Goal: Task Accomplishment & Management: Manage account settings

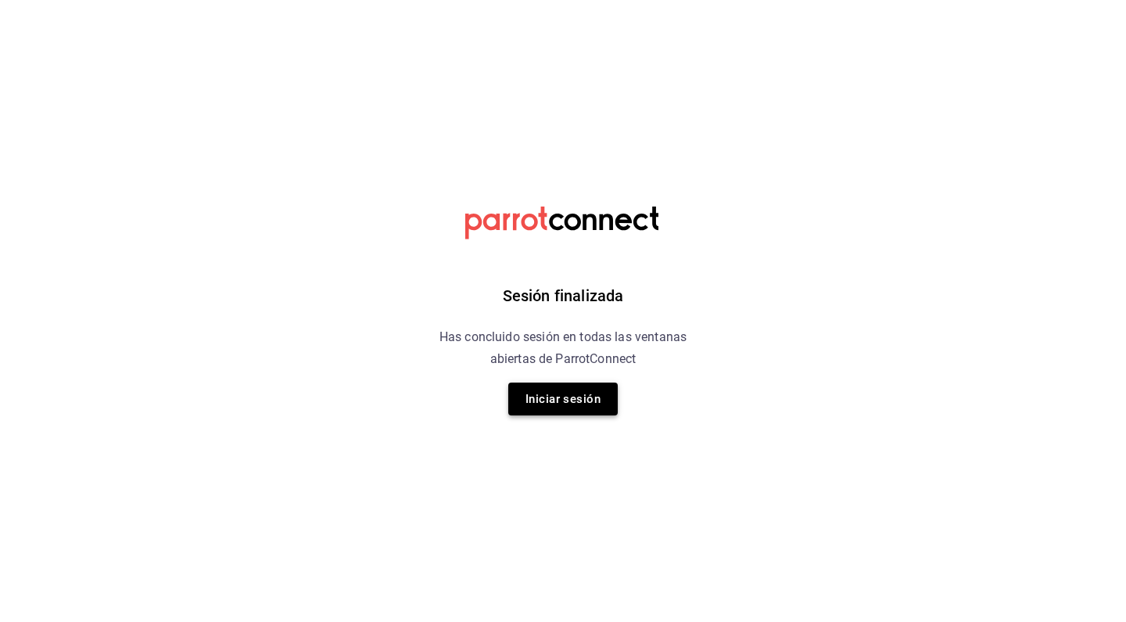
click at [586, 385] on button "Iniciar sesión" at bounding box center [562, 398] width 109 height 33
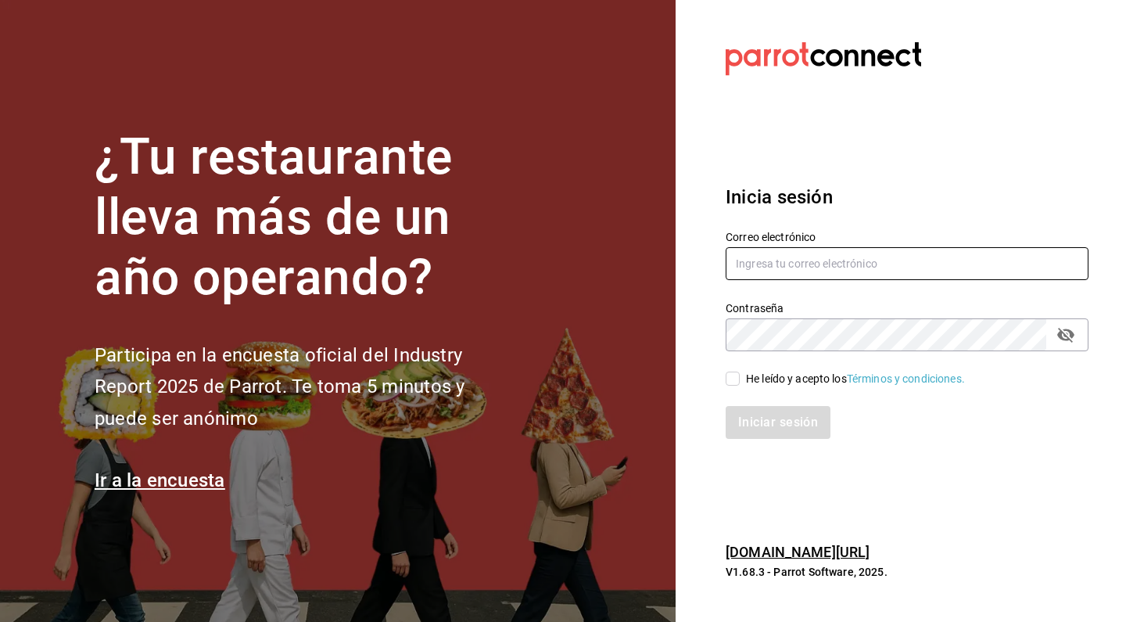
type input "felnajera@gmail.com"
click at [730, 377] on input "He leído y acepto los Términos y condiciones." at bounding box center [733, 378] width 14 height 14
checkbox input "true"
click at [761, 428] on button "Iniciar sesión" at bounding box center [779, 422] width 106 height 33
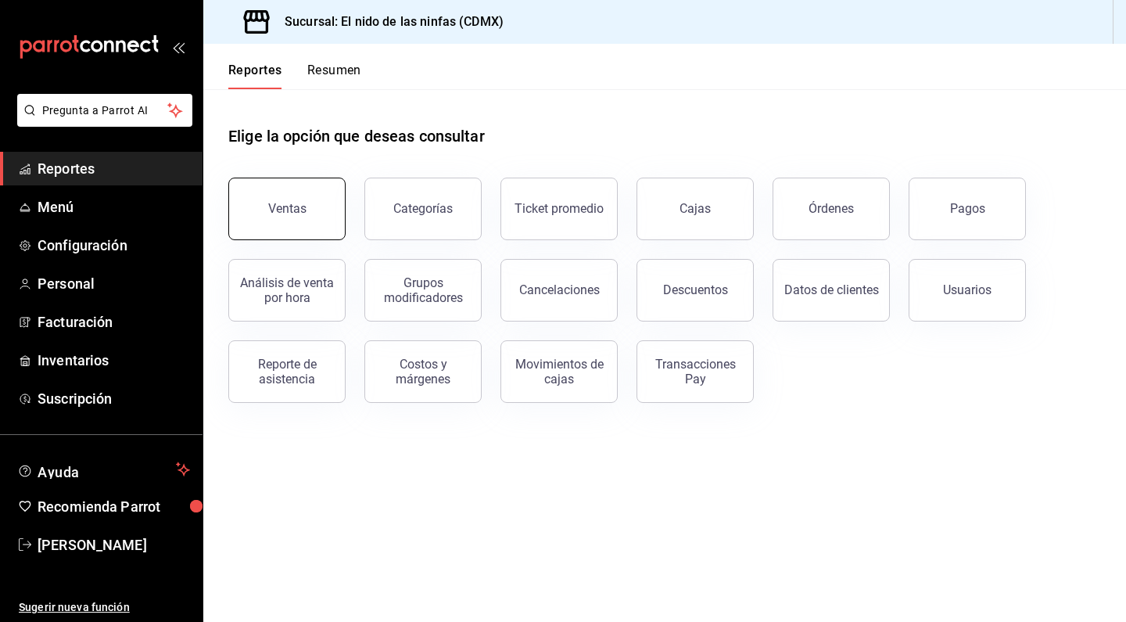
click at [287, 203] on div "Ventas" at bounding box center [287, 208] width 38 height 15
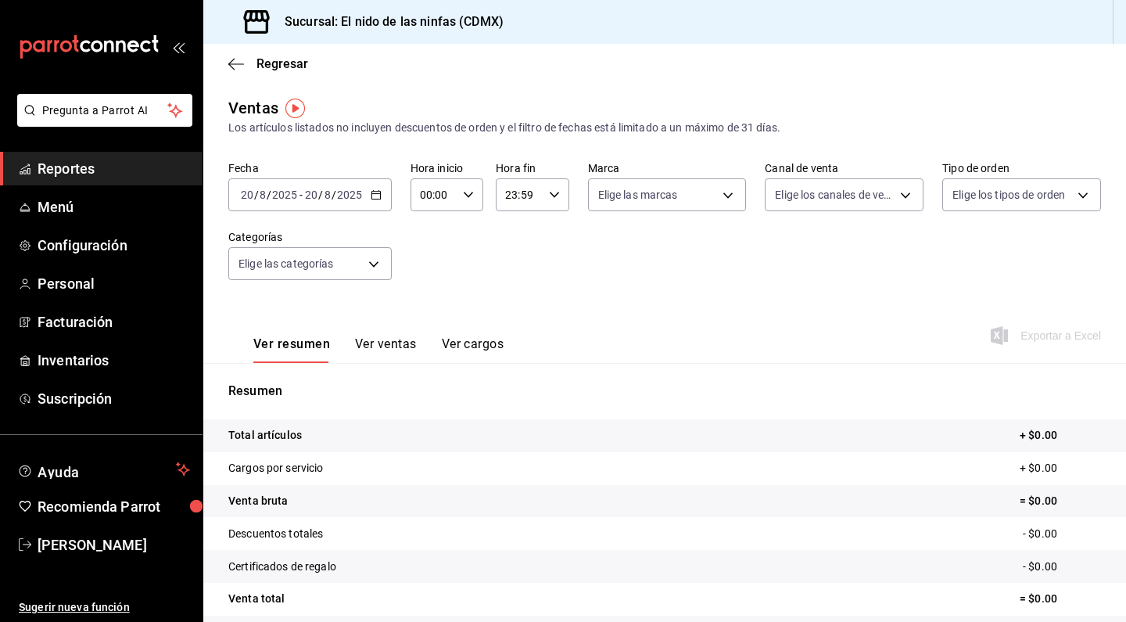
click at [301, 185] on div "[DATE] [DATE] - [DATE] [DATE]" at bounding box center [309, 194] width 163 height 33
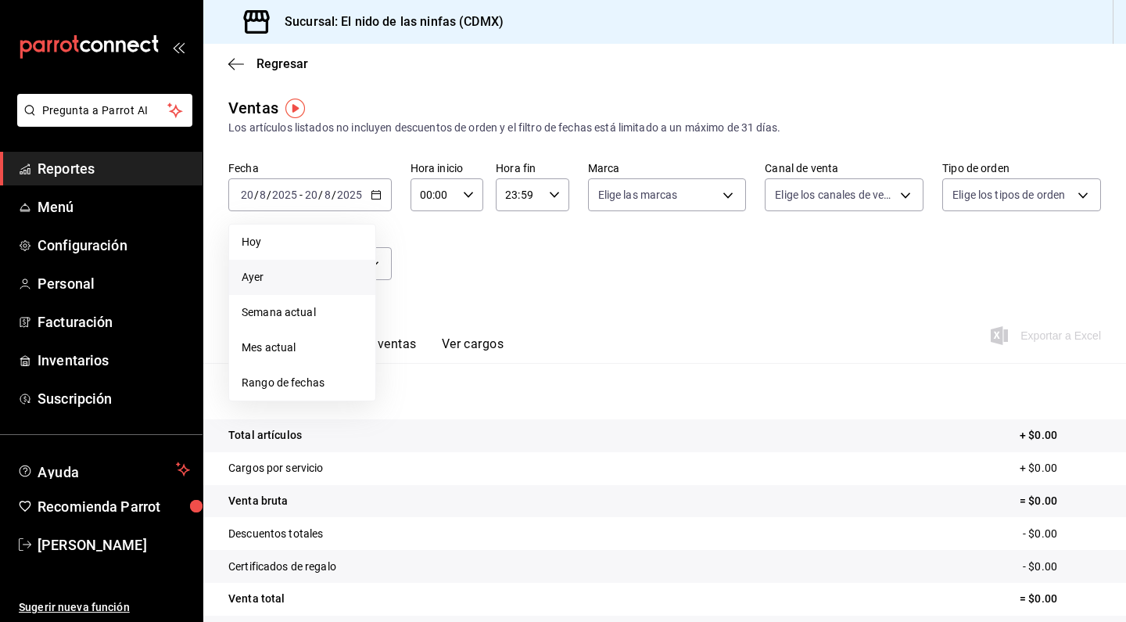
click at [282, 289] on li "Ayer" at bounding box center [302, 277] width 146 height 35
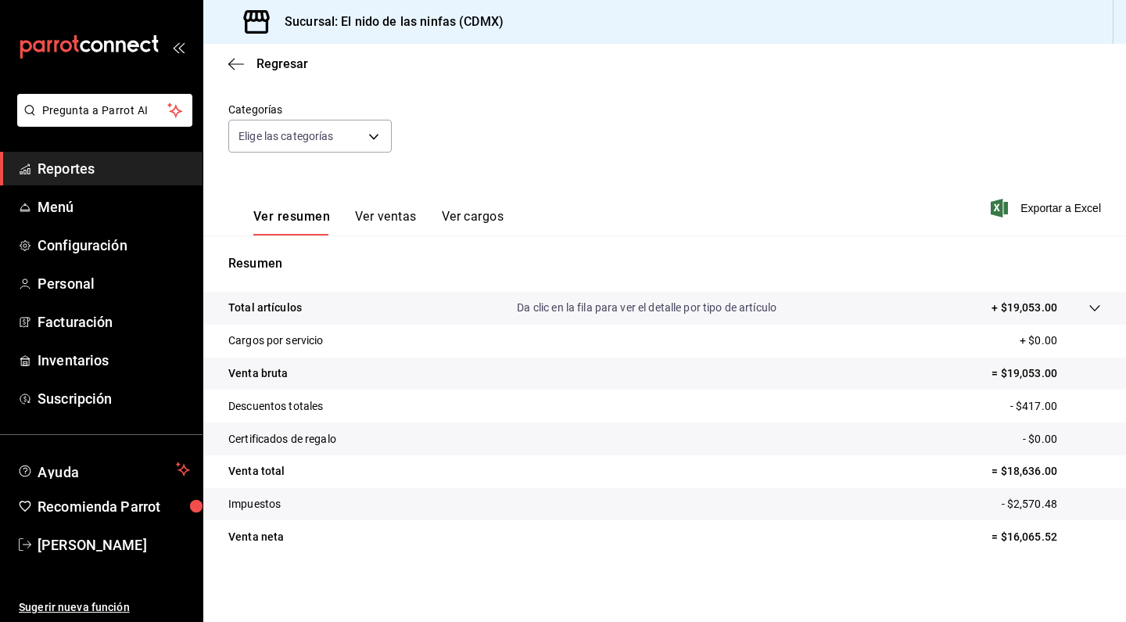
click at [70, 185] on link "Reportes" at bounding box center [101, 169] width 203 height 34
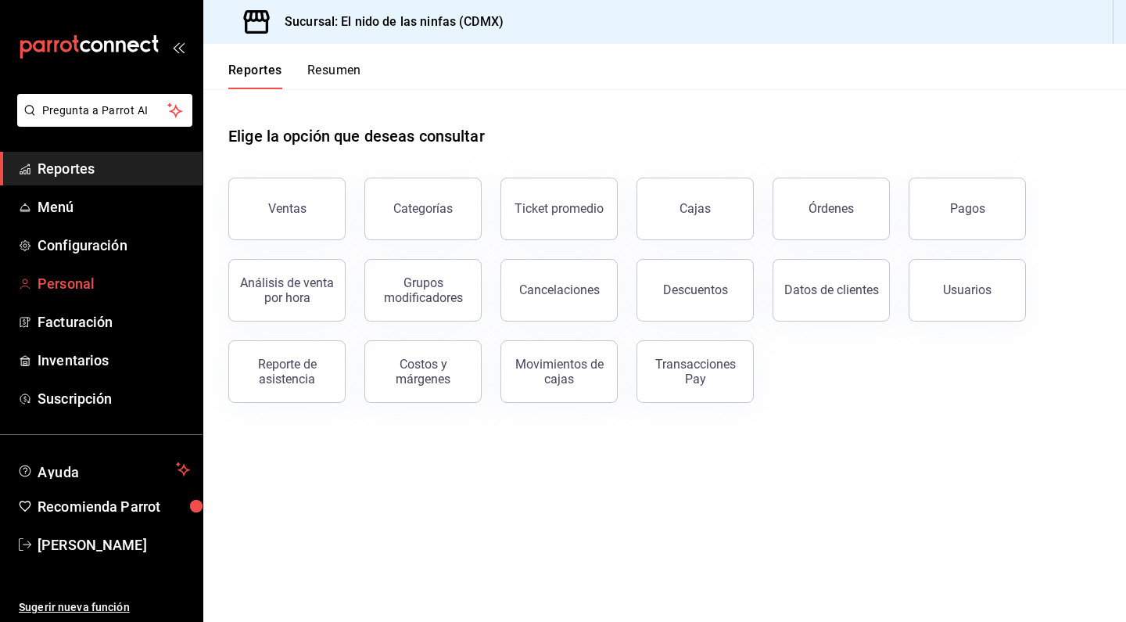
click at [74, 292] on span "Personal" at bounding box center [114, 283] width 152 height 21
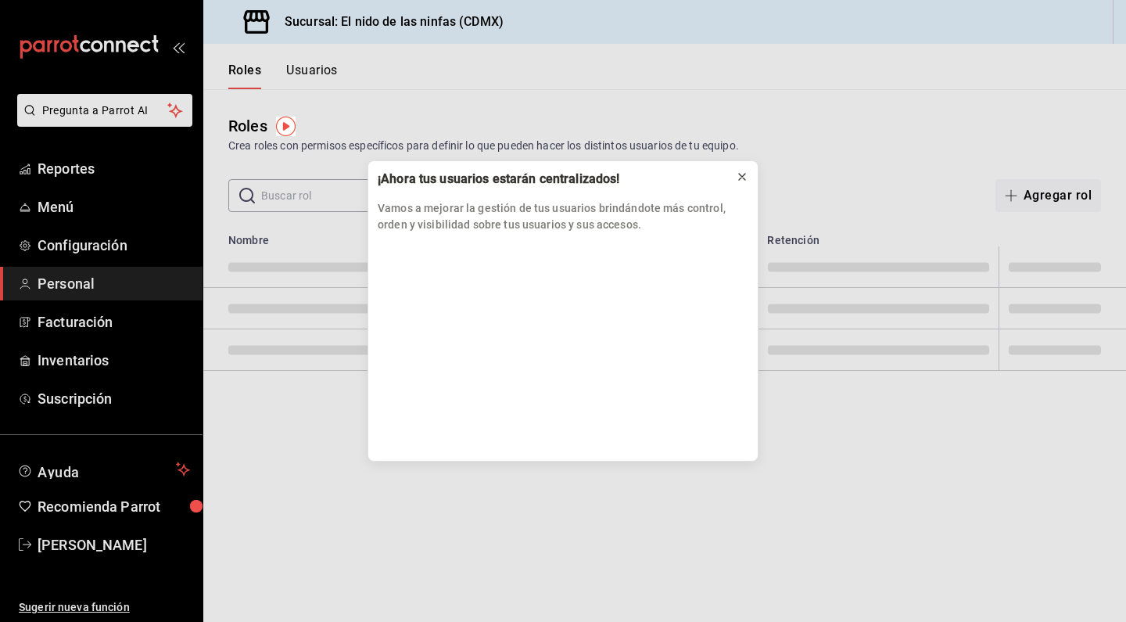
click at [744, 177] on icon at bounding box center [742, 176] width 13 height 13
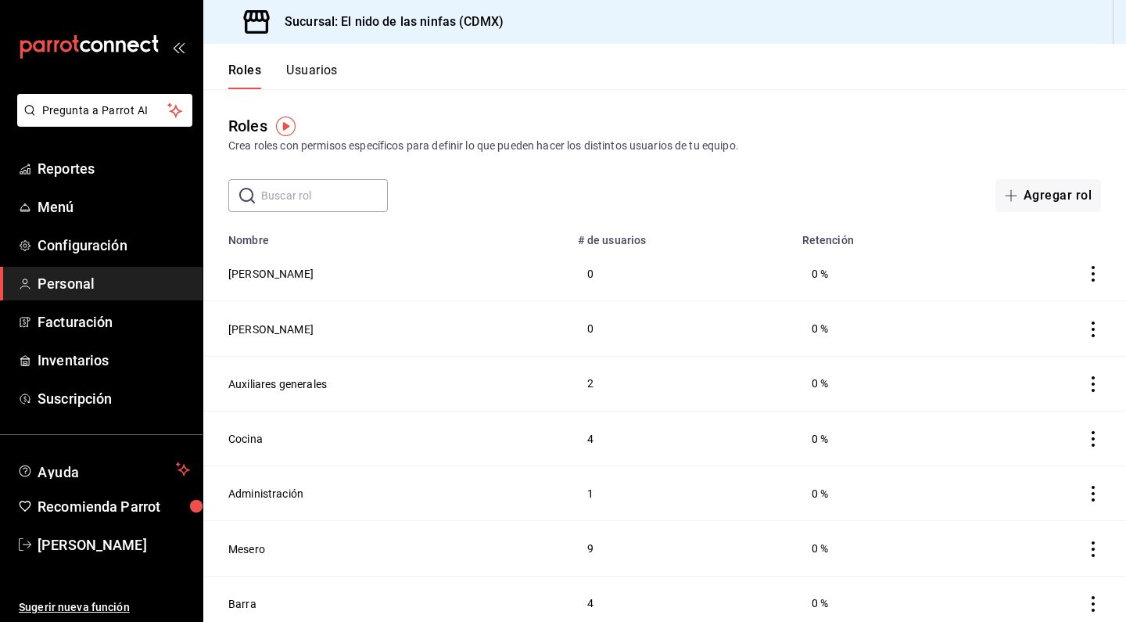
click at [315, 61] on div "Roles Usuarios" at bounding box center [270, 66] width 134 height 45
click at [314, 70] on button "Usuarios" at bounding box center [312, 76] width 52 height 27
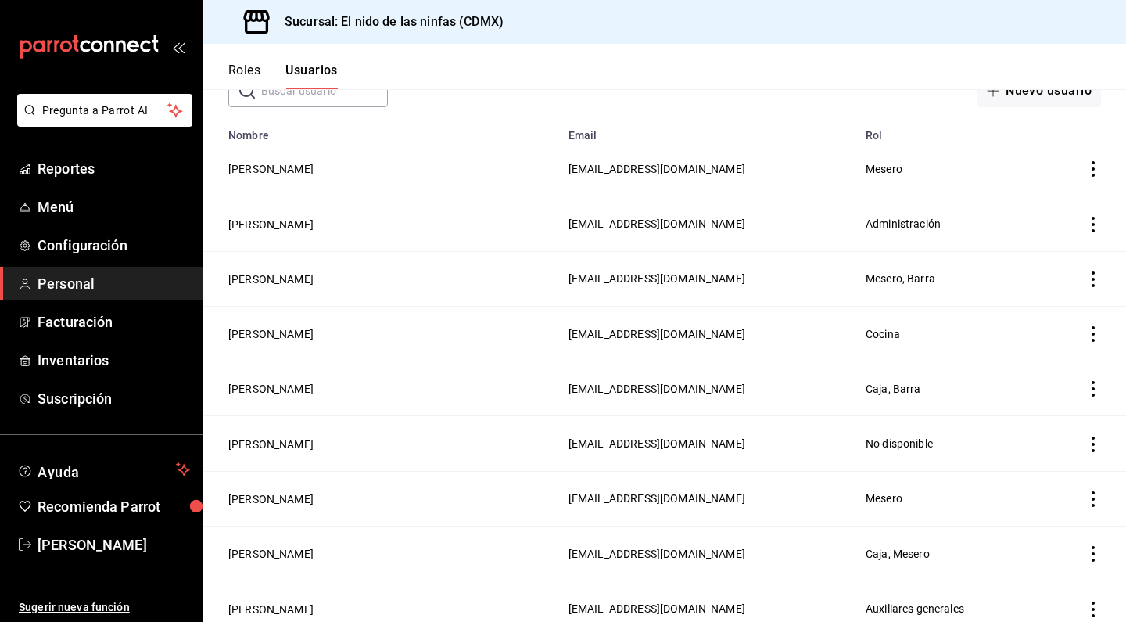
scroll to position [103, 0]
click at [74, 166] on span "Reportes" at bounding box center [114, 168] width 152 height 21
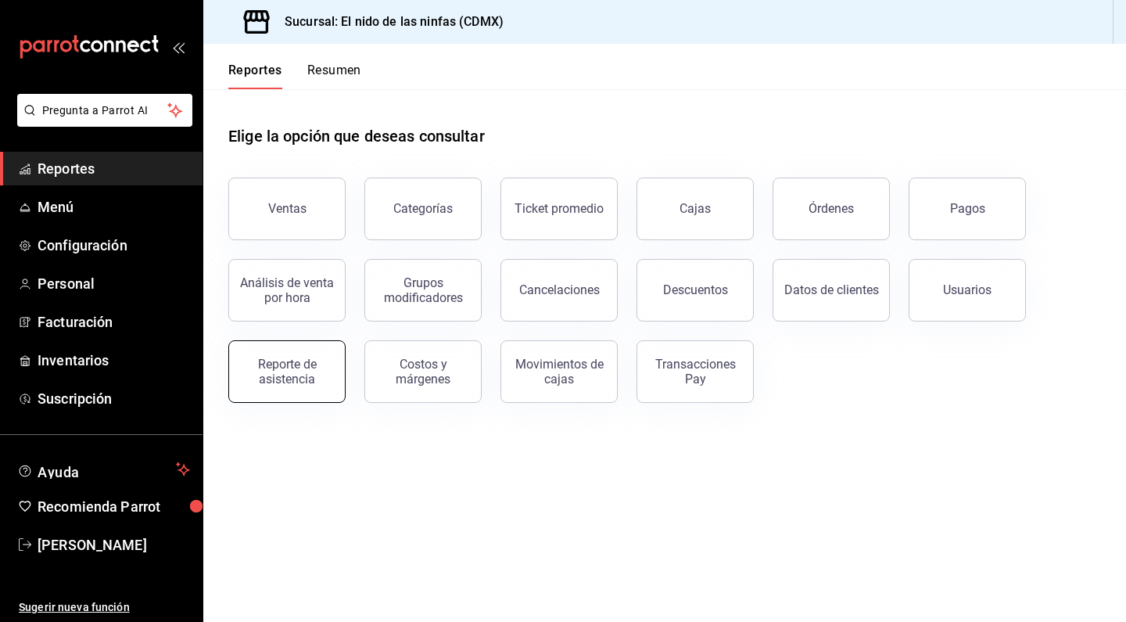
click at [290, 344] on button "Reporte de asistencia" at bounding box center [286, 371] width 117 height 63
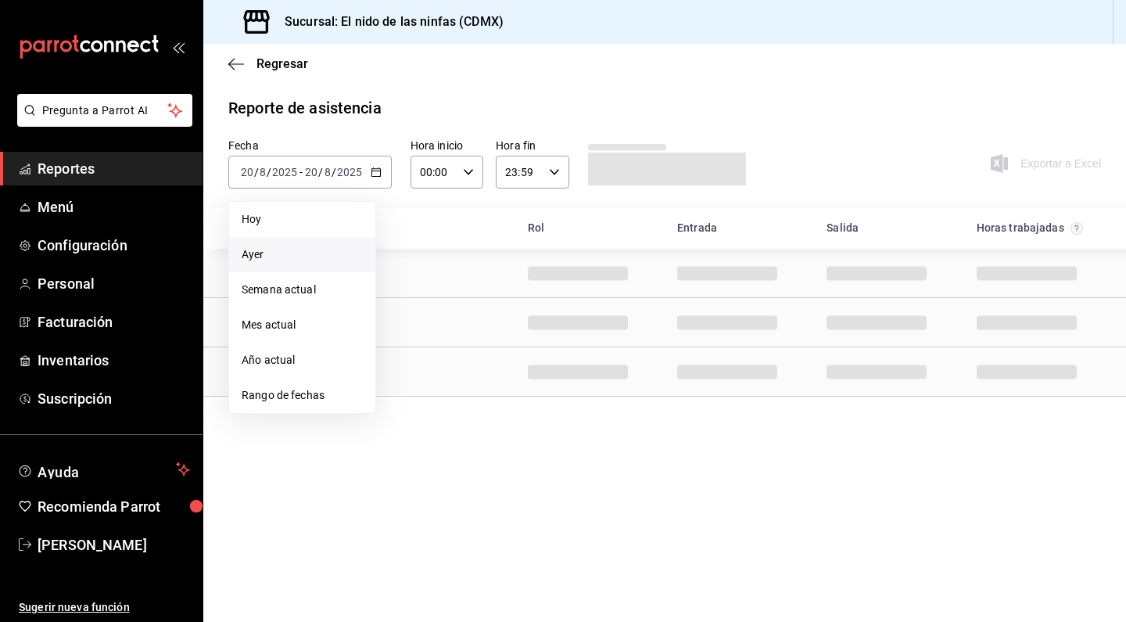
click at [303, 253] on span "Ayer" at bounding box center [302, 254] width 121 height 16
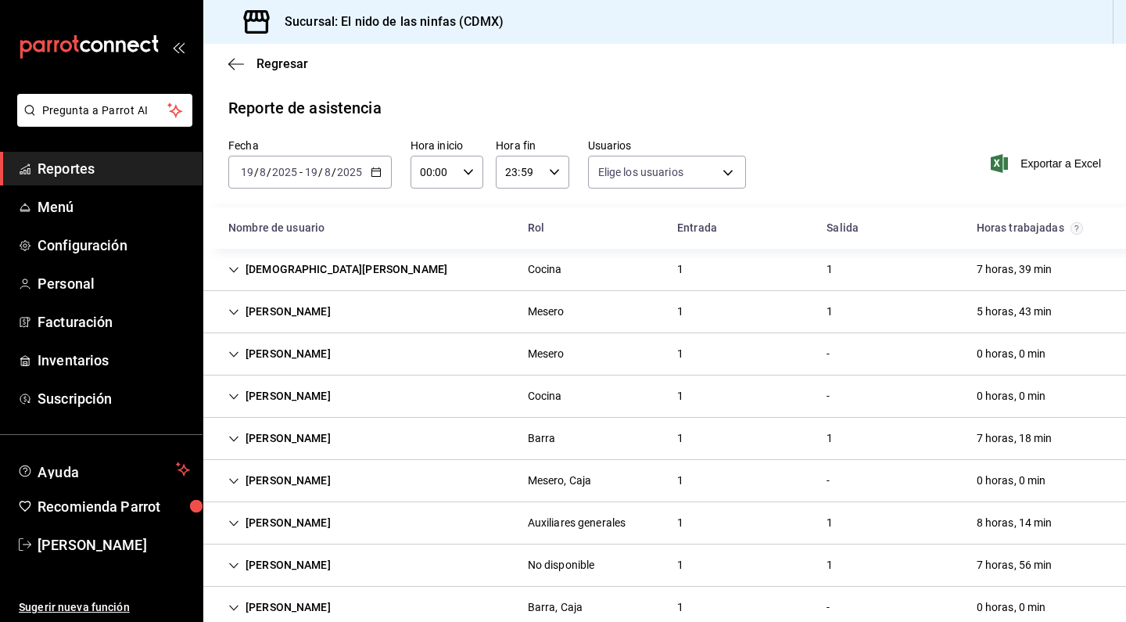
type input "f173dc28-cd37-4426-b6e2-67a35de93594,13bcedf5-9fb9-4363-bb34-efa653aac1fb,0a498…"
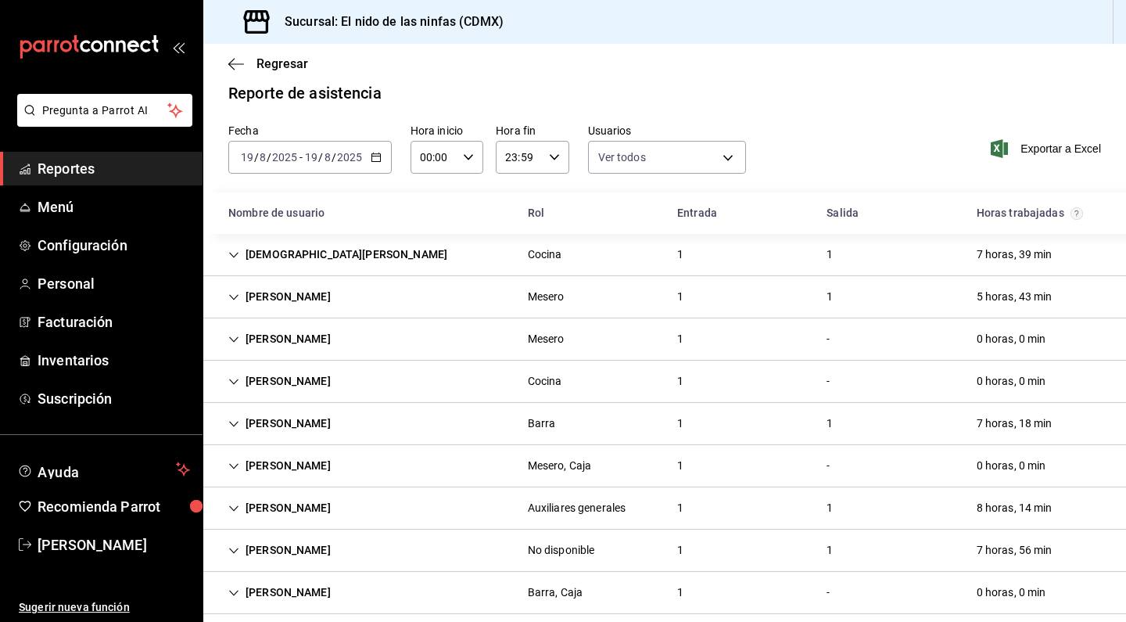
click at [235, 470] on icon "Cell" at bounding box center [233, 466] width 11 height 11
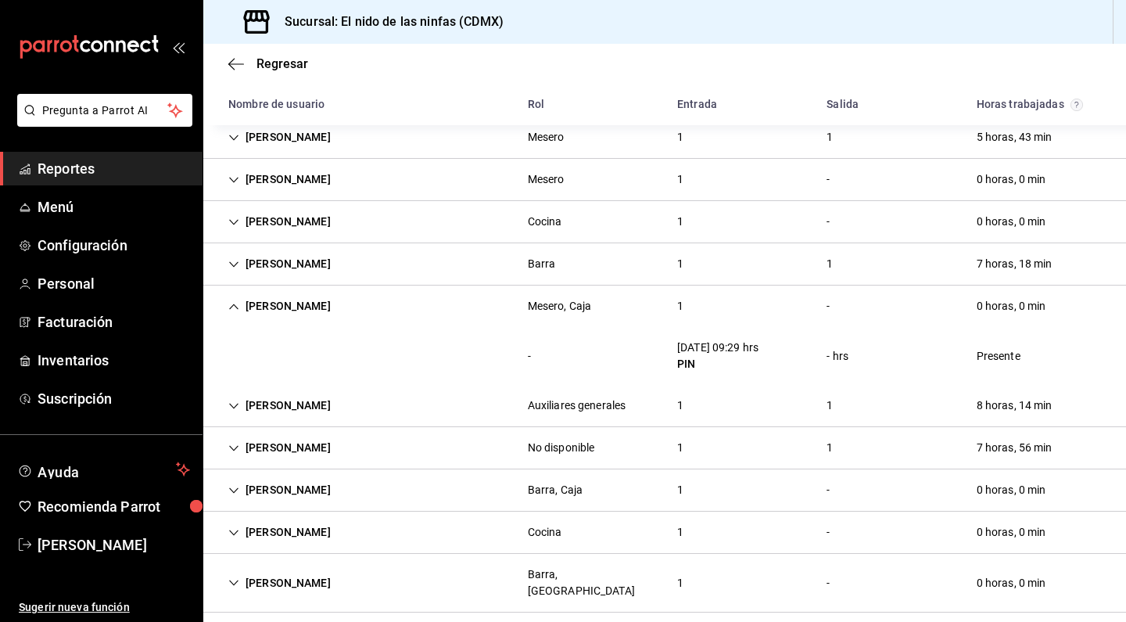
scroll to position [174, 0]
click at [235, 188] on div "[PERSON_NAME]" at bounding box center [279, 180] width 127 height 29
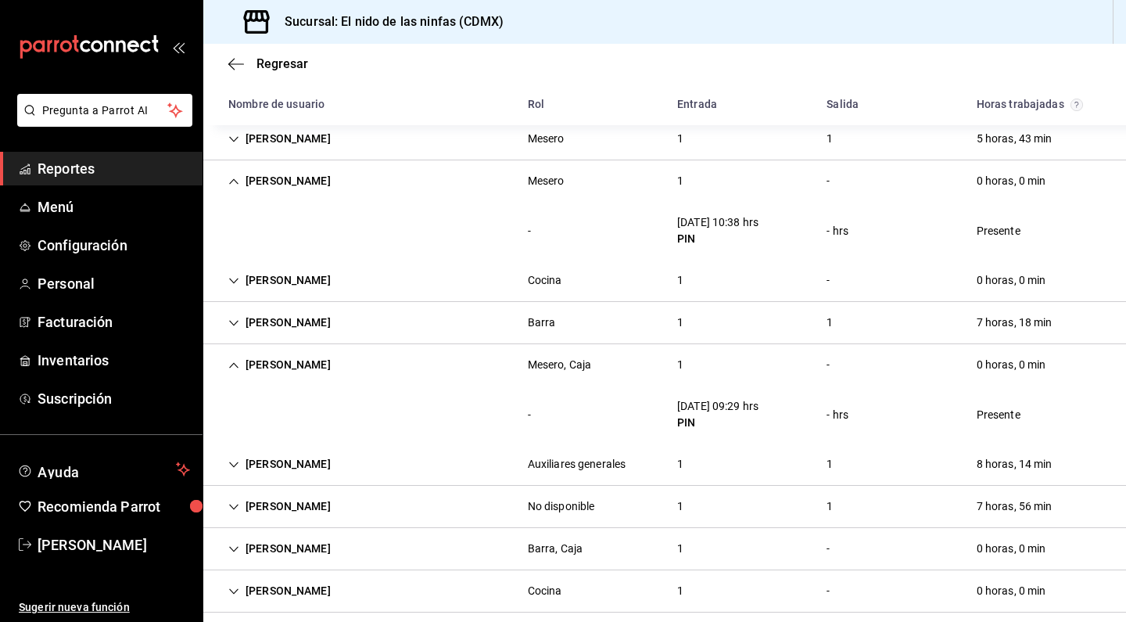
click at [238, 317] on div "[PERSON_NAME]" at bounding box center [279, 322] width 127 height 29
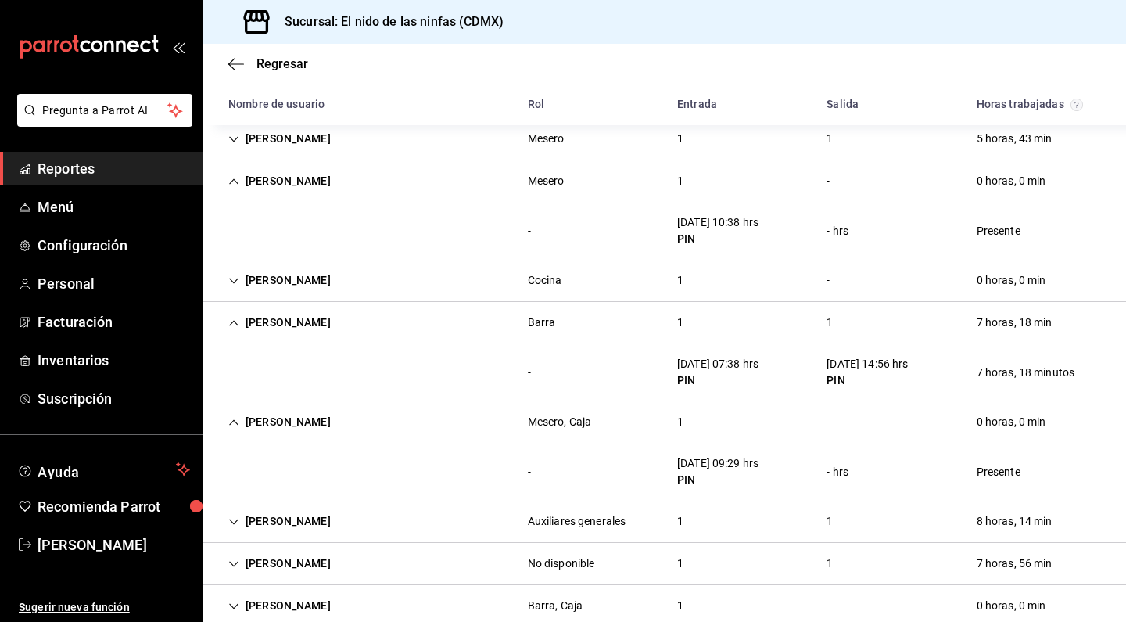
click at [235, 143] on icon "Cell" at bounding box center [233, 139] width 11 height 11
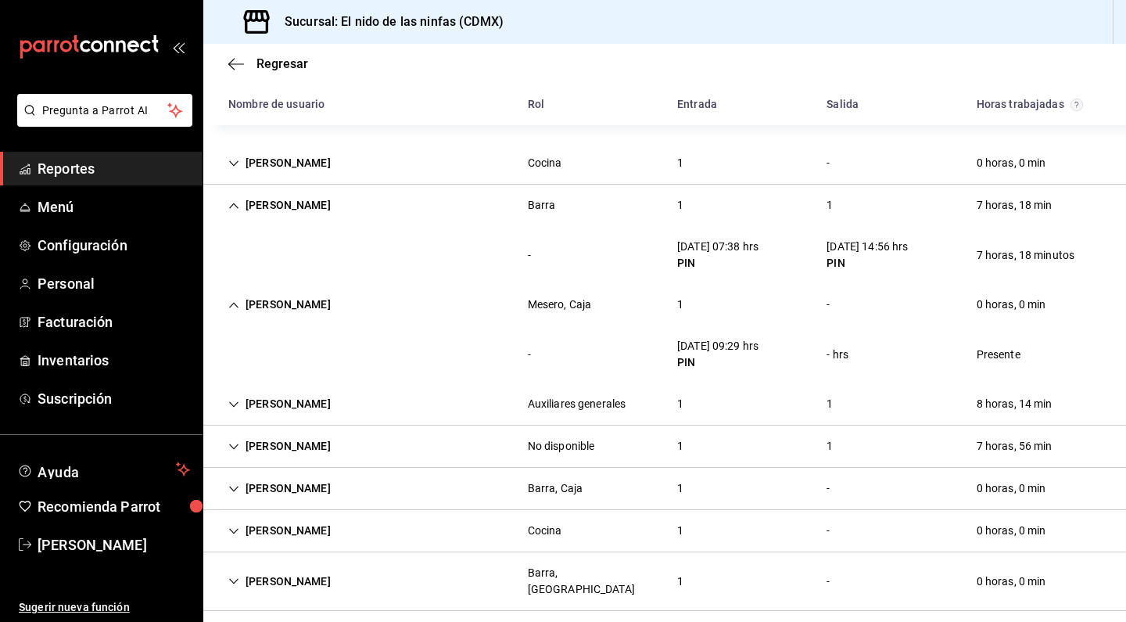
scroll to position [345, 0]
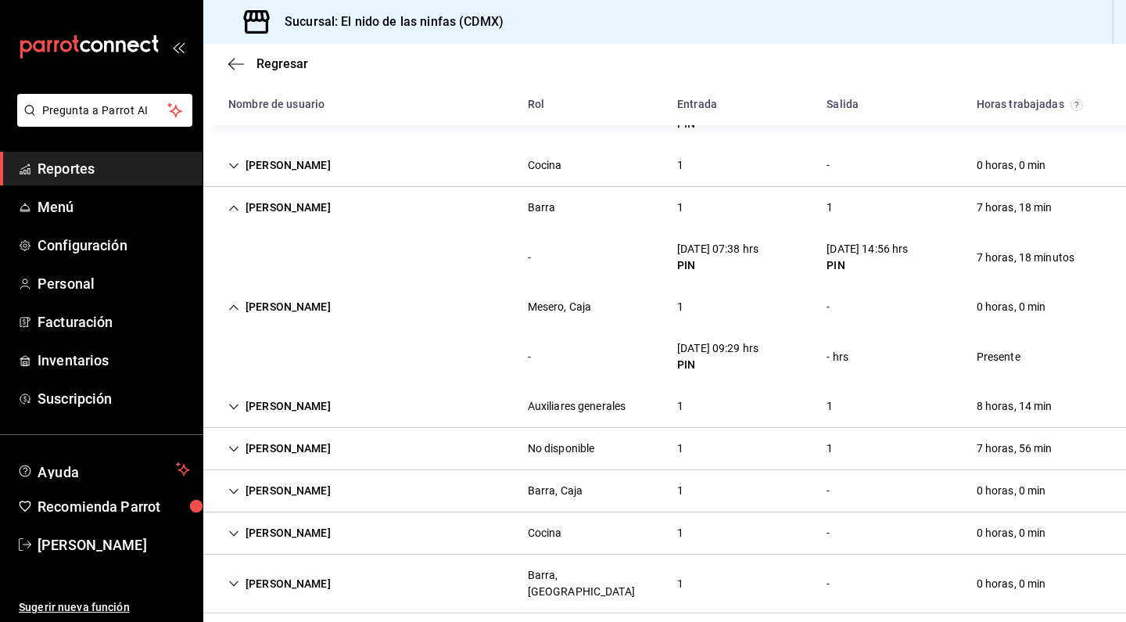
click at [236, 449] on icon "Cell" at bounding box center [233, 448] width 9 height 5
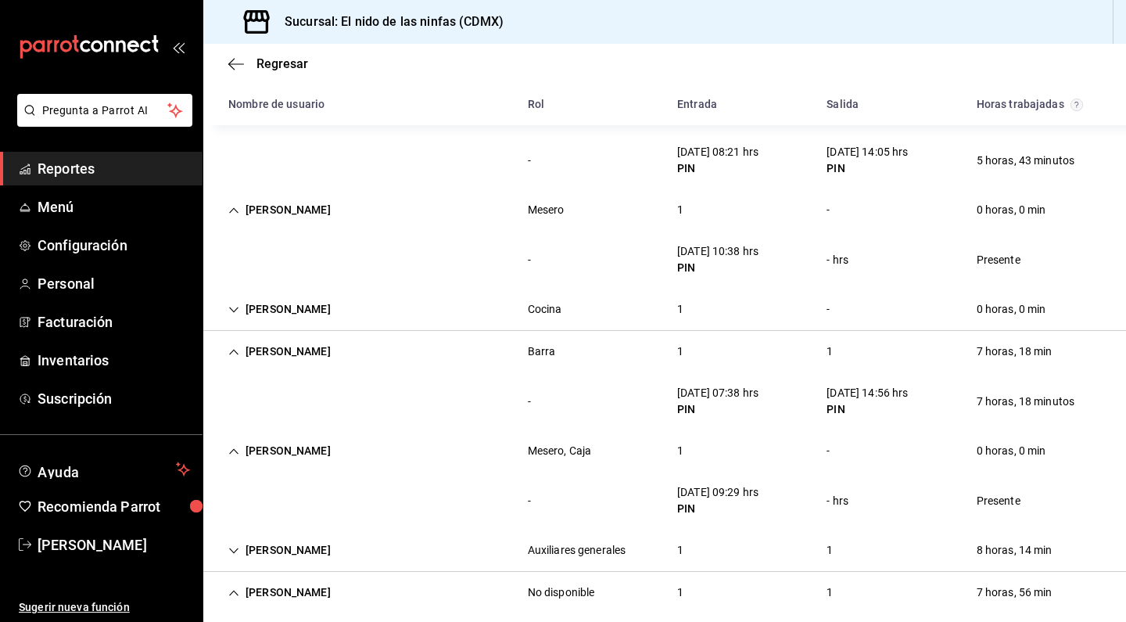
scroll to position [203, 0]
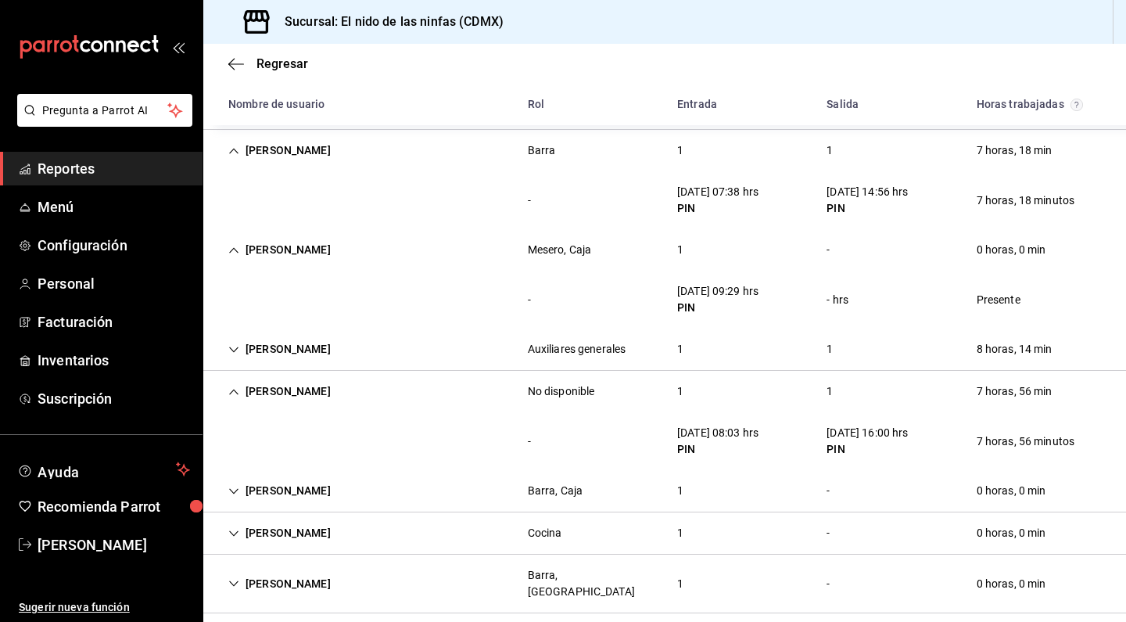
click at [234, 497] on div "[PERSON_NAME]" at bounding box center [279, 490] width 127 height 29
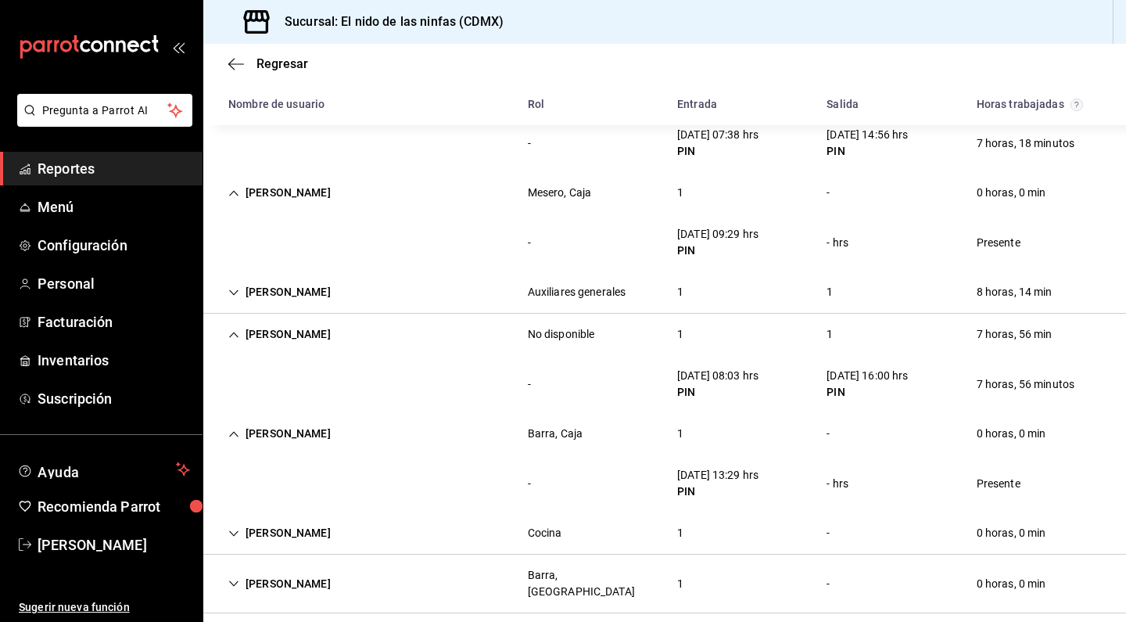
click at [231, 539] on div "[PERSON_NAME]" at bounding box center [279, 532] width 127 height 29
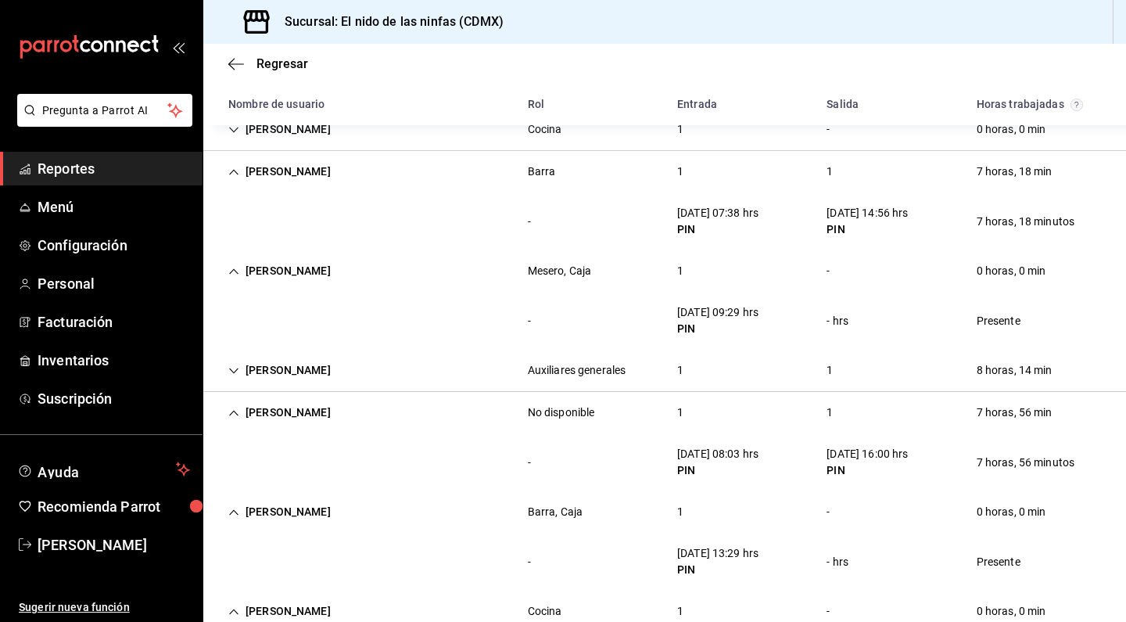
scroll to position [382, 0]
click at [228, 370] on div "[PERSON_NAME]" at bounding box center [279, 369] width 127 height 29
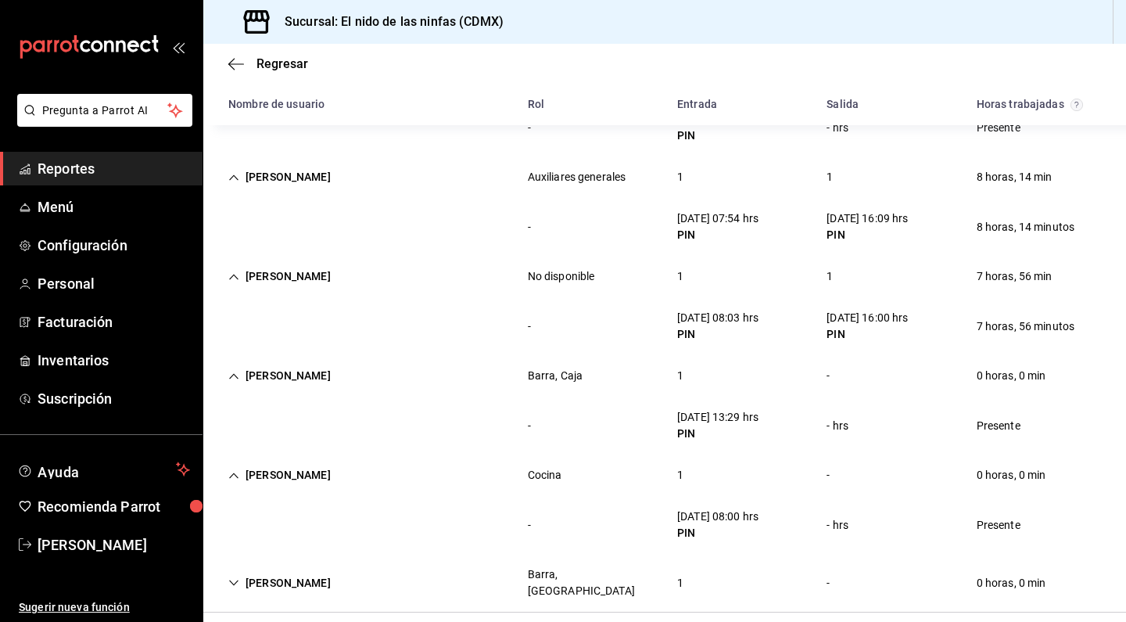
scroll to position [573, 0]
click at [235, 472] on icon "Cell" at bounding box center [233, 476] width 11 height 11
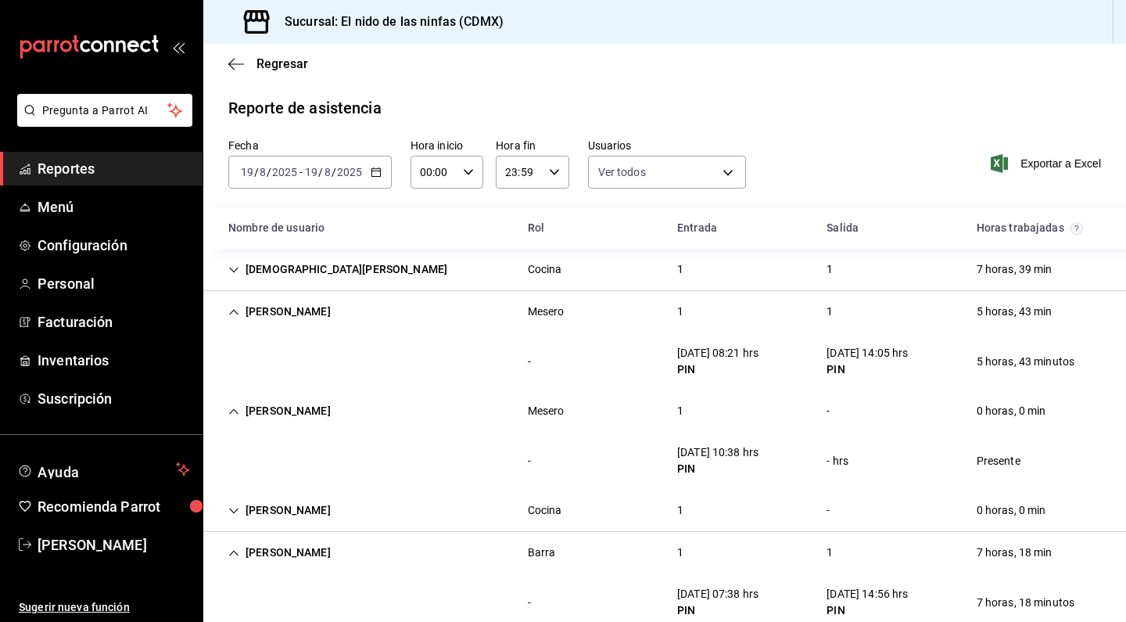
scroll to position [0, 0]
click at [230, 61] on icon "button" at bounding box center [236, 64] width 16 height 14
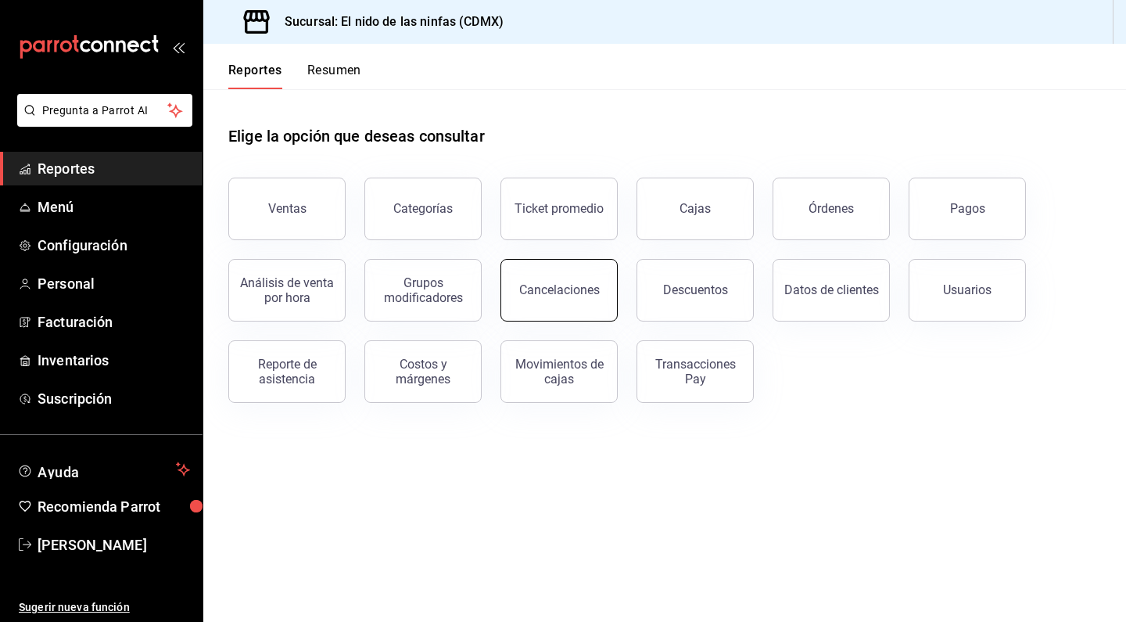
click at [547, 287] on div "Cancelaciones" at bounding box center [559, 289] width 81 height 15
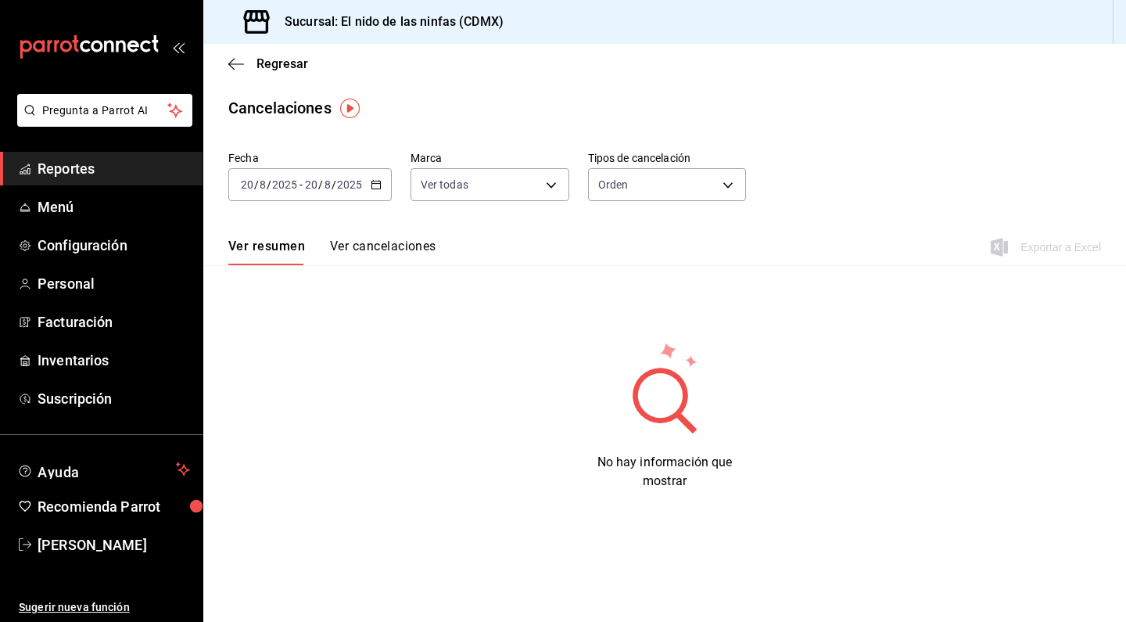
click at [301, 195] on div "[DATE] [DATE] - [DATE] [DATE]" at bounding box center [309, 184] width 163 height 33
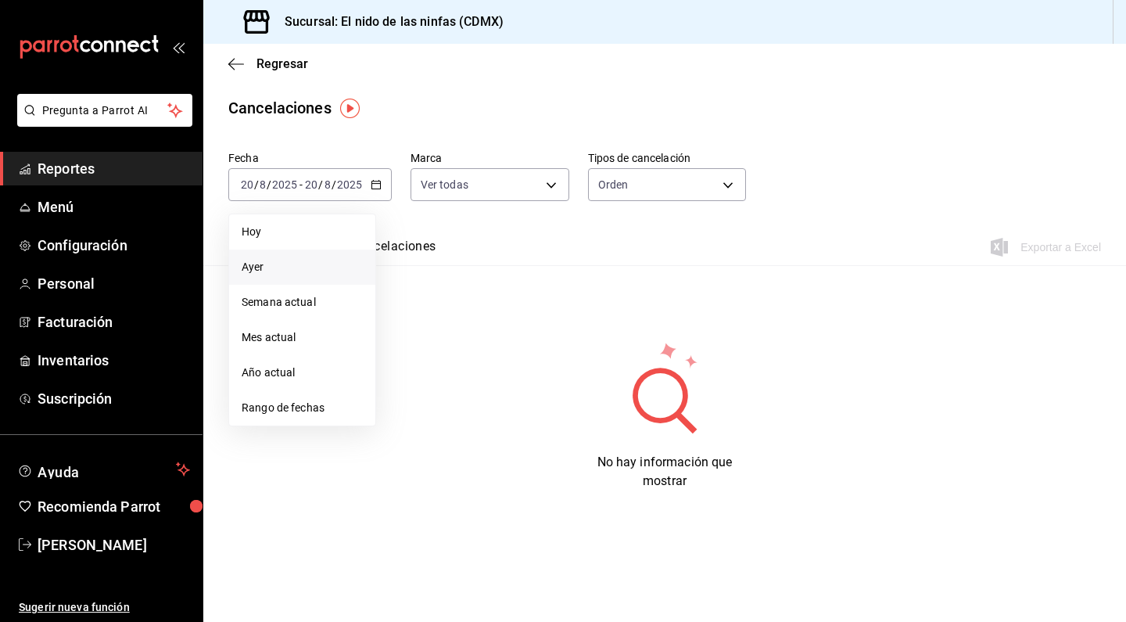
click at [264, 263] on span "Ayer" at bounding box center [302, 267] width 121 height 16
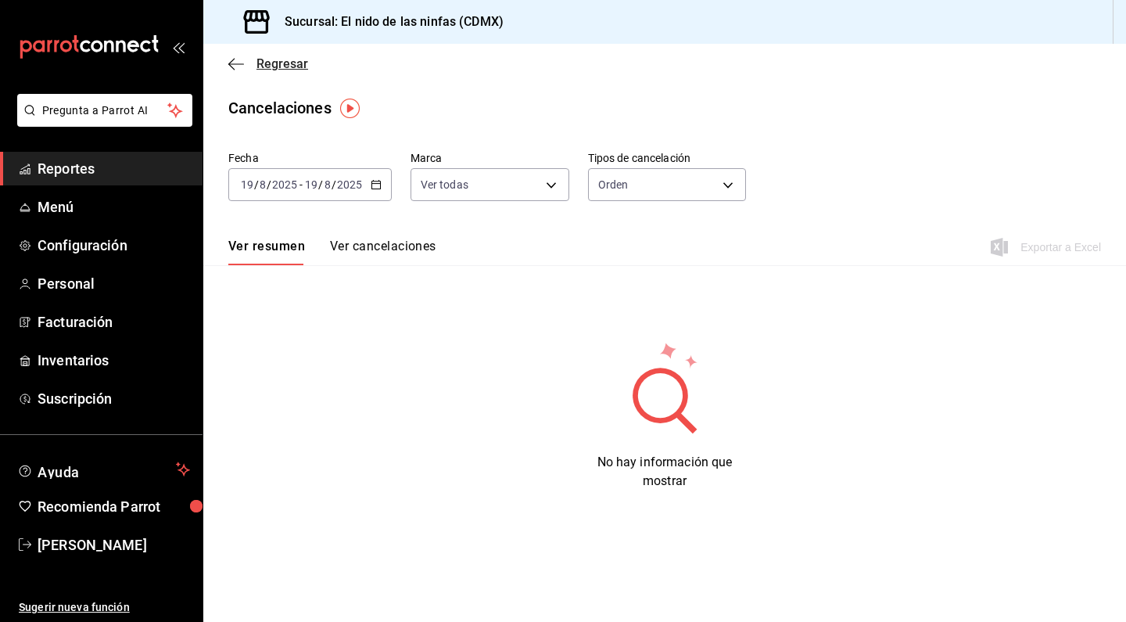
click at [234, 63] on icon "button" at bounding box center [236, 64] width 16 height 14
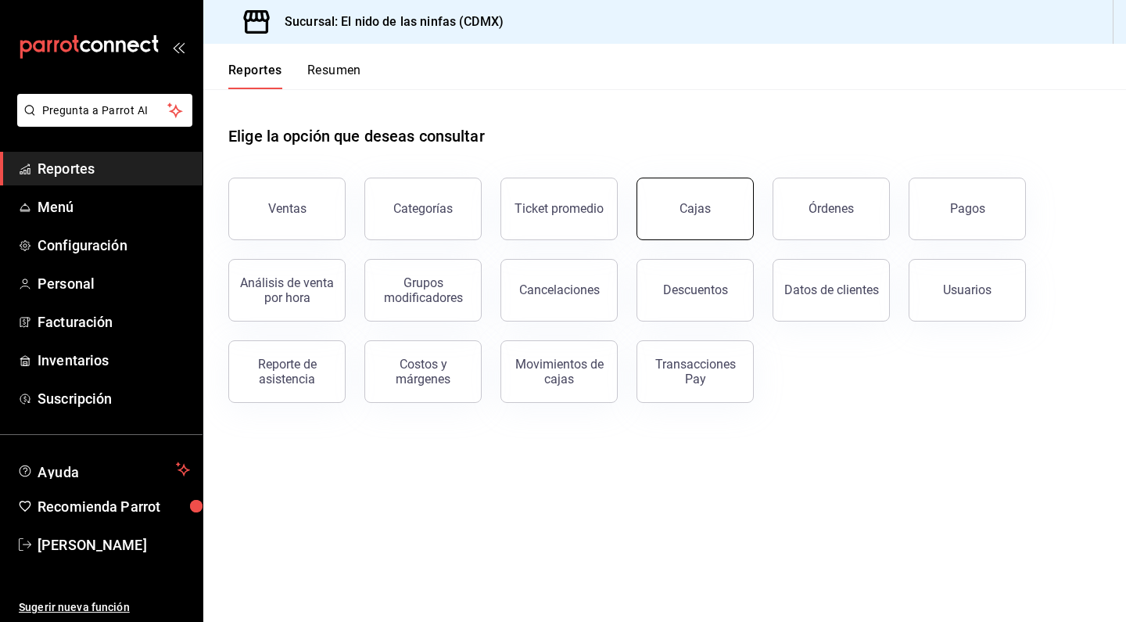
click at [728, 216] on button "Cajas" at bounding box center [694, 208] width 117 height 63
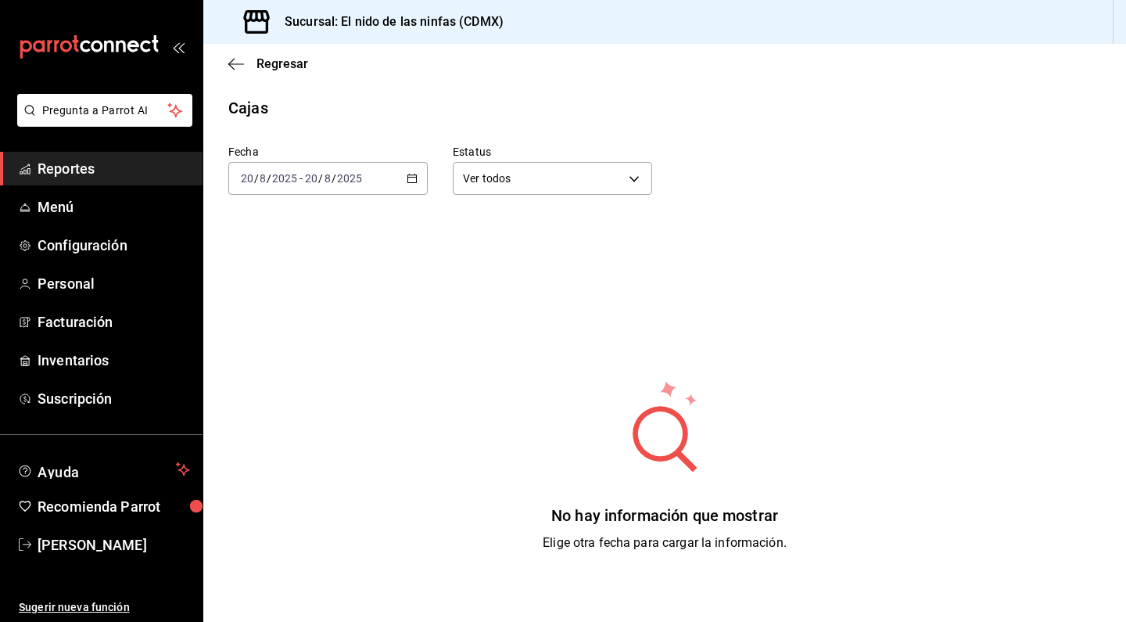
click at [307, 192] on div "[DATE] [DATE] - [DATE] [DATE]" at bounding box center [327, 178] width 199 height 33
click at [280, 262] on span "Ayer" at bounding box center [302, 261] width 121 height 16
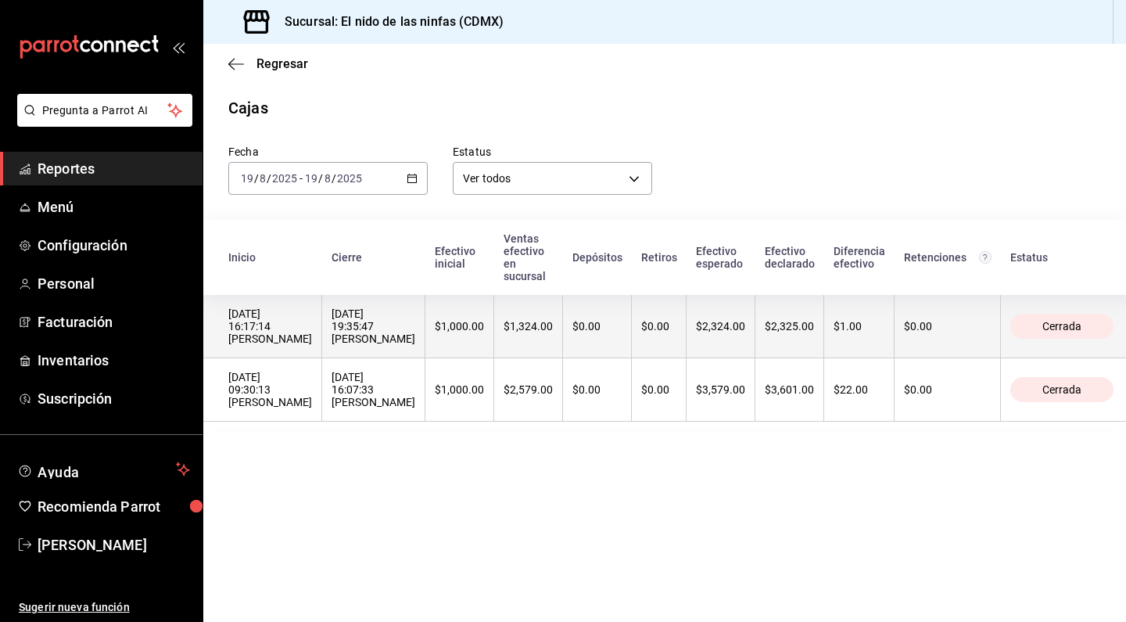
click at [518, 320] on div "$1,324.00" at bounding box center [528, 326] width 49 height 13
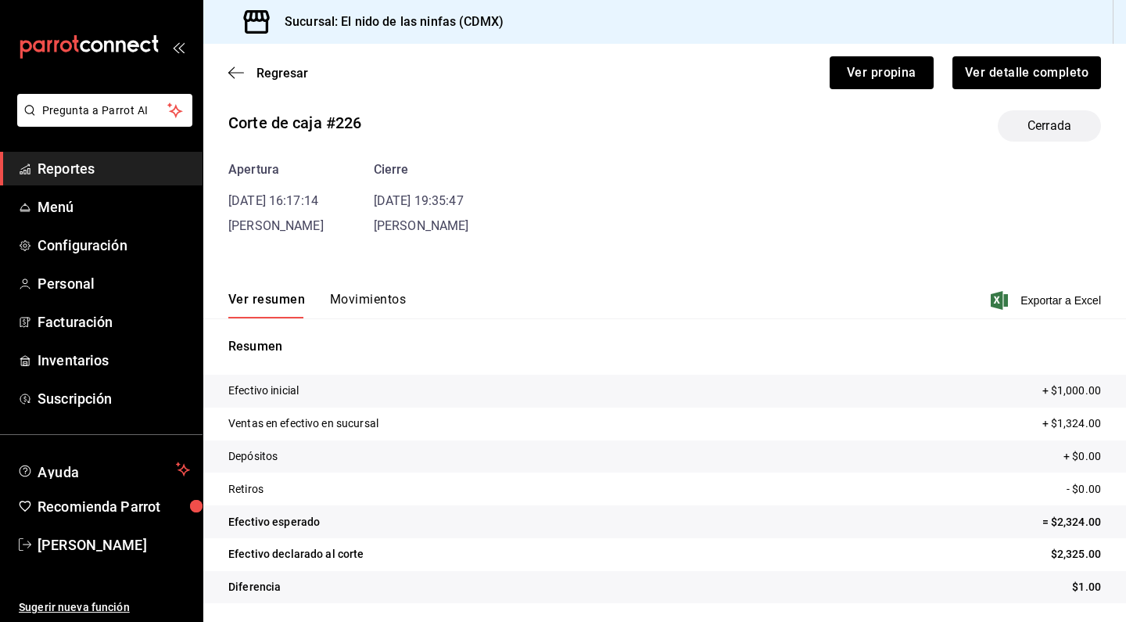
click at [355, 307] on button "Movimientos" at bounding box center [368, 305] width 76 height 27
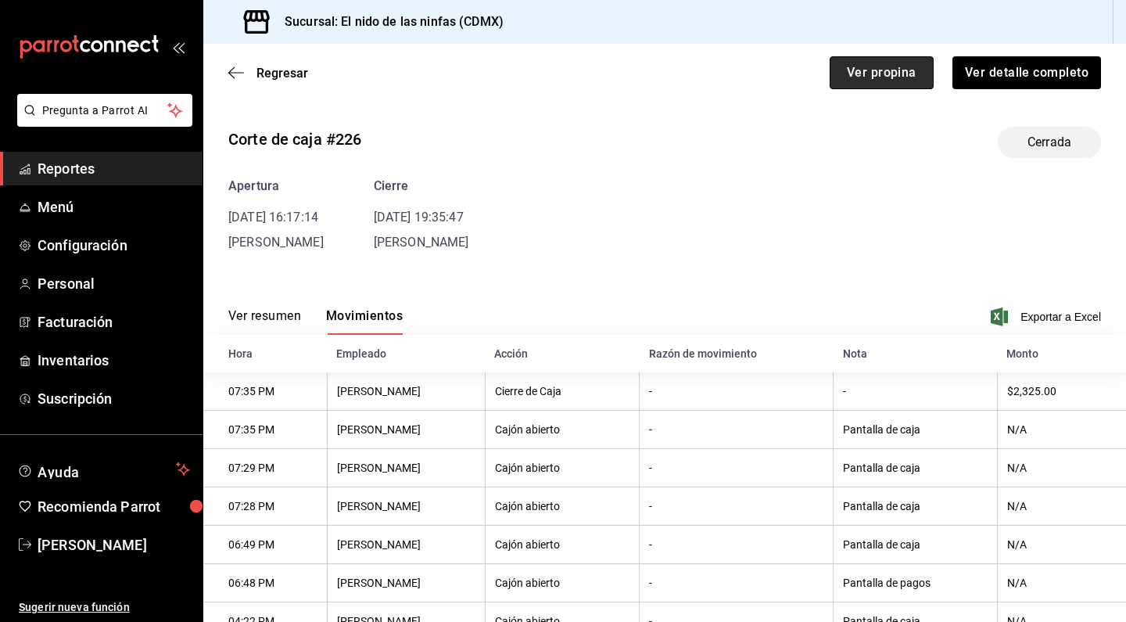
click at [898, 59] on button "Ver propina" at bounding box center [882, 72] width 104 height 33
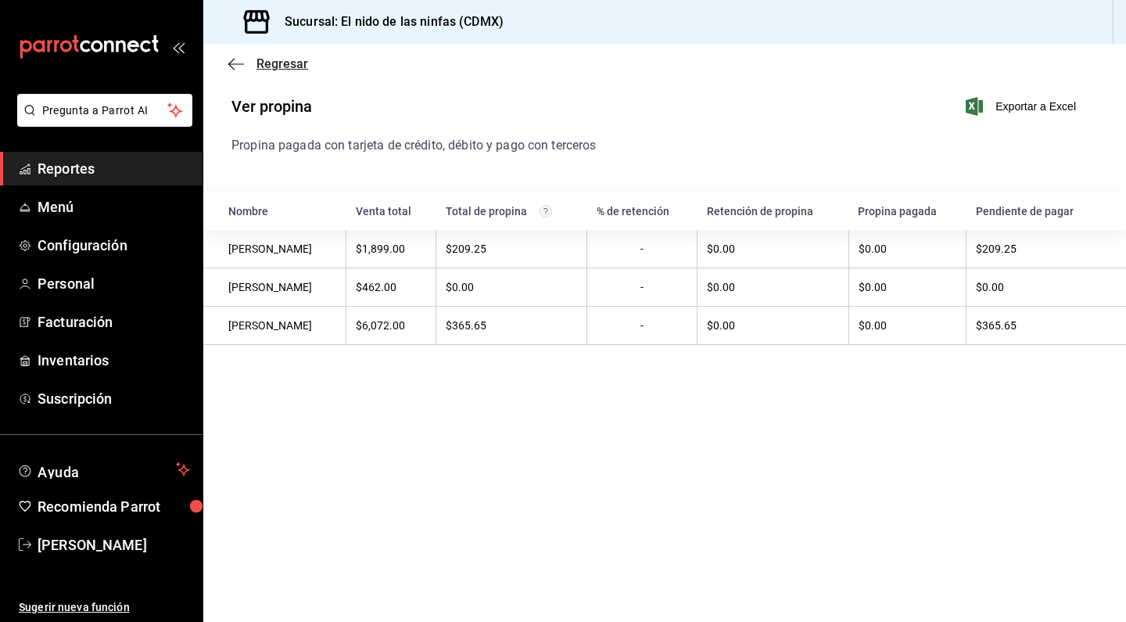
click at [235, 61] on icon "button" at bounding box center [236, 64] width 16 height 14
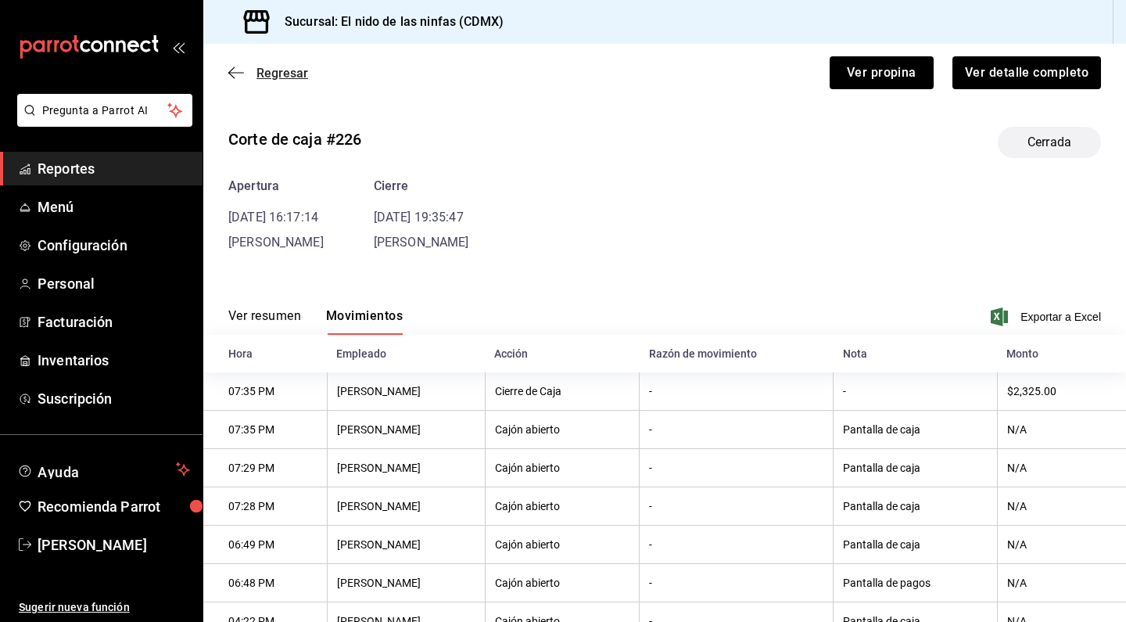
click at [231, 77] on icon "button" at bounding box center [236, 73] width 16 height 14
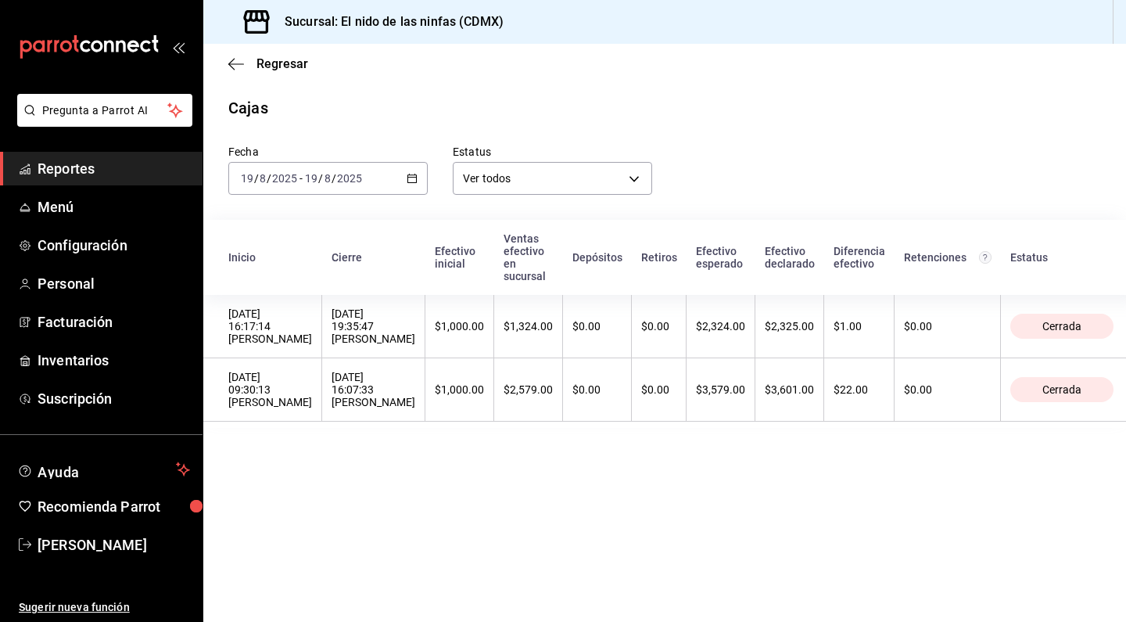
click at [231, 77] on div "Regresar" at bounding box center [664, 64] width 923 height 40
click at [233, 63] on icon "button" at bounding box center [236, 63] width 16 height 1
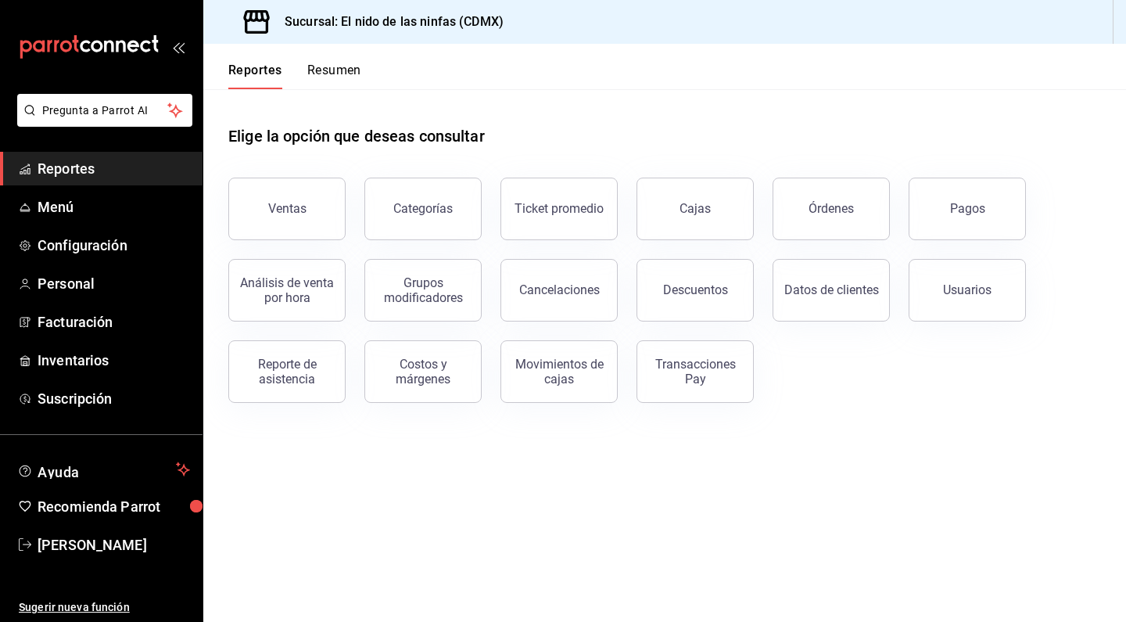
click at [233, 63] on button "Reportes" at bounding box center [255, 76] width 54 height 27
click at [733, 377] on div "Transacciones Pay" at bounding box center [695, 372] width 97 height 30
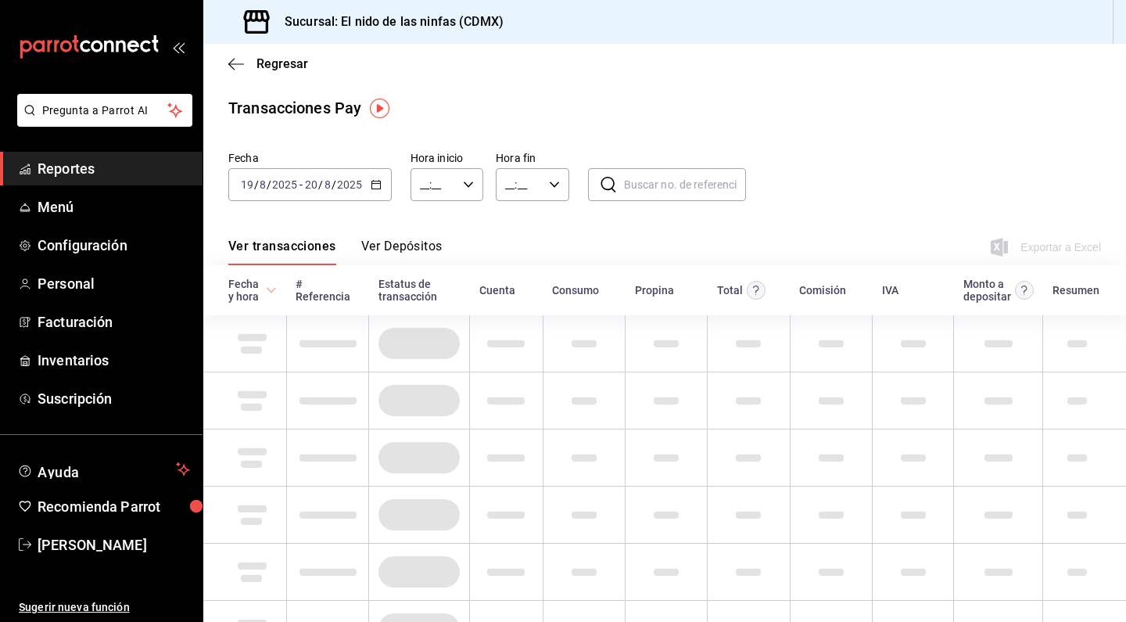
type input "00:00"
type input "23:59"
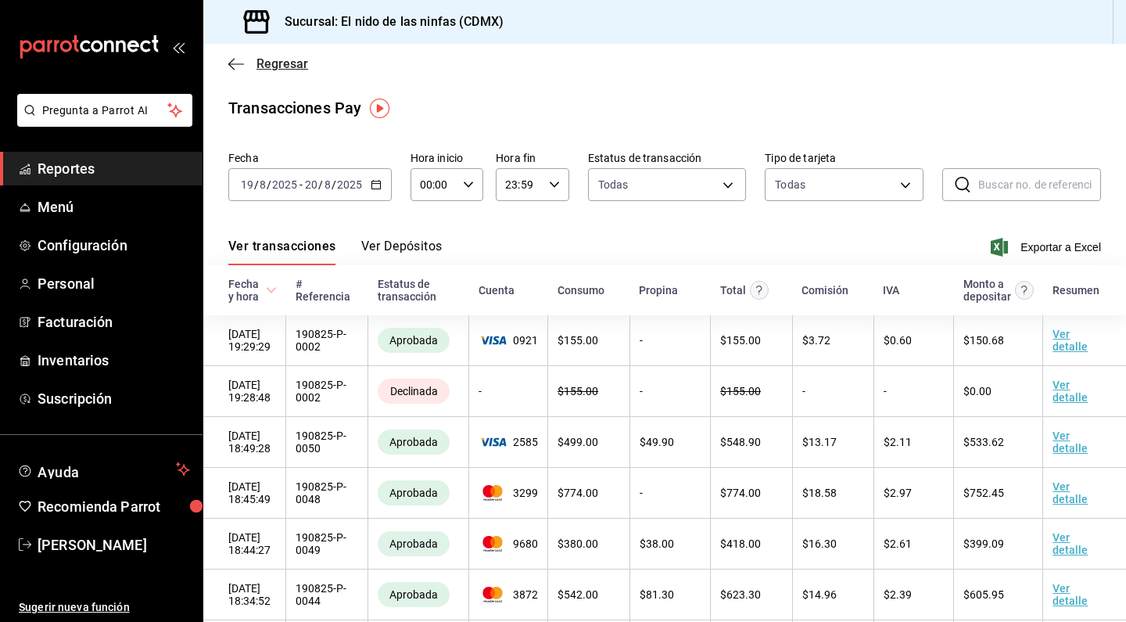
click at [235, 66] on icon "button" at bounding box center [236, 64] width 16 height 14
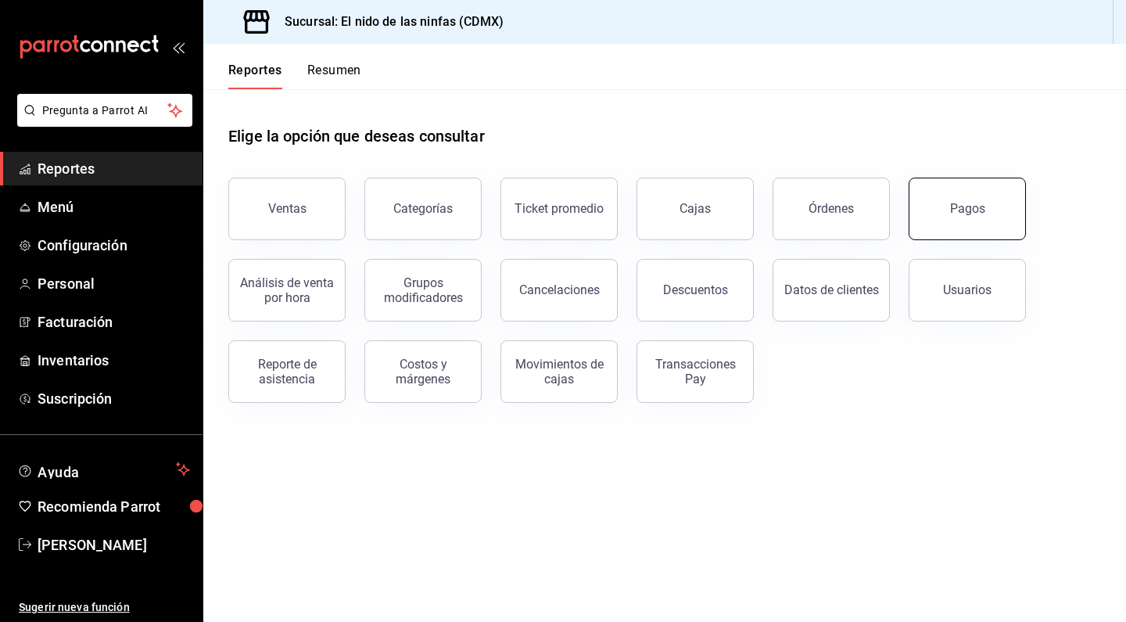
click at [984, 217] on button "Pagos" at bounding box center [967, 208] width 117 height 63
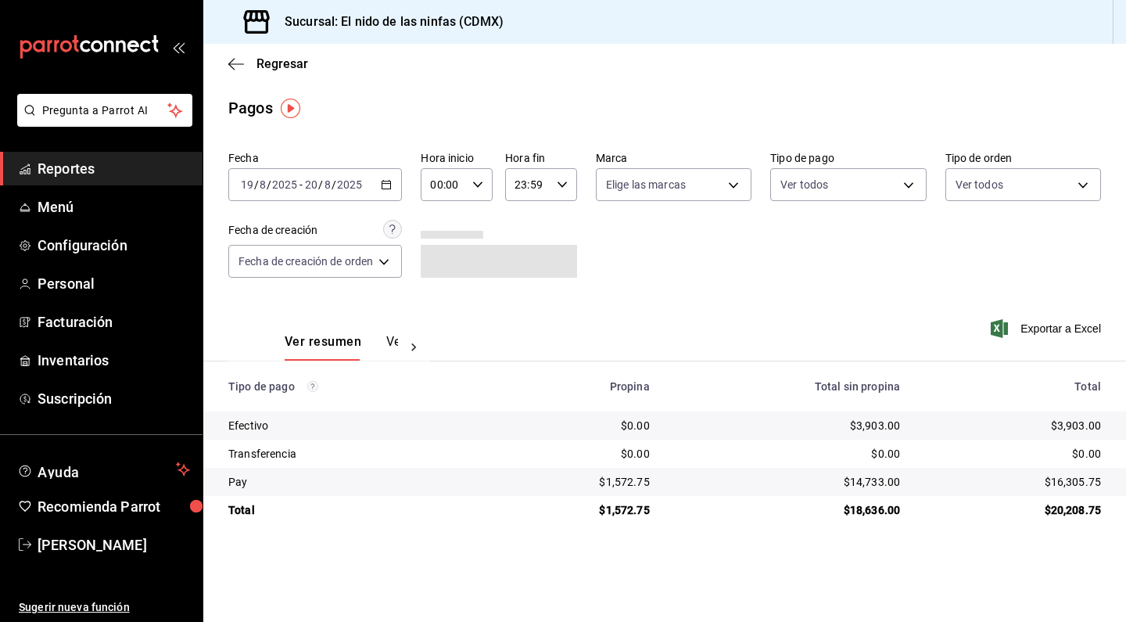
click at [407, 337] on div at bounding box center [413, 347] width 31 height 27
click at [359, 339] on button "Ver pagos" at bounding box center [368, 347] width 59 height 27
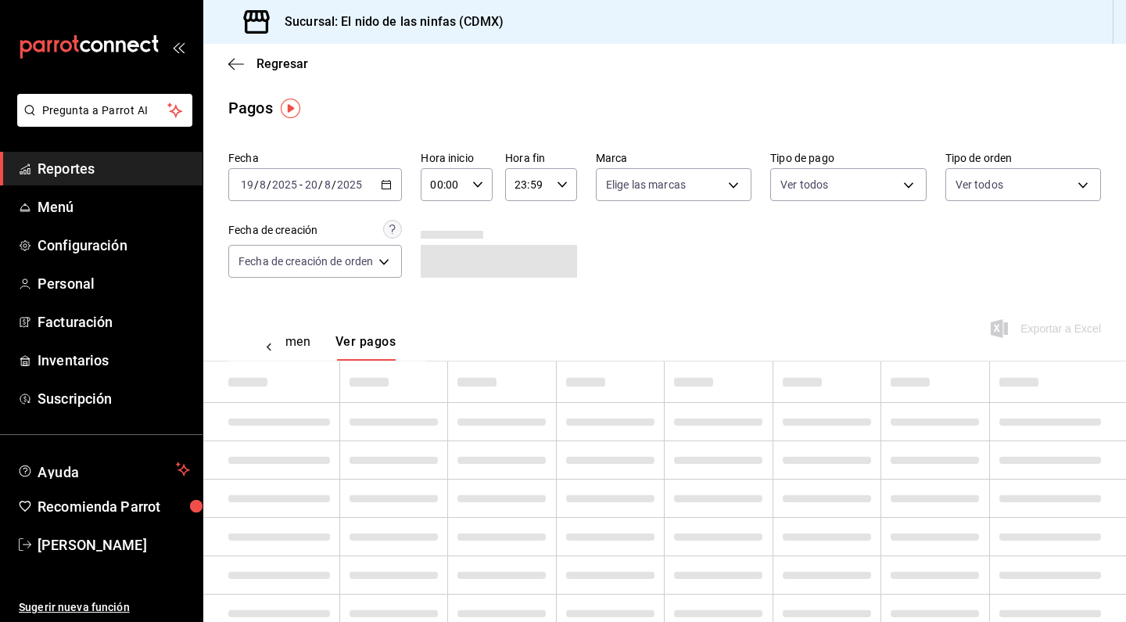
scroll to position [0, 46]
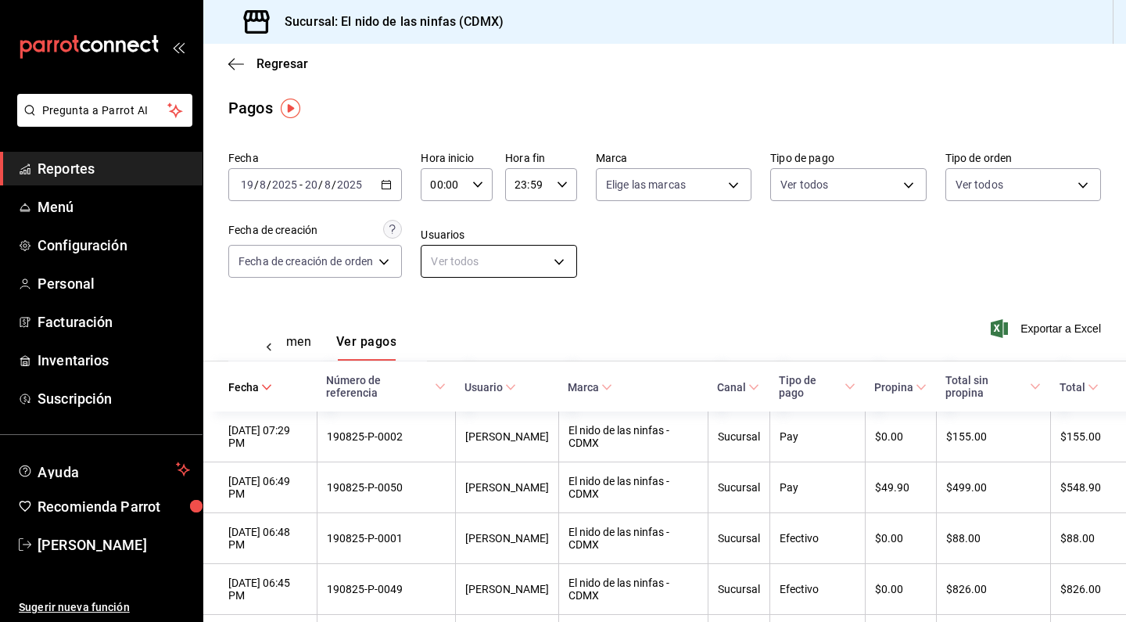
click at [492, 268] on body "Pregunta a Parrot AI Reportes Menú Configuración Personal Facturación Inventari…" at bounding box center [563, 311] width 1126 height 622
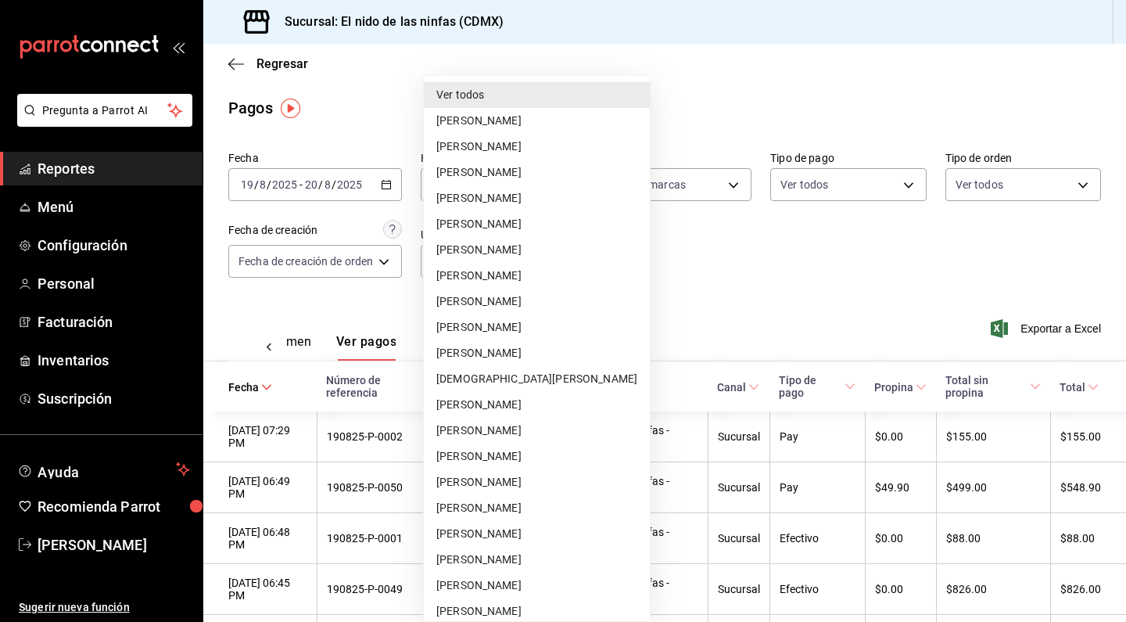
click at [484, 226] on li "[PERSON_NAME]" at bounding box center [537, 224] width 226 height 26
type input "21a1d7f6-d38f-4d7c-ada4-72772289f712"
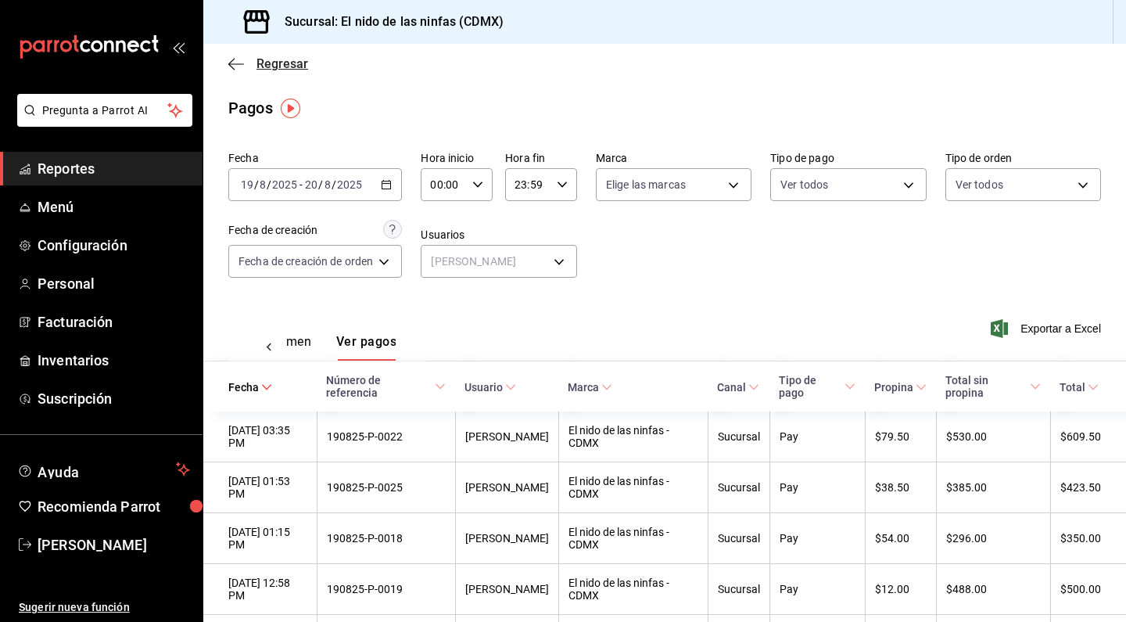
click at [228, 63] on icon "button" at bounding box center [236, 64] width 16 height 14
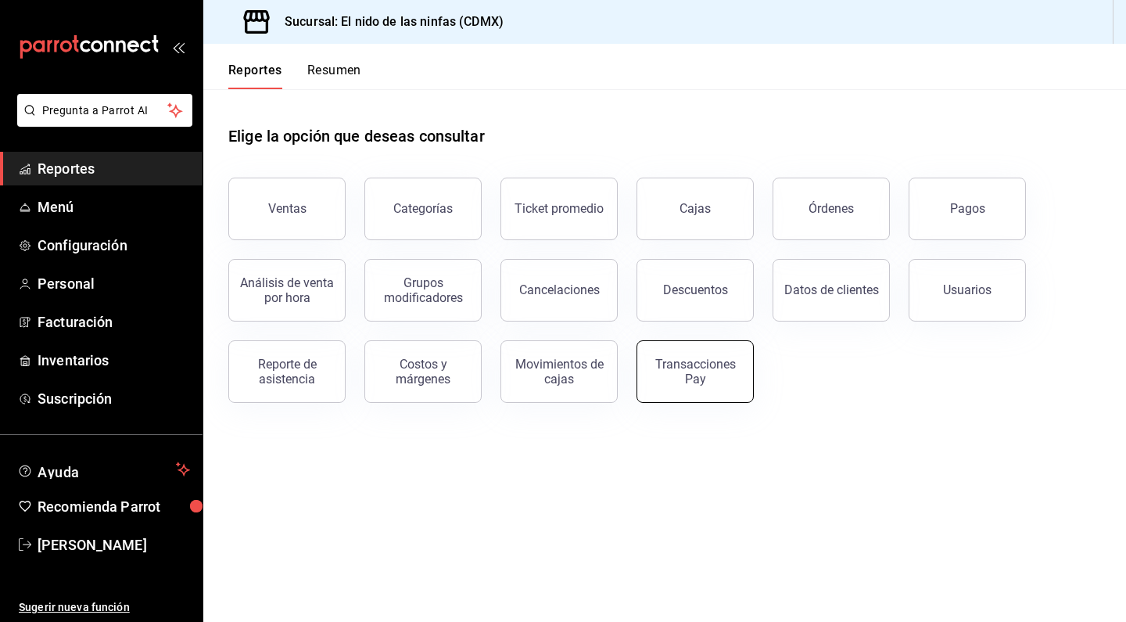
click at [713, 375] on div "Transacciones Pay" at bounding box center [695, 372] width 97 height 30
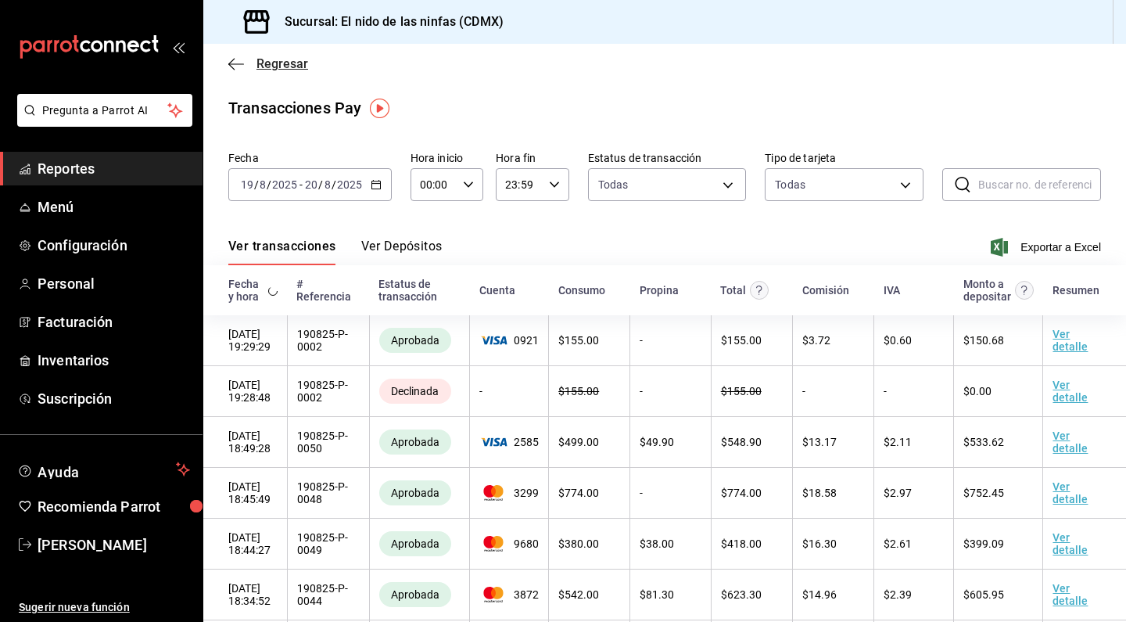
click at [233, 63] on icon "button" at bounding box center [236, 64] width 16 height 14
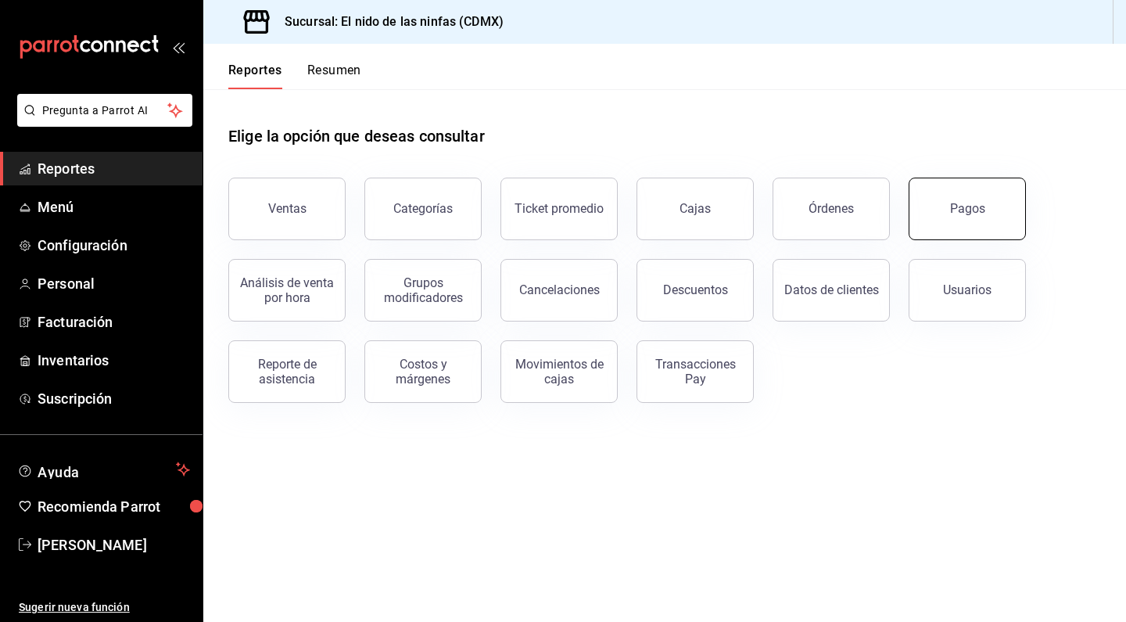
click at [974, 199] on button "Pagos" at bounding box center [967, 208] width 117 height 63
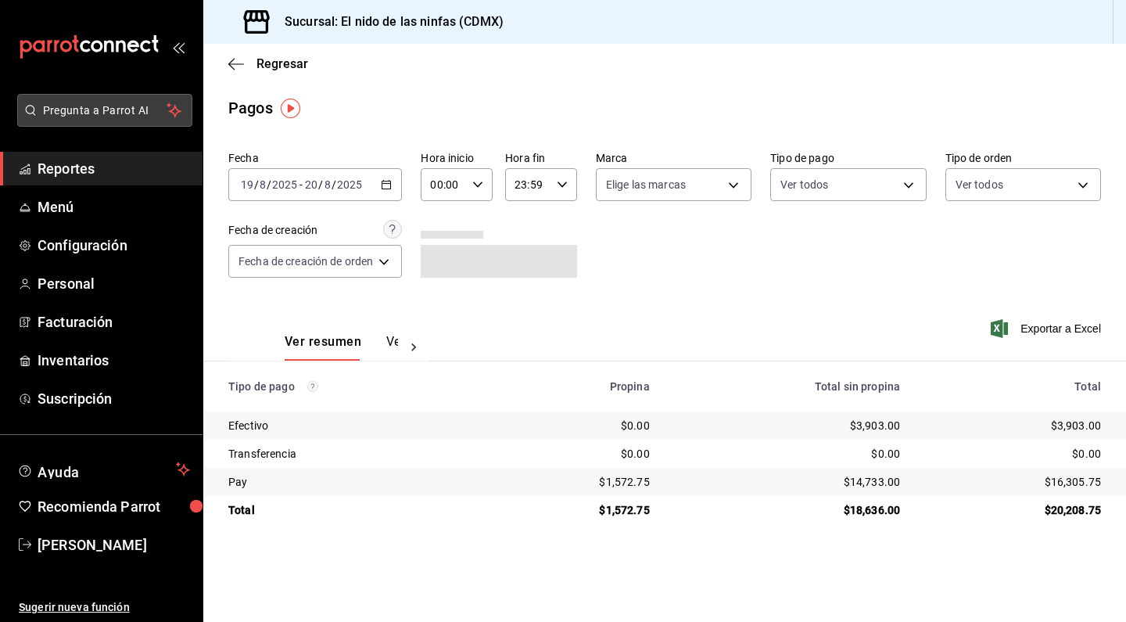
click at [135, 115] on span "Pregunta a Parrot AI" at bounding box center [105, 110] width 124 height 16
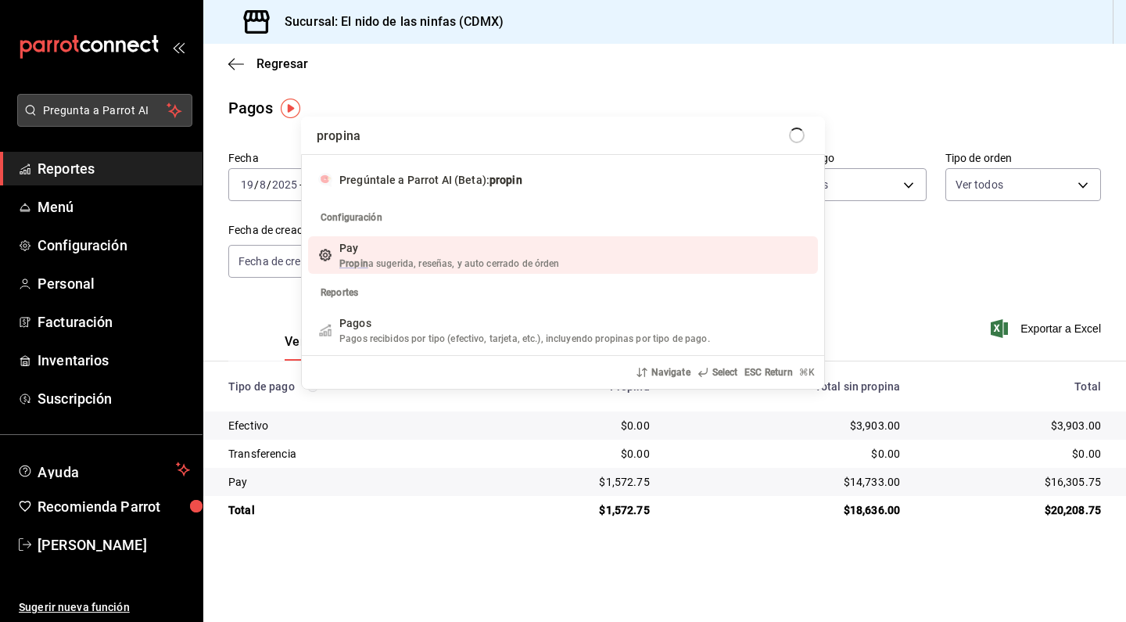
type input "propinas"
click at [400, 266] on span "Propina sugerida, reseñas, y auto cerrado de órden" at bounding box center [447, 263] width 217 height 11
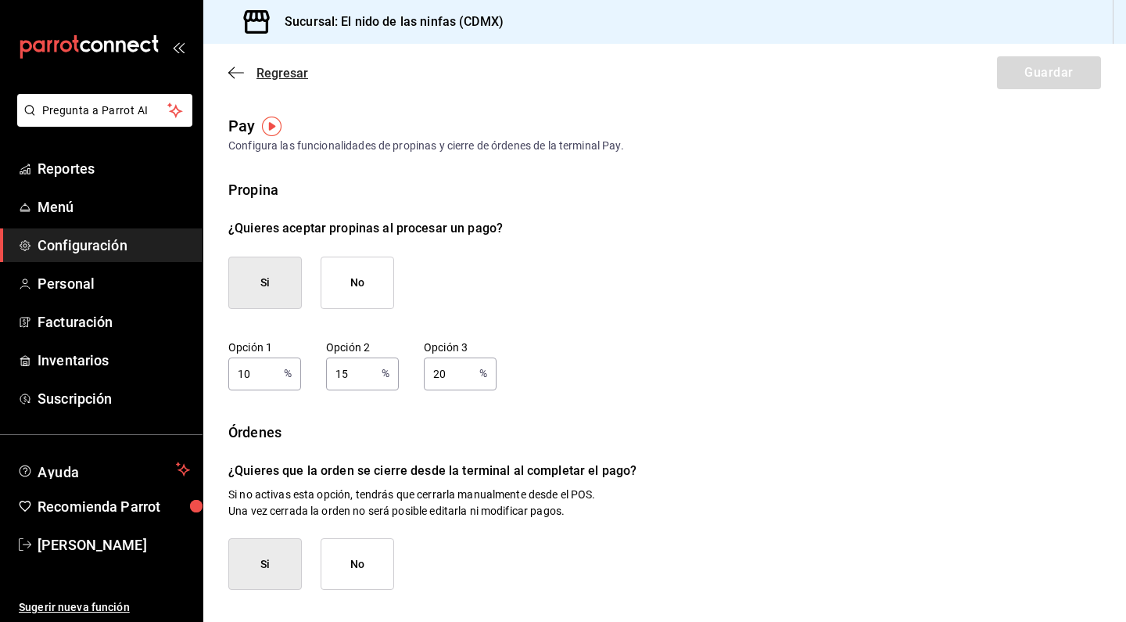
click at [242, 76] on icon "button" at bounding box center [236, 73] width 16 height 14
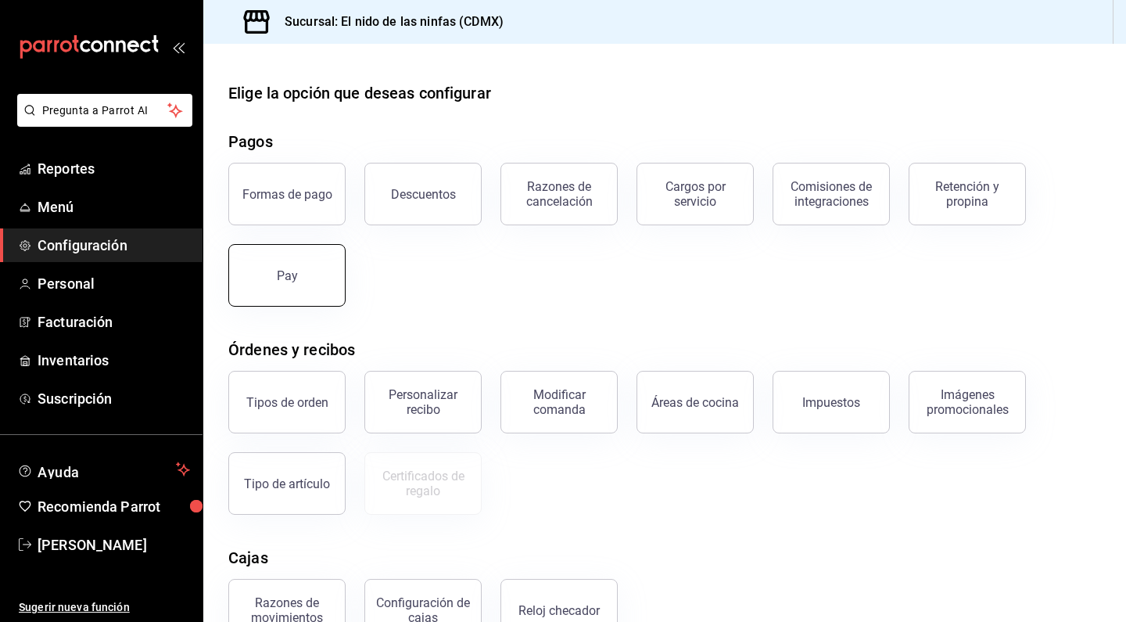
click at [300, 294] on button "Pay" at bounding box center [286, 275] width 117 height 63
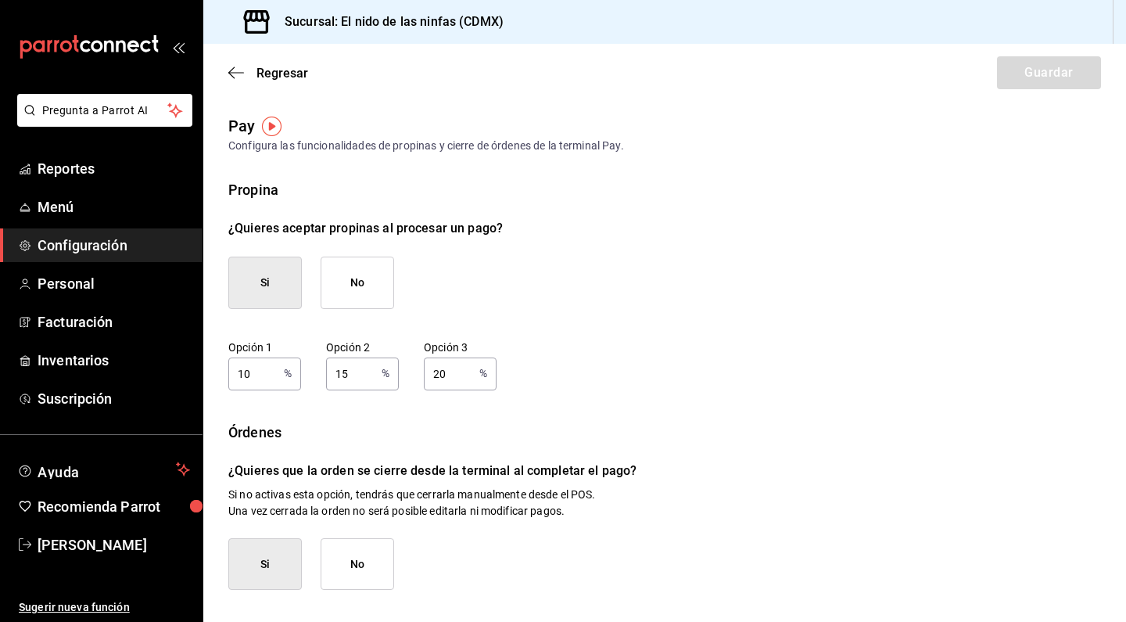
click at [228, 70] on div "Regresar Guardar" at bounding box center [664, 73] width 923 height 58
click at [239, 71] on icon "button" at bounding box center [236, 73] width 16 height 14
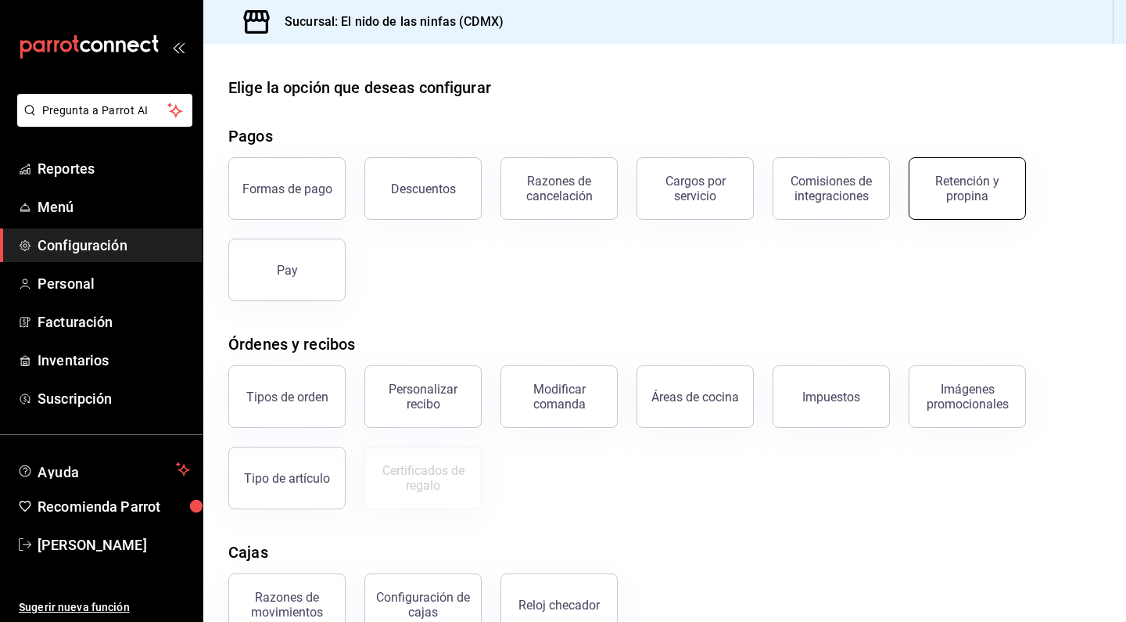
click at [971, 181] on div "Retención y propina" at bounding box center [967, 189] width 97 height 30
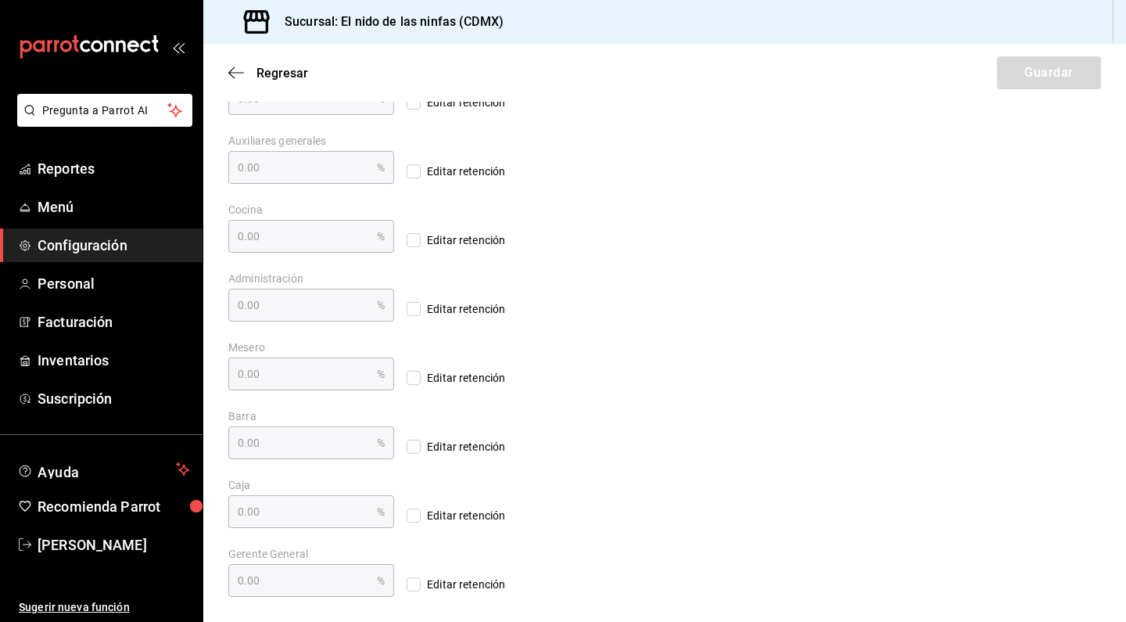
scroll to position [23, 0]
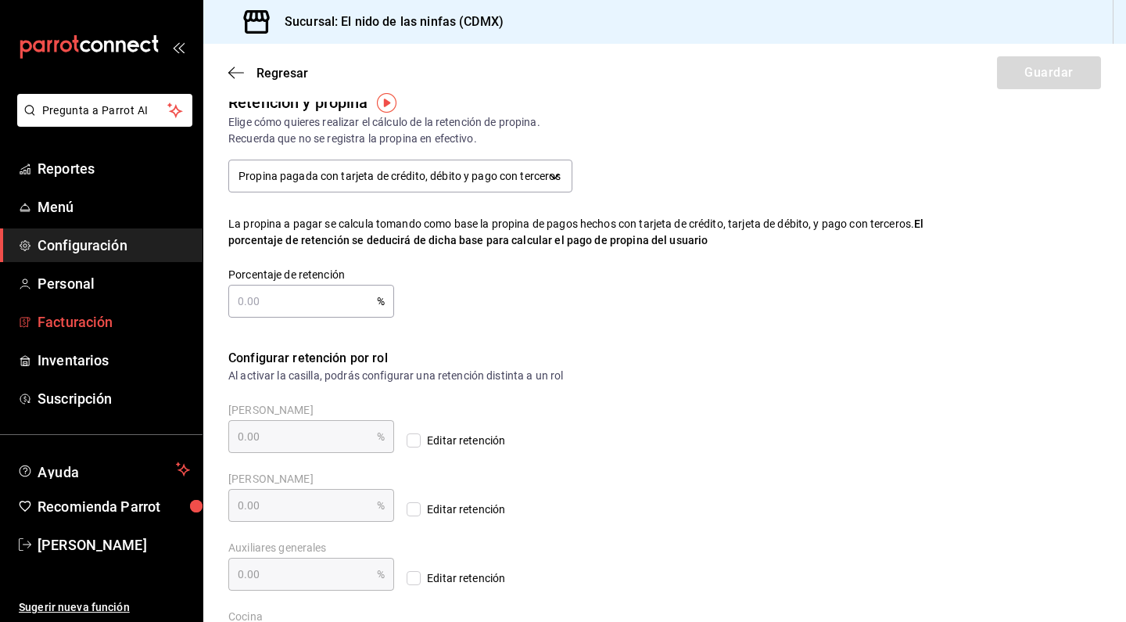
click at [97, 331] on span "Facturación" at bounding box center [114, 321] width 152 height 21
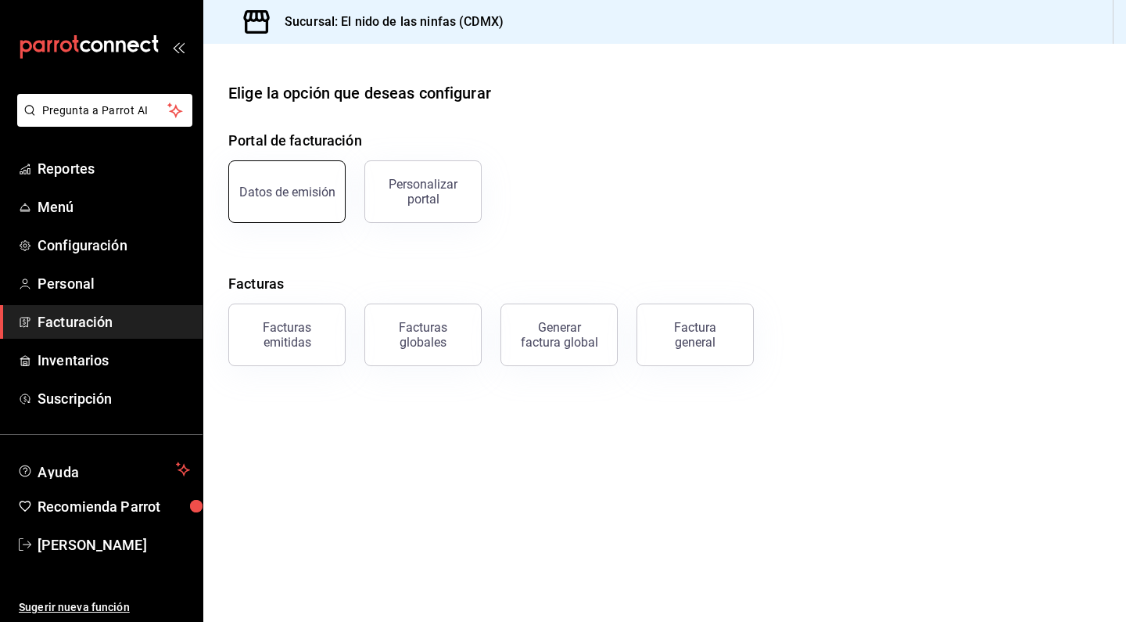
click at [304, 189] on div "Datos de emisión" at bounding box center [287, 192] width 96 height 15
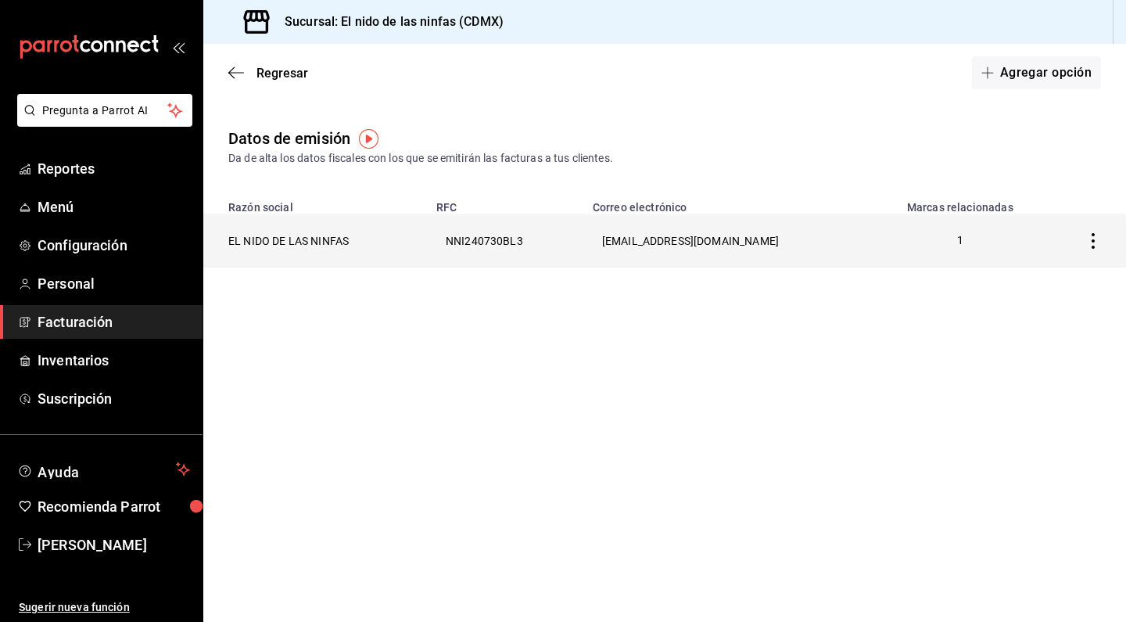
click at [338, 246] on th "EL NIDO DE LAS NINFAS" at bounding box center [315, 240] width 224 height 54
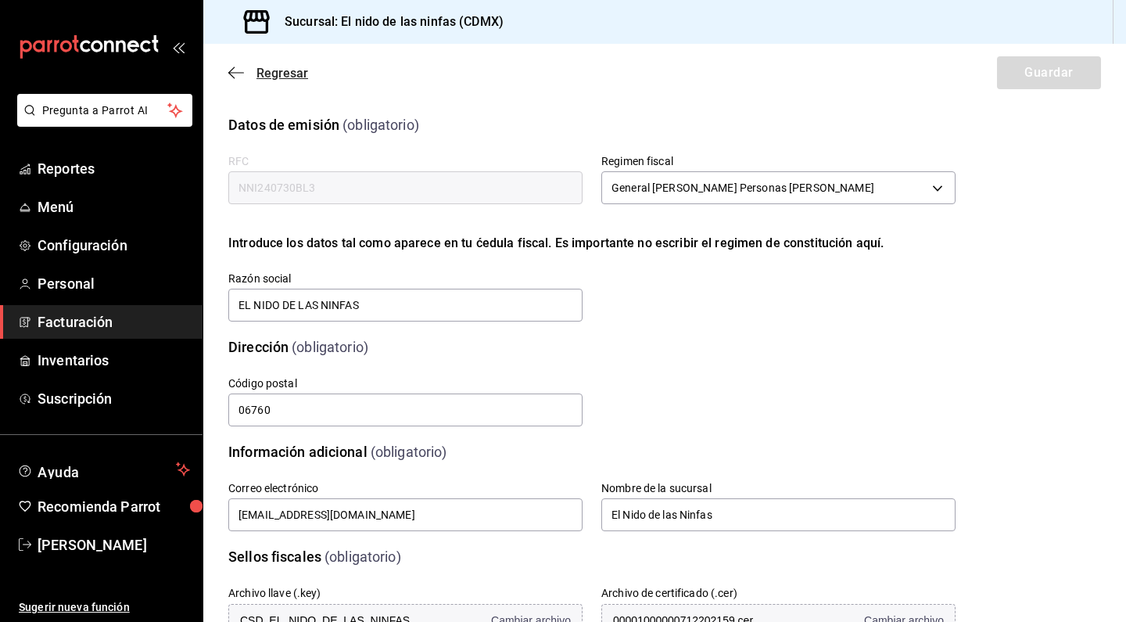
click at [232, 74] on icon "button" at bounding box center [236, 73] width 16 height 14
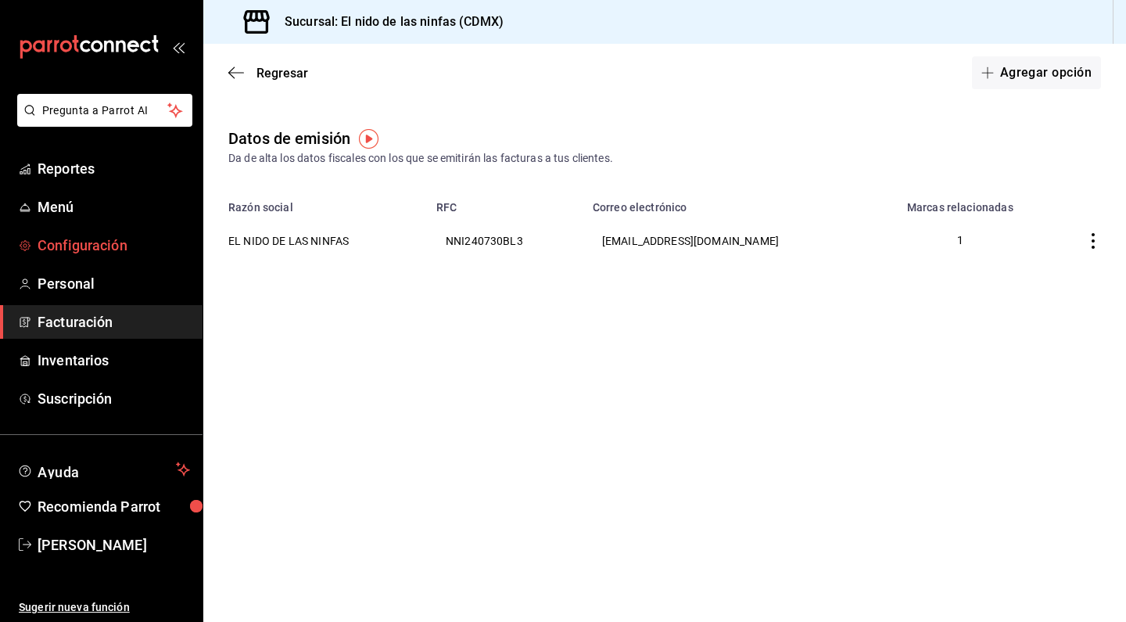
click at [59, 253] on span "Configuración" at bounding box center [114, 245] width 152 height 21
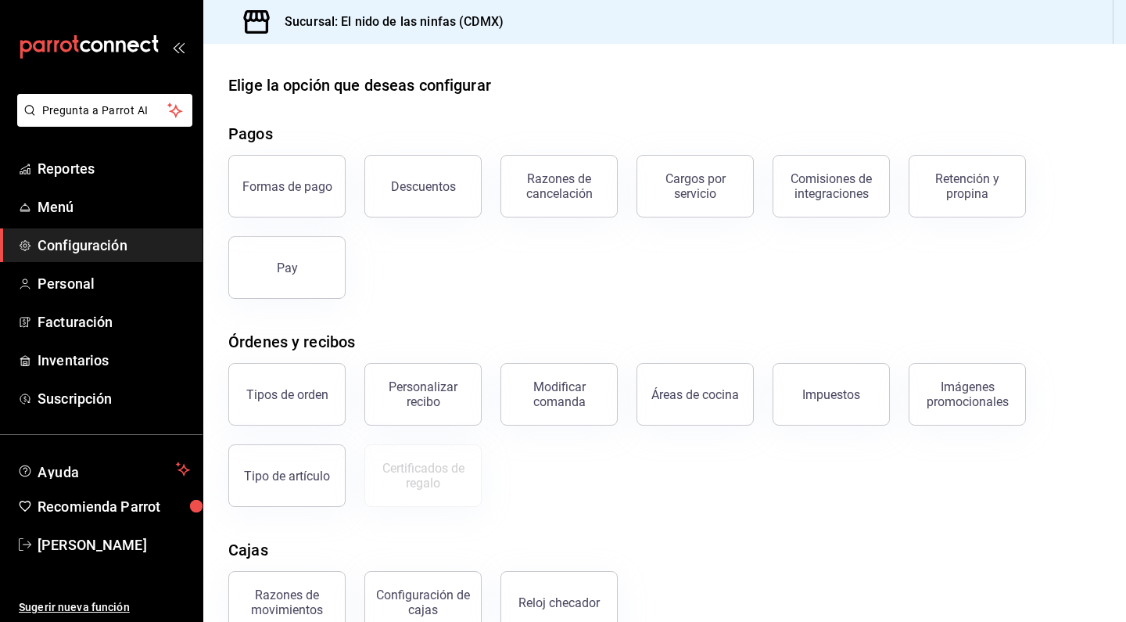
scroll to position [9, 0]
click at [461, 408] on button "Personalizar recibo" at bounding box center [422, 393] width 117 height 63
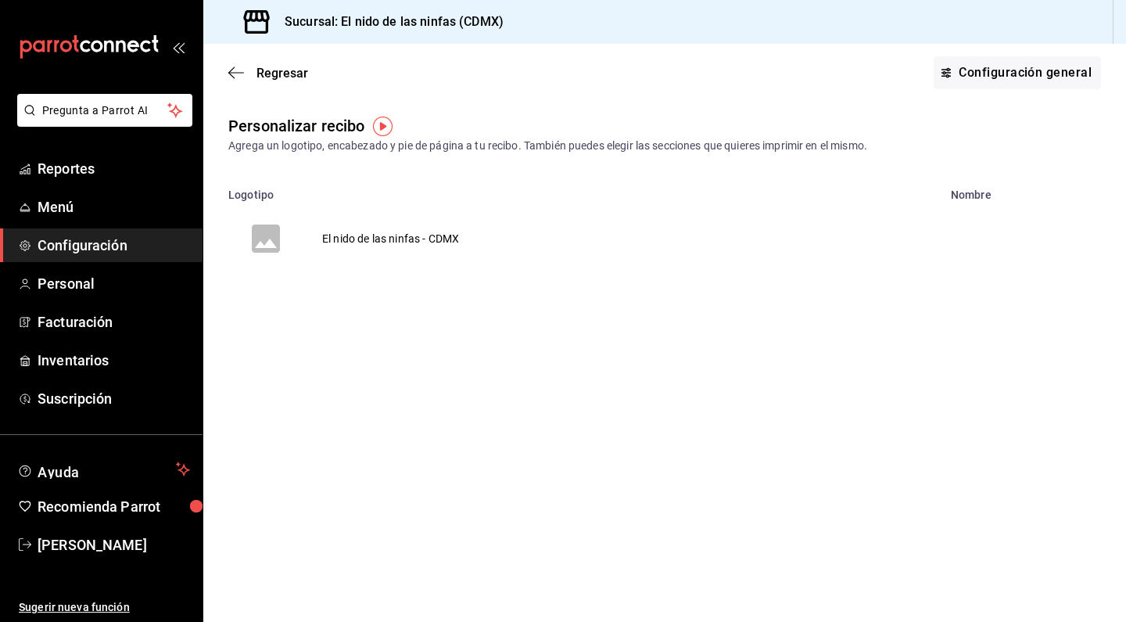
click at [408, 239] on td "El nido de las ninfas - CDMX" at bounding box center [390, 238] width 174 height 75
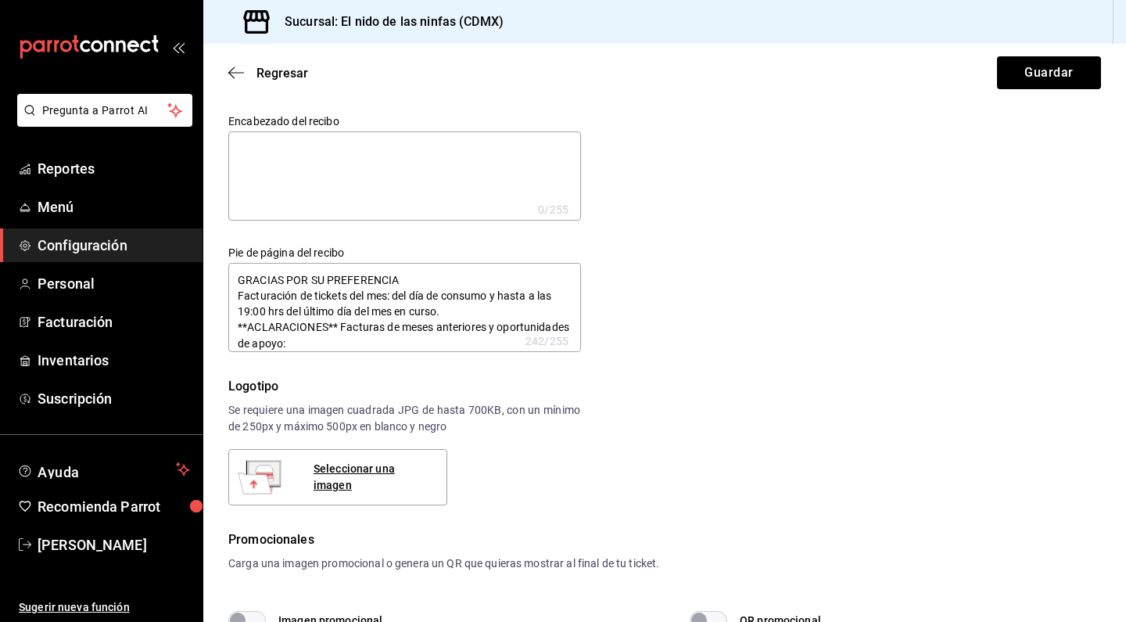
type textarea "x"
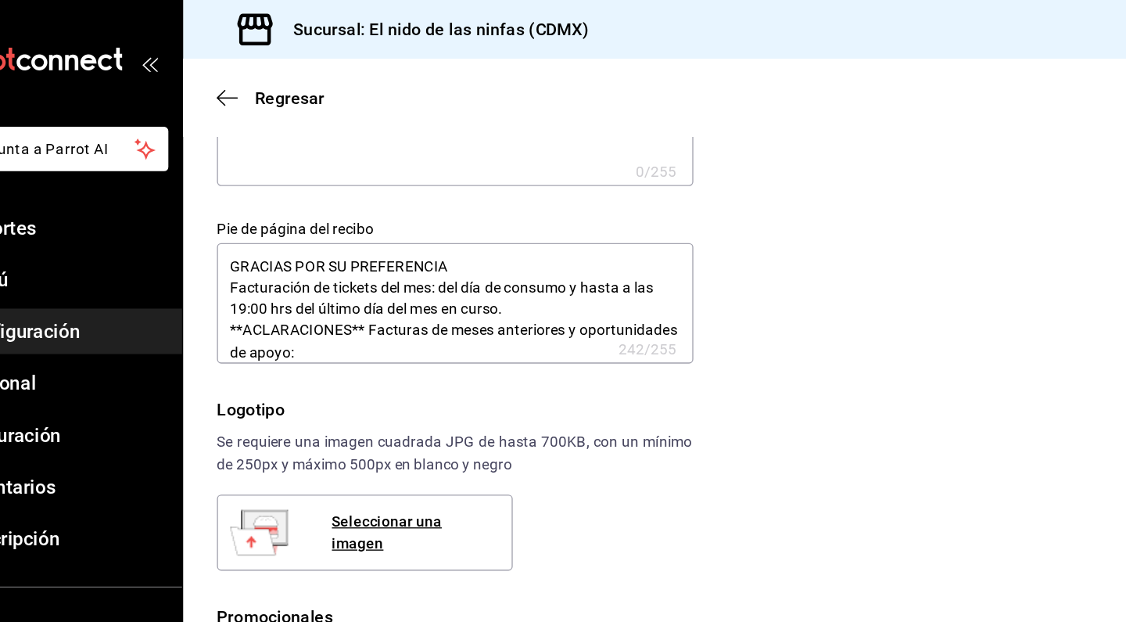
scroll to position [82, 0]
type textarea "x"
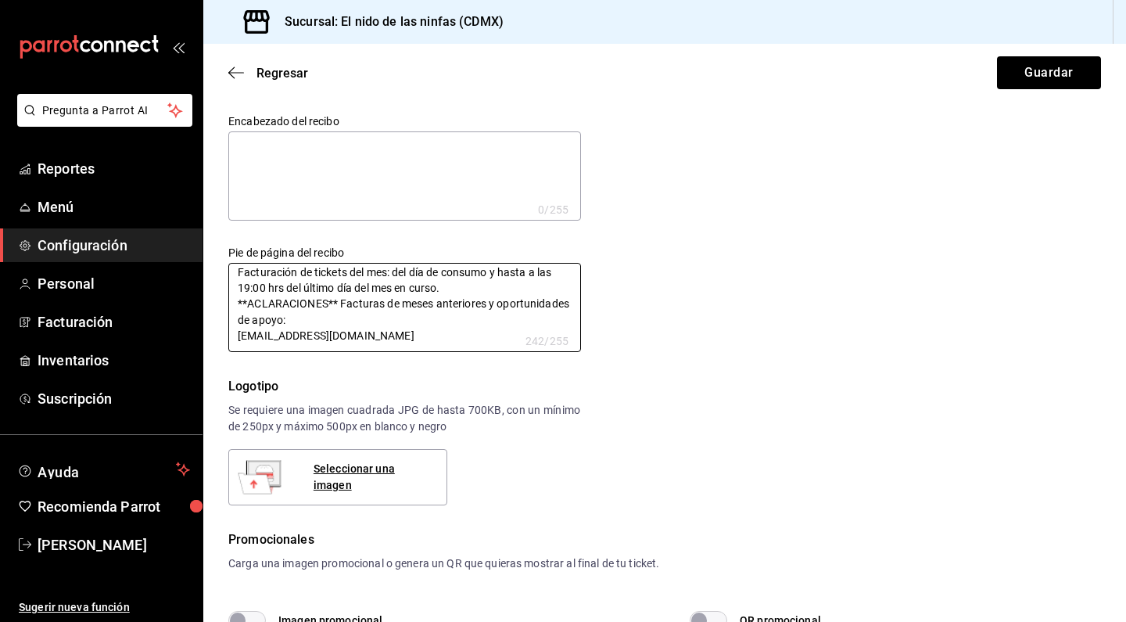
scroll to position [0, 0]
click at [231, 74] on icon "button" at bounding box center [236, 73] width 16 height 14
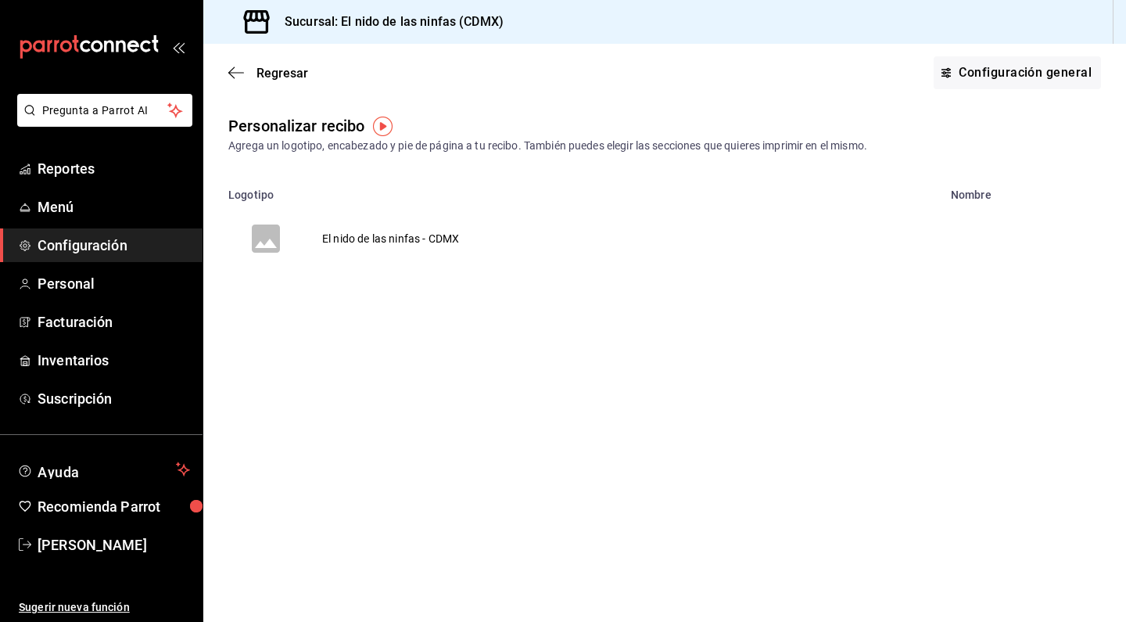
click at [231, 74] on icon "button" at bounding box center [236, 73] width 16 height 14
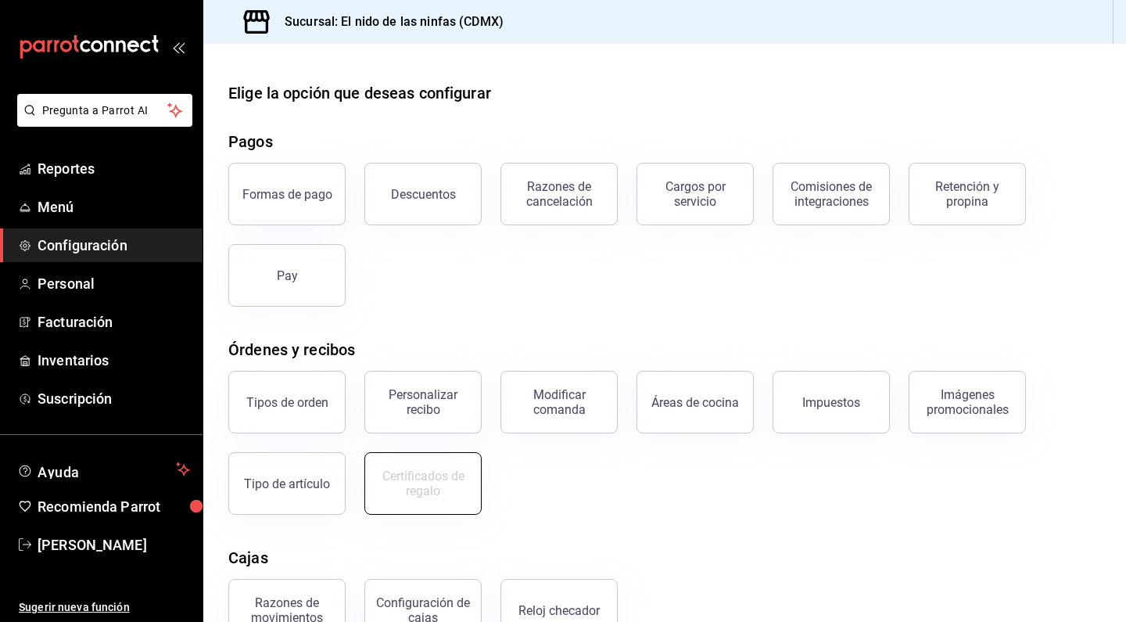
click at [423, 474] on div "Certificados de regalo" at bounding box center [423, 483] width 97 height 30
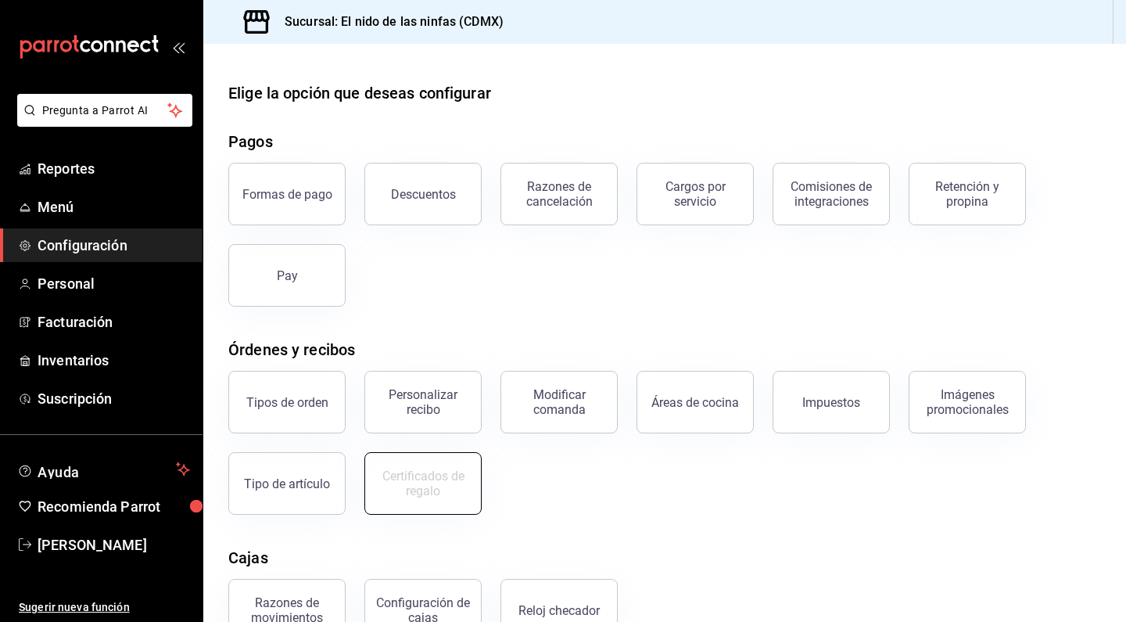
click at [423, 474] on div "Certificados de regalo" at bounding box center [423, 483] width 97 height 30
click at [314, 472] on button "Tipo de artículo" at bounding box center [286, 483] width 117 height 63
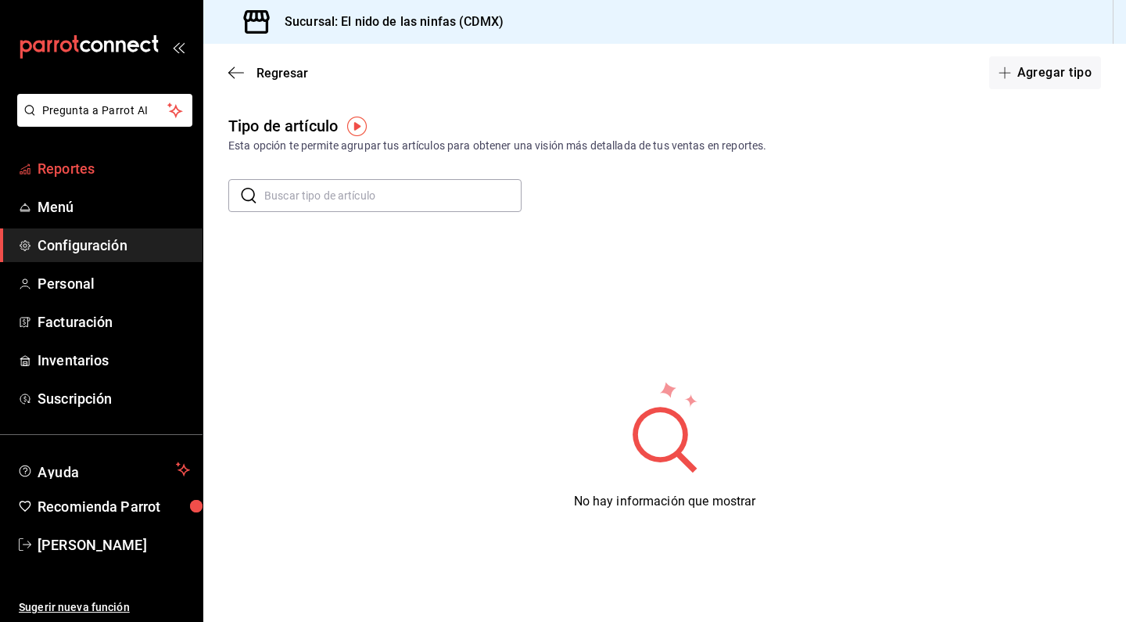
click at [72, 156] on link "Reportes" at bounding box center [101, 169] width 203 height 34
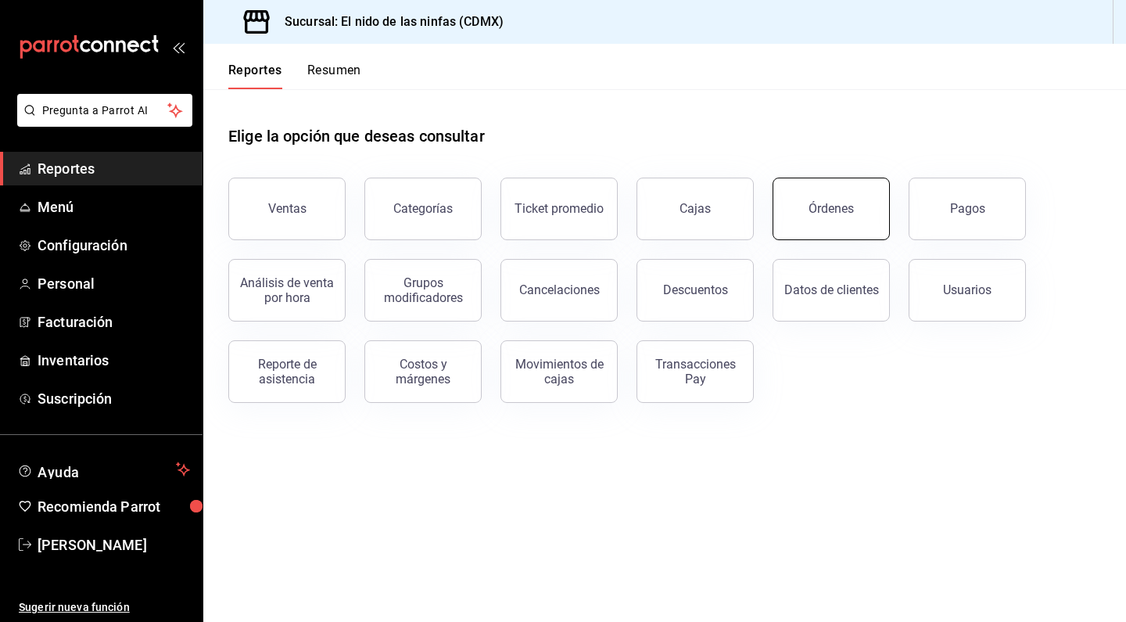
click at [841, 220] on button "Órdenes" at bounding box center [831, 208] width 117 height 63
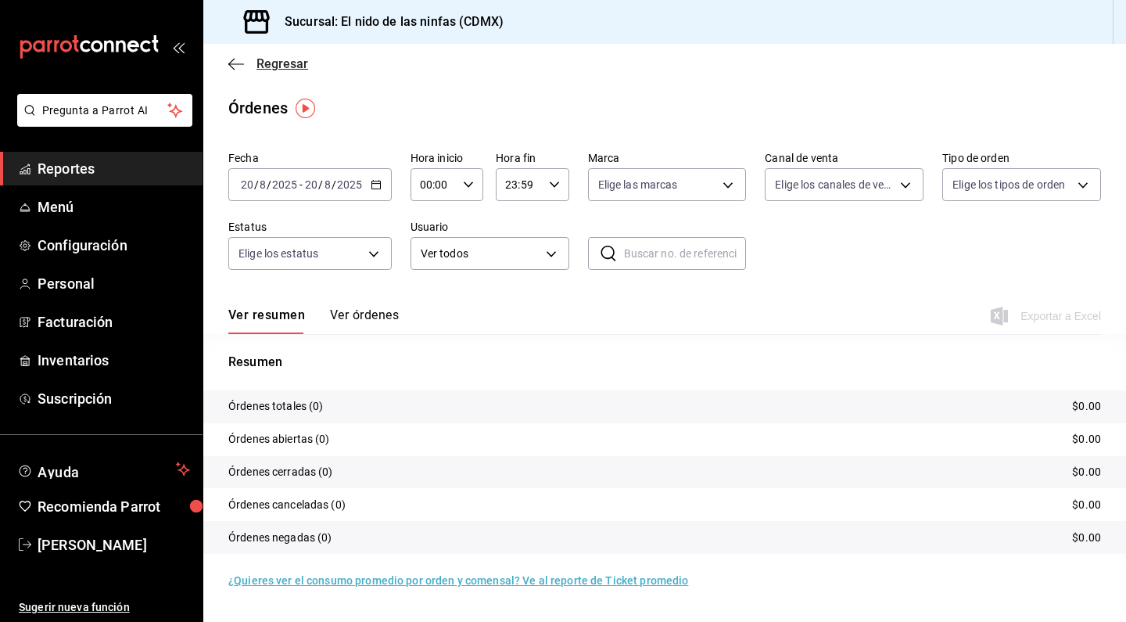
click at [231, 62] on icon "button" at bounding box center [236, 64] width 16 height 14
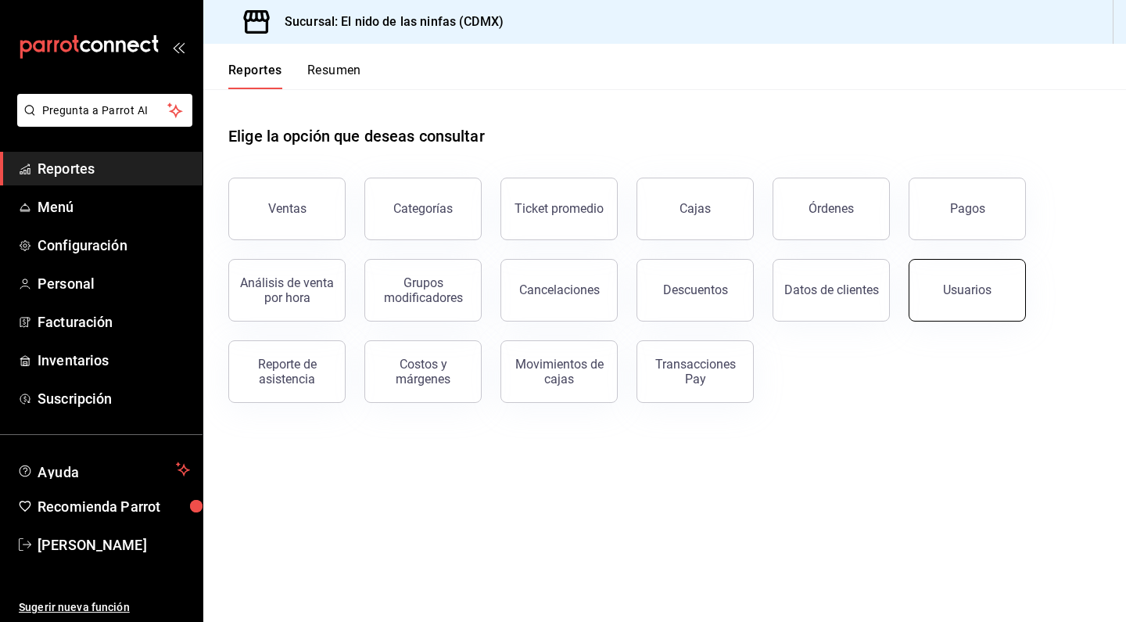
click at [940, 300] on button "Usuarios" at bounding box center [967, 290] width 117 height 63
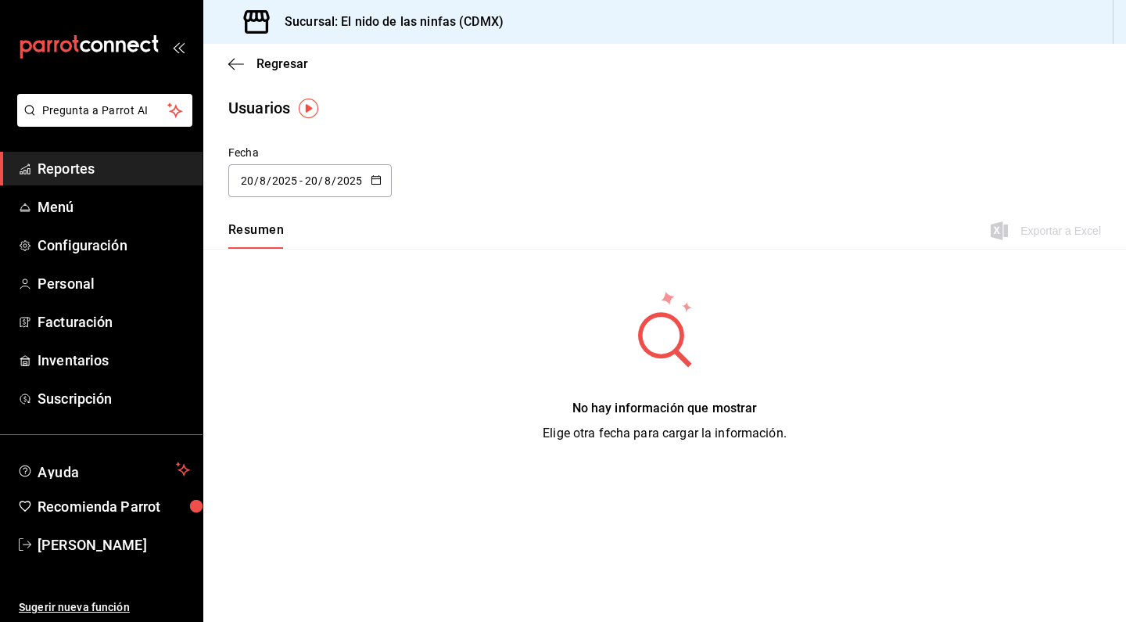
click at [233, 53] on div "Regresar" at bounding box center [664, 64] width 923 height 40
click at [232, 66] on icon "button" at bounding box center [236, 64] width 16 height 14
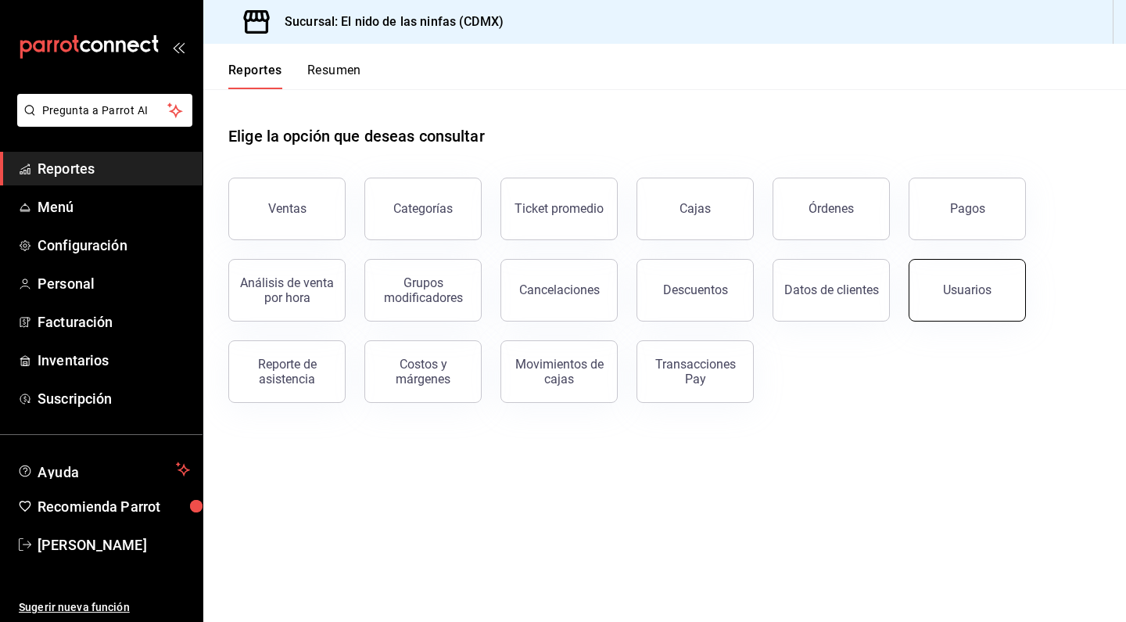
click at [980, 293] on div "Usuarios" at bounding box center [967, 289] width 48 height 15
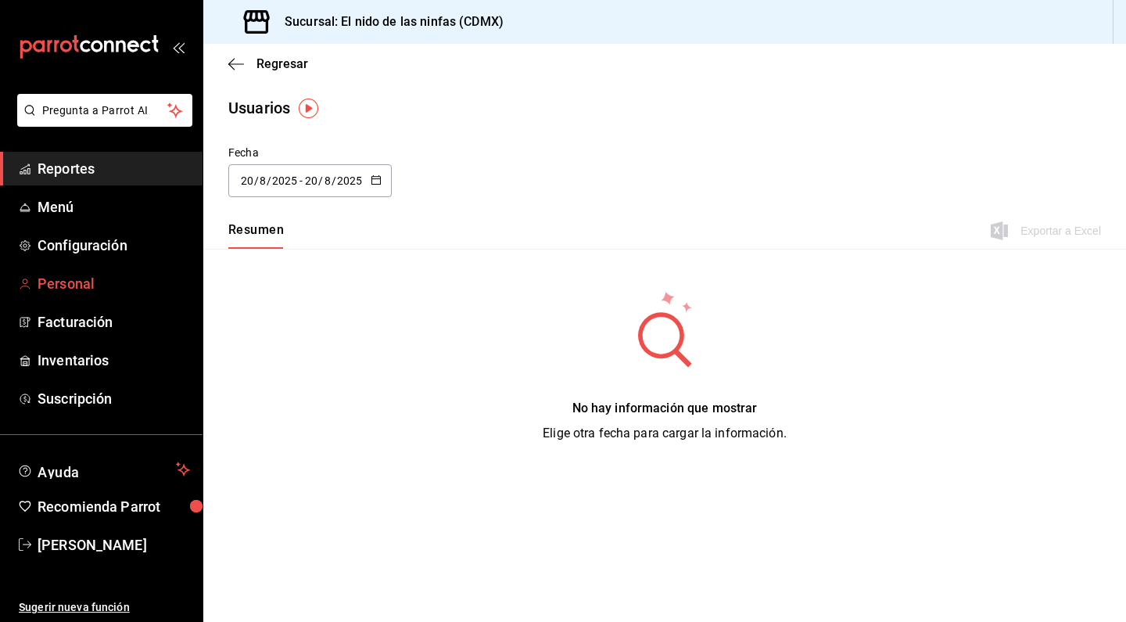
click at [70, 281] on span "Personal" at bounding box center [114, 283] width 152 height 21
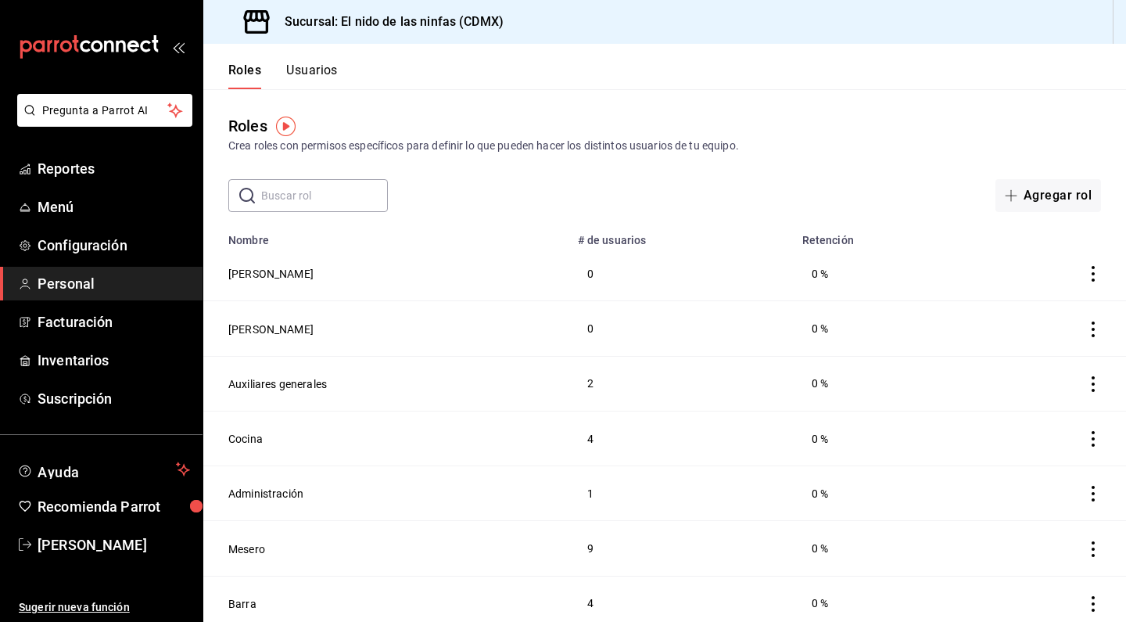
click at [323, 70] on button "Usuarios" at bounding box center [312, 76] width 52 height 27
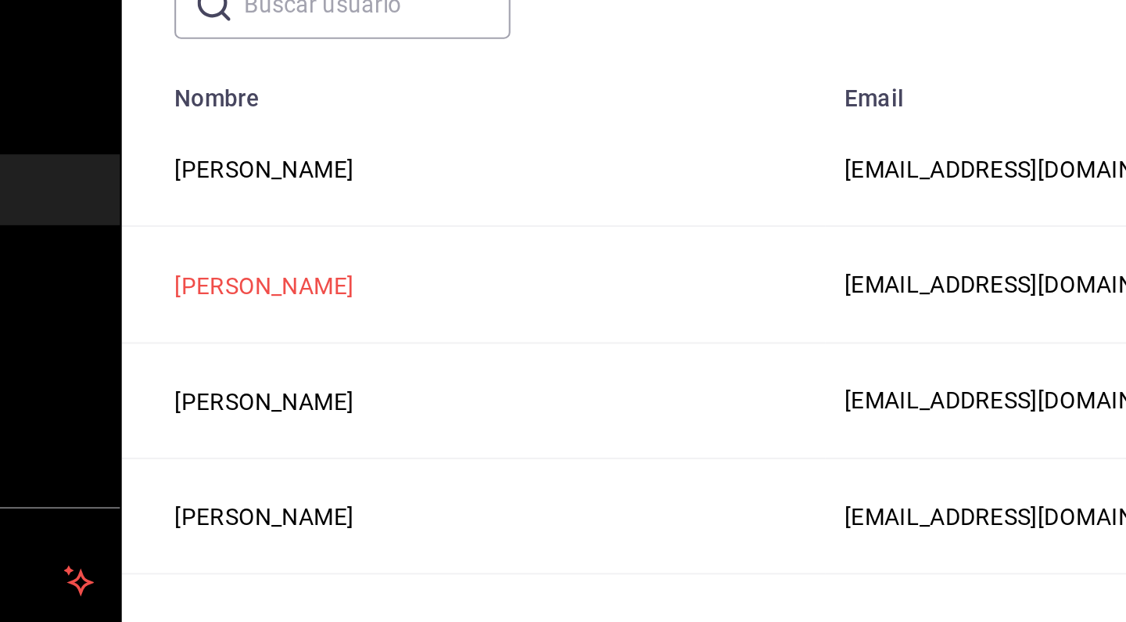
click at [228, 321] on button "[PERSON_NAME]" at bounding box center [270, 329] width 85 height 16
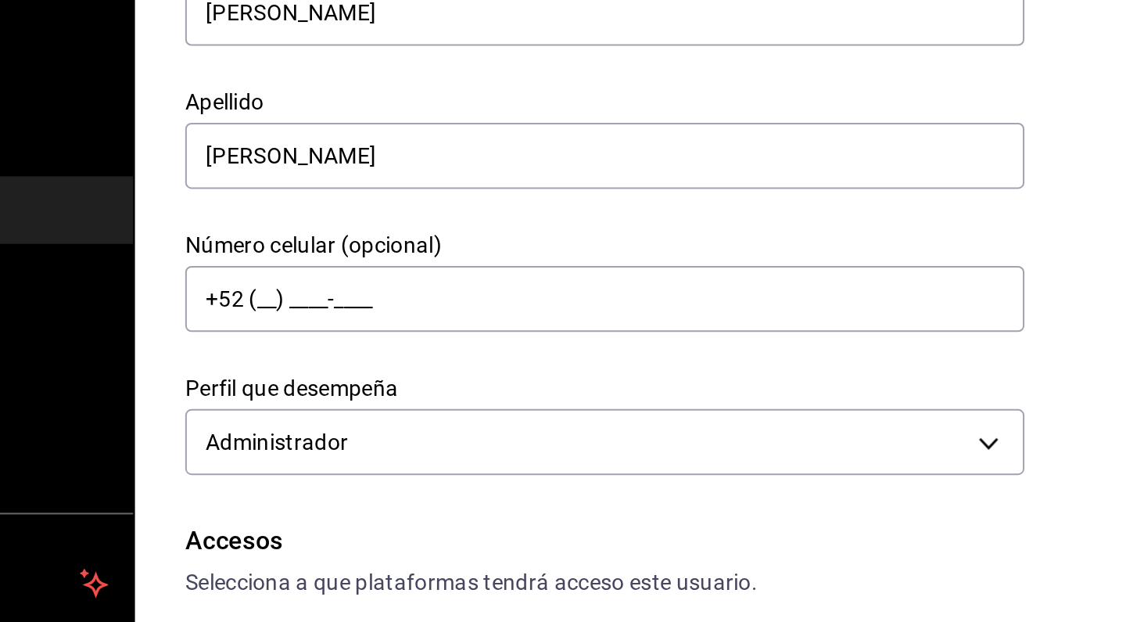
type input "[PHONE_NUMBER]"
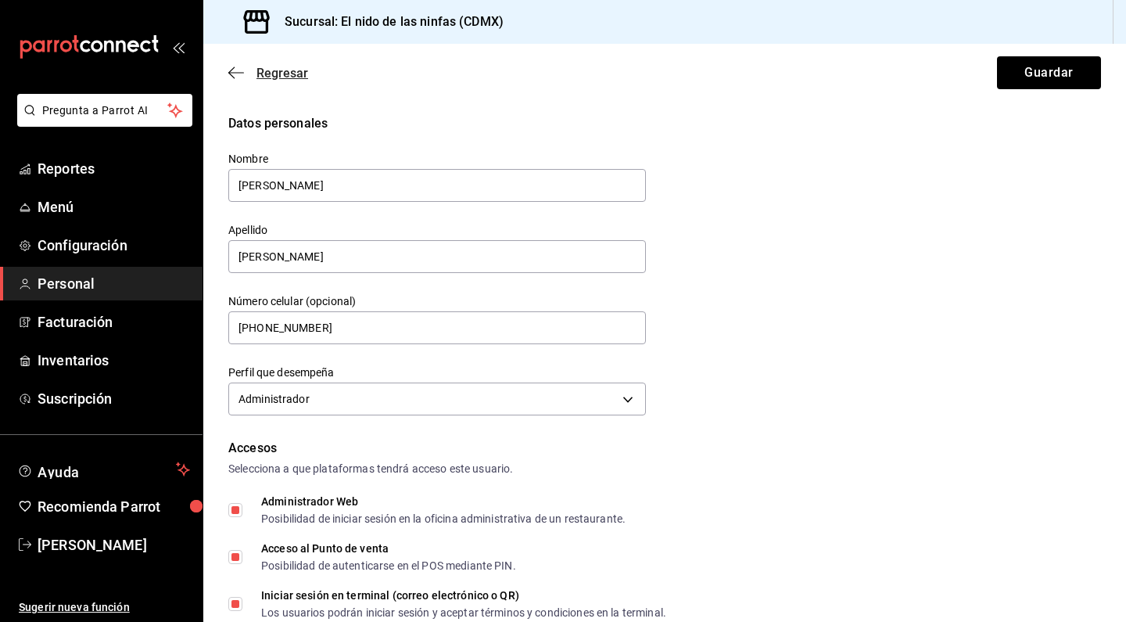
click at [228, 74] on icon "button" at bounding box center [236, 73] width 16 height 14
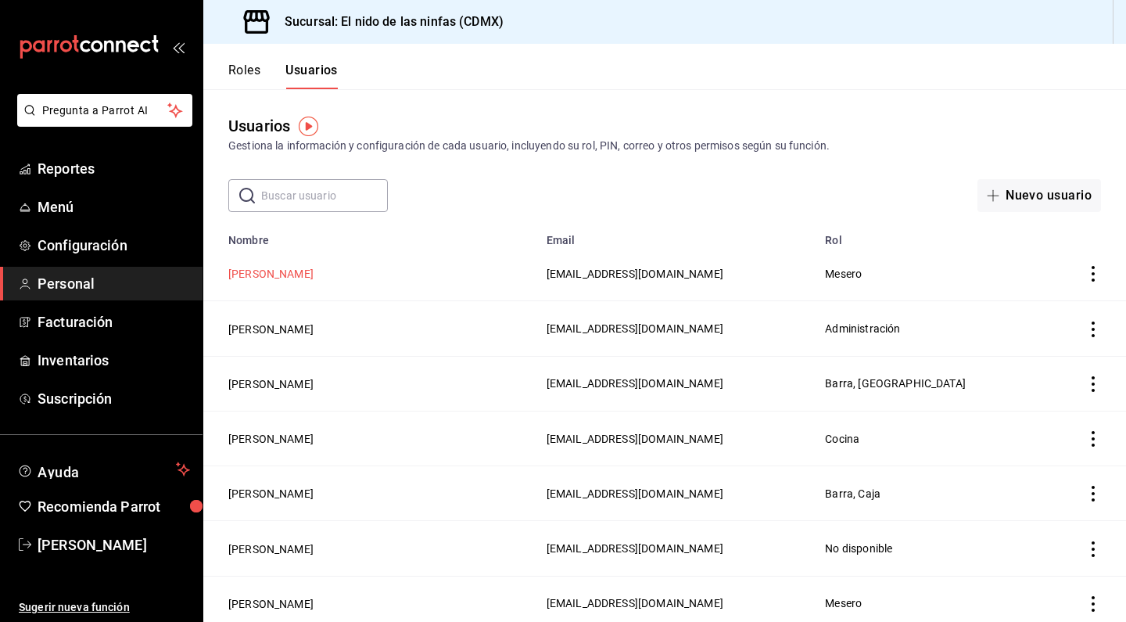
click at [289, 269] on button "[PERSON_NAME]" at bounding box center [270, 274] width 85 height 16
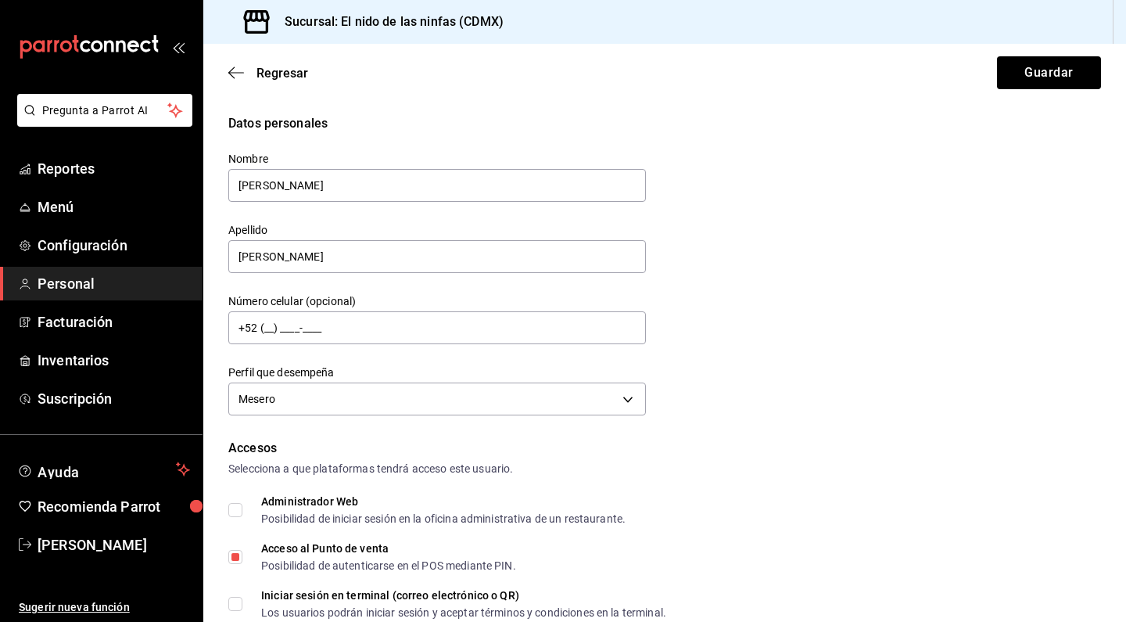
click at [227, 71] on div "Regresar Guardar" at bounding box center [664, 73] width 923 height 58
click at [229, 71] on icon "button" at bounding box center [236, 73] width 16 height 14
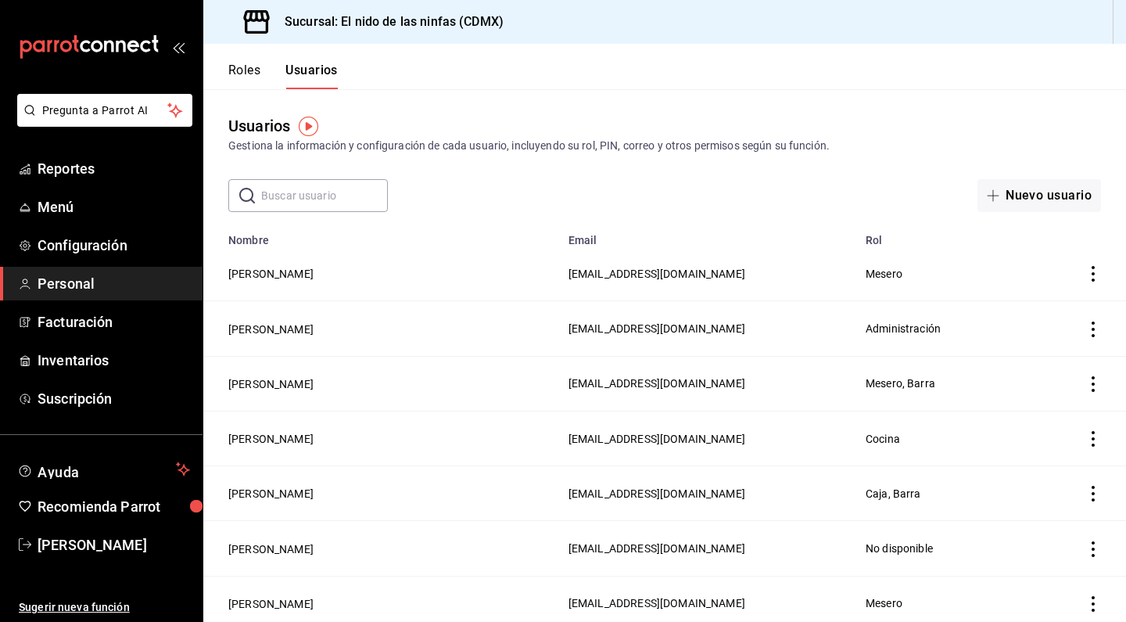
click at [238, 71] on button "Roles" at bounding box center [244, 76] width 32 height 27
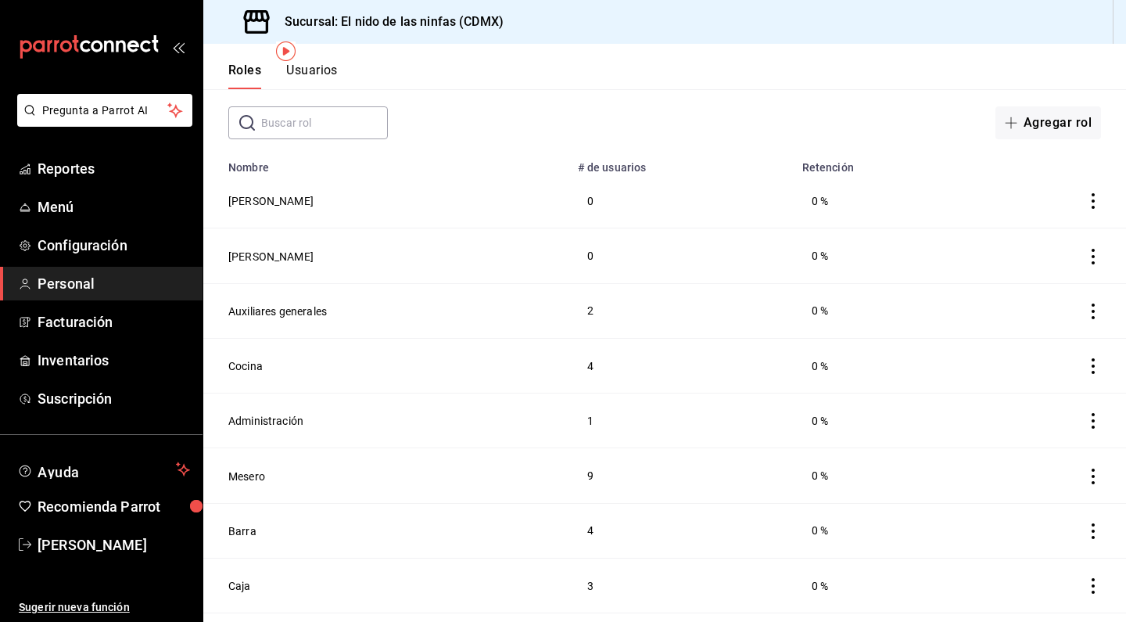
scroll to position [75, 0]
click at [238, 478] on button "Mesero" at bounding box center [246, 474] width 37 height 16
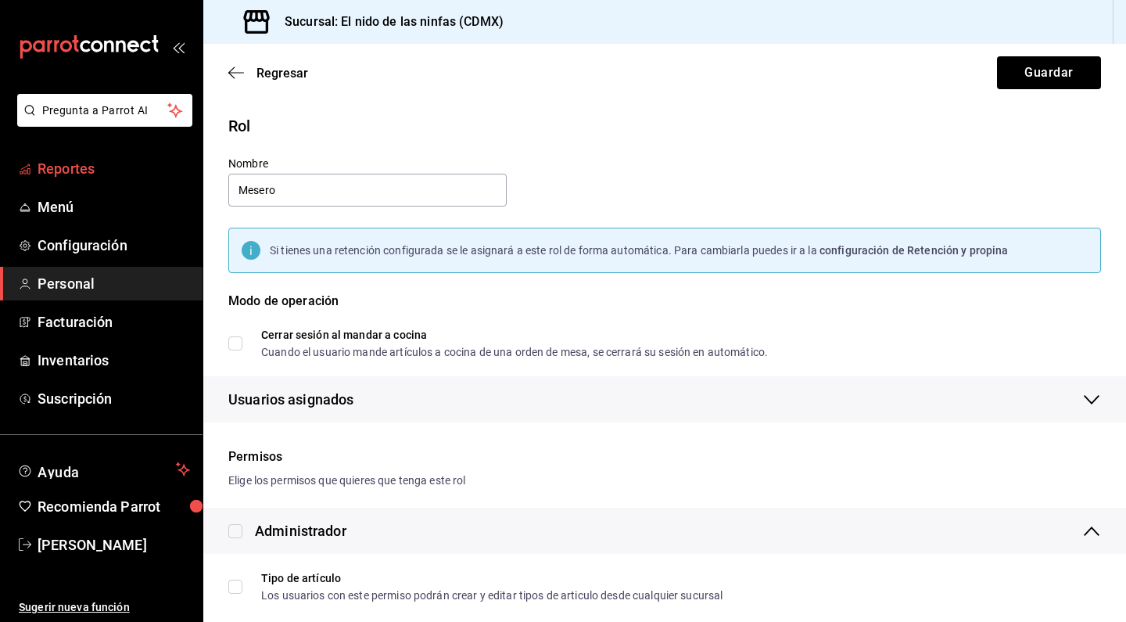
click at [99, 172] on span "Reportes" at bounding box center [114, 168] width 152 height 21
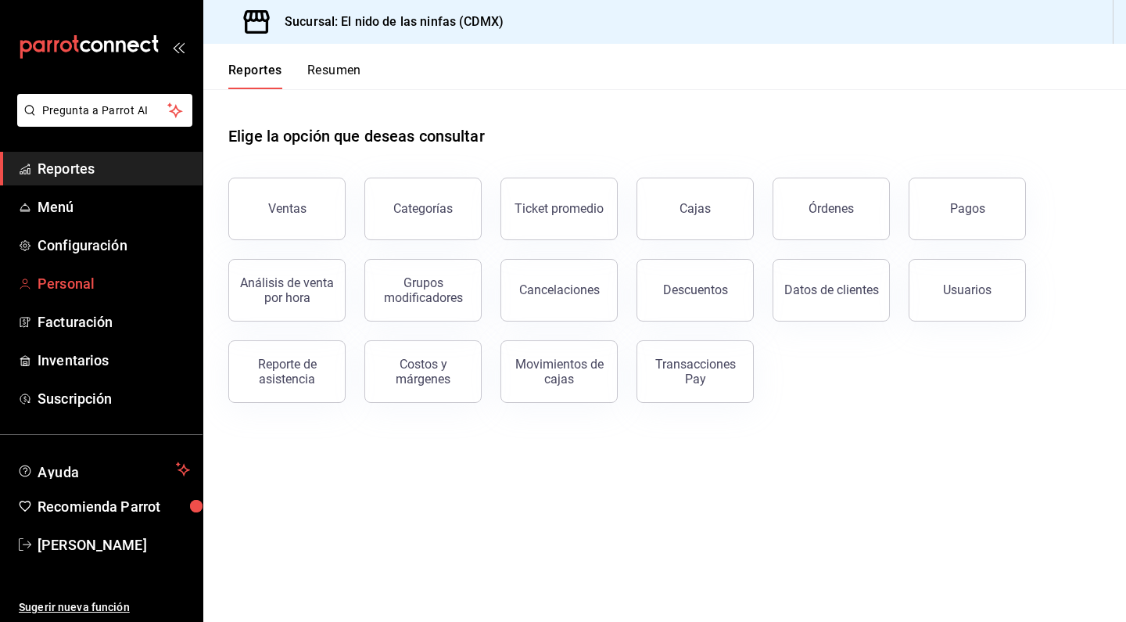
click at [88, 278] on span "Personal" at bounding box center [114, 283] width 152 height 21
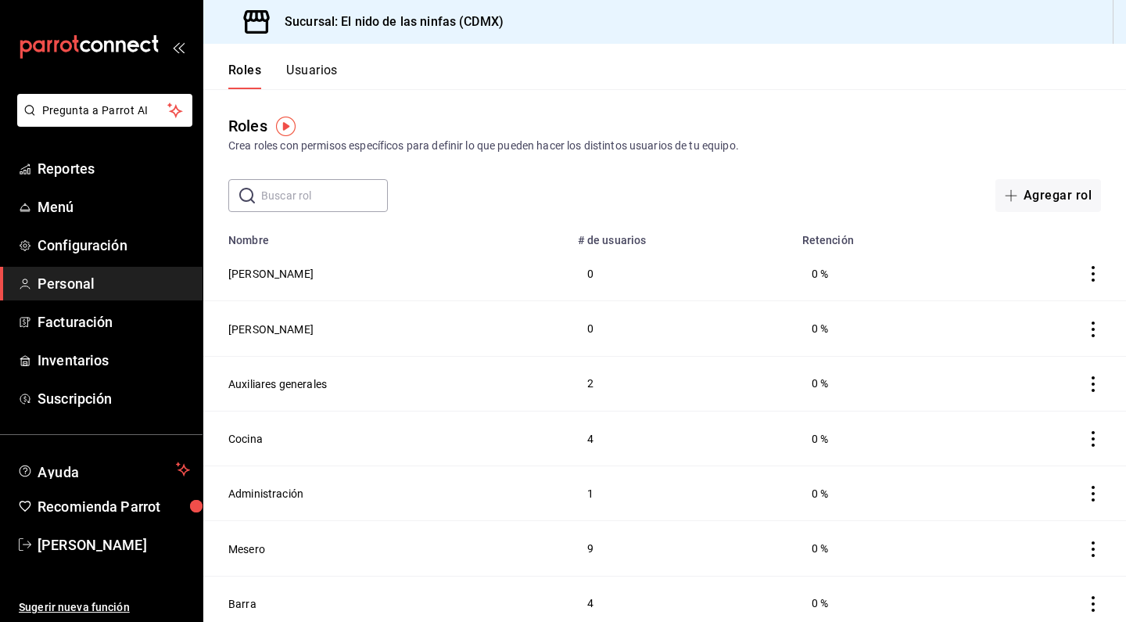
click at [320, 73] on button "Usuarios" at bounding box center [312, 76] width 52 height 27
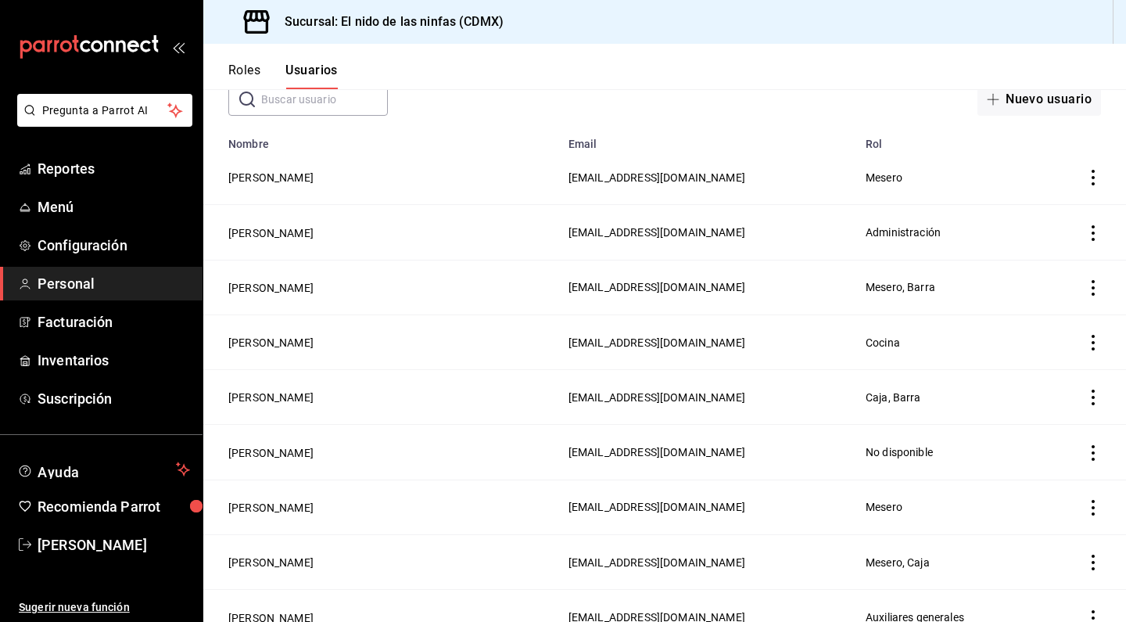
scroll to position [100, 0]
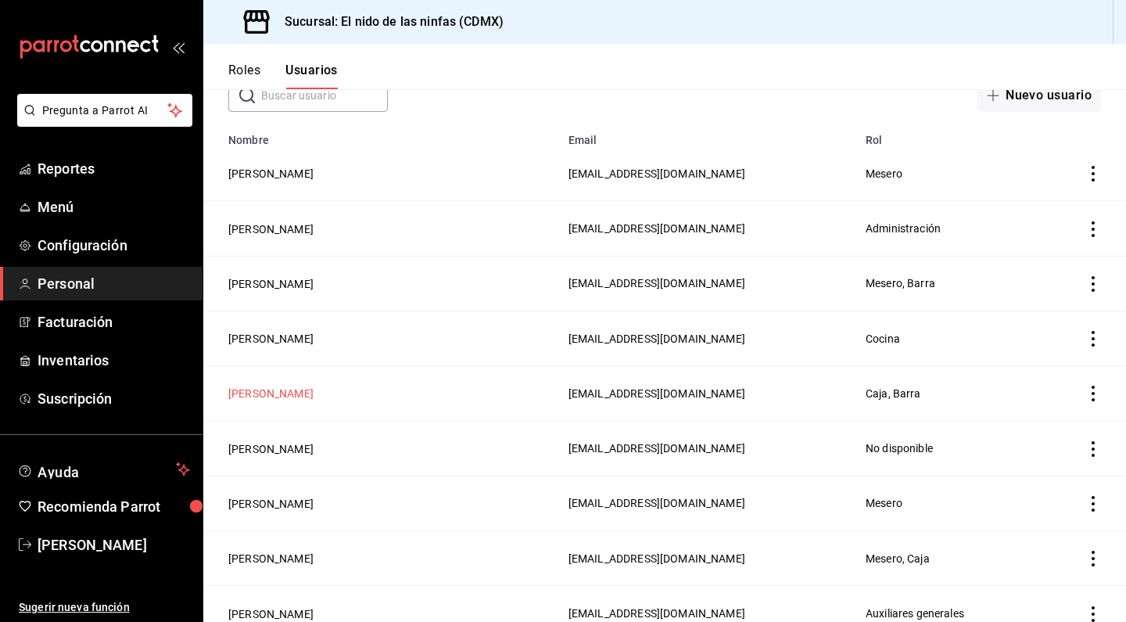
click at [274, 390] on button "[PERSON_NAME]" at bounding box center [270, 393] width 85 height 16
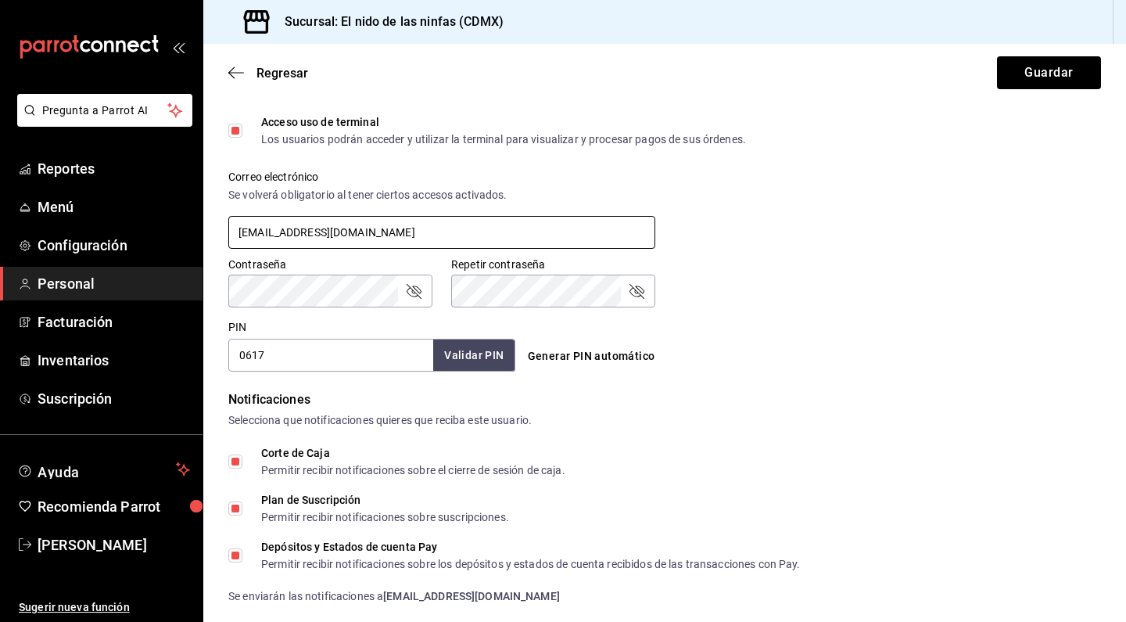
scroll to position [518, 0]
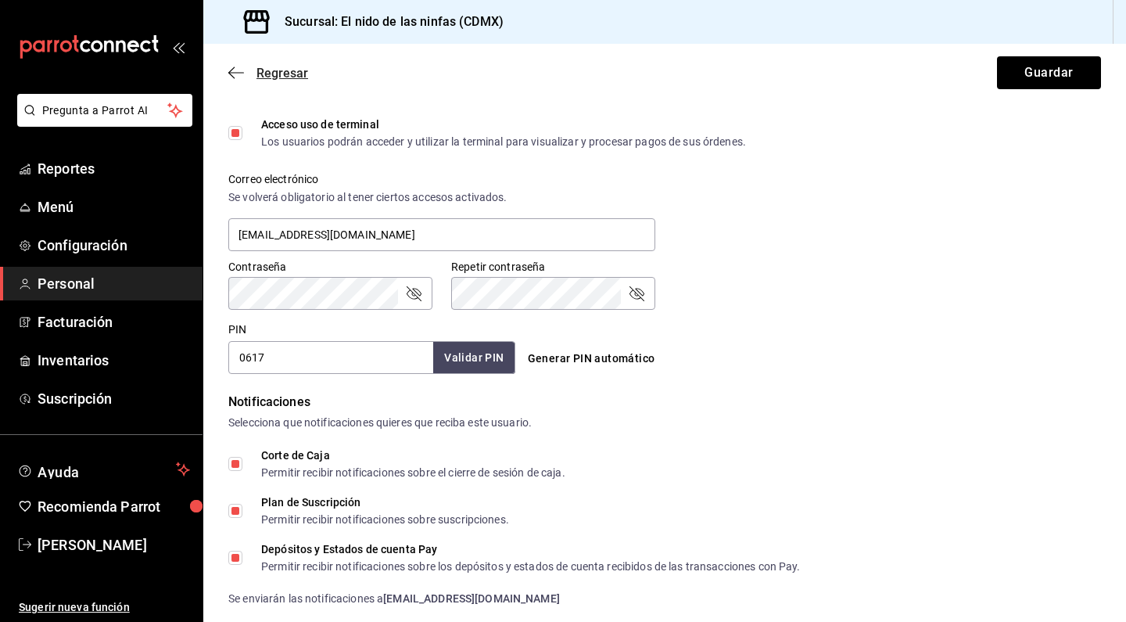
click at [231, 71] on icon "button" at bounding box center [231, 73] width 6 height 12
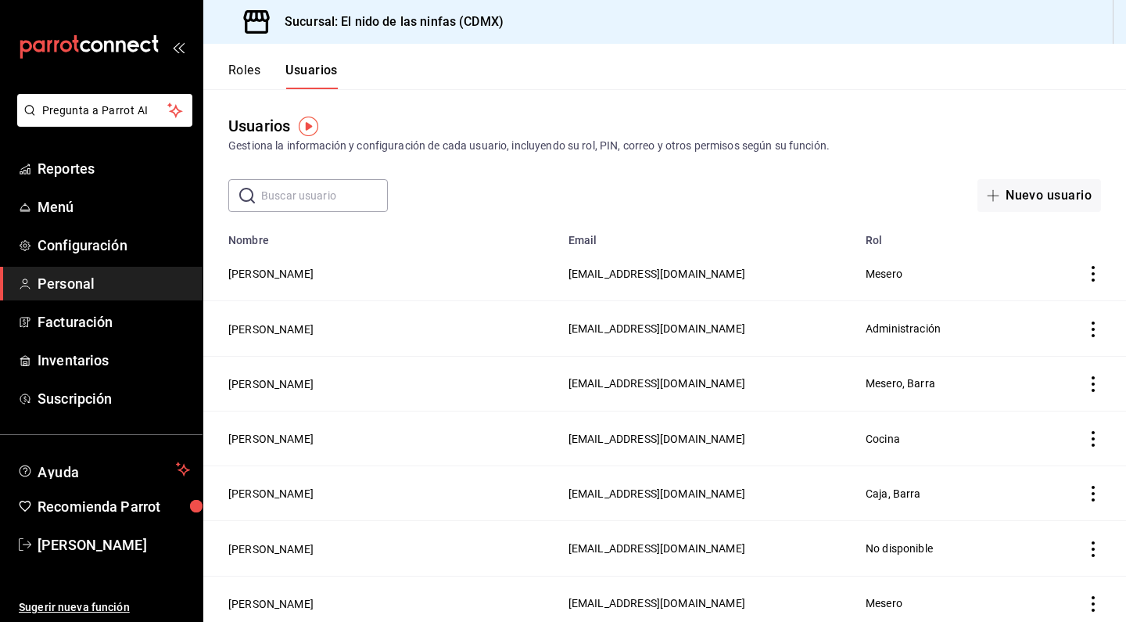
click at [292, 339] on td "[PERSON_NAME]" at bounding box center [381, 328] width 356 height 55
click at [292, 332] on button "[PERSON_NAME]" at bounding box center [270, 329] width 85 height 16
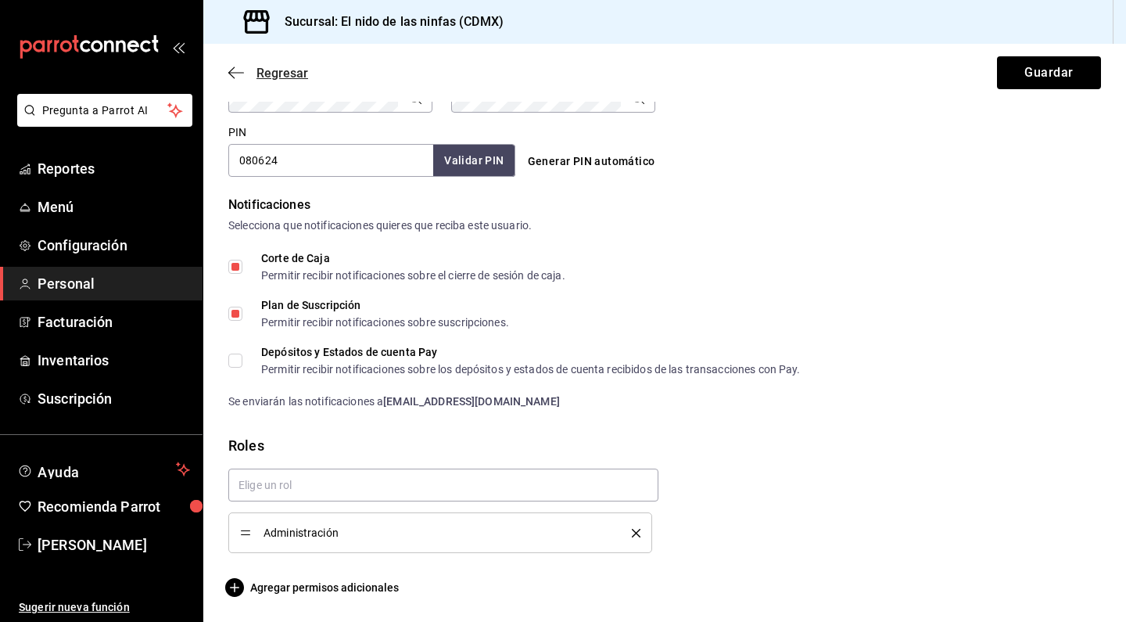
click at [231, 80] on span "Regresar" at bounding box center [268, 73] width 80 height 15
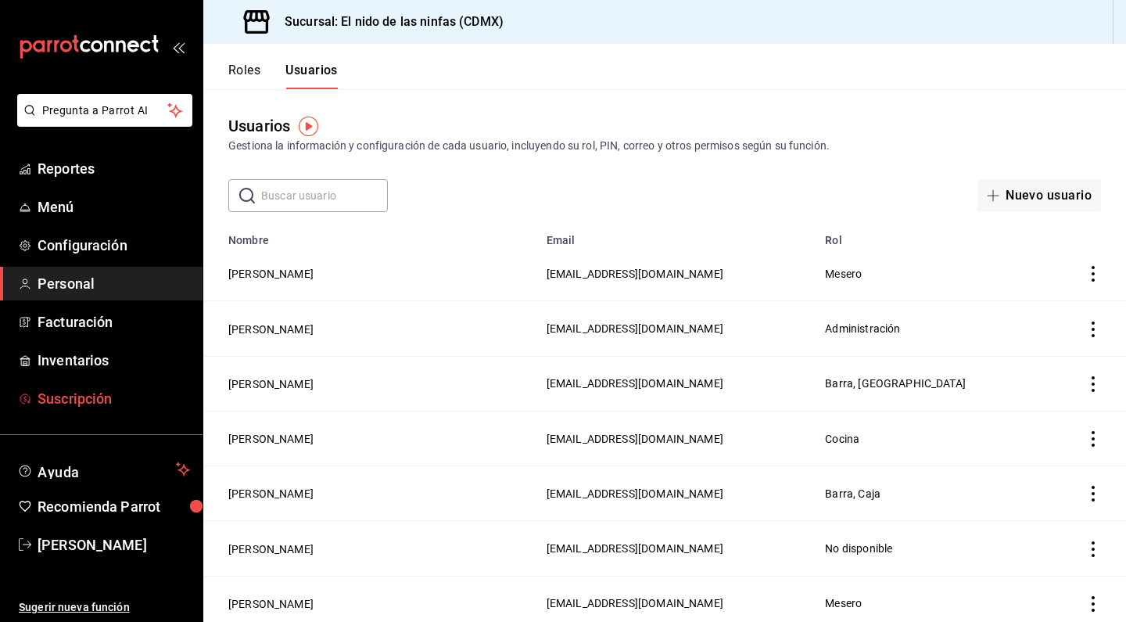
click at [104, 394] on span "Suscripción" at bounding box center [114, 398] width 152 height 21
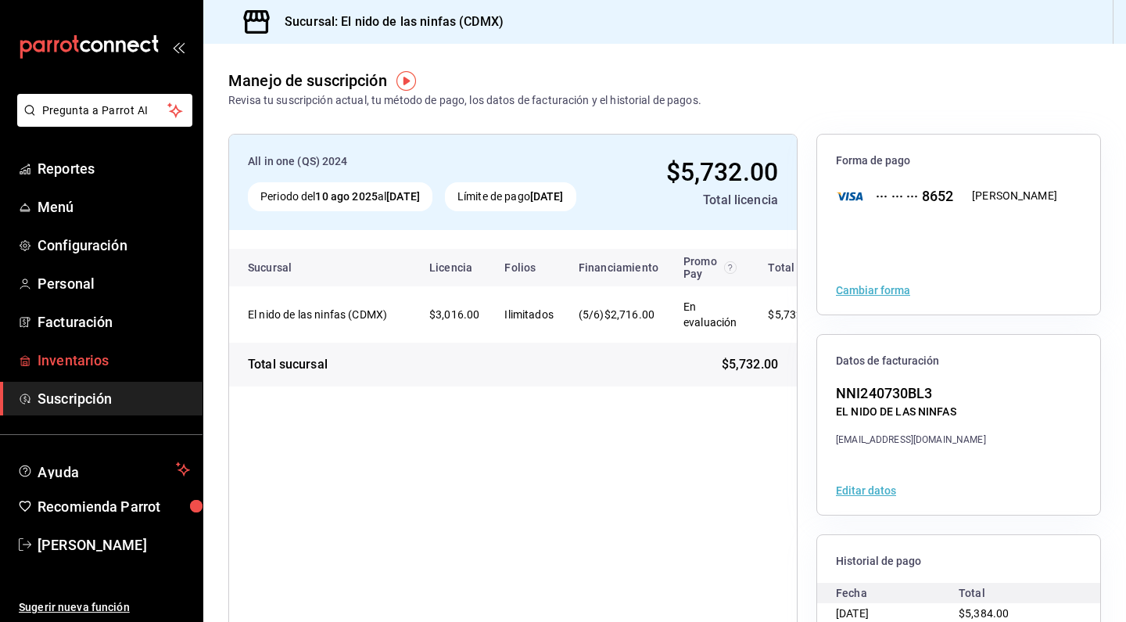
click at [101, 354] on span "Inventarios" at bounding box center [114, 360] width 152 height 21
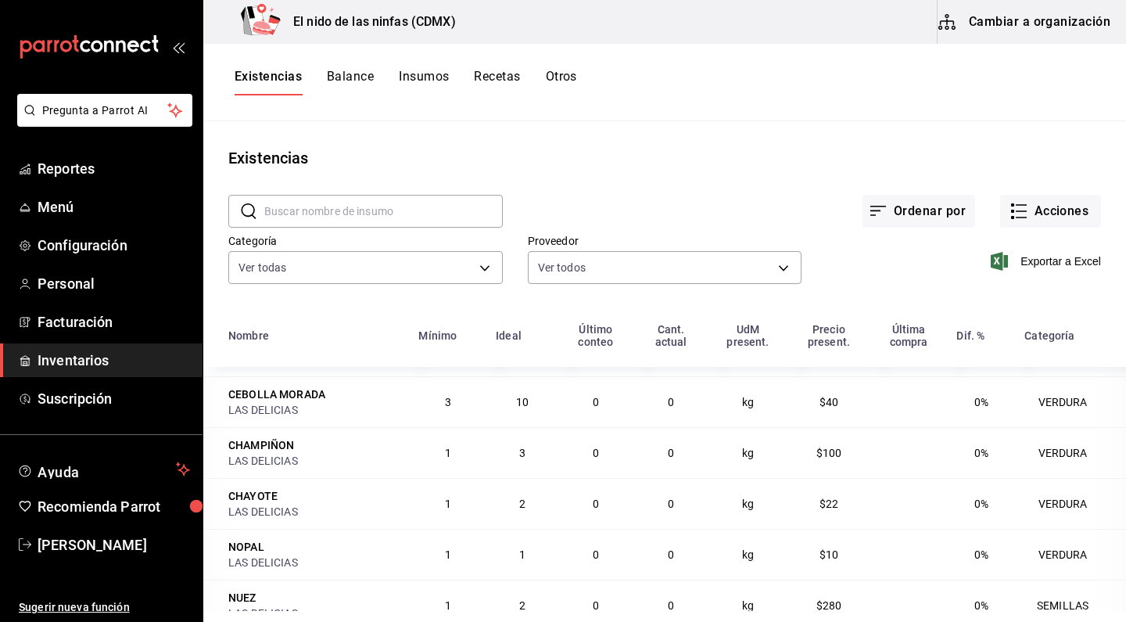
scroll to position [389, 0]
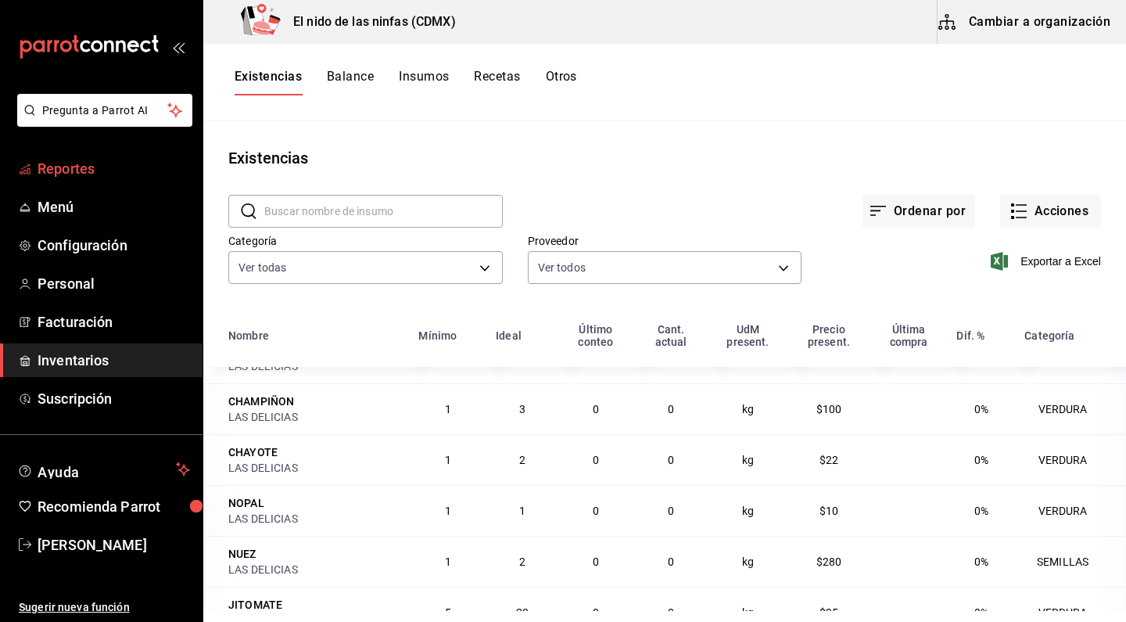
click at [66, 174] on span "Reportes" at bounding box center [114, 168] width 152 height 21
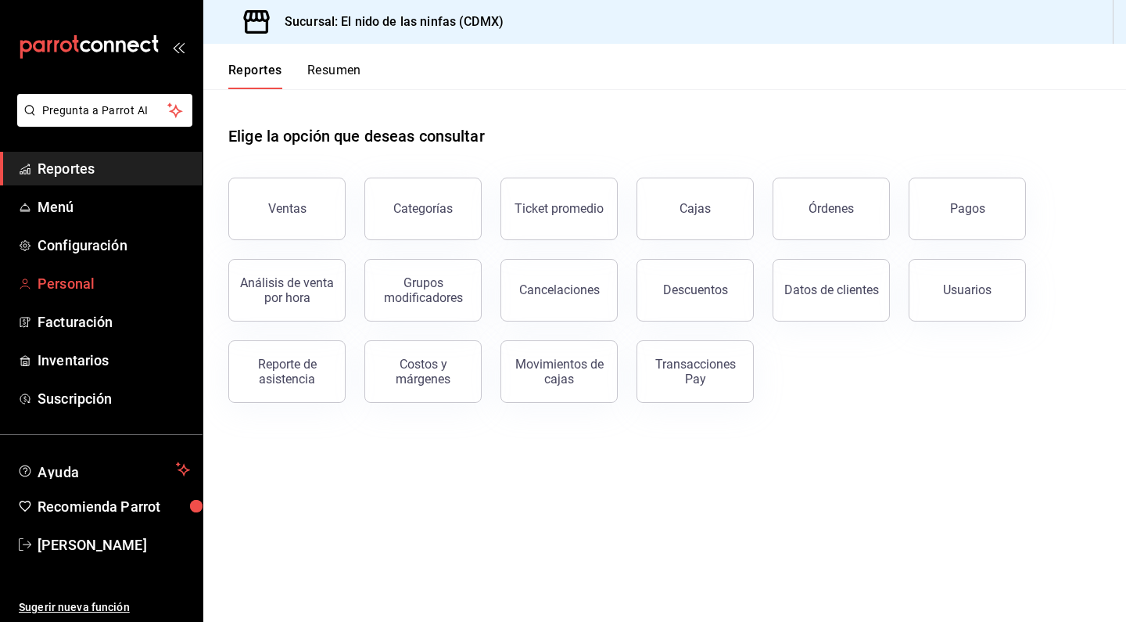
click at [56, 281] on span "Personal" at bounding box center [114, 283] width 152 height 21
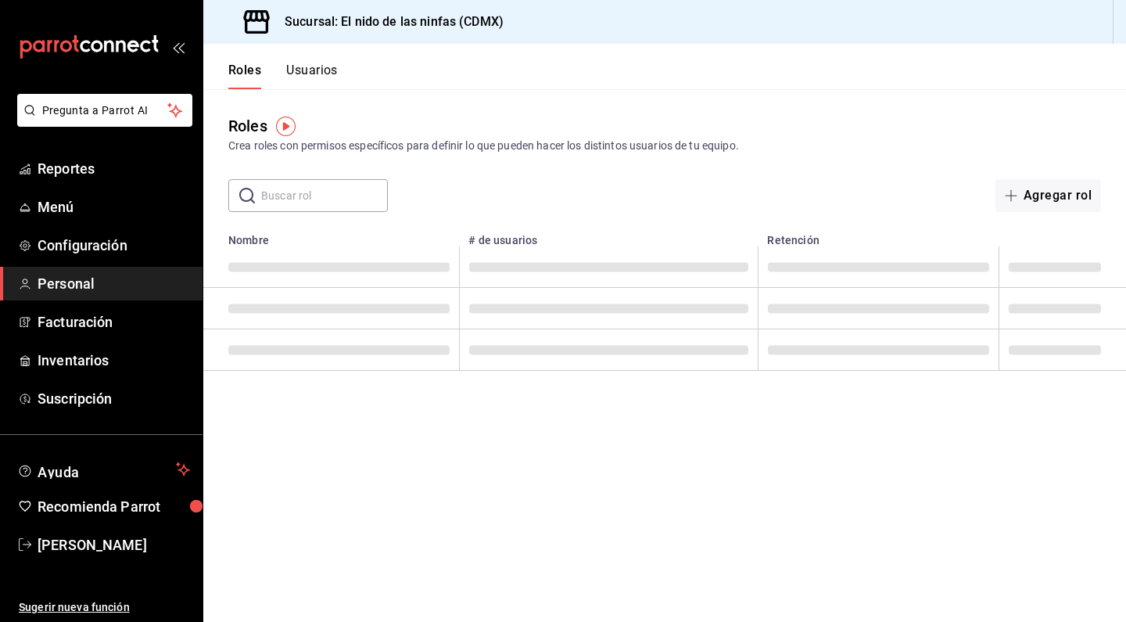
click at [327, 74] on button "Usuarios" at bounding box center [312, 76] width 52 height 27
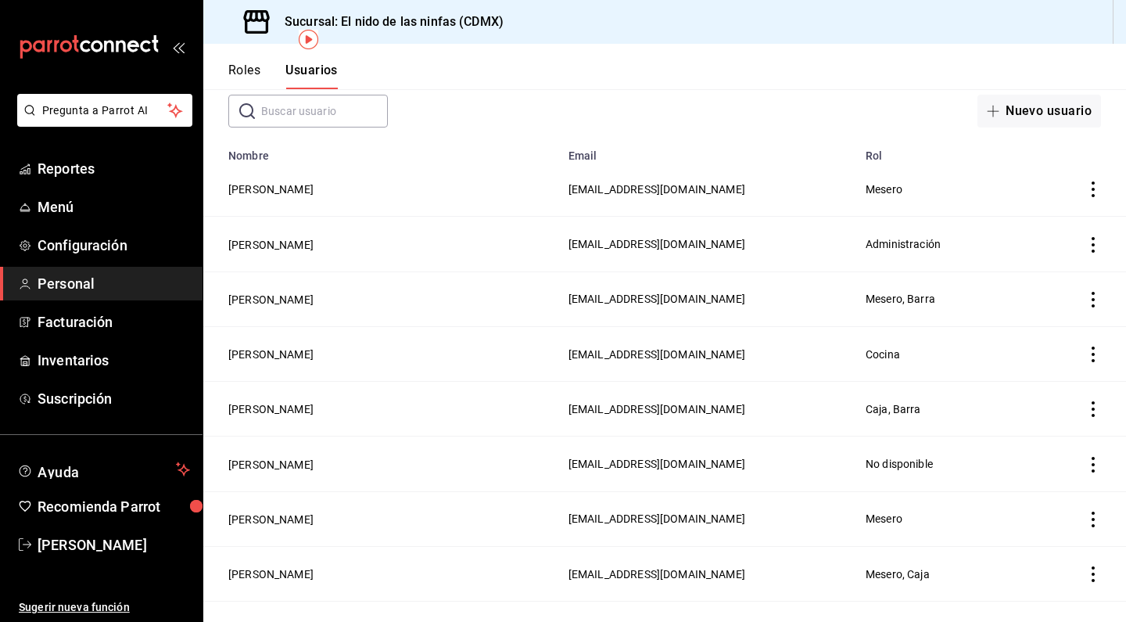
scroll to position [87, 0]
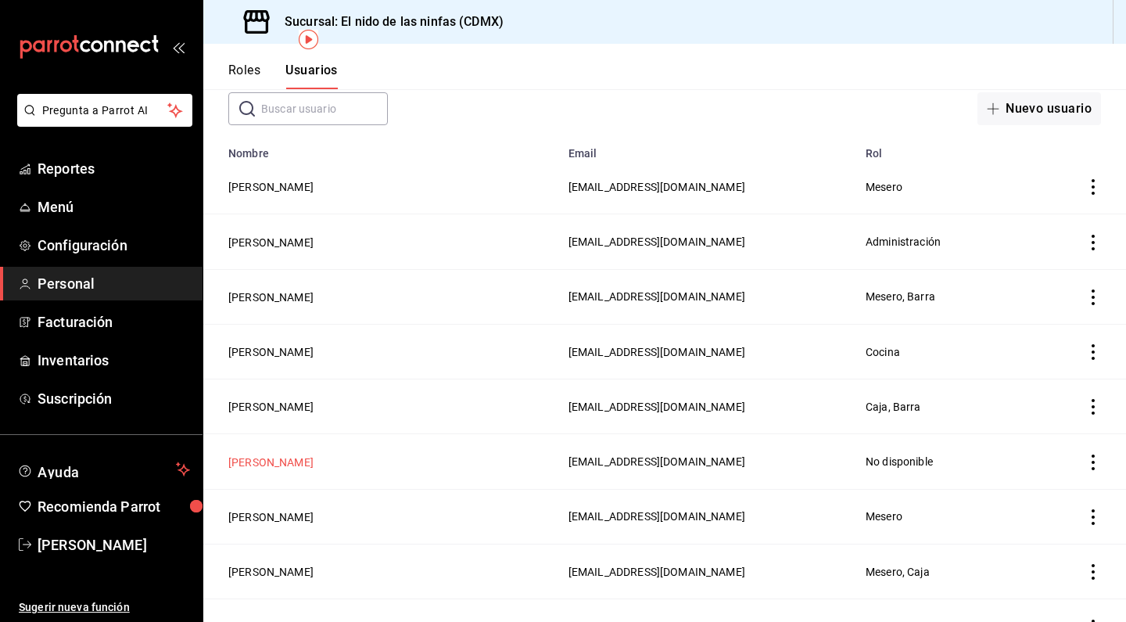
click at [236, 454] on button "[PERSON_NAME]" at bounding box center [270, 462] width 85 height 16
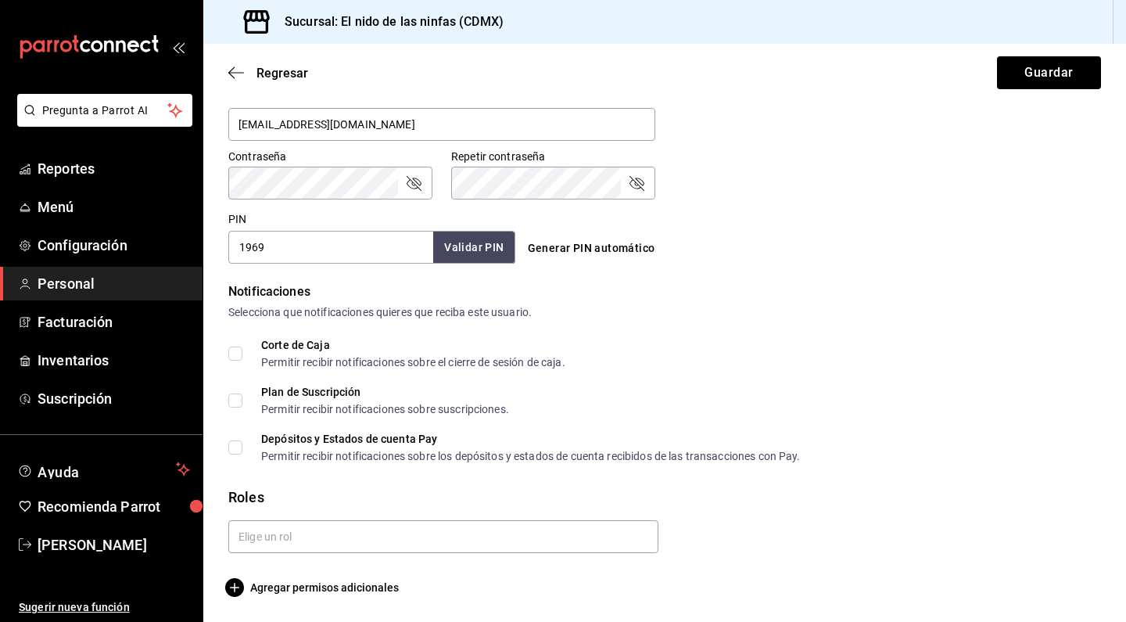
scroll to position [97, 0]
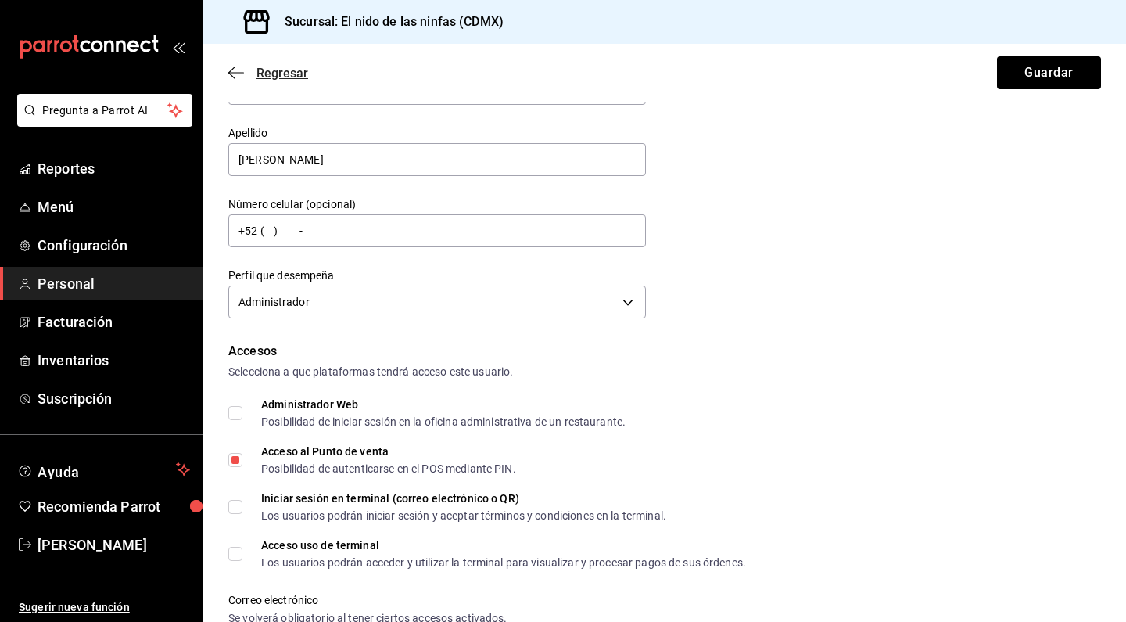
click at [229, 70] on icon "button" at bounding box center [236, 73] width 16 height 14
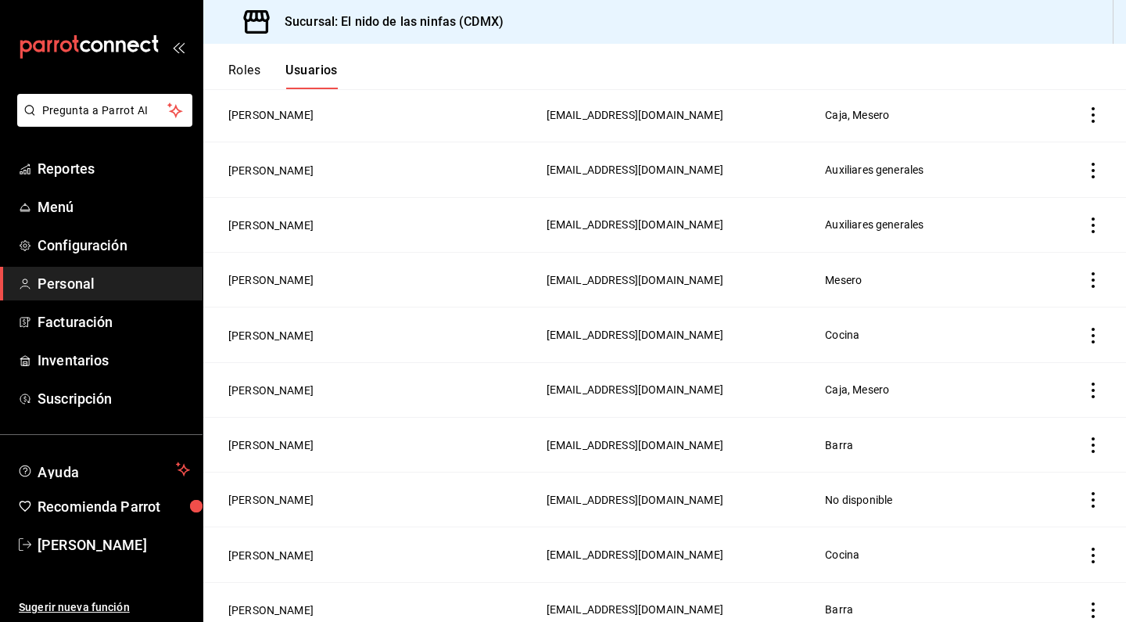
scroll to position [888, 0]
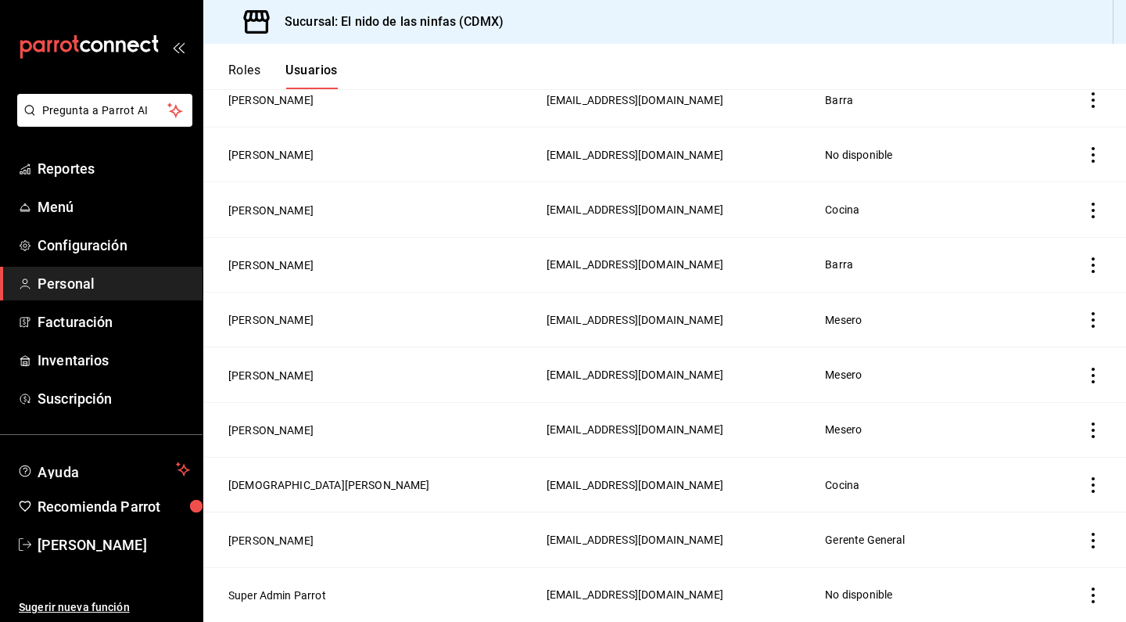
click at [244, 62] on div "Roles Usuarios" at bounding box center [270, 66] width 134 height 45
click at [243, 67] on button "Roles" at bounding box center [244, 76] width 32 height 27
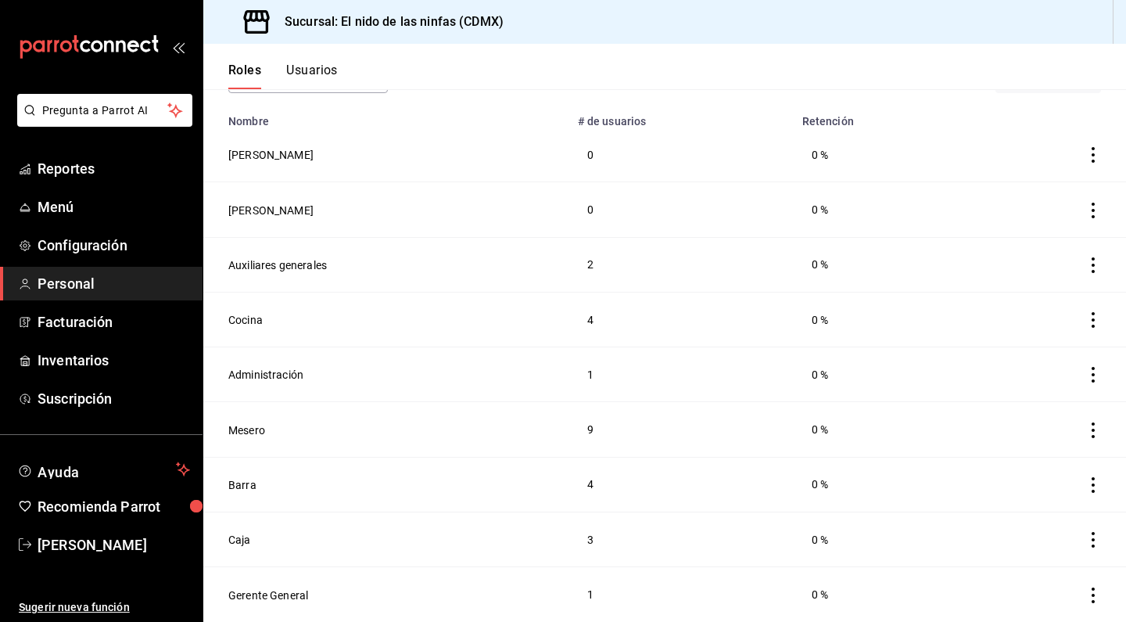
scroll to position [119, 0]
click at [285, 598] on button "Gerente General" at bounding box center [268, 595] width 80 height 16
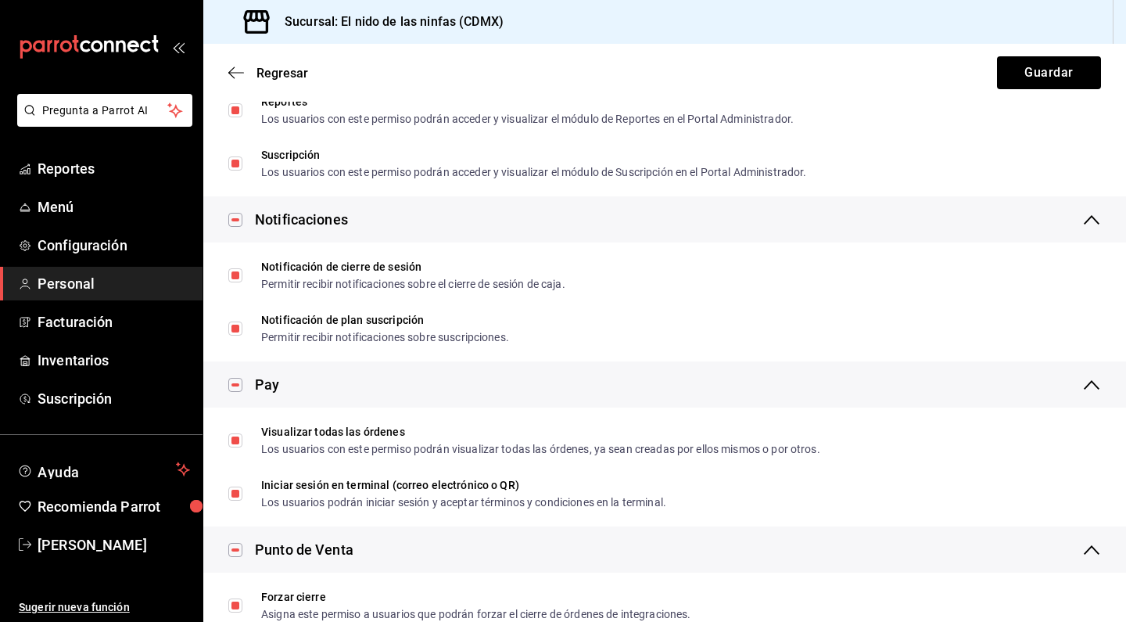
scroll to position [887, 0]
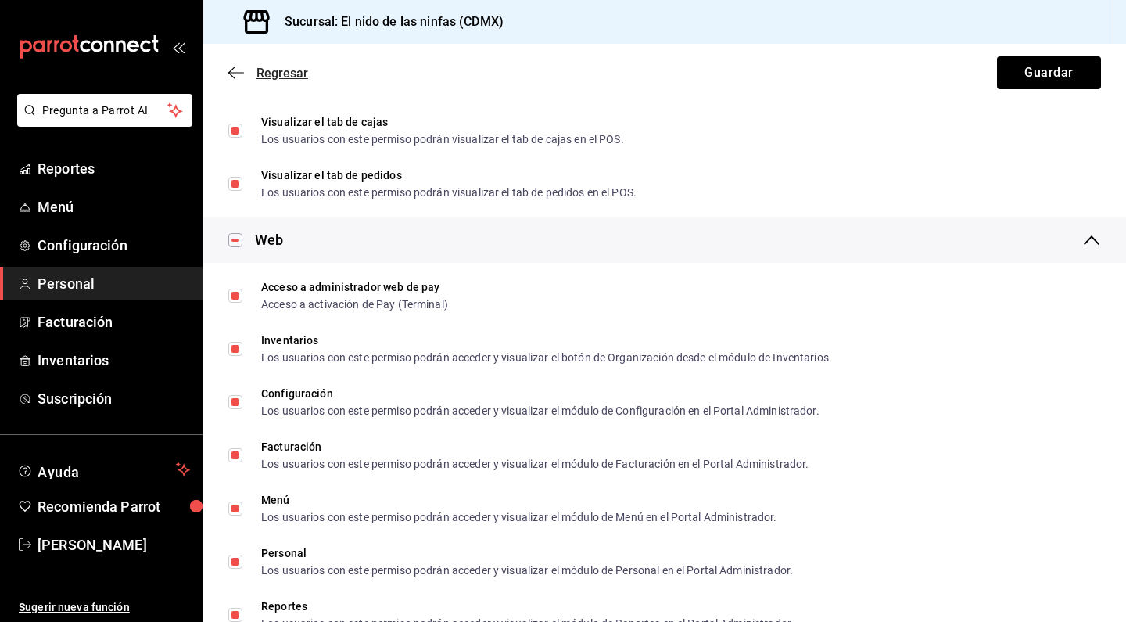
click at [231, 70] on icon "button" at bounding box center [231, 73] width 6 height 12
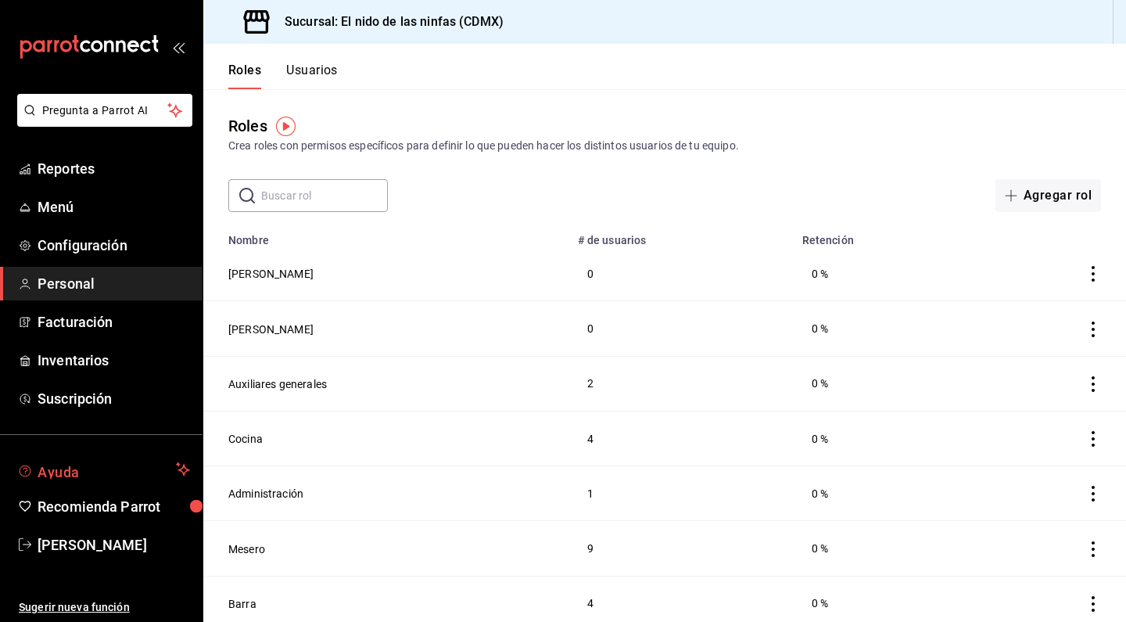
click at [77, 479] on button "Ayuda" at bounding box center [101, 469] width 203 height 31
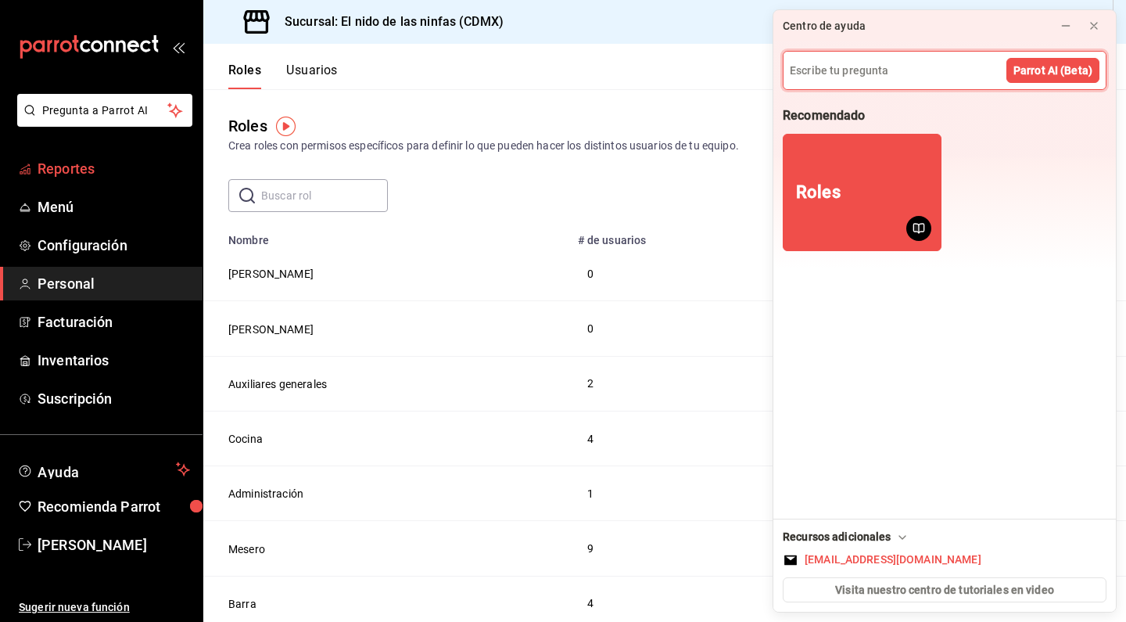
click at [51, 162] on span "Reportes" at bounding box center [114, 168] width 152 height 21
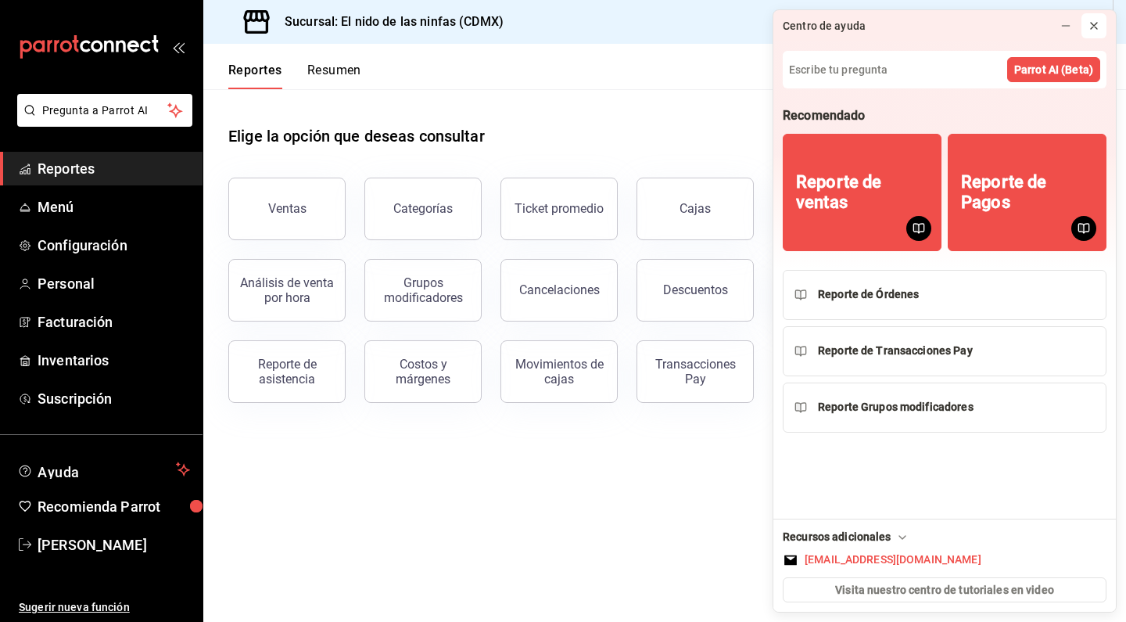
click at [1098, 30] on icon at bounding box center [1094, 26] width 13 height 13
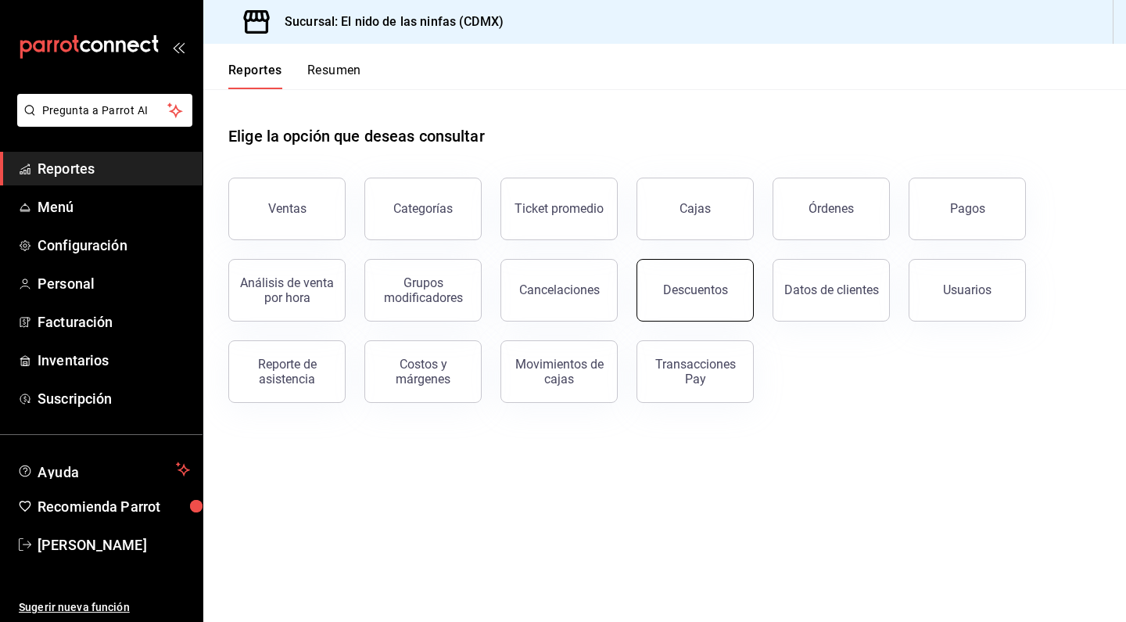
click at [711, 307] on button "Descuentos" at bounding box center [694, 290] width 117 height 63
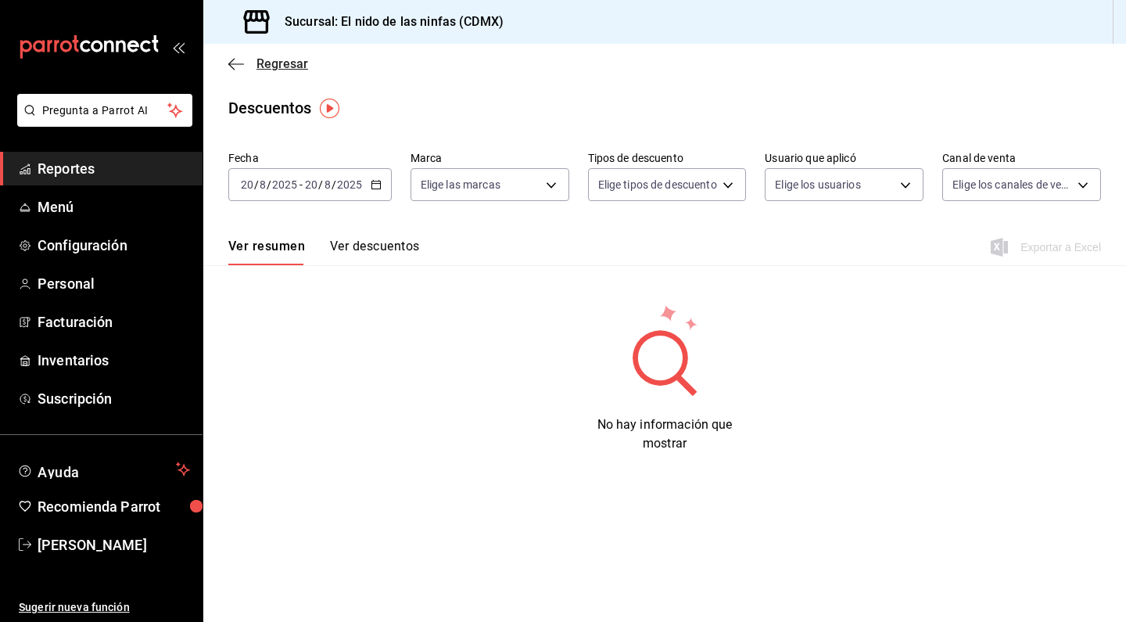
click at [231, 66] on icon "button" at bounding box center [236, 64] width 16 height 14
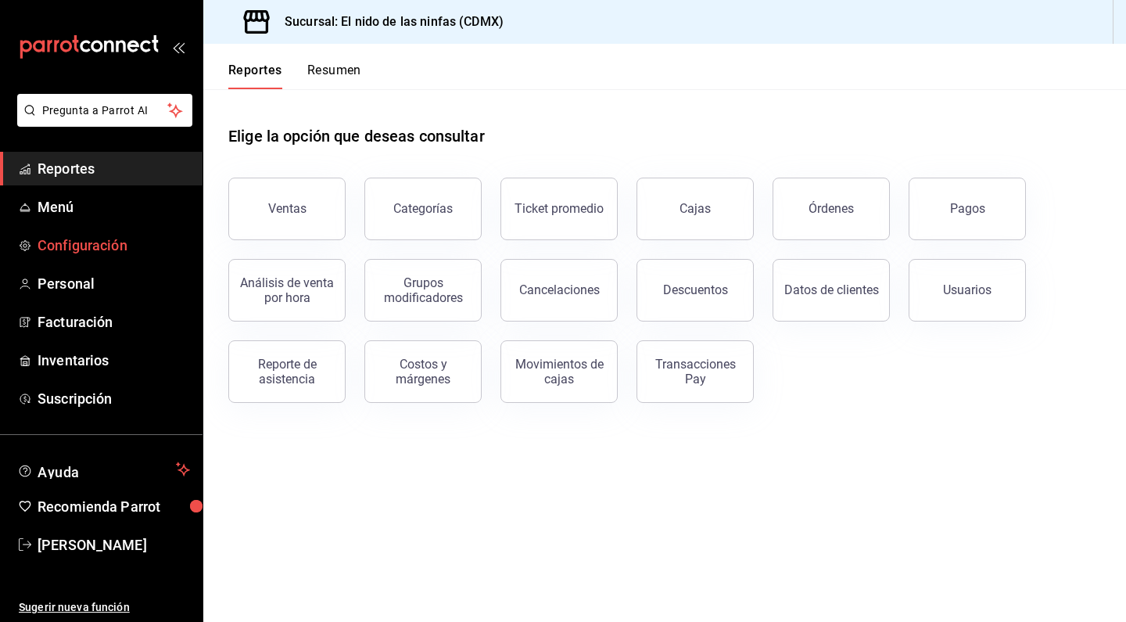
click at [88, 248] on span "Configuración" at bounding box center [114, 245] width 152 height 21
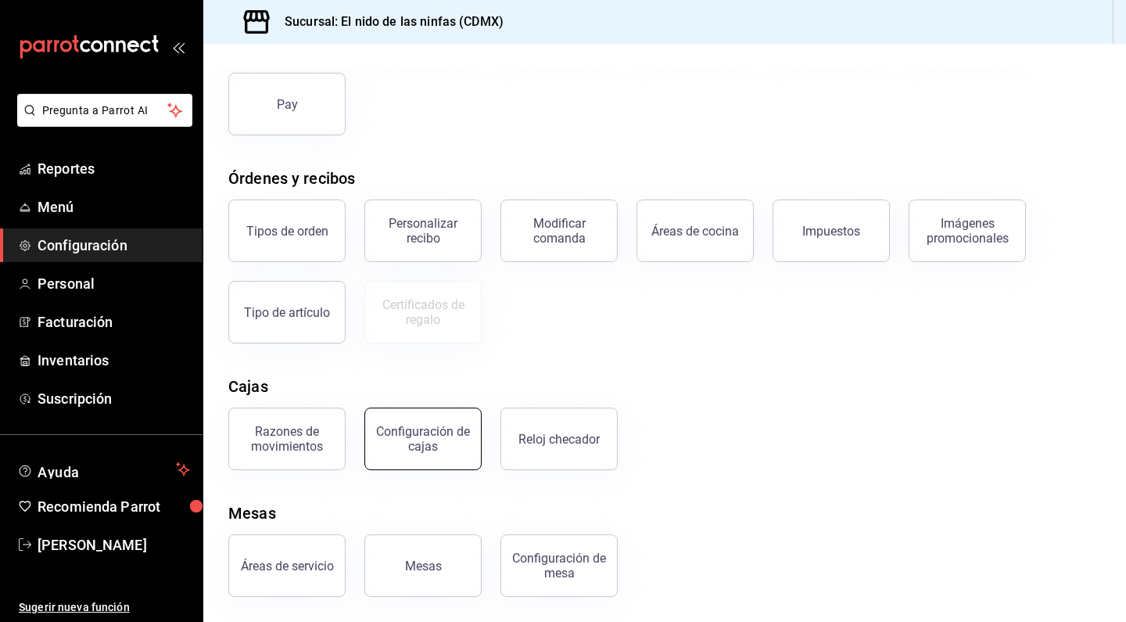
scroll to position [171, 0]
click at [407, 443] on div "Configuración de cajas" at bounding box center [423, 439] width 97 height 30
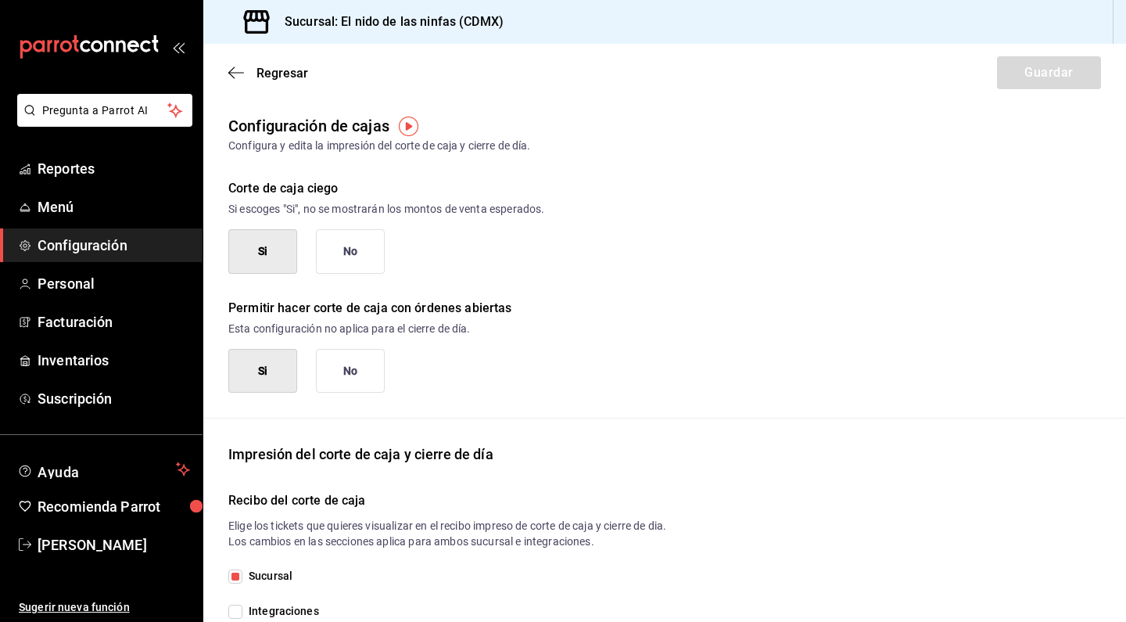
click at [227, 71] on div "Regresar Guardar" at bounding box center [664, 73] width 923 height 58
click at [231, 71] on icon "button" at bounding box center [231, 73] width 6 height 12
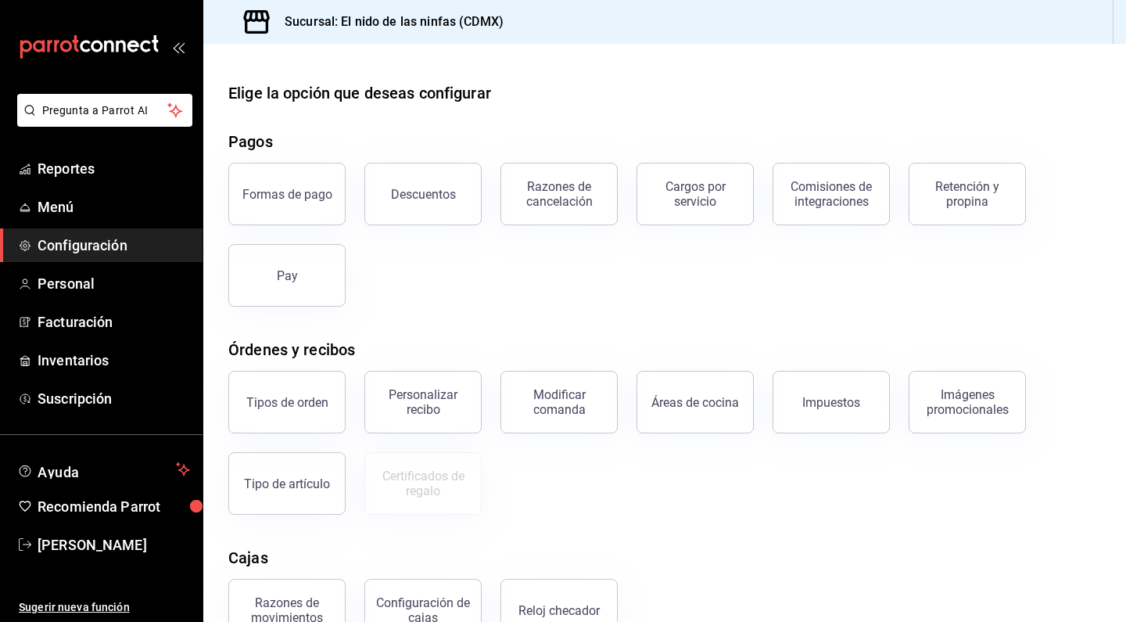
scroll to position [172, 0]
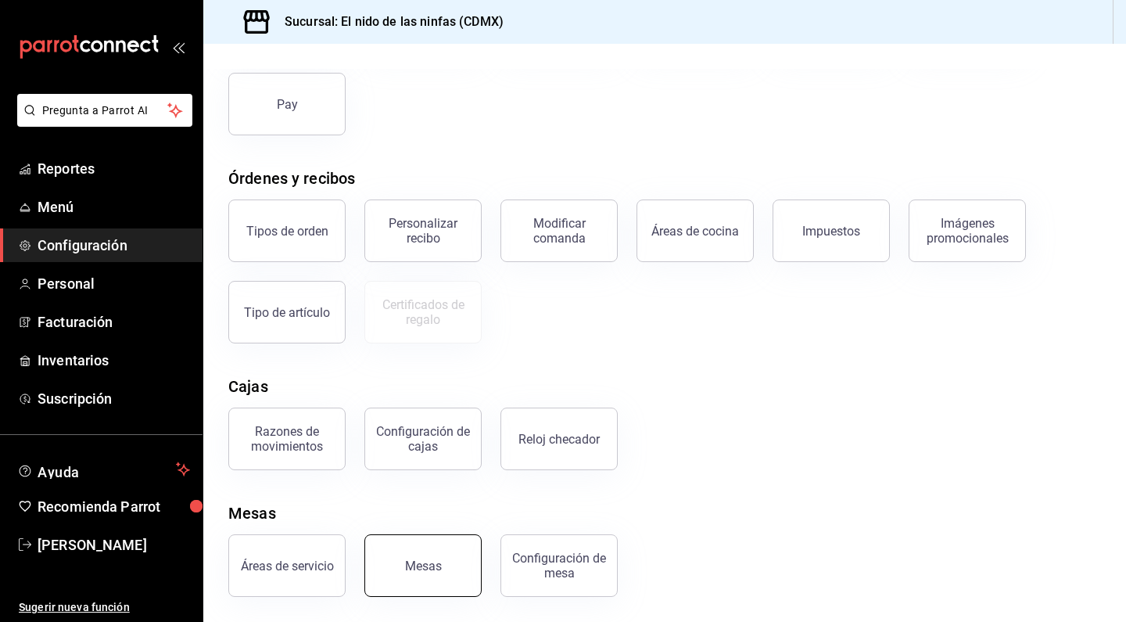
click at [429, 556] on button "Mesas" at bounding box center [422, 565] width 117 height 63
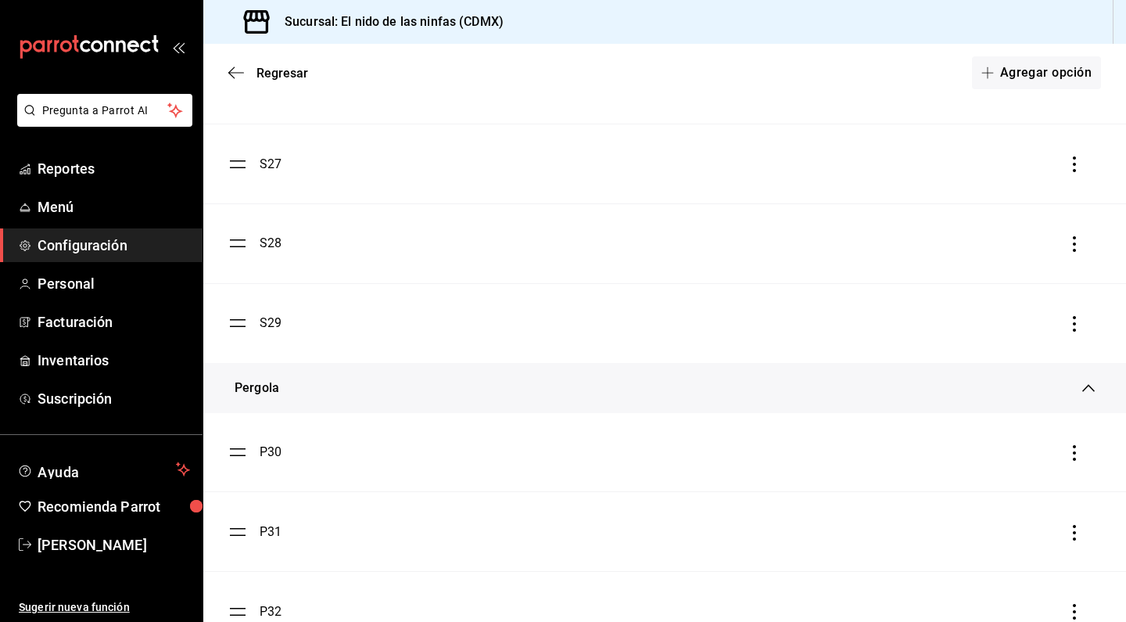
scroll to position [2221, 0]
click at [1089, 389] on icon at bounding box center [1088, 390] width 13 height 13
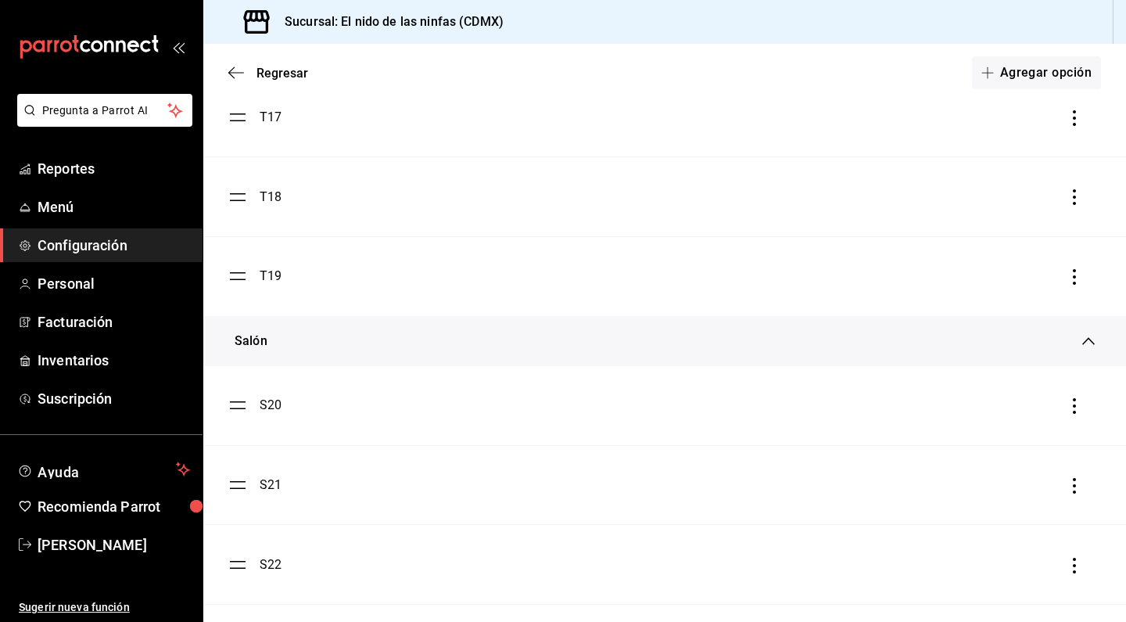
scroll to position [1258, 0]
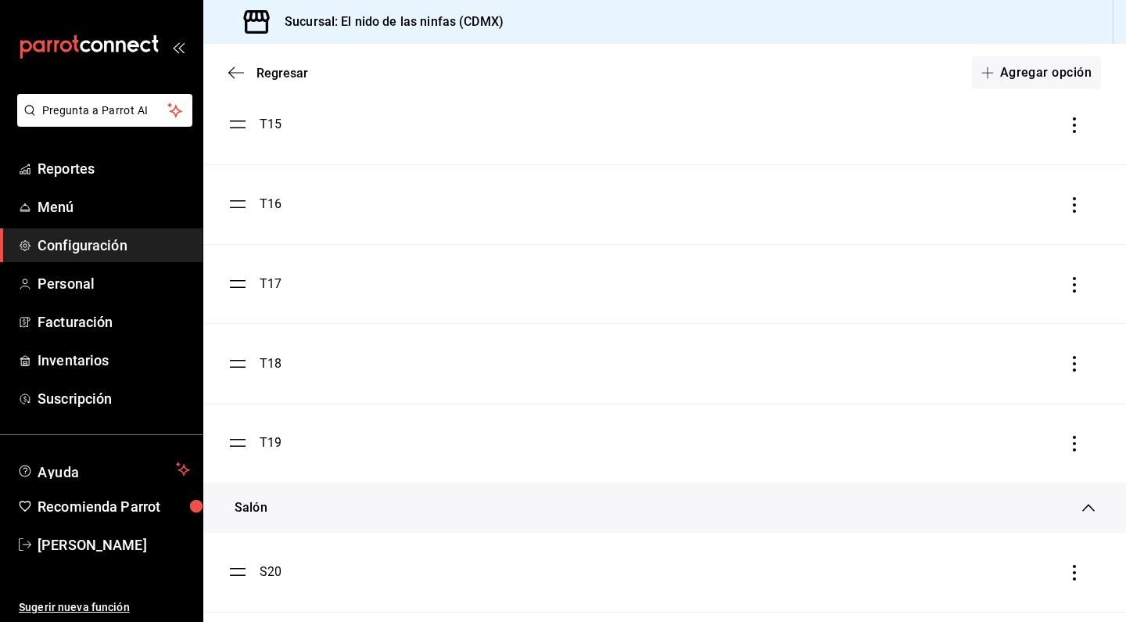
click at [1092, 505] on icon at bounding box center [1088, 507] width 13 height 13
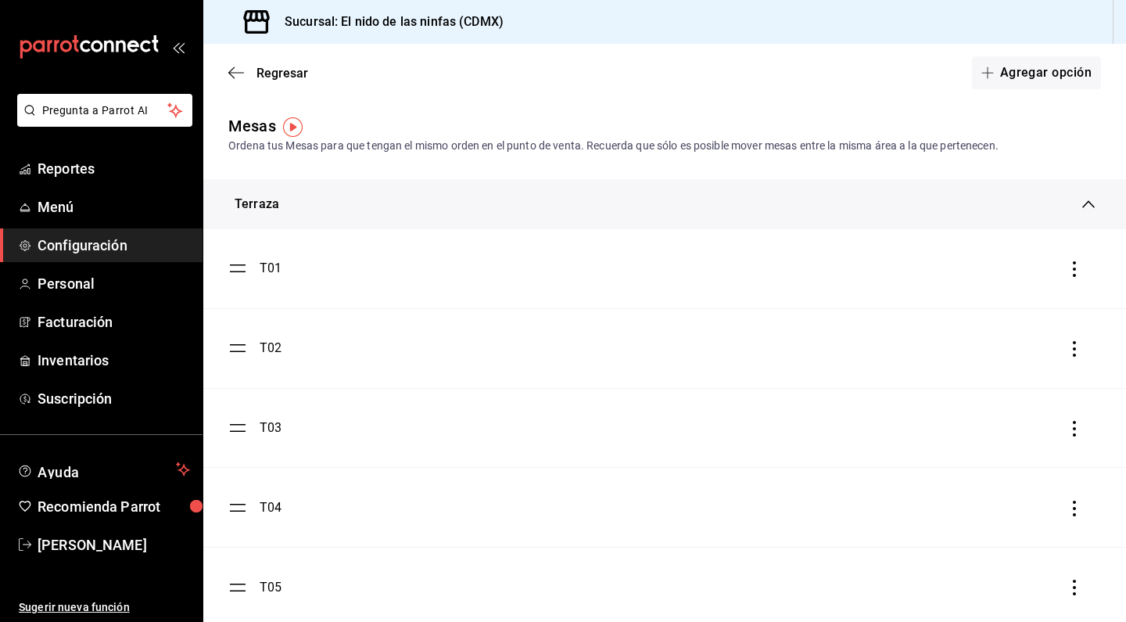
scroll to position [0, 0]
click at [1081, 199] on div "Terraza" at bounding box center [659, 204] width 848 height 19
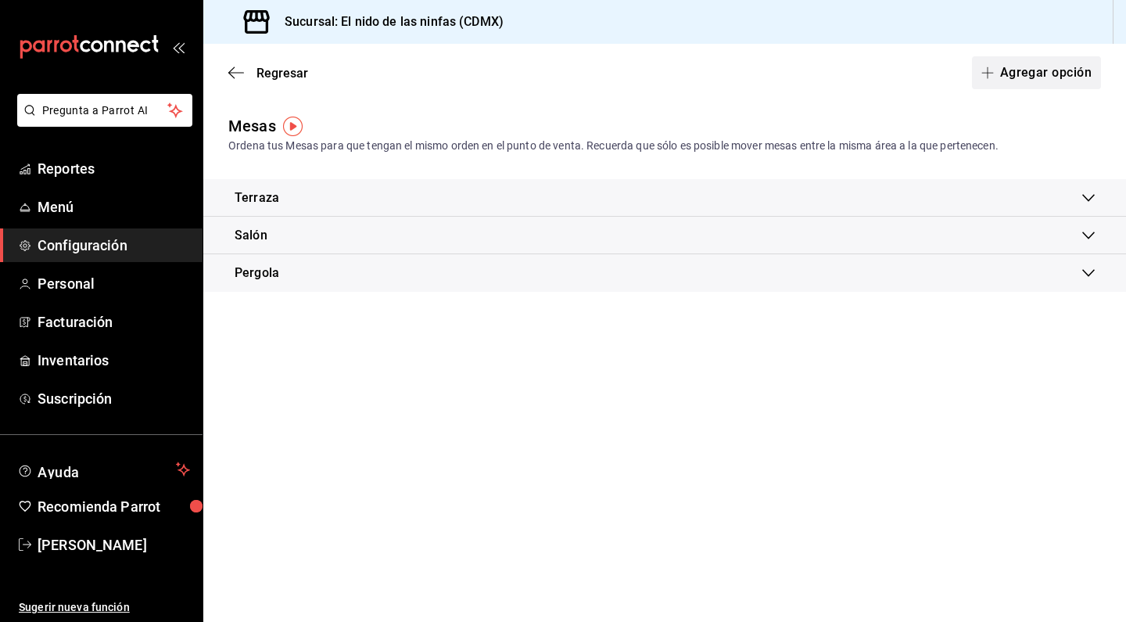
click at [1032, 63] on button "Agregar opción" at bounding box center [1036, 72] width 129 height 33
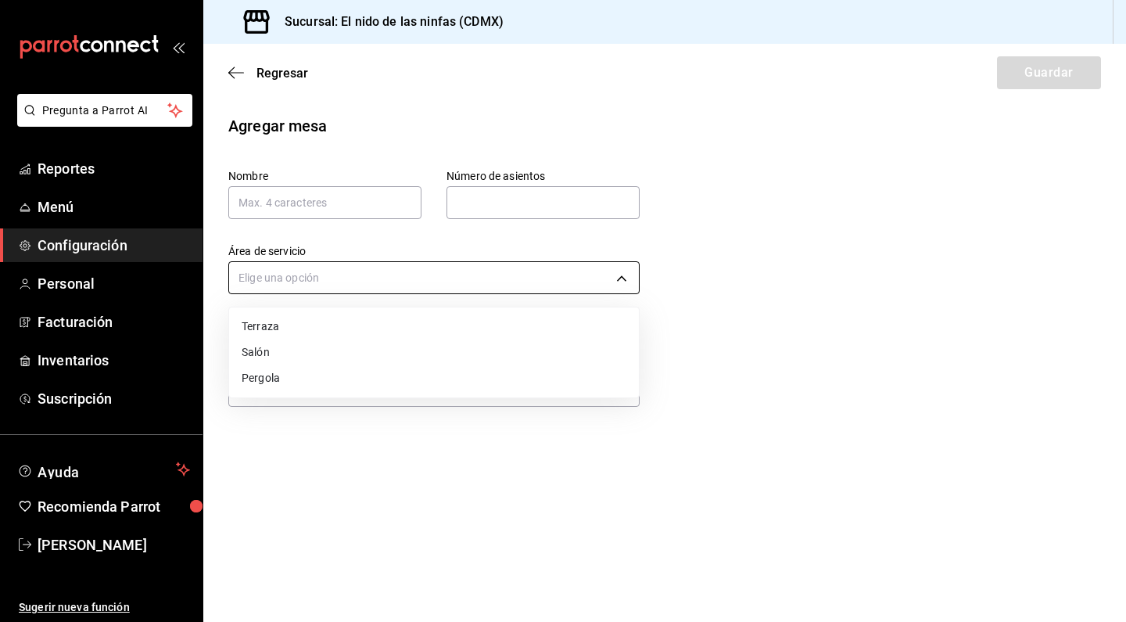
click at [570, 276] on body "Pregunta a Parrot AI Reportes Menú Configuración Personal Facturación Inventari…" at bounding box center [563, 311] width 1126 height 622
click at [898, 375] on div at bounding box center [563, 311] width 1126 height 622
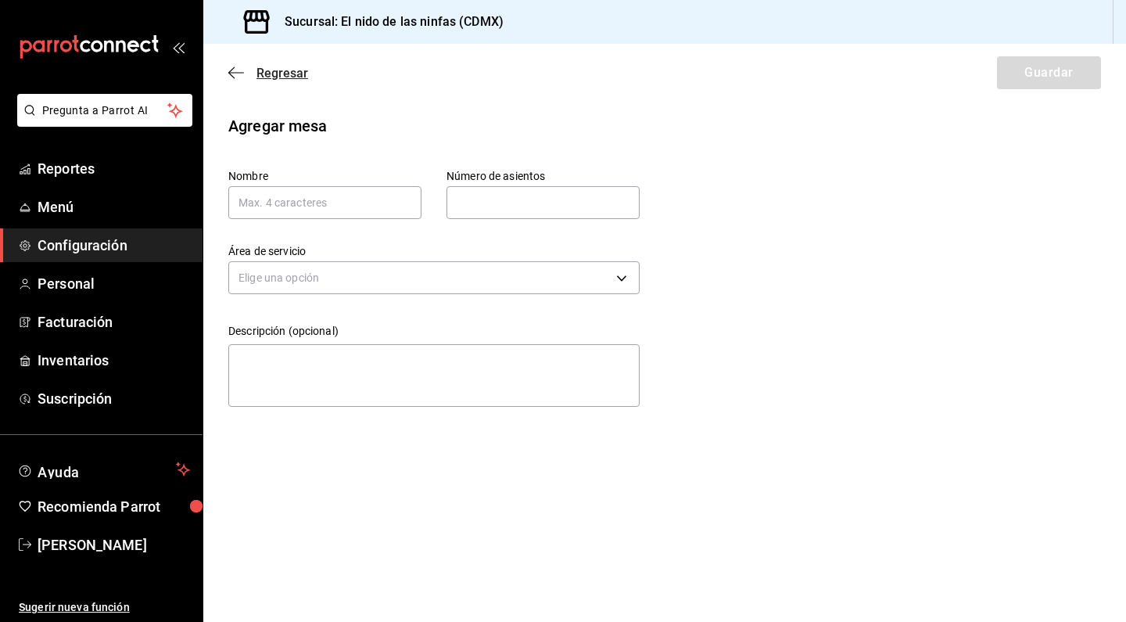
click at [233, 66] on icon "button" at bounding box center [236, 73] width 16 height 14
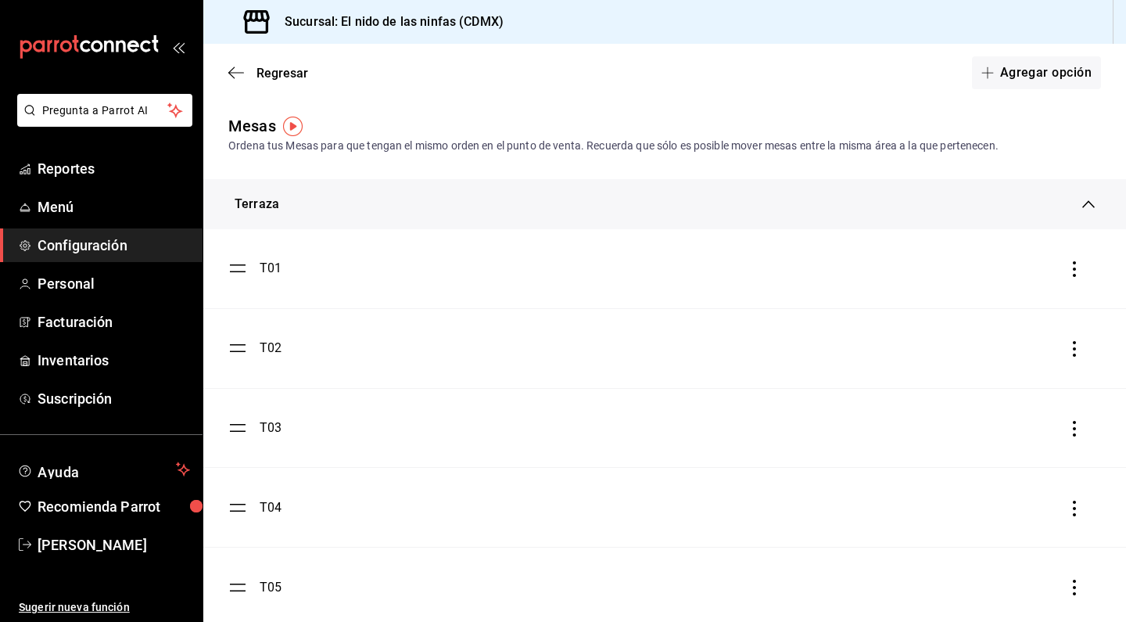
click at [1085, 206] on icon at bounding box center [1088, 204] width 13 height 13
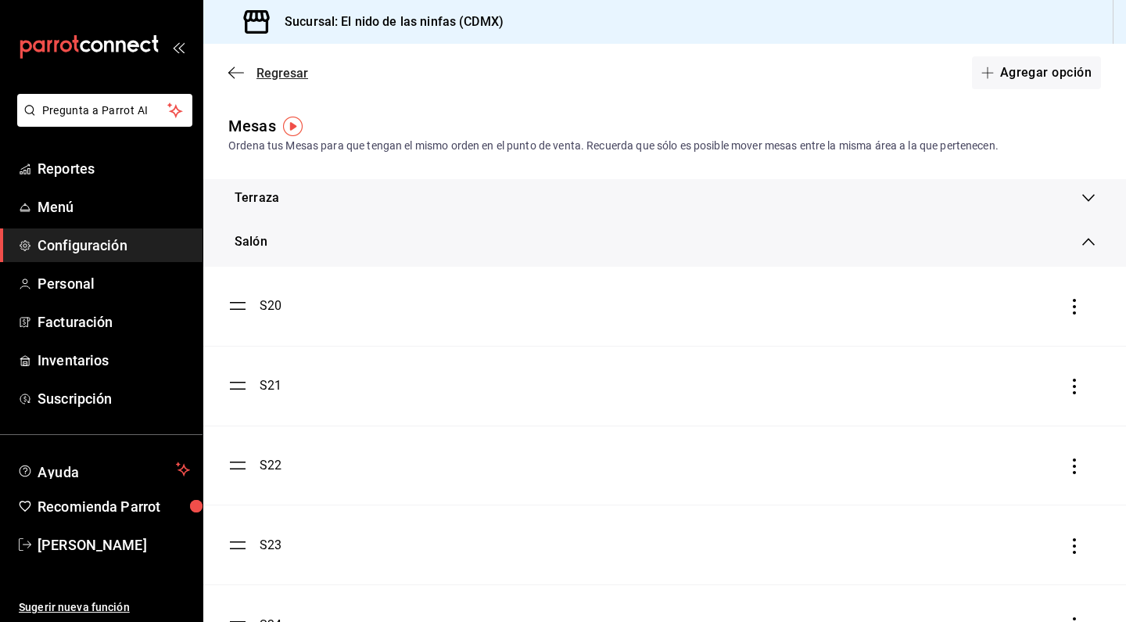
click at [232, 80] on span "Regresar" at bounding box center [268, 73] width 80 height 15
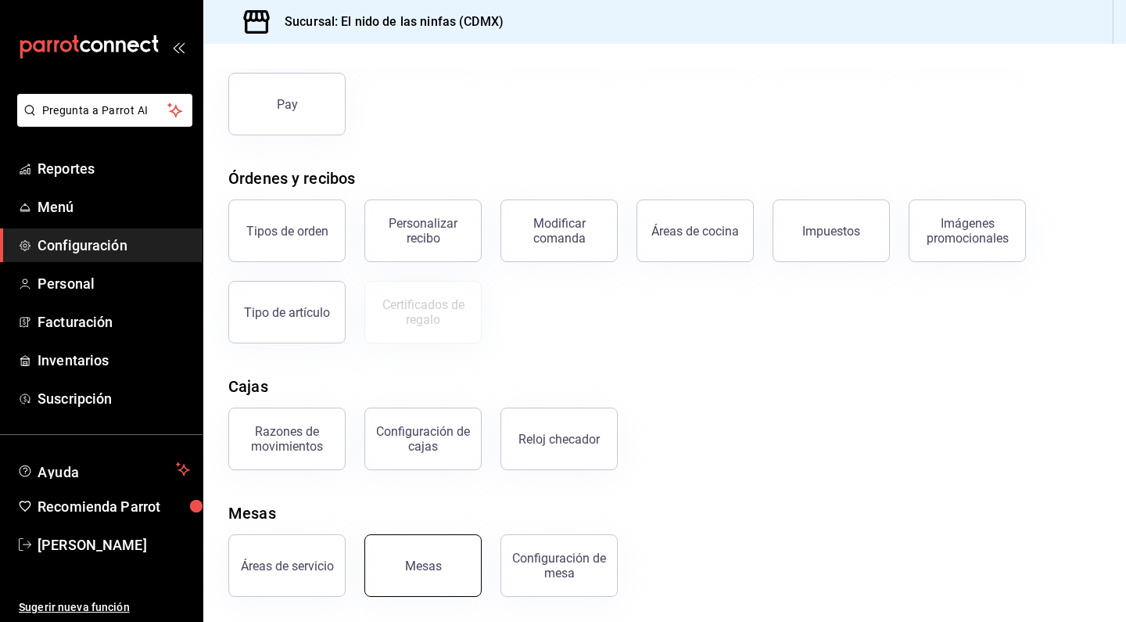
scroll to position [171, 0]
click at [302, 565] on div "Áreas de servicio" at bounding box center [287, 565] width 93 height 15
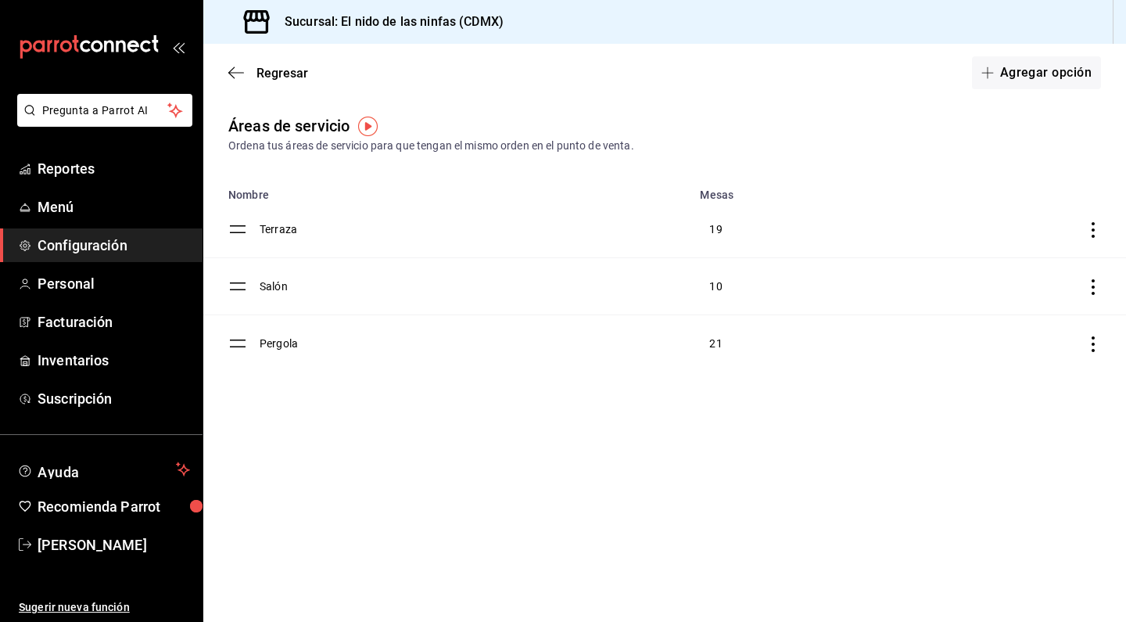
click at [715, 350] on td "21" at bounding box center [798, 343] width 217 height 57
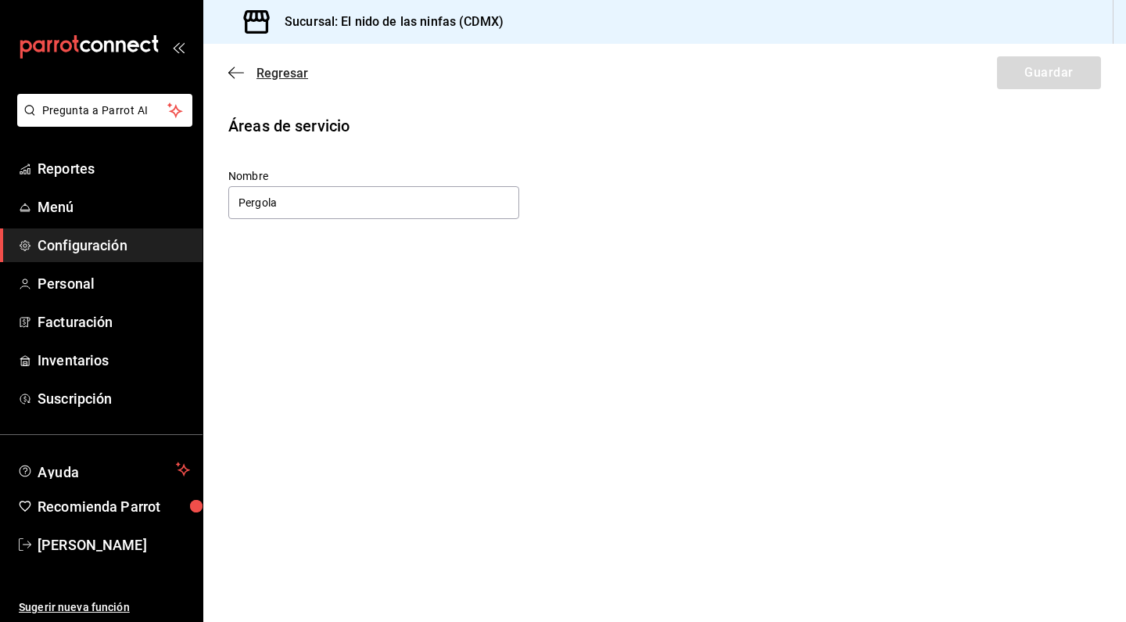
click at [234, 70] on icon "button" at bounding box center [236, 73] width 16 height 14
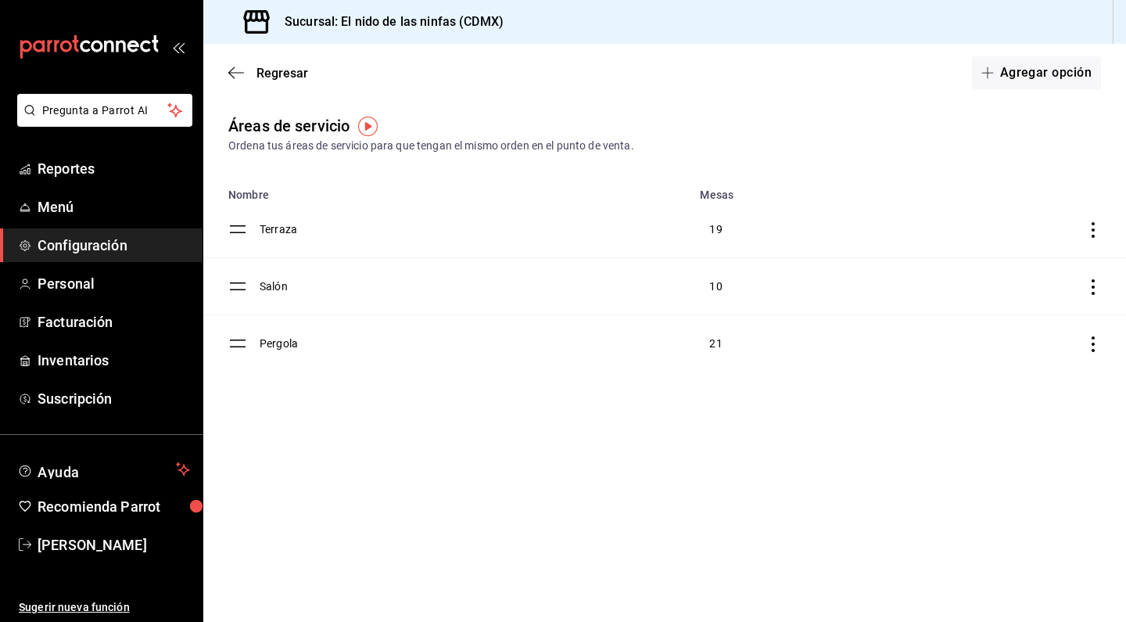
click at [234, 70] on icon "button" at bounding box center [236, 73] width 16 height 14
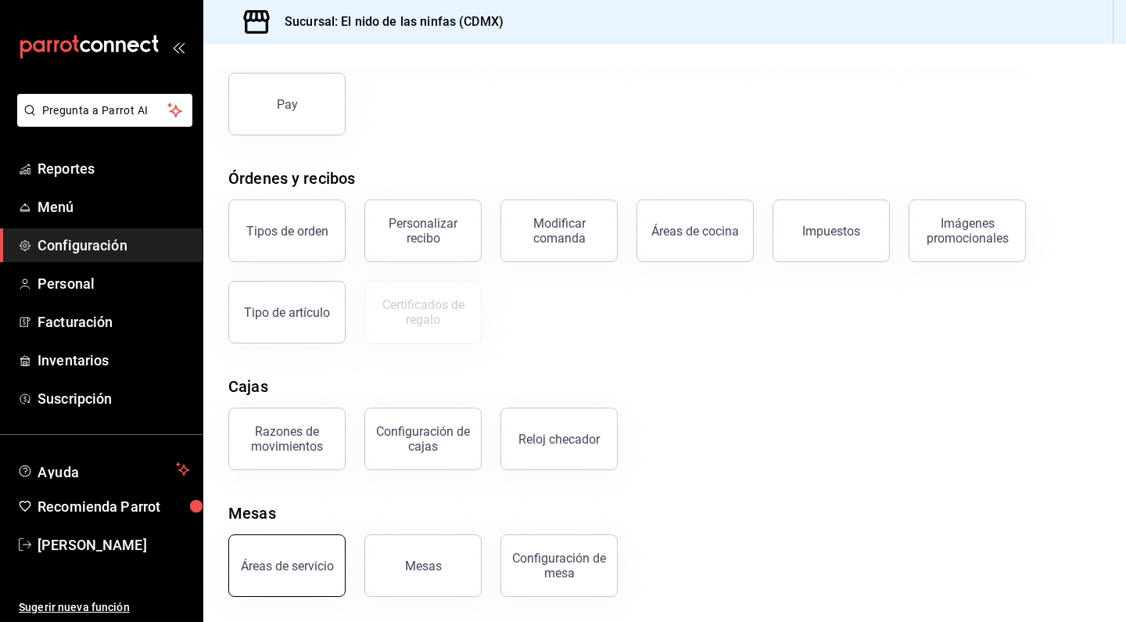
scroll to position [171, 0]
click at [303, 561] on div "Áreas de servicio" at bounding box center [287, 565] width 93 height 15
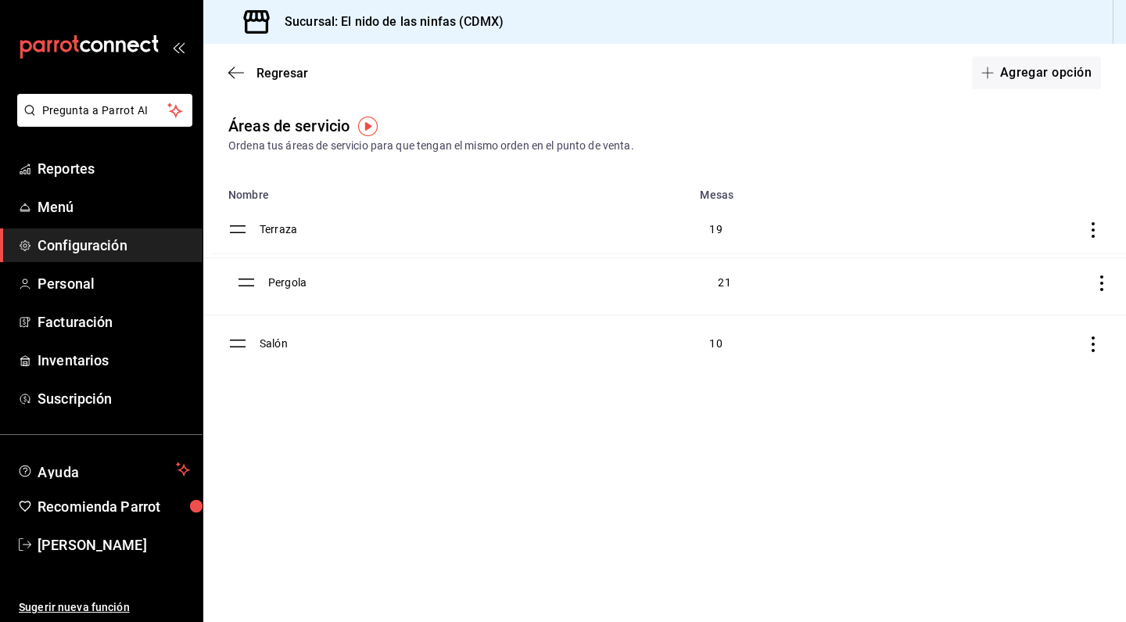
drag, startPoint x: 233, startPoint y: 347, endPoint x: 242, endPoint y: 287, distance: 60.8
drag, startPoint x: 240, startPoint y: 228, endPoint x: 239, endPoint y: 358, distance: 130.6
click at [231, 74] on icon "button" at bounding box center [236, 73] width 16 height 14
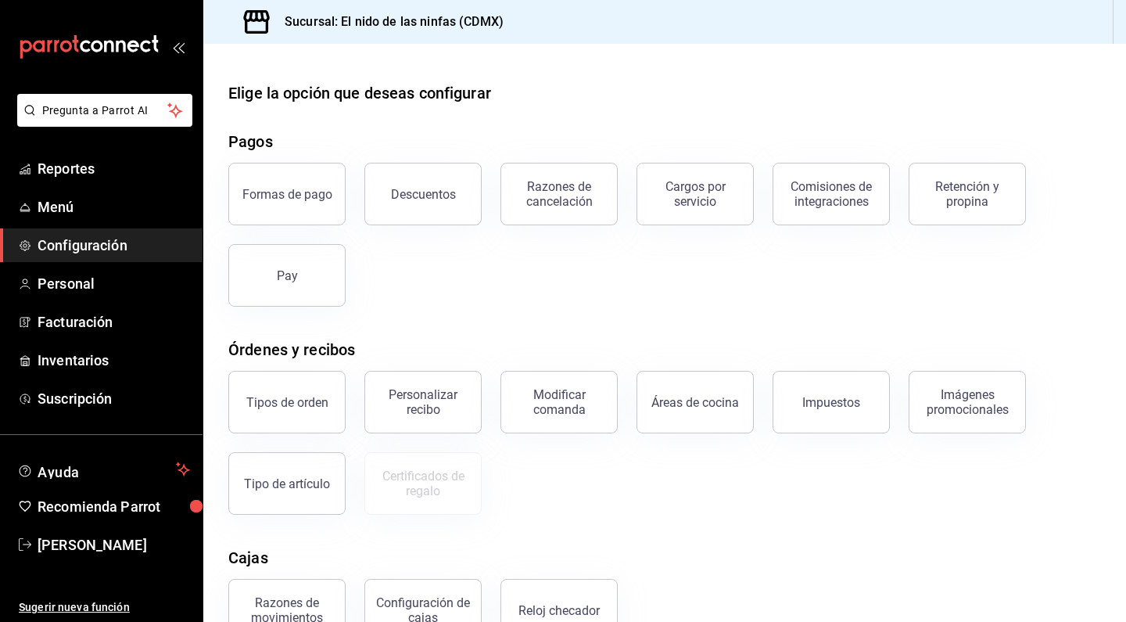
scroll to position [149, 0]
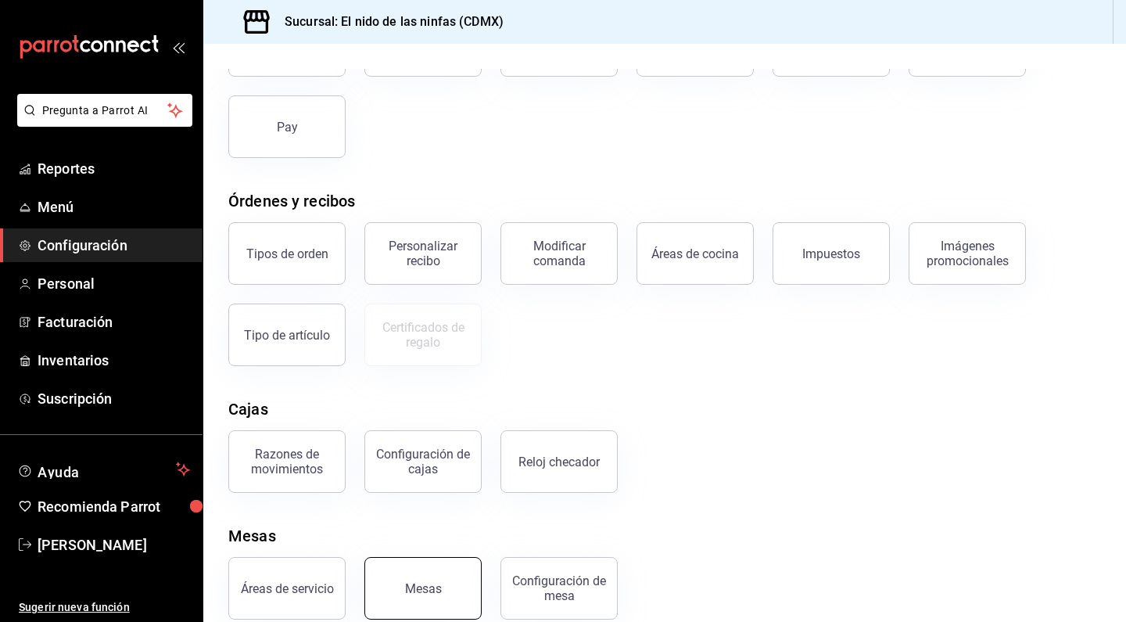
click at [438, 591] on div "Mesas" at bounding box center [423, 588] width 37 height 15
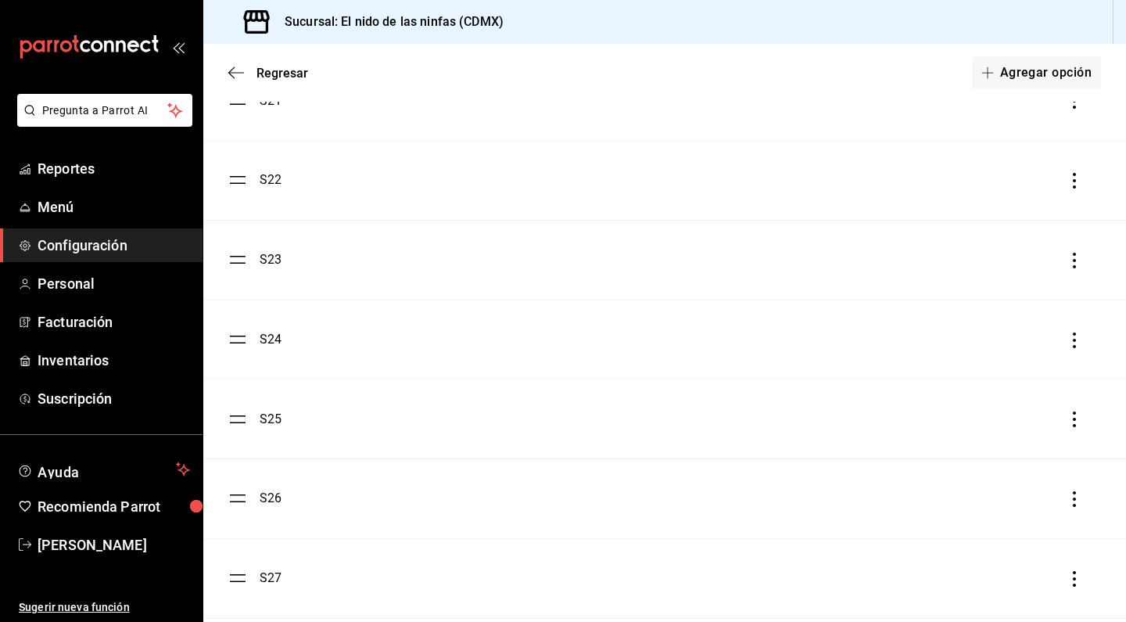
scroll to position [1902, 0]
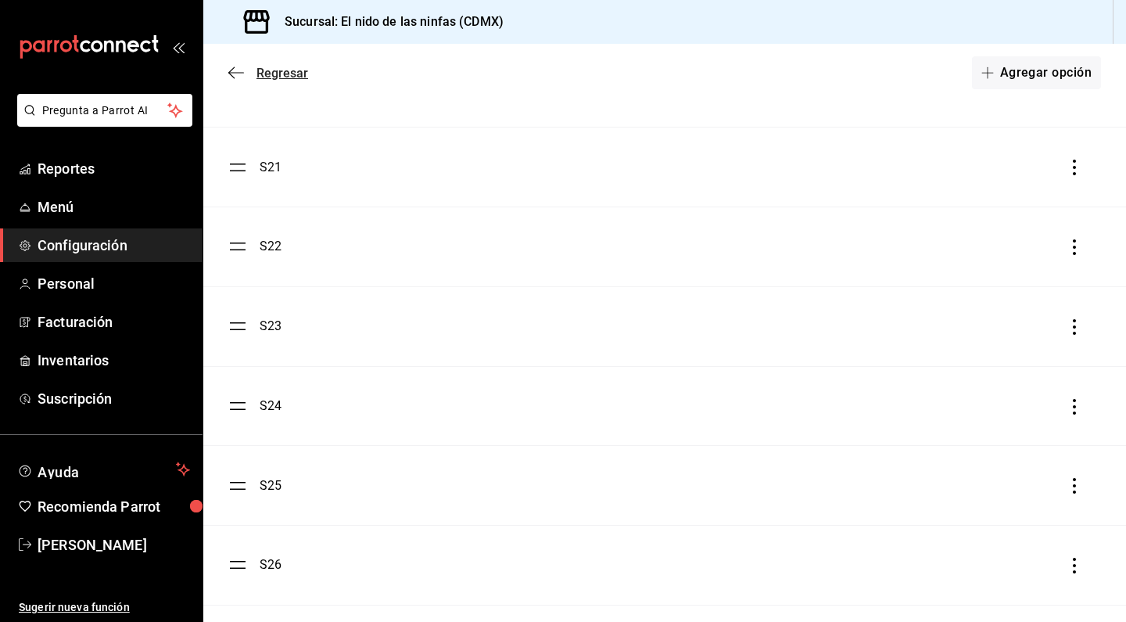
click at [234, 74] on icon "button" at bounding box center [236, 73] width 16 height 14
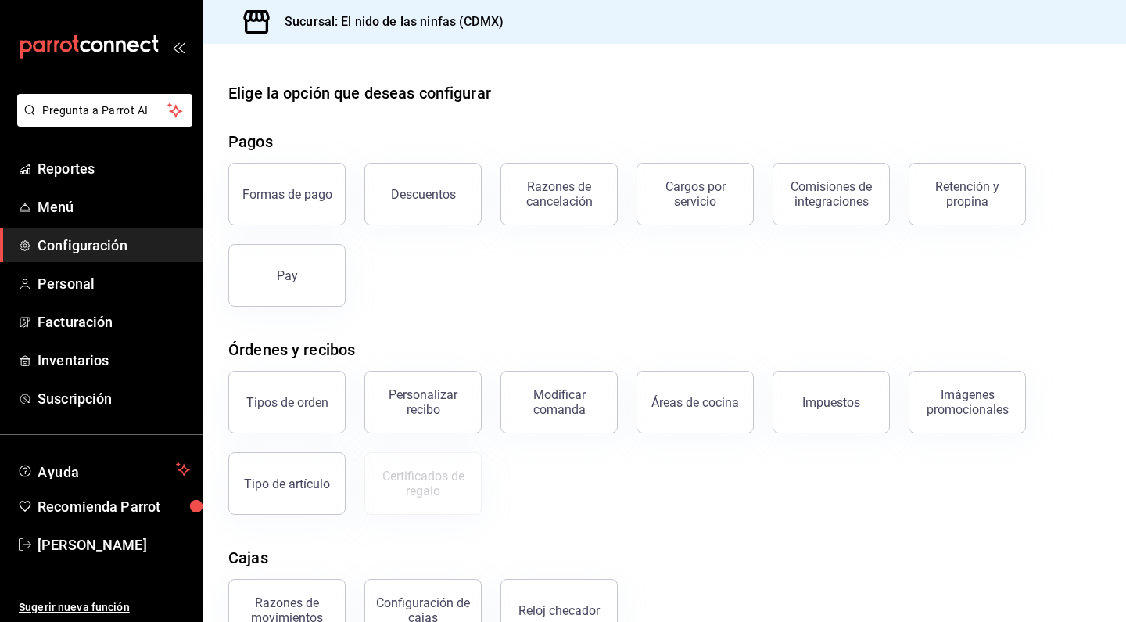
scroll to position [171, 0]
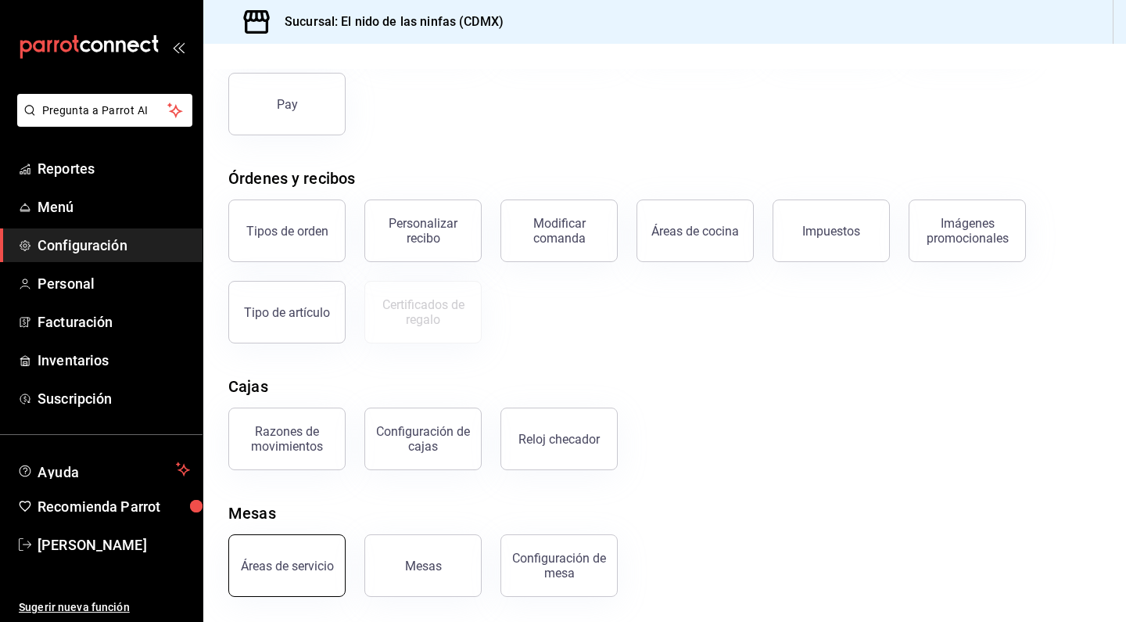
click at [275, 563] on div "Áreas de servicio" at bounding box center [287, 565] width 93 height 15
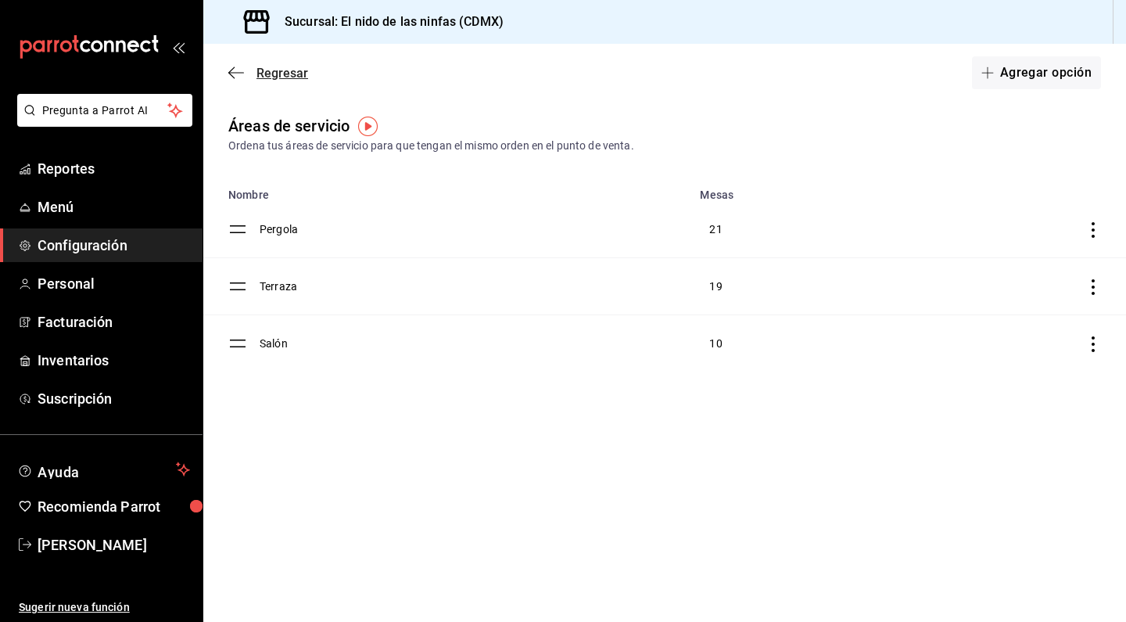
click at [233, 77] on icon "button" at bounding box center [231, 73] width 6 height 12
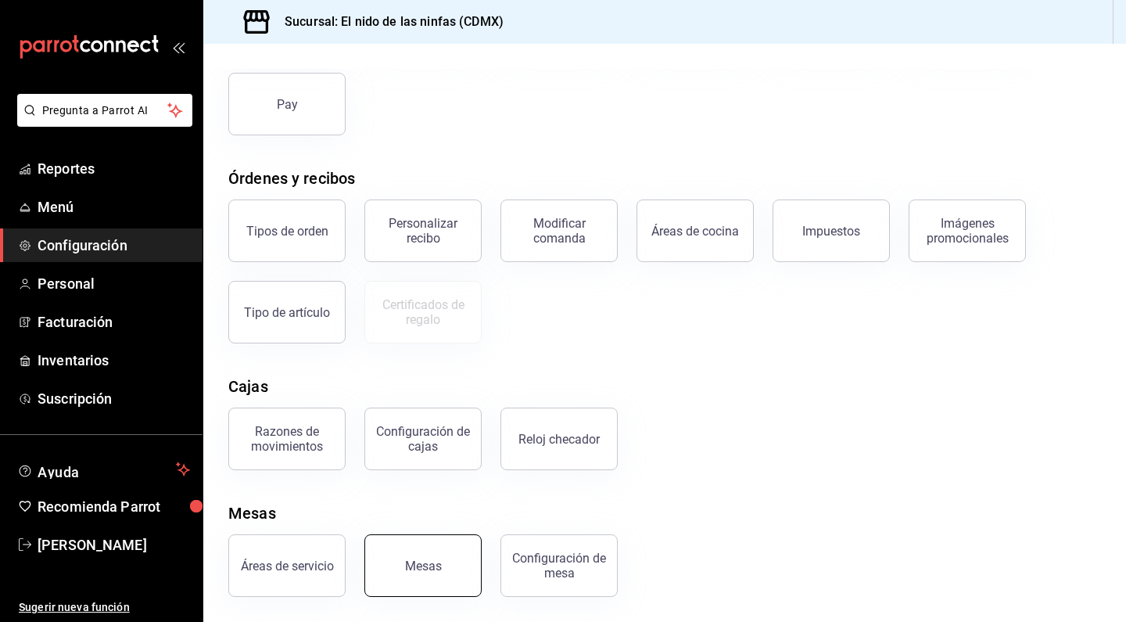
scroll to position [171, 0]
click at [445, 554] on button "Mesas" at bounding box center [422, 565] width 117 height 63
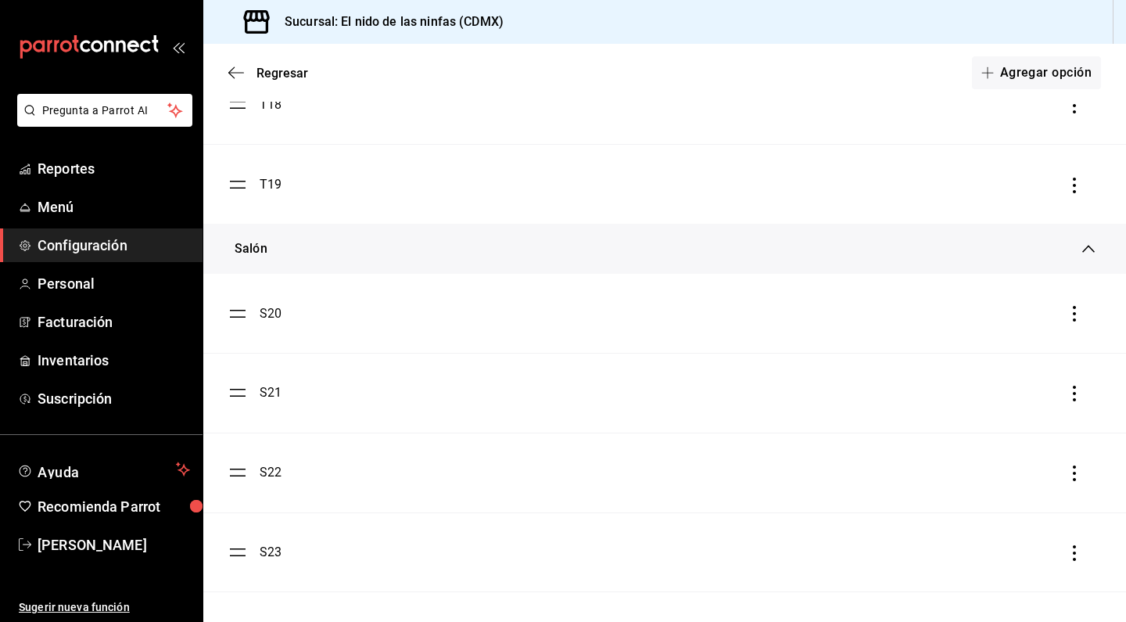
scroll to position [3235, 0]
click at [232, 69] on icon "button" at bounding box center [231, 73] width 6 height 12
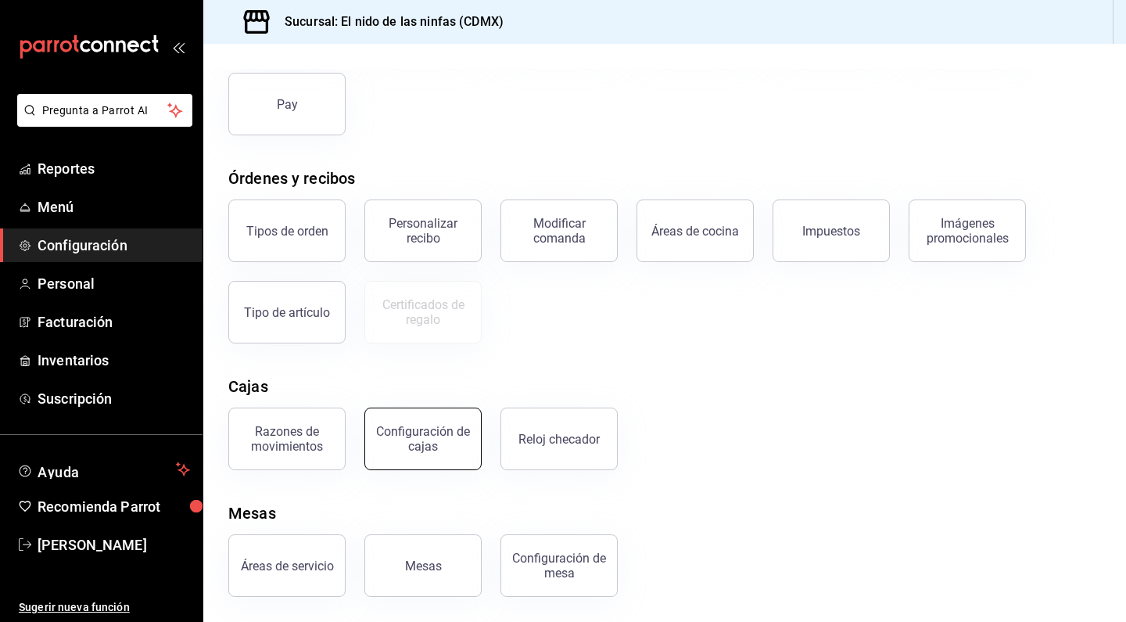
scroll to position [171, 0]
click at [528, 581] on button "Configuración de mesa" at bounding box center [558, 565] width 117 height 63
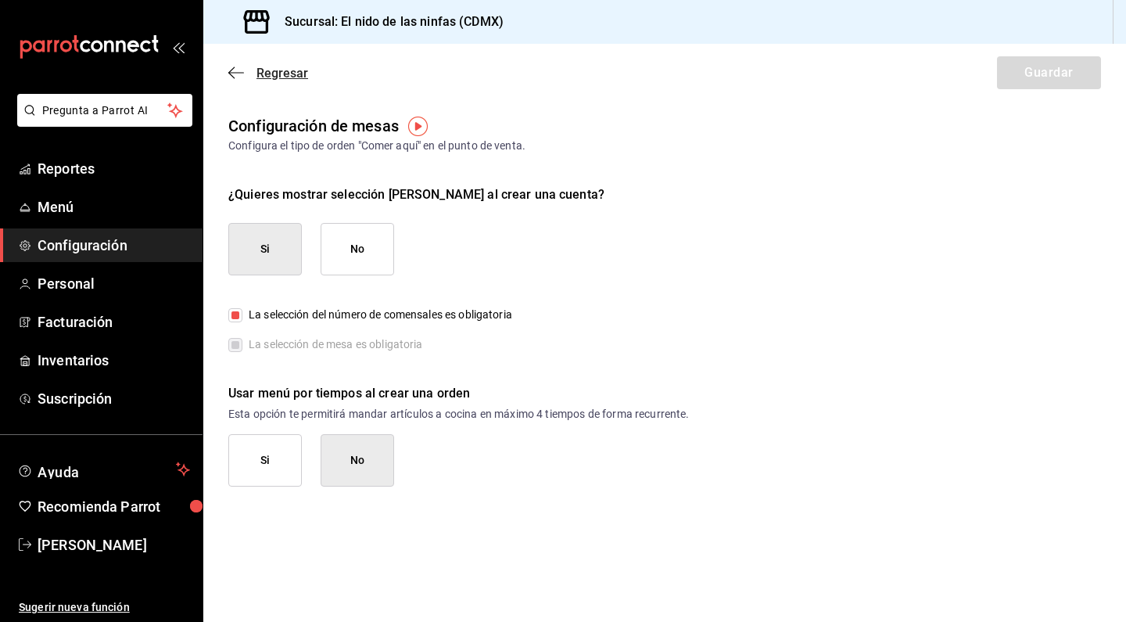
click at [232, 75] on icon "button" at bounding box center [236, 73] width 16 height 14
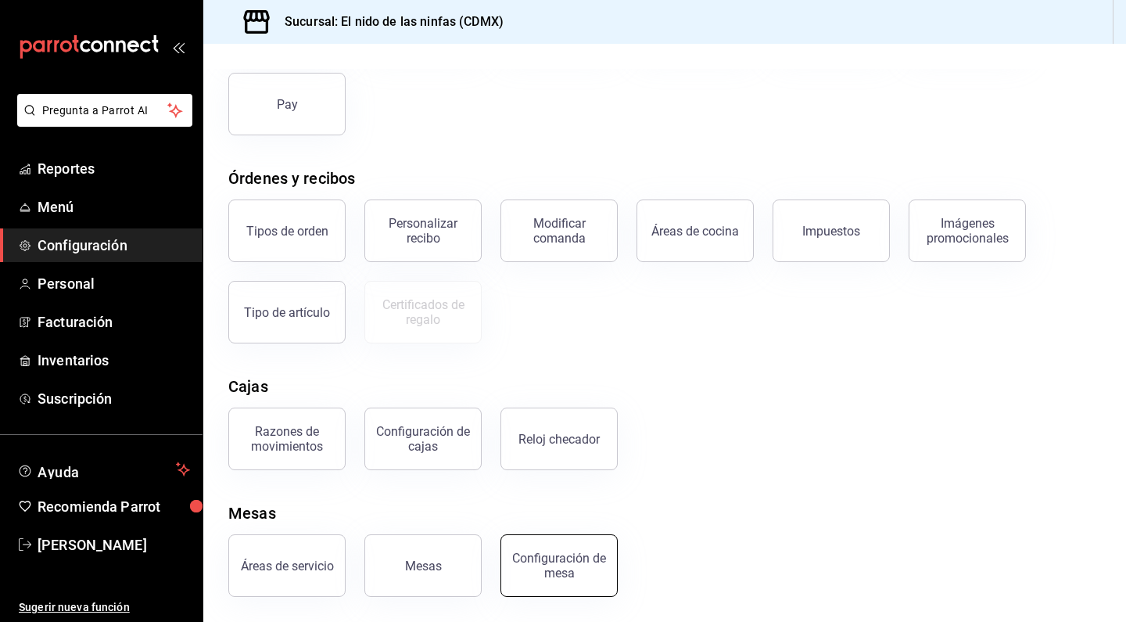
scroll to position [171, 0]
click at [428, 442] on div "Configuración de cajas" at bounding box center [423, 439] width 97 height 30
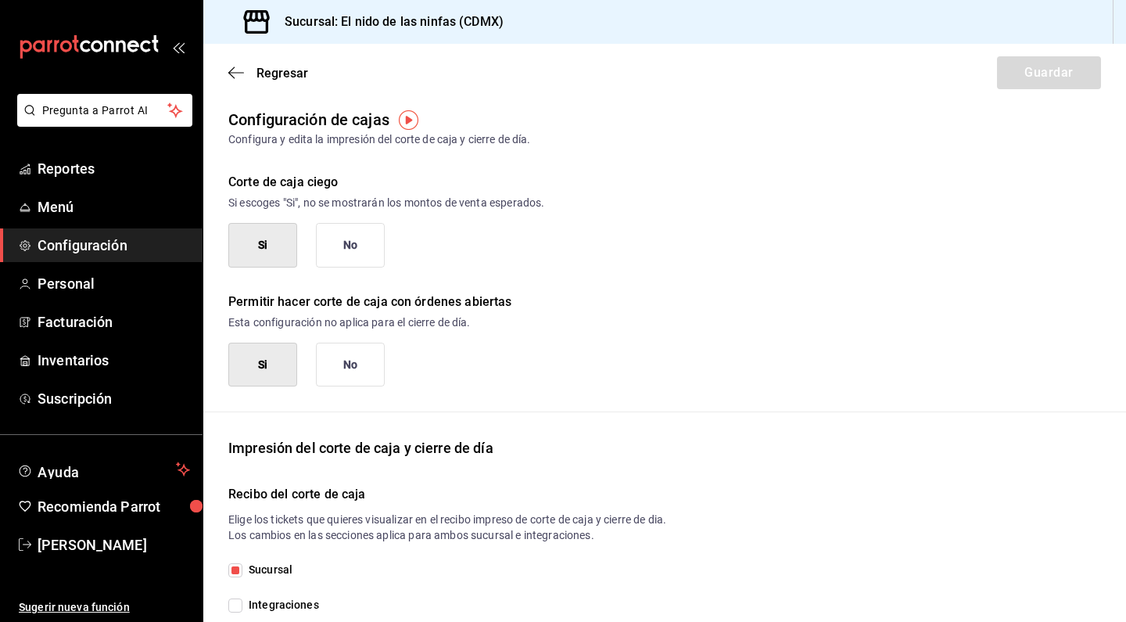
scroll to position [8, 0]
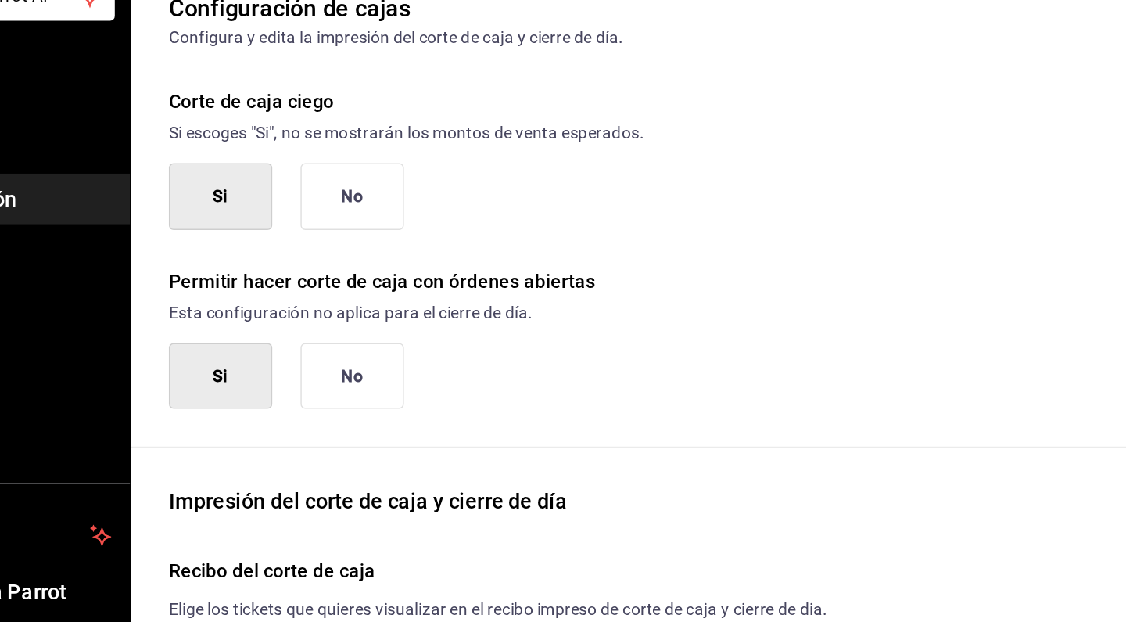
click at [316, 341] on button "No" at bounding box center [350, 363] width 69 height 45
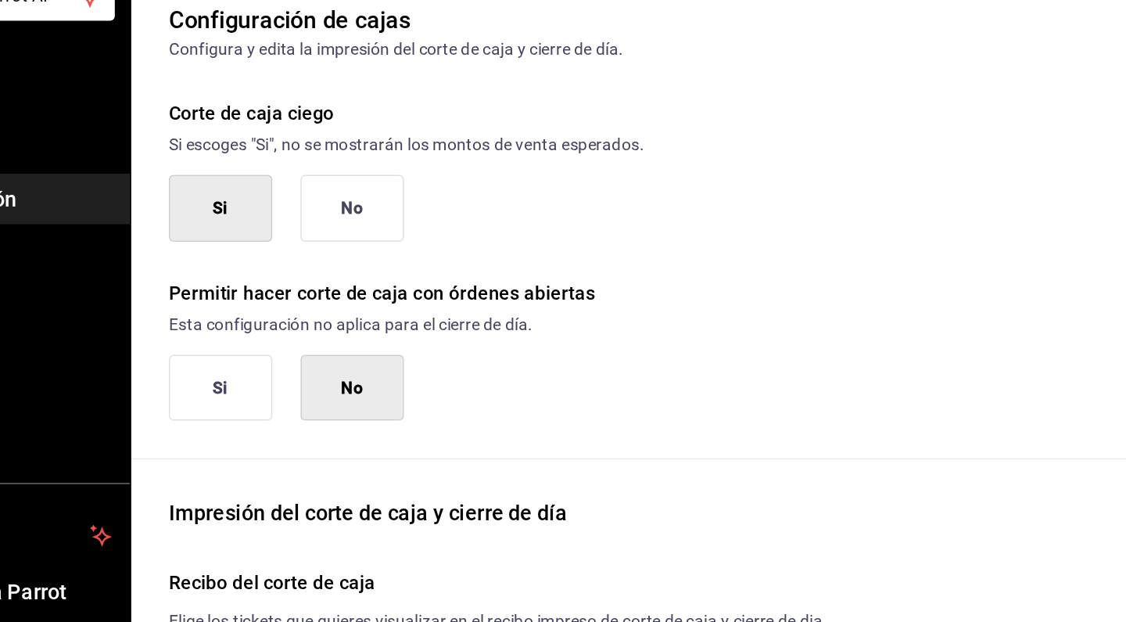
scroll to position [0, 0]
click at [228, 349] on button "Si" at bounding box center [262, 371] width 69 height 45
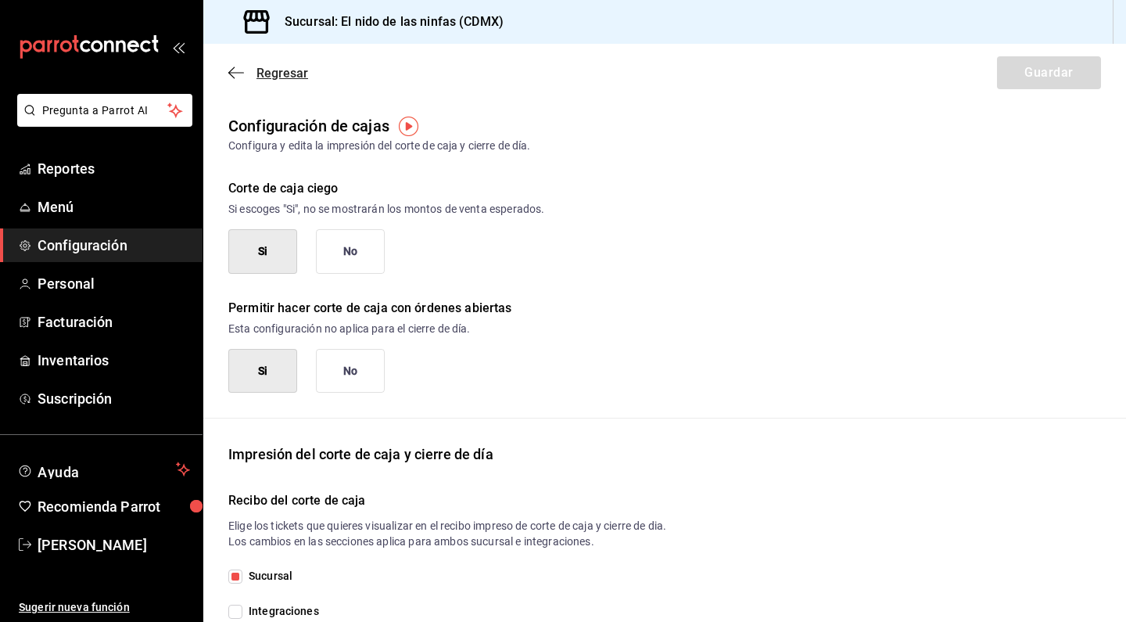
click at [236, 66] on span "Regresar" at bounding box center [268, 73] width 80 height 15
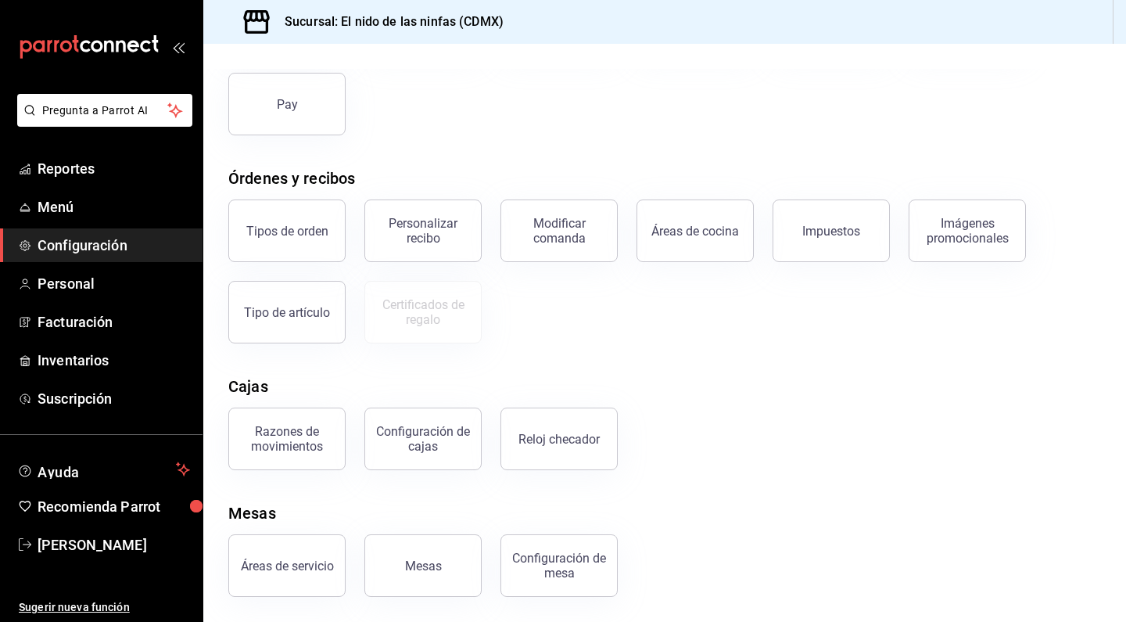
scroll to position [171, 0]
click at [281, 443] on div "Razones de movimientos" at bounding box center [286, 439] width 97 height 30
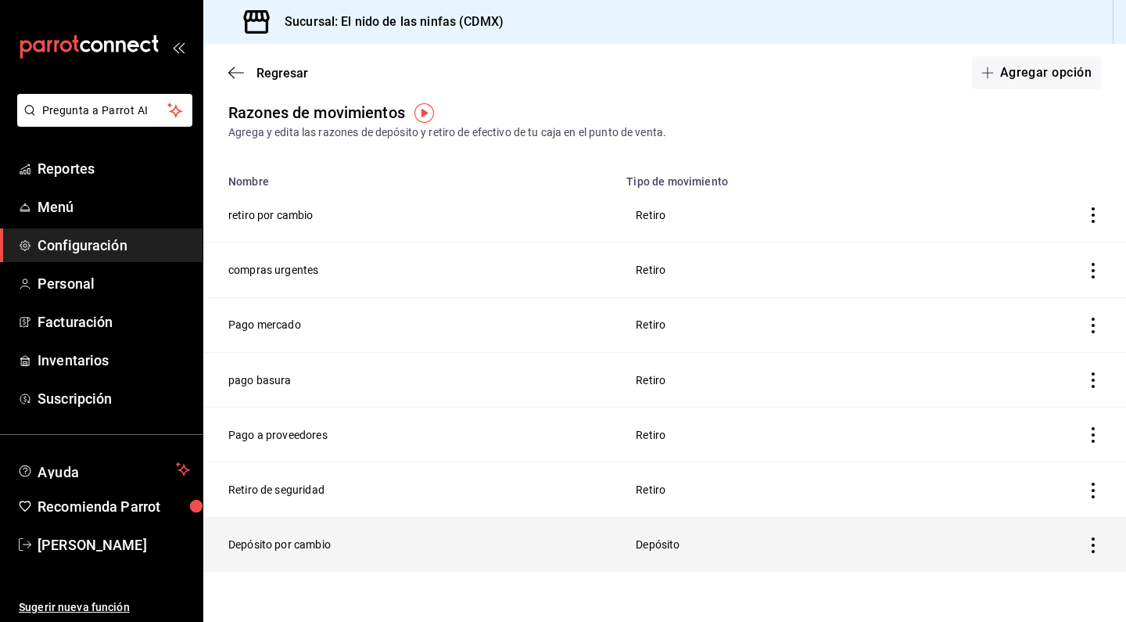
scroll to position [13, 0]
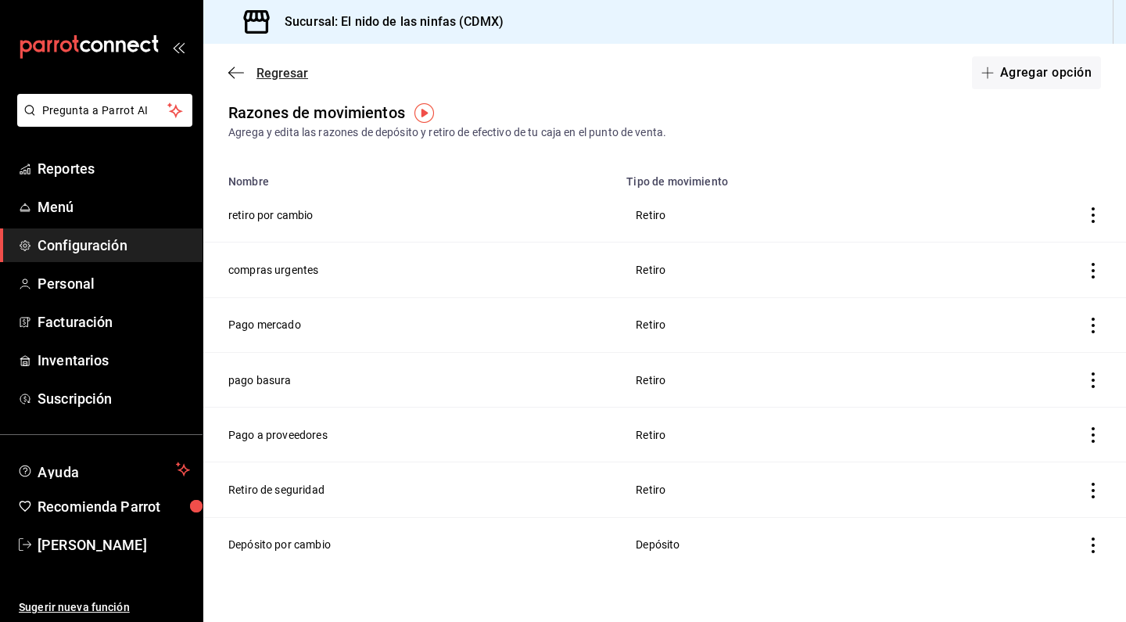
click at [232, 67] on icon "button" at bounding box center [236, 73] width 16 height 14
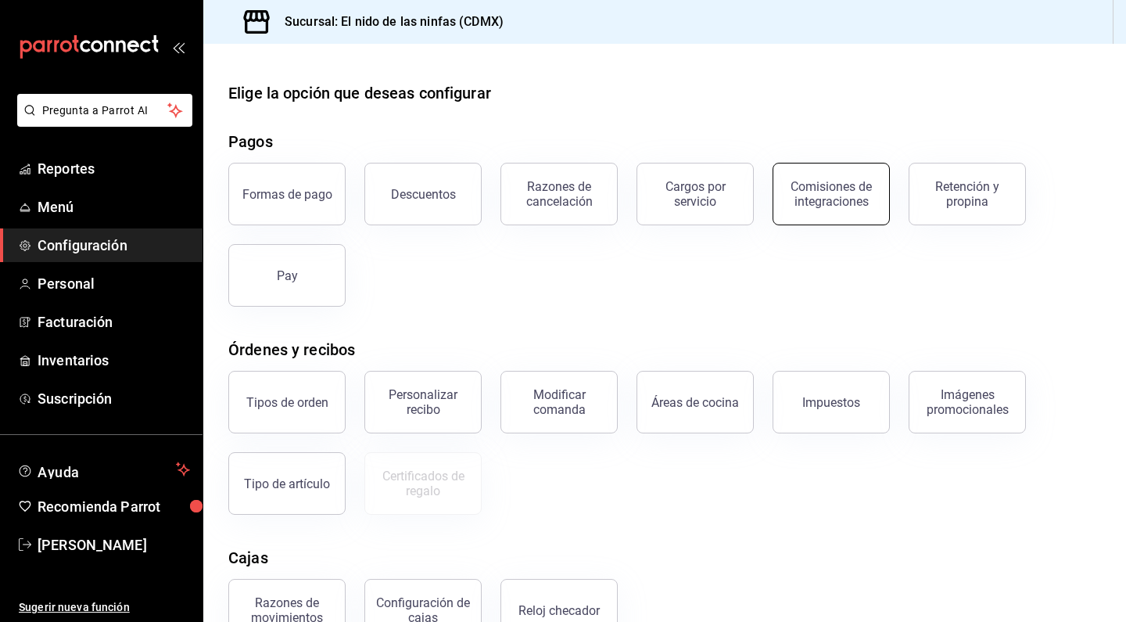
click at [837, 188] on div "Comisiones de integraciones" at bounding box center [831, 194] width 97 height 30
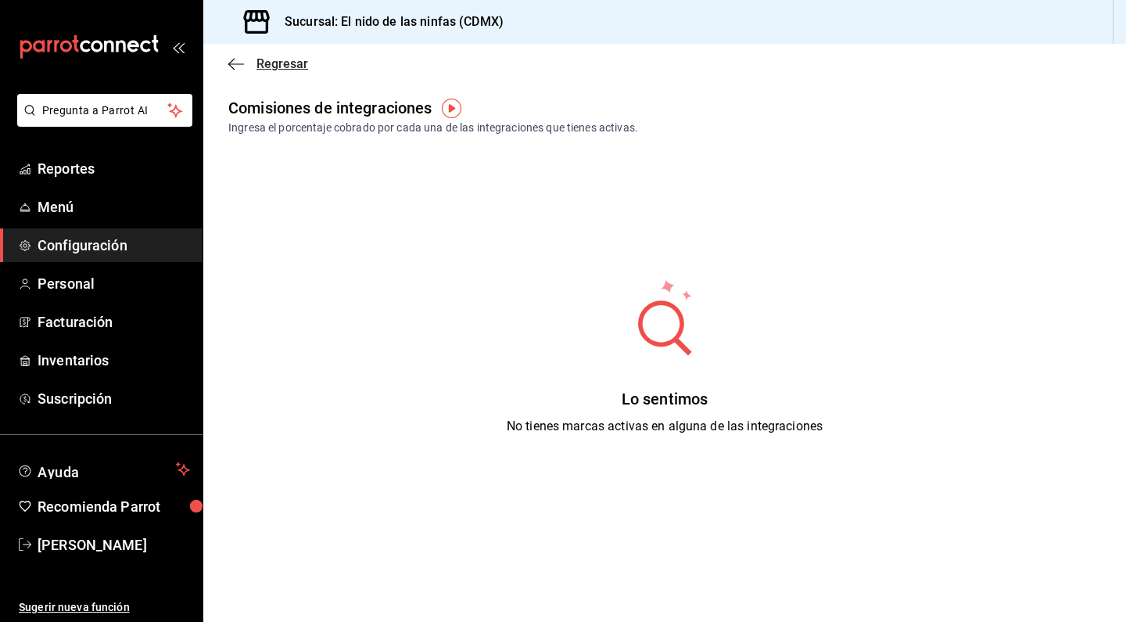
click at [229, 65] on icon "button" at bounding box center [236, 64] width 16 height 14
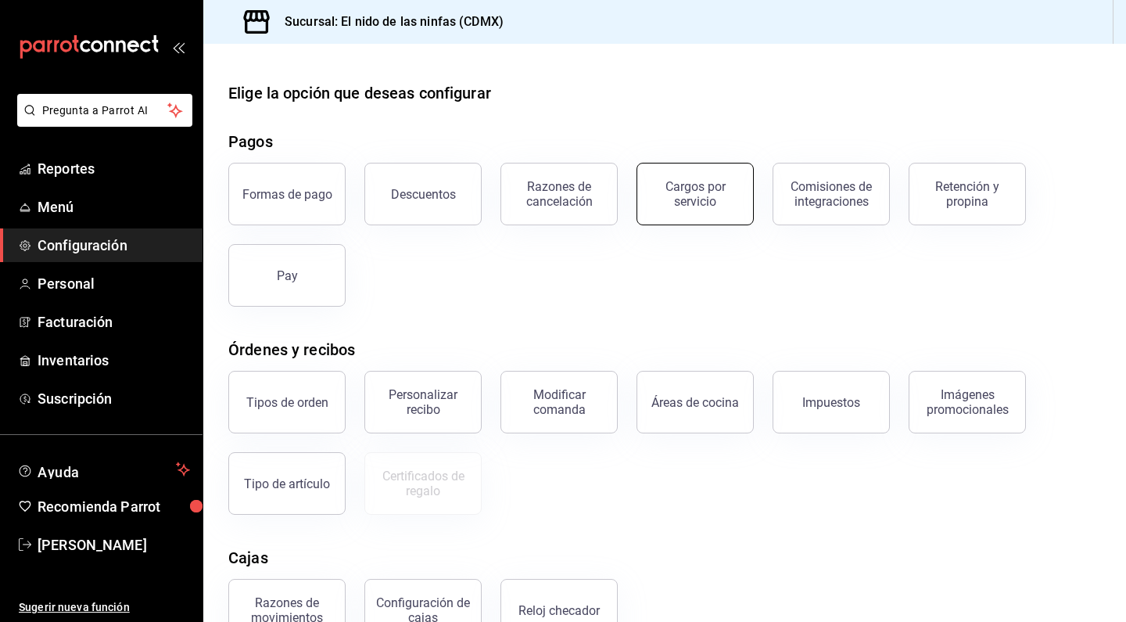
click at [682, 187] on div "Cargos por servicio" at bounding box center [695, 194] width 97 height 30
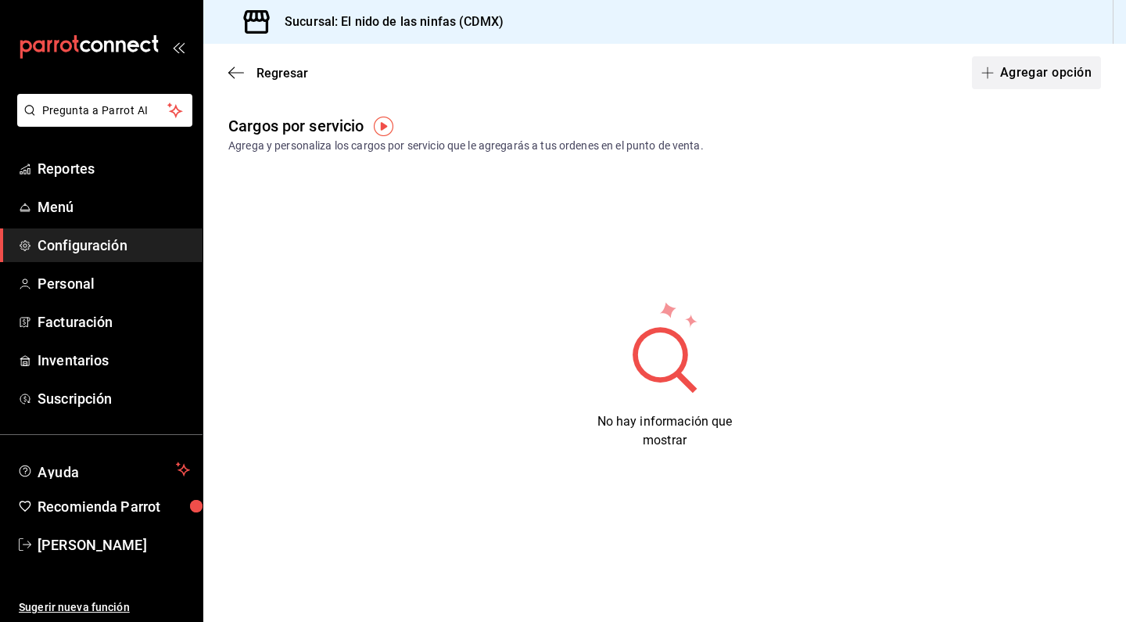
click at [1034, 85] on button "Agregar opción" at bounding box center [1036, 72] width 129 height 33
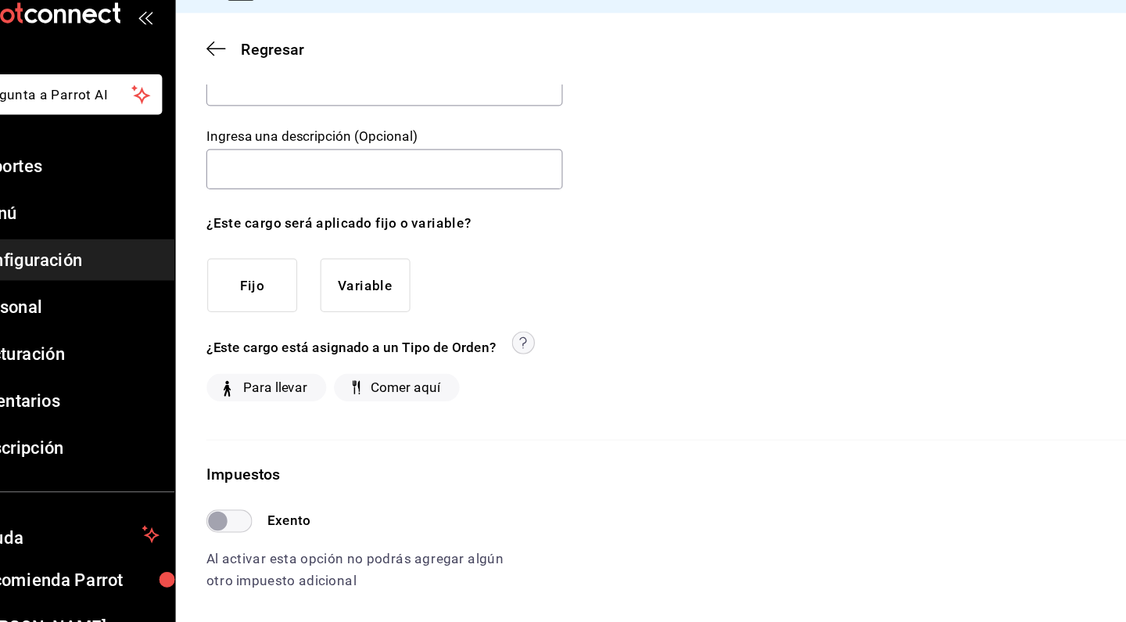
scroll to position [62, 0]
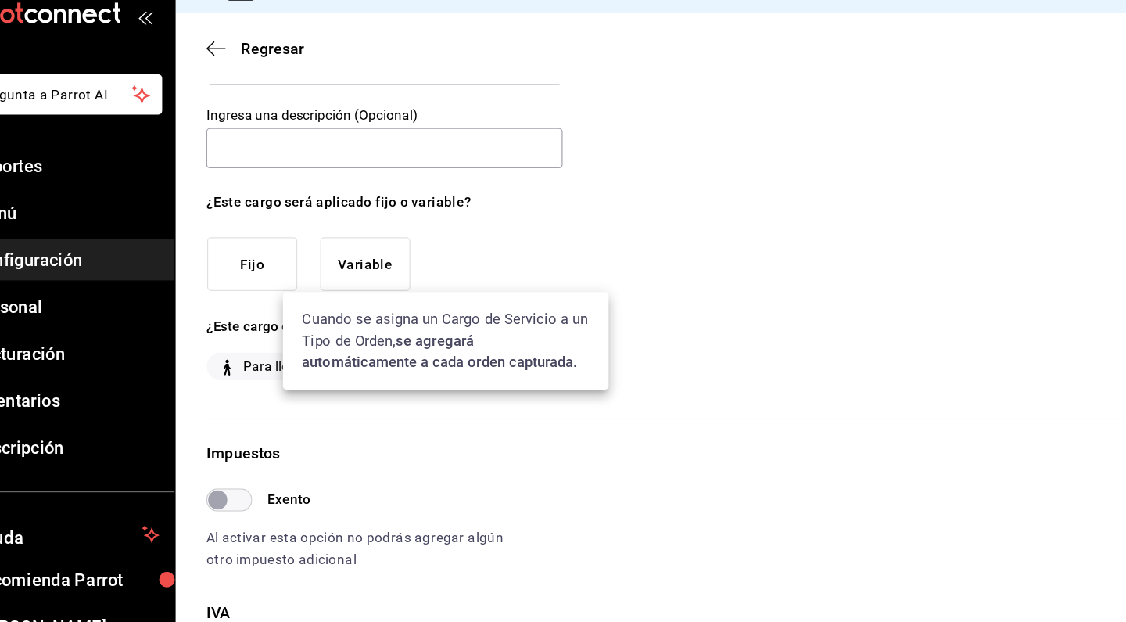
click at [478, 287] on circle at bounding box center [487, 296] width 18 height 18
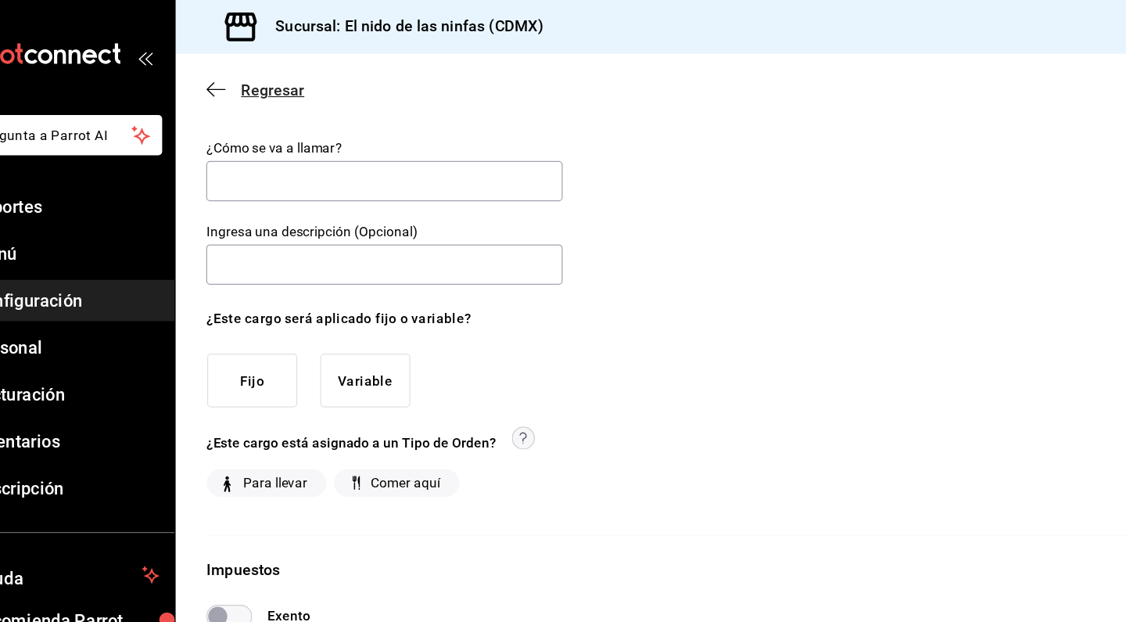
scroll to position [0, 0]
click at [228, 67] on icon "button" at bounding box center [236, 73] width 16 height 14
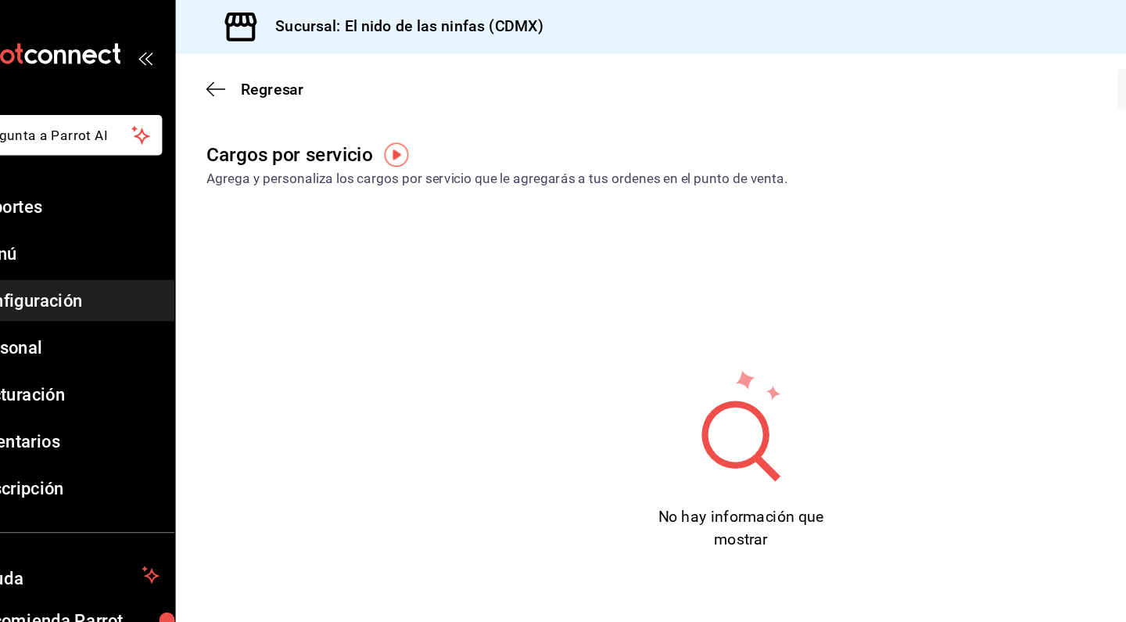
click at [374, 131] on img "button" at bounding box center [384, 127] width 20 height 20
click at [374, 126] on img "button" at bounding box center [384, 126] width 20 height 20
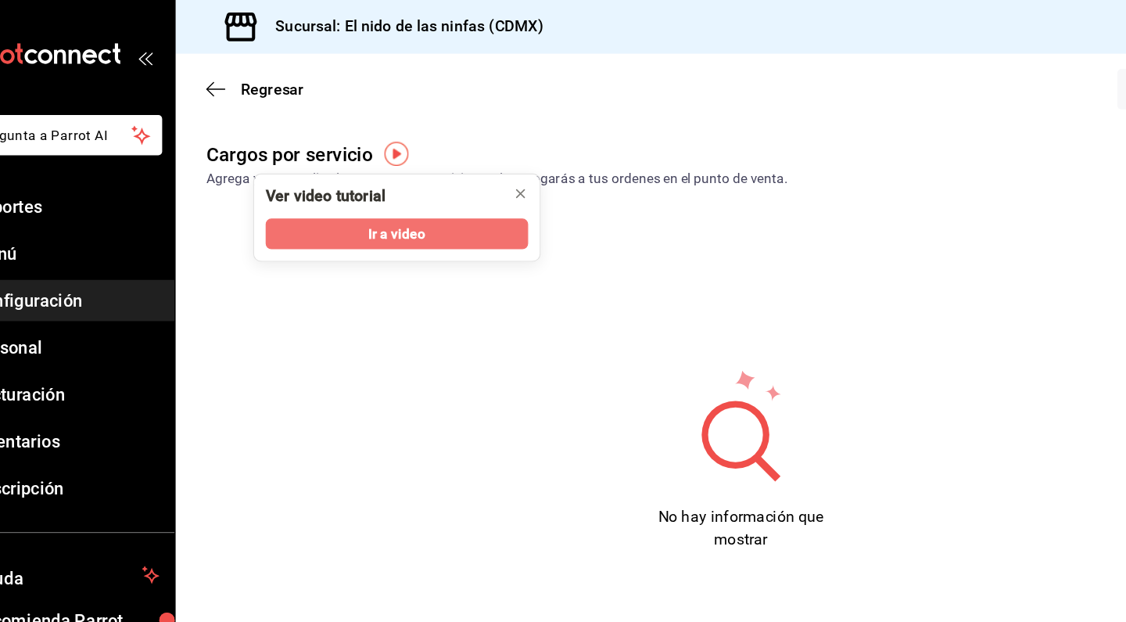
click at [360, 185] on span "Ir a video" at bounding box center [383, 191] width 46 height 16
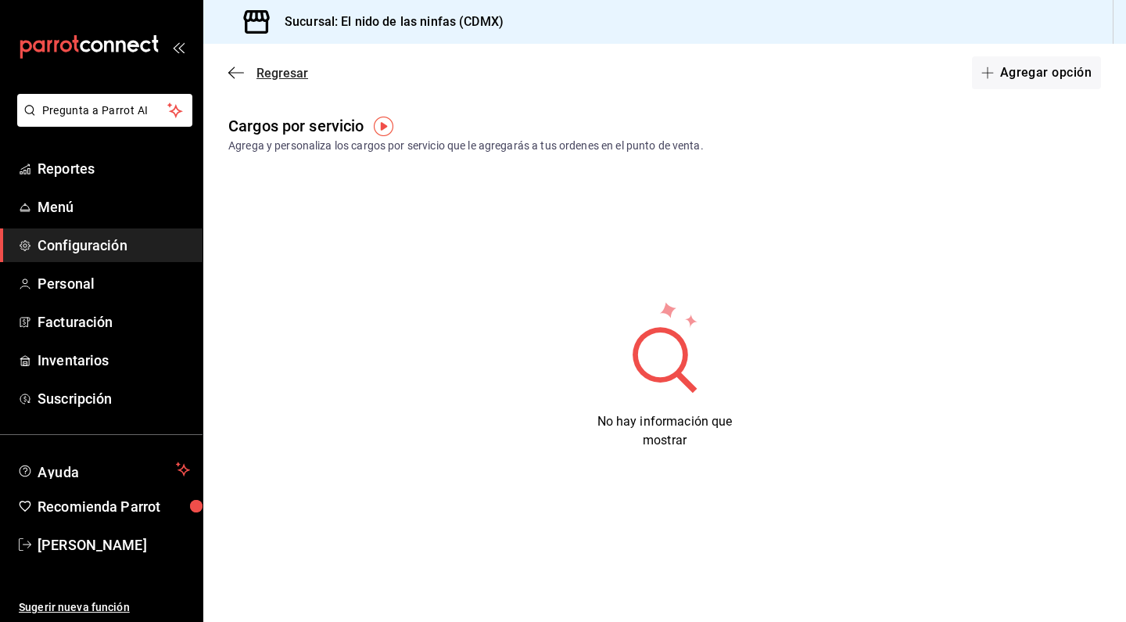
click at [235, 70] on icon "button" at bounding box center [236, 73] width 16 height 14
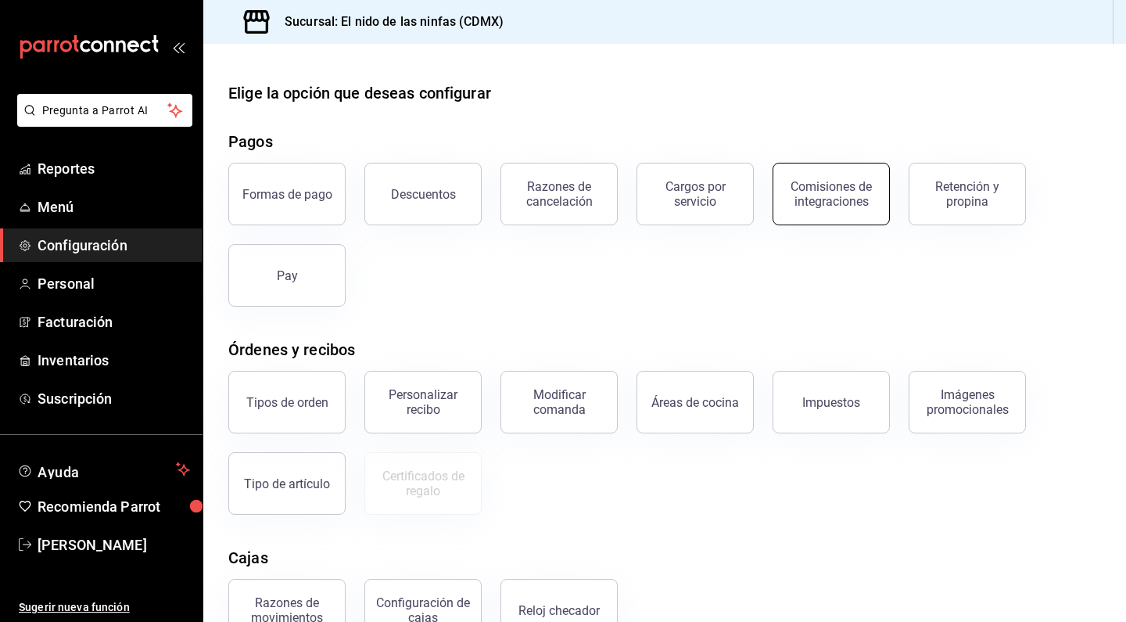
click at [788, 182] on div "Comisiones de integraciones" at bounding box center [831, 194] width 97 height 30
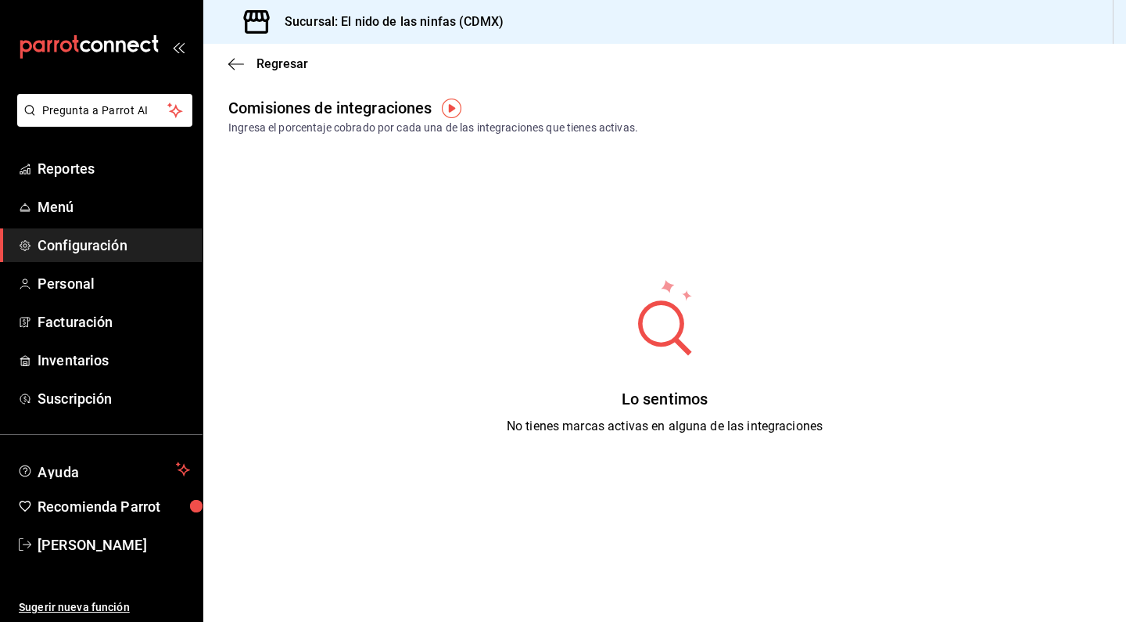
click at [450, 108] on img "button" at bounding box center [452, 109] width 20 height 20
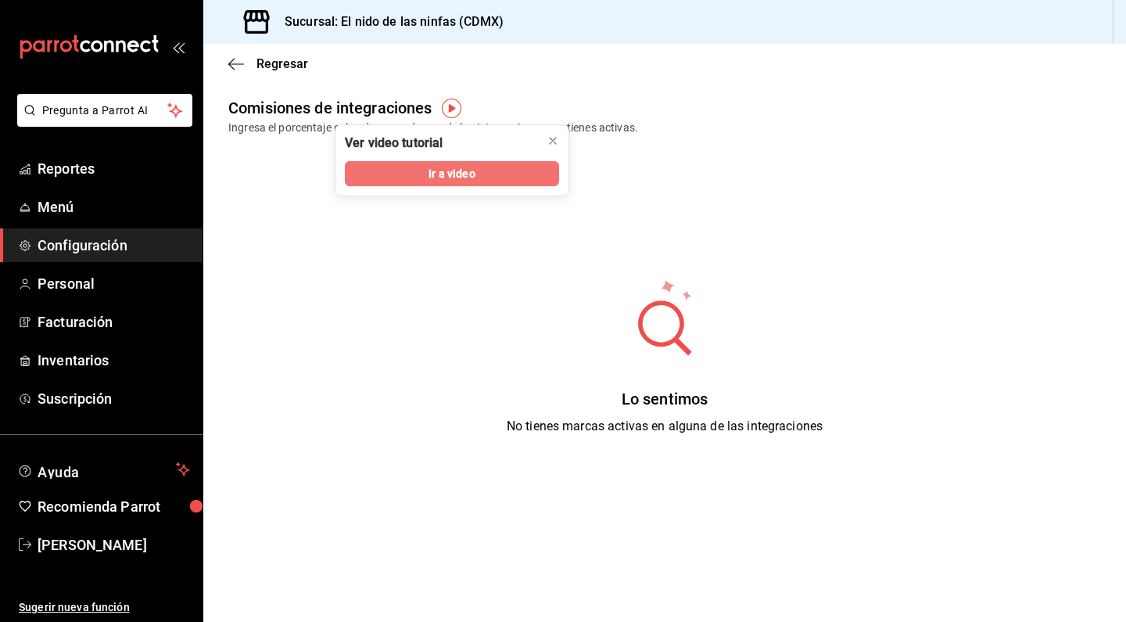
click at [446, 170] on span "Ir a video" at bounding box center [451, 174] width 46 height 16
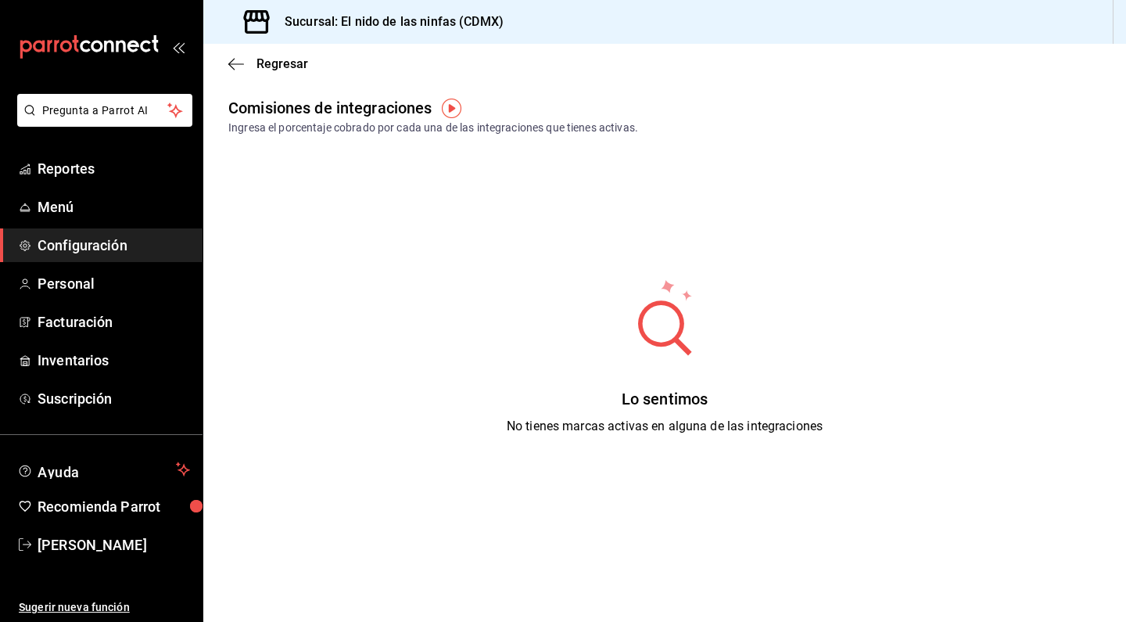
click at [518, 174] on div "Lo sentimos No tienes marcas activas en alguna de las integraciones" at bounding box center [664, 356] width 923 height 391
click at [463, 125] on div "Ingresa el porcentaje cobrado por cada una de las integraciones que tienes acti…" at bounding box center [664, 128] width 873 height 16
click at [447, 100] on img "button" at bounding box center [452, 109] width 20 height 20
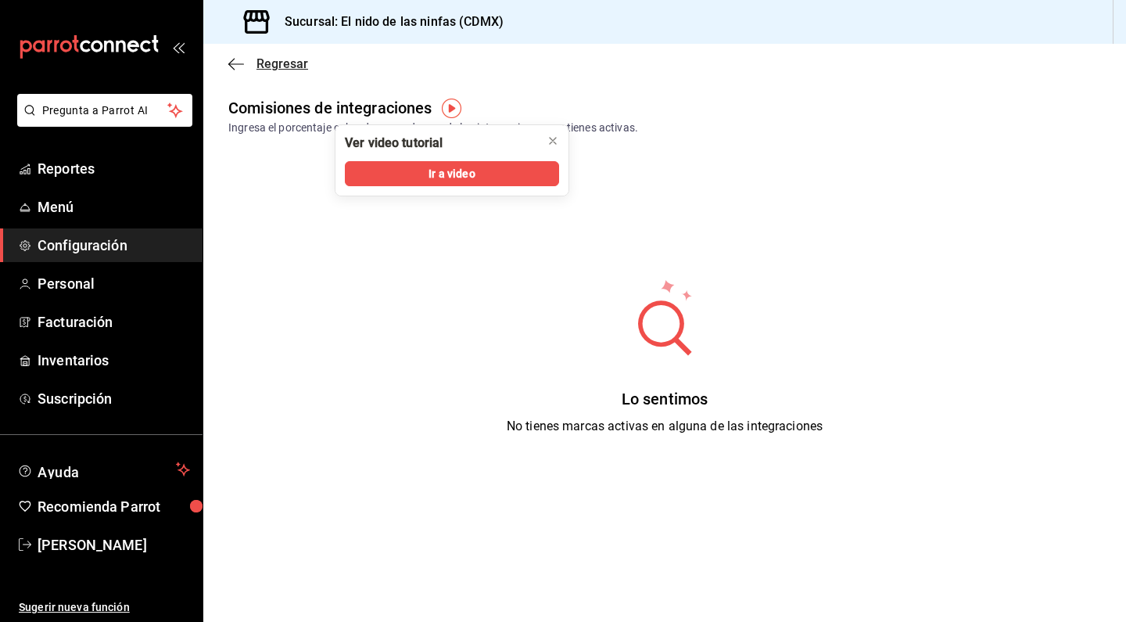
click at [233, 61] on icon "button" at bounding box center [236, 64] width 16 height 14
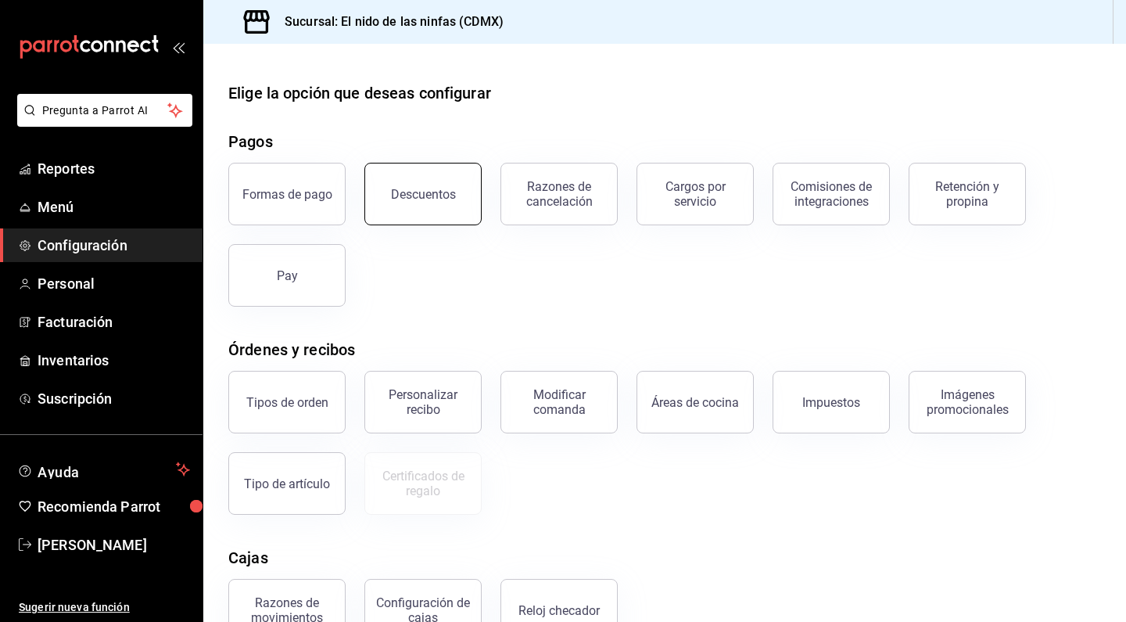
click at [439, 200] on div "Descuentos" at bounding box center [423, 194] width 65 height 15
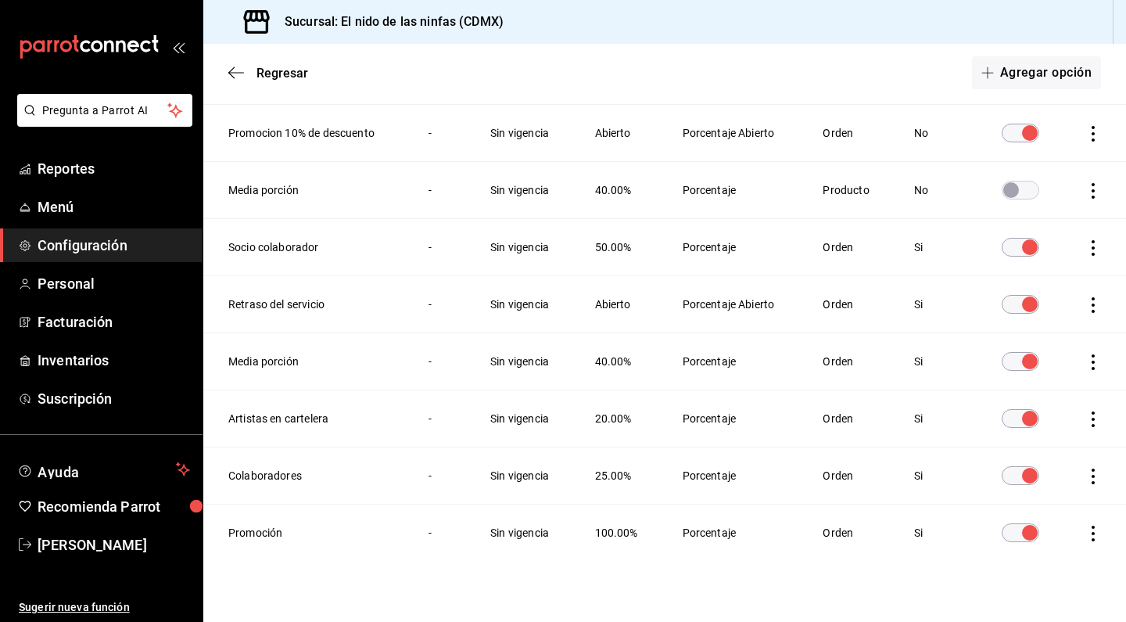
scroll to position [256, 0]
click at [228, 69] on div "Regresar Agregar opción" at bounding box center [664, 73] width 923 height 58
click at [235, 76] on icon "button" at bounding box center [236, 73] width 16 height 14
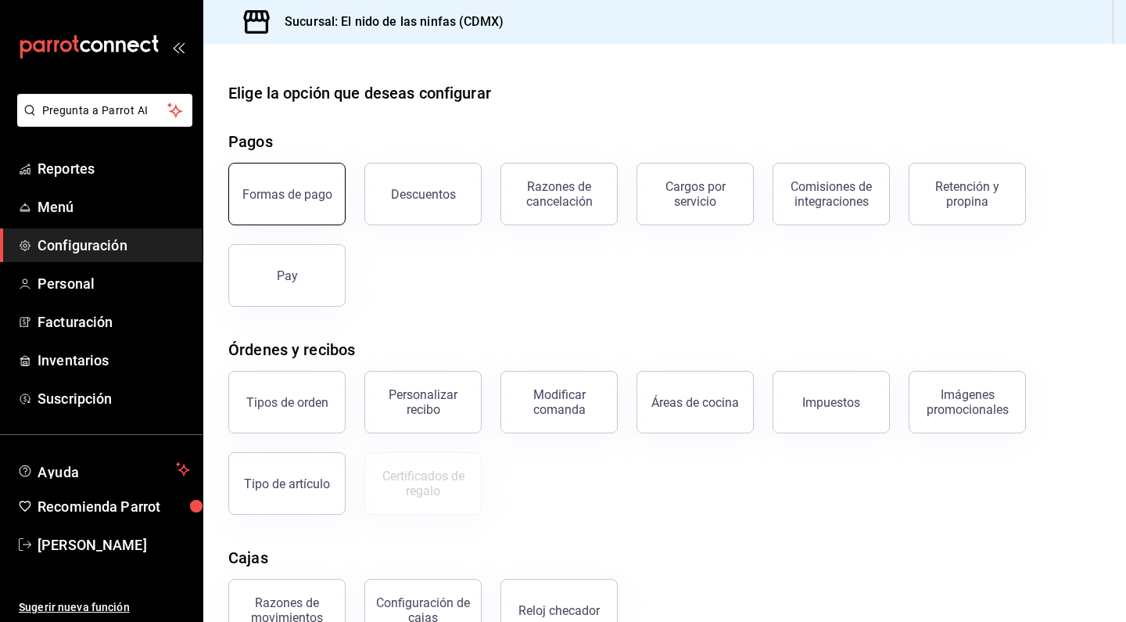
click at [292, 209] on button "Formas de pago" at bounding box center [286, 194] width 117 height 63
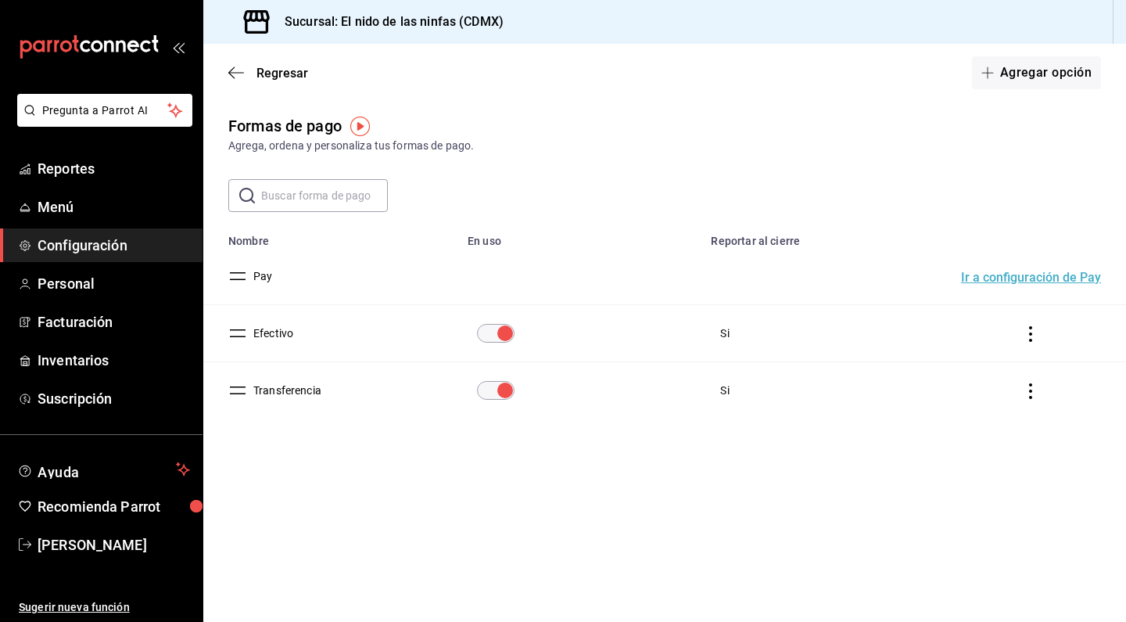
click at [1029, 283] on button "Ir a configuración de Pay" at bounding box center [1031, 277] width 140 height 13
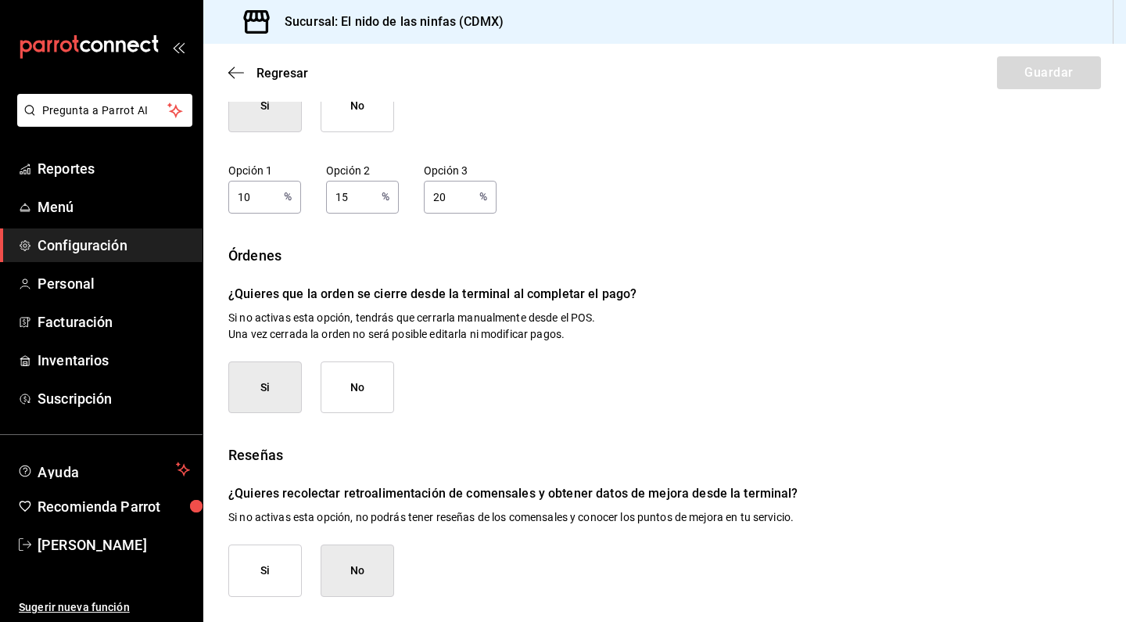
scroll to position [175, 0]
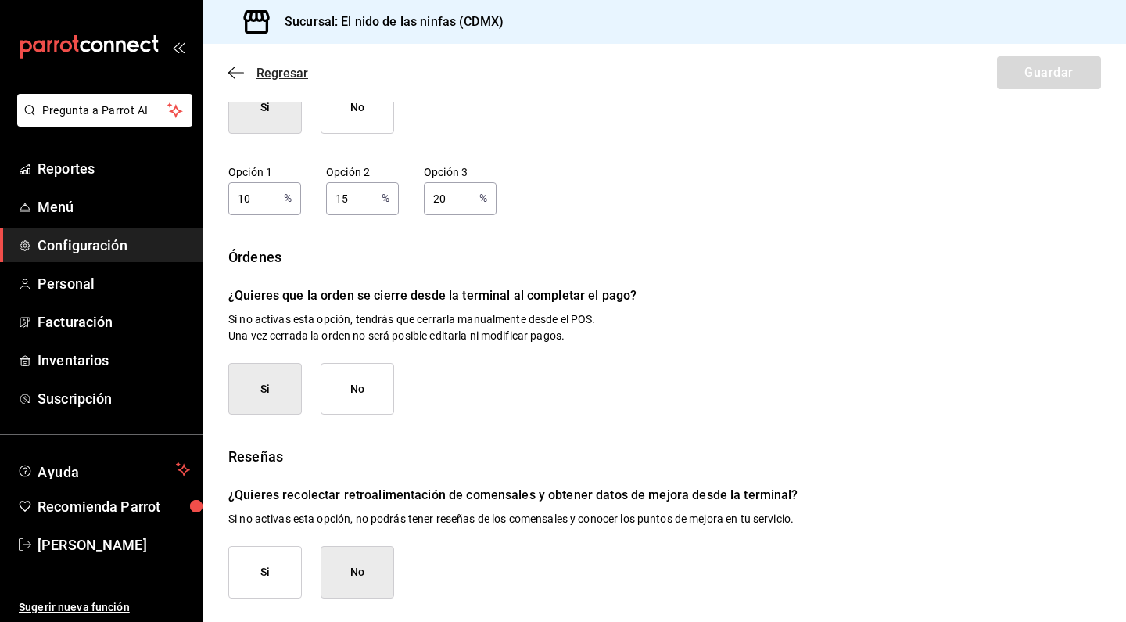
click at [231, 72] on icon "button" at bounding box center [236, 73] width 16 height 14
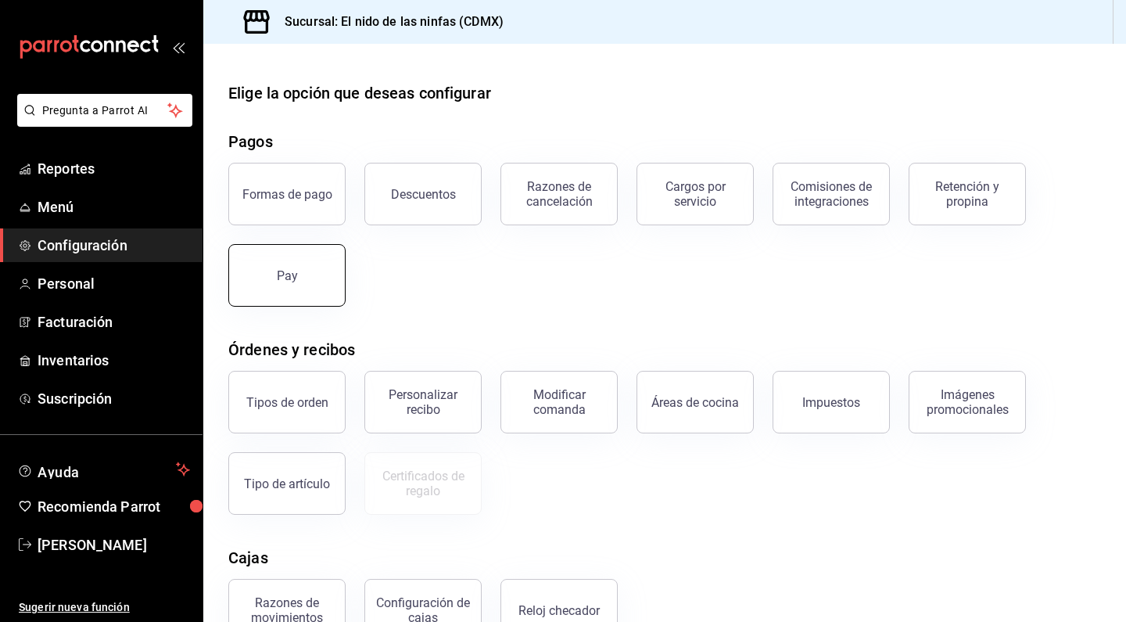
click at [297, 271] on button "Pay" at bounding box center [286, 275] width 117 height 63
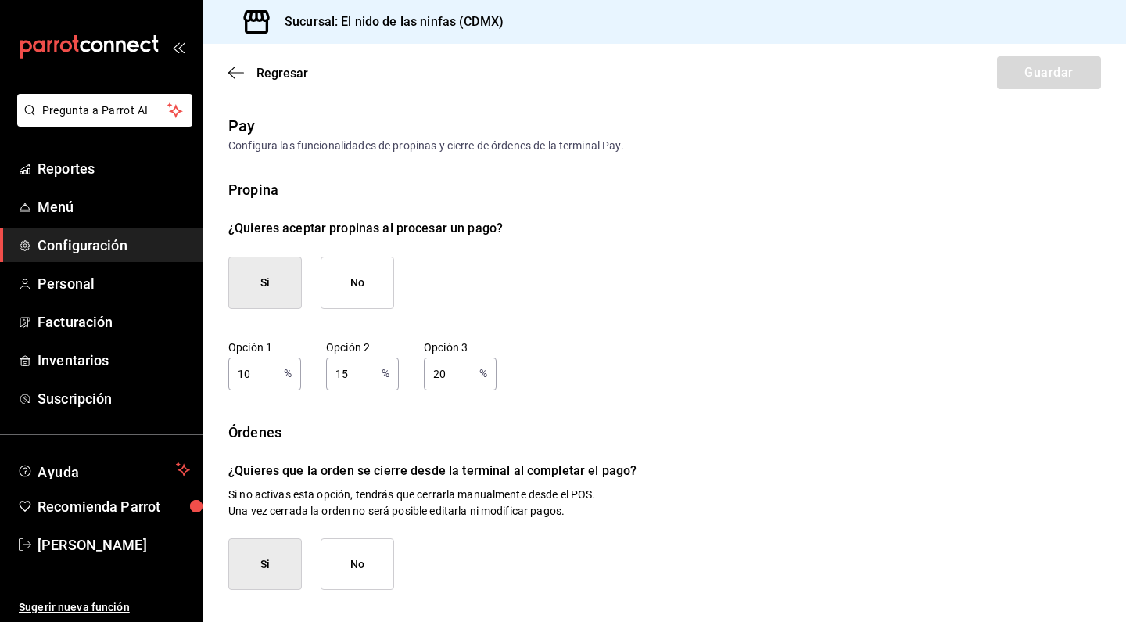
scroll to position [116, 0]
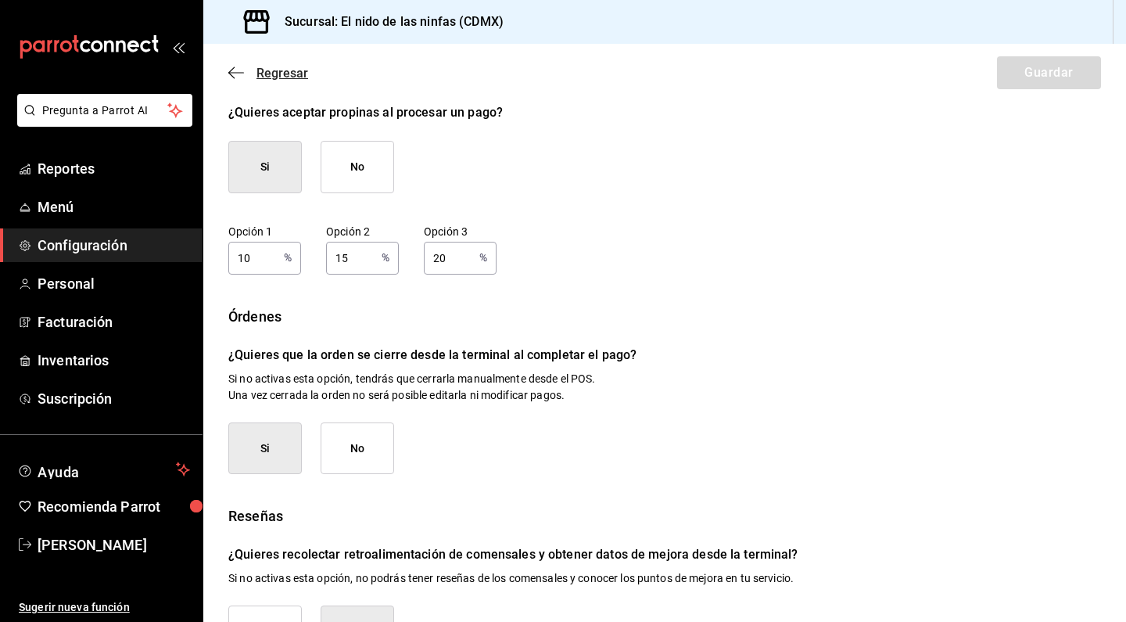
click at [238, 72] on icon "button" at bounding box center [236, 73] width 16 height 14
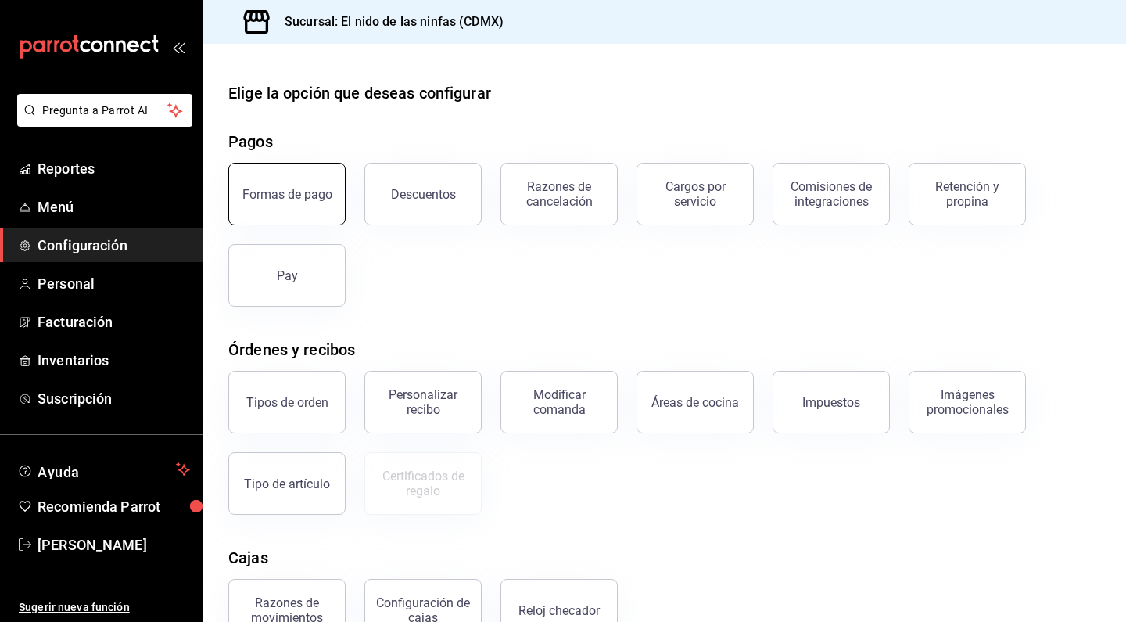
click at [284, 185] on button "Formas de pago" at bounding box center [286, 194] width 117 height 63
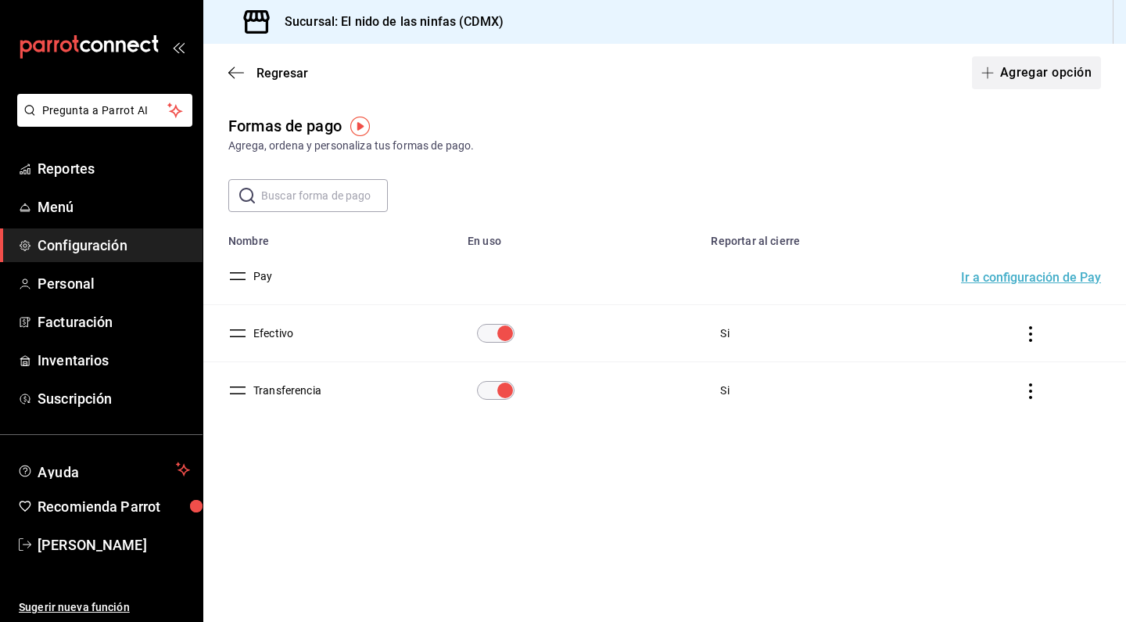
click at [1031, 82] on button "Agregar opción" at bounding box center [1036, 72] width 129 height 33
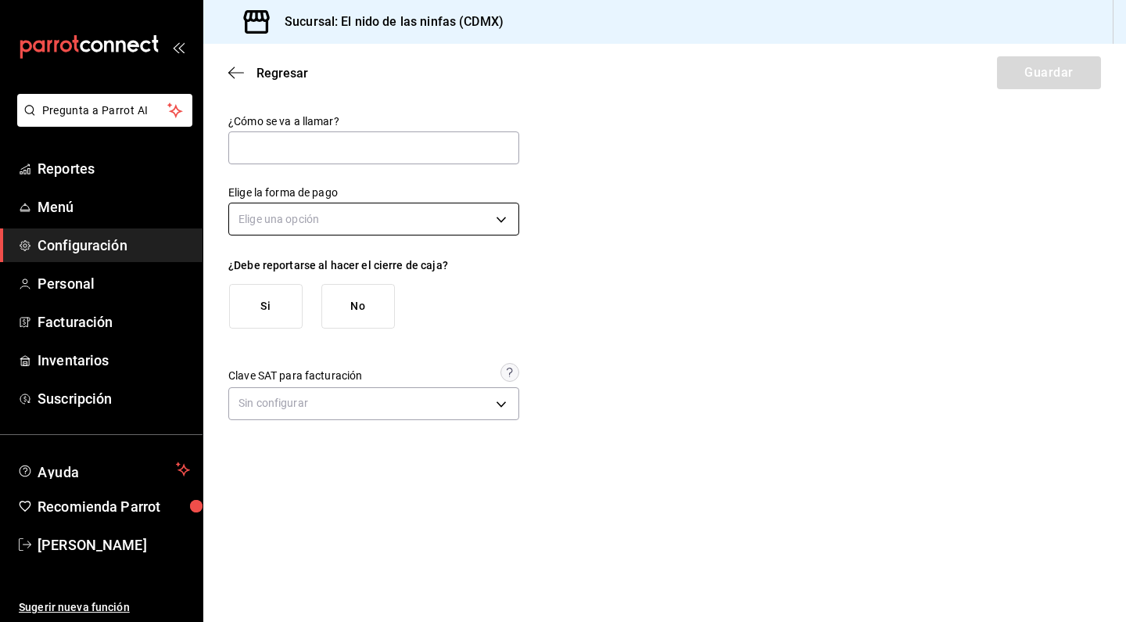
click at [458, 210] on body "Pregunta a Parrot AI Reportes Menú Configuración Personal Facturación Inventari…" at bounding box center [563, 311] width 1126 height 622
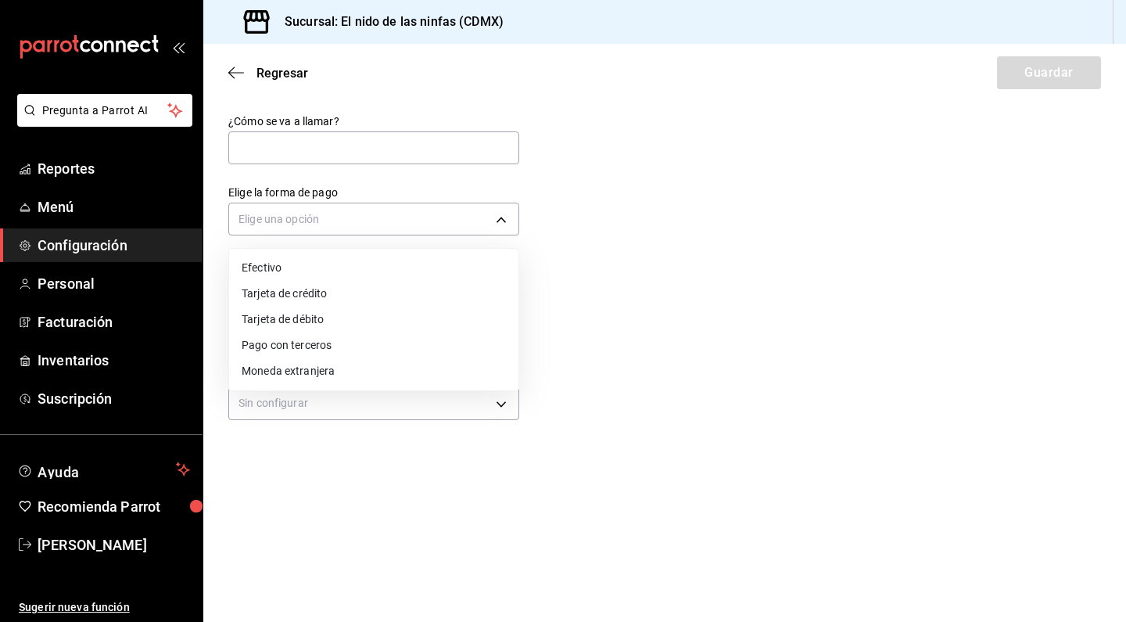
click at [343, 371] on li "Moneda extranjera" at bounding box center [373, 371] width 289 height 26
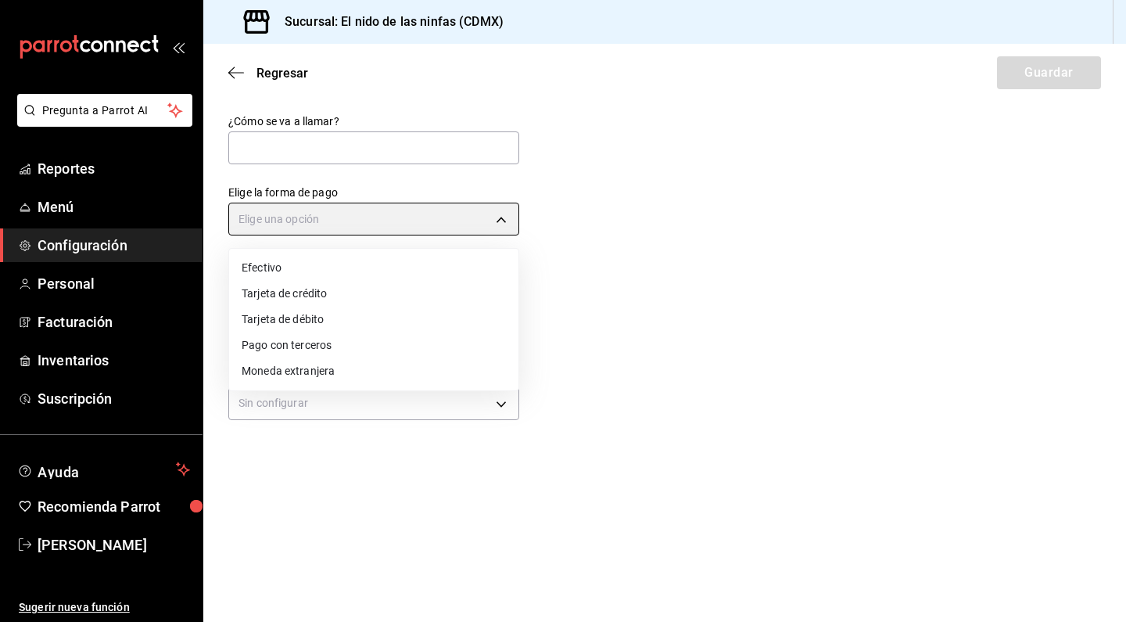
type input "FOREIGN_CURRENCY"
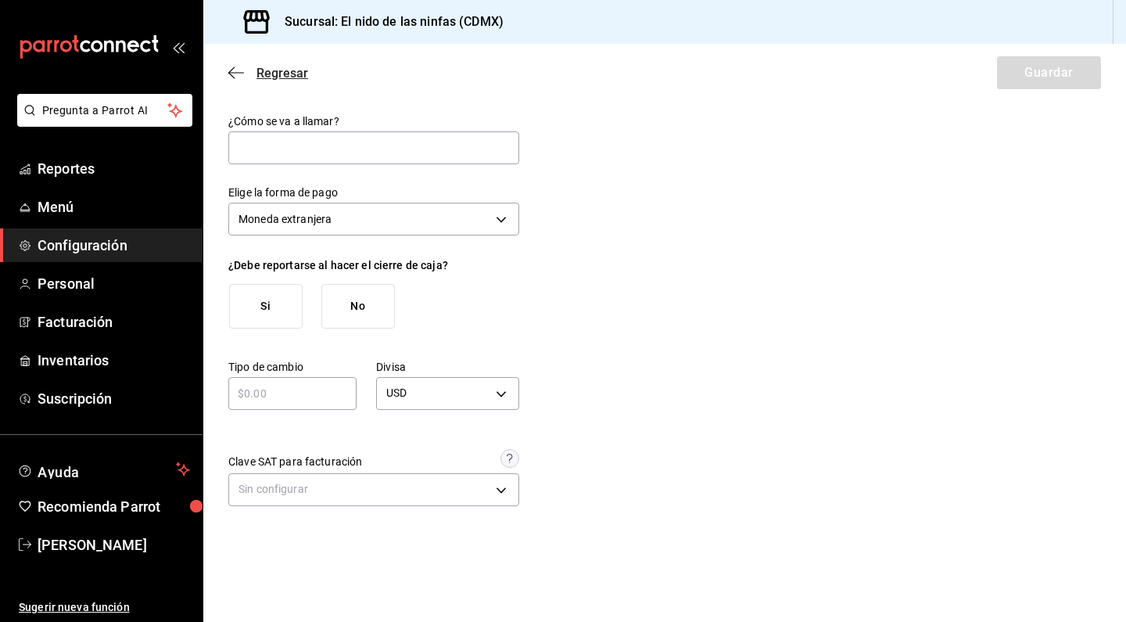
click at [238, 71] on icon "button" at bounding box center [236, 73] width 16 height 14
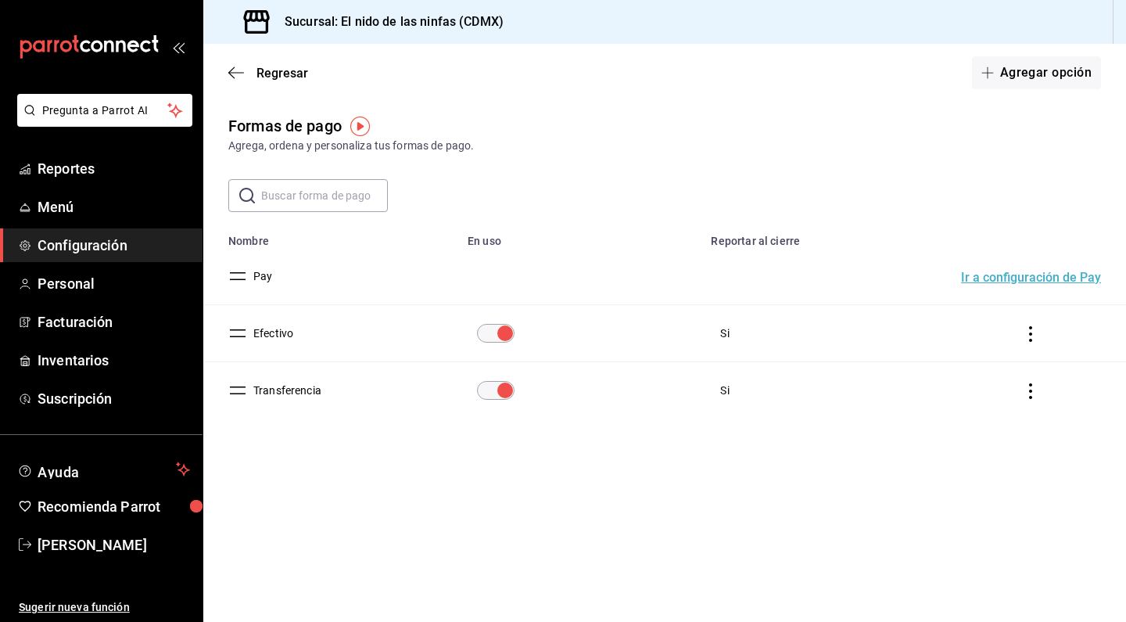
click at [1030, 334] on icon "actions" at bounding box center [1031, 334] width 16 height 16
click at [955, 425] on div at bounding box center [563, 311] width 1126 height 622
click at [271, 337] on button "Efectivo" at bounding box center [270, 333] width 46 height 16
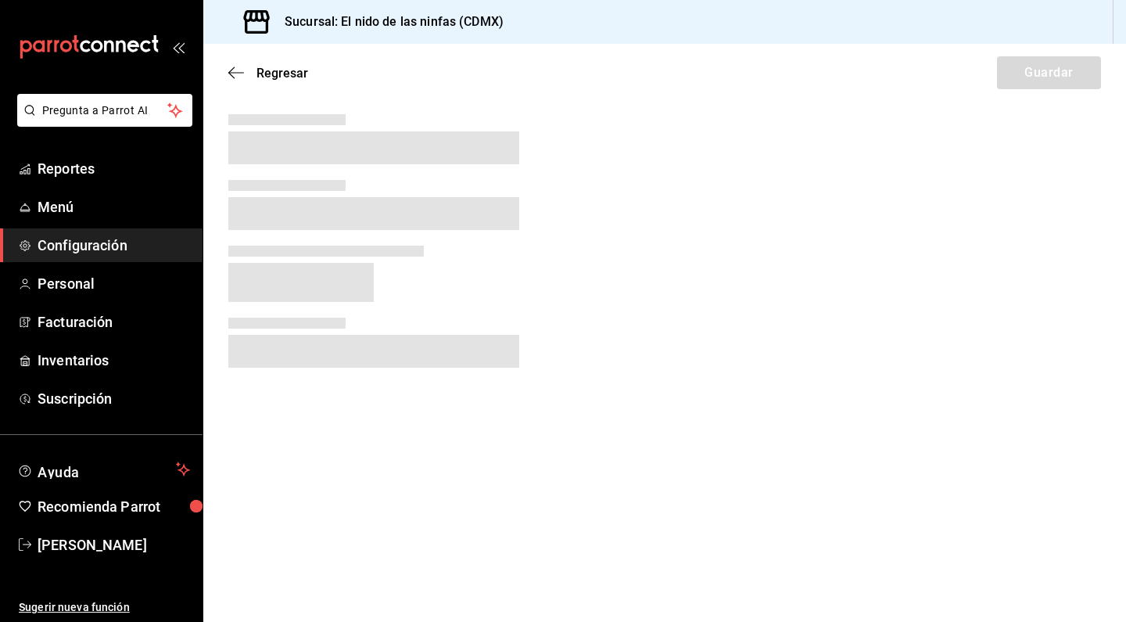
click at [271, 337] on div at bounding box center [373, 240] width 291 height 253
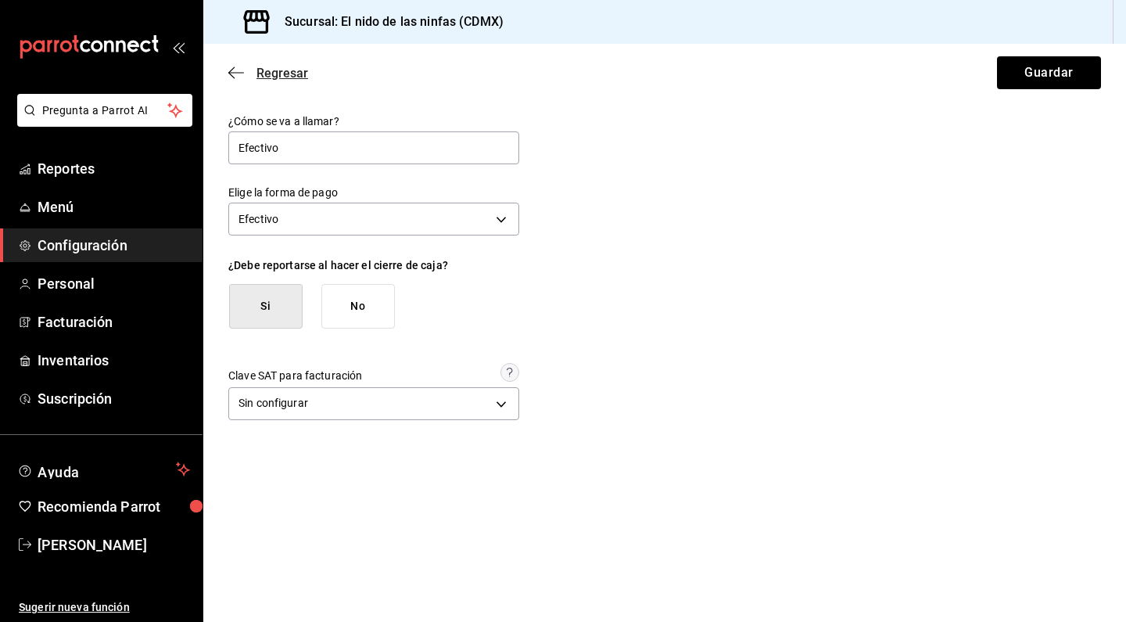
click at [237, 76] on icon "button" at bounding box center [236, 73] width 16 height 14
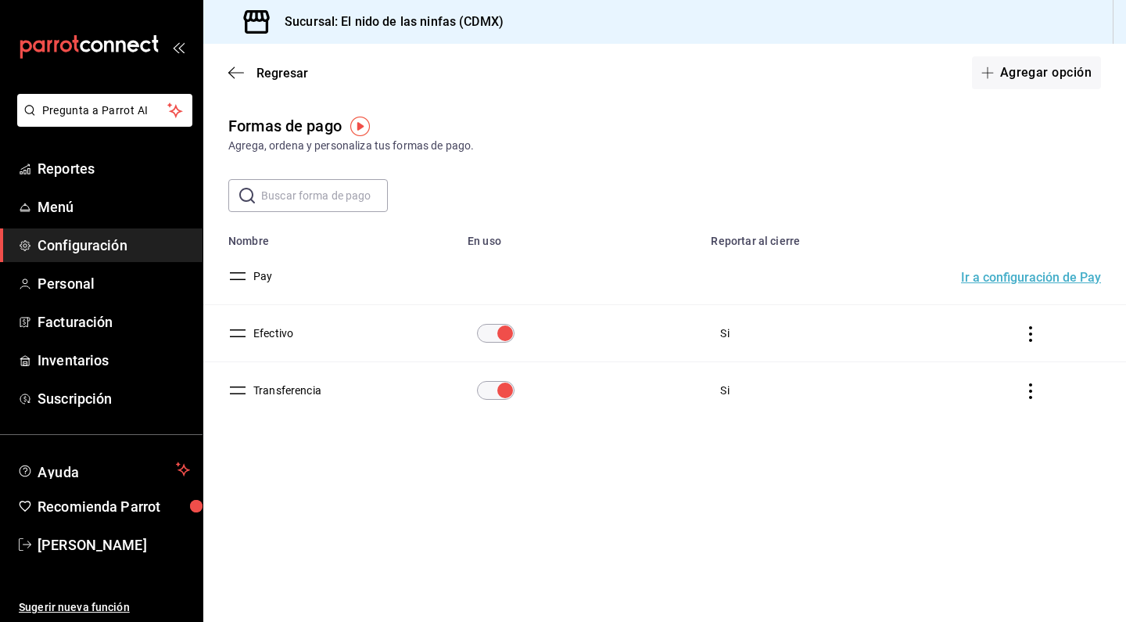
click at [303, 394] on button "Transferencia" at bounding box center [284, 390] width 74 height 16
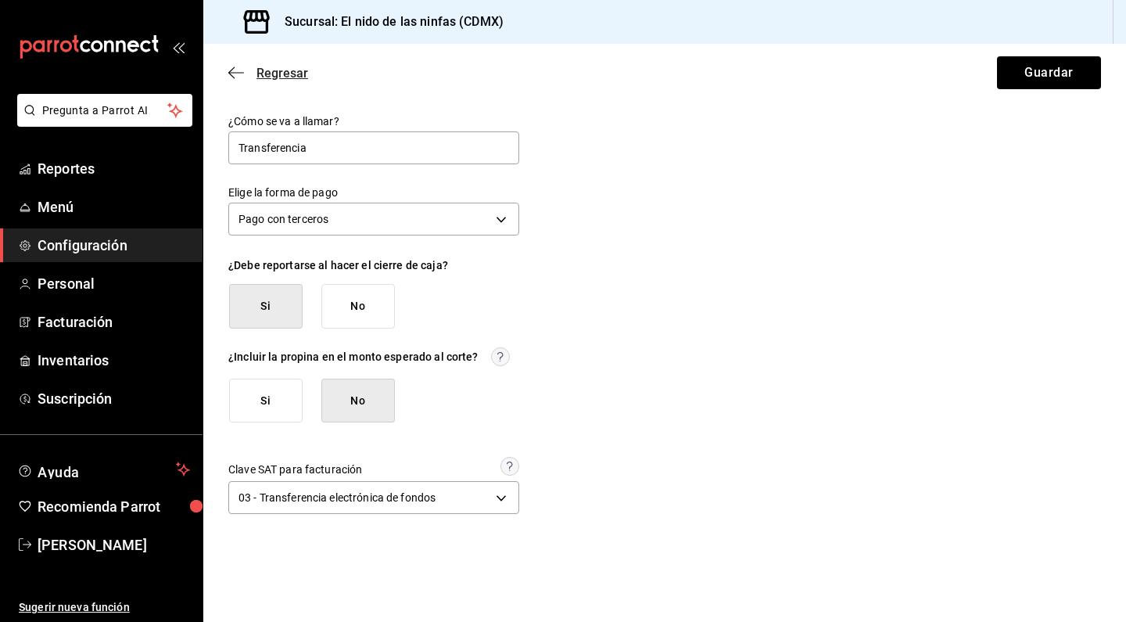
click at [230, 71] on icon "button" at bounding box center [231, 73] width 6 height 12
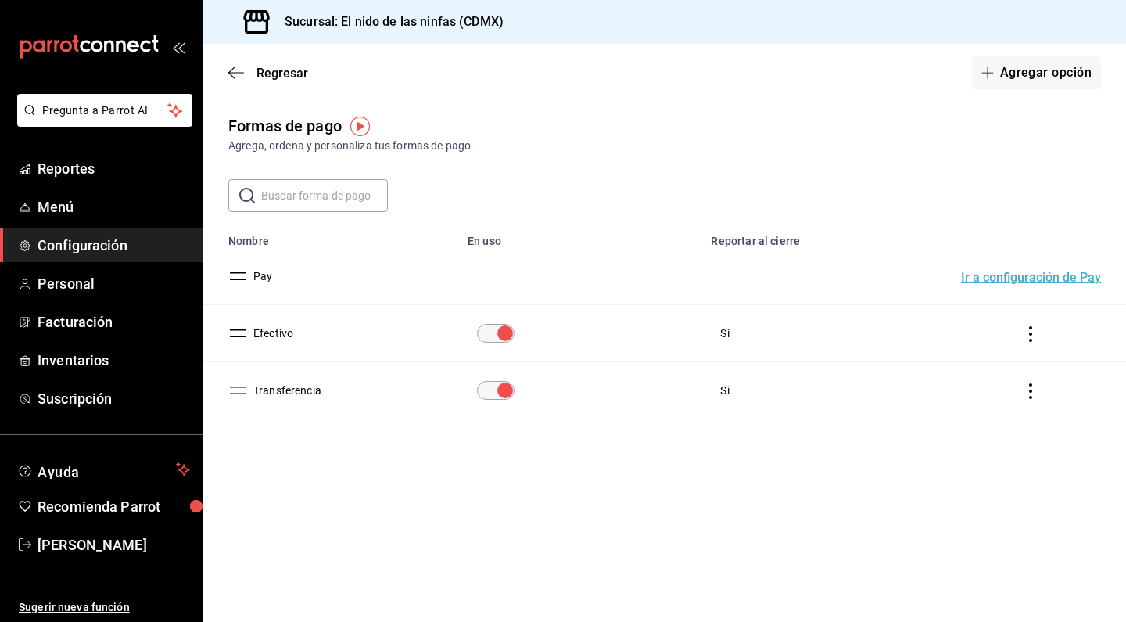
click at [265, 281] on button "Pay" at bounding box center [259, 276] width 25 height 16
click at [264, 279] on button "Pay" at bounding box center [259, 276] width 25 height 16
click at [272, 332] on button "Efectivo" at bounding box center [270, 333] width 46 height 16
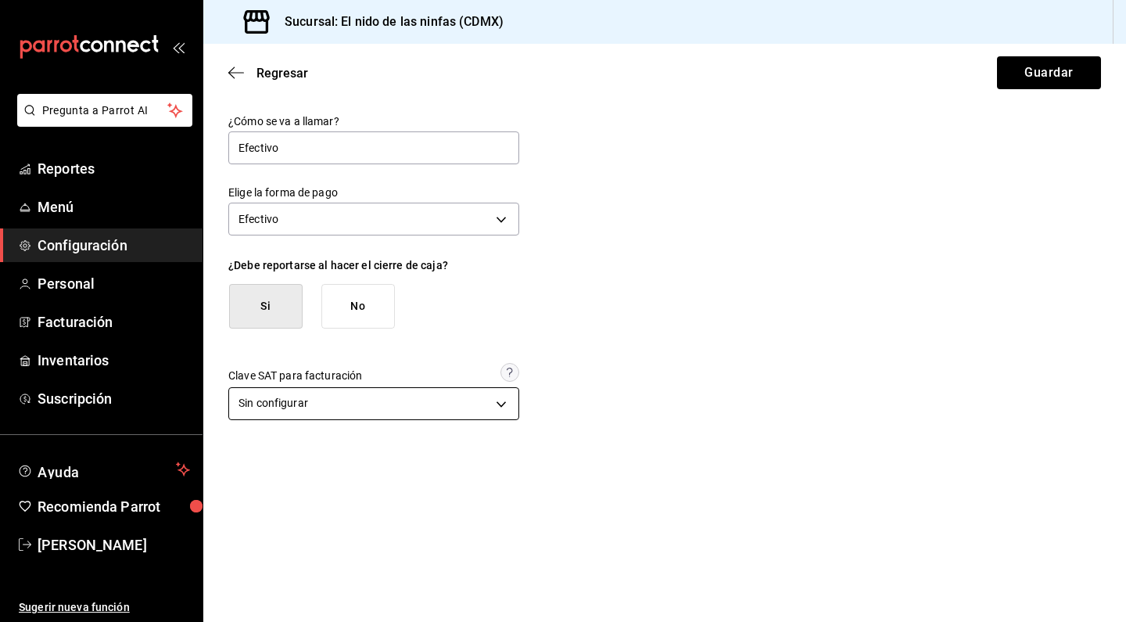
click at [336, 396] on body "Pregunta a Parrot AI Reportes Menú Configuración Personal Facturación Inventari…" at bounding box center [563, 311] width 1126 height 622
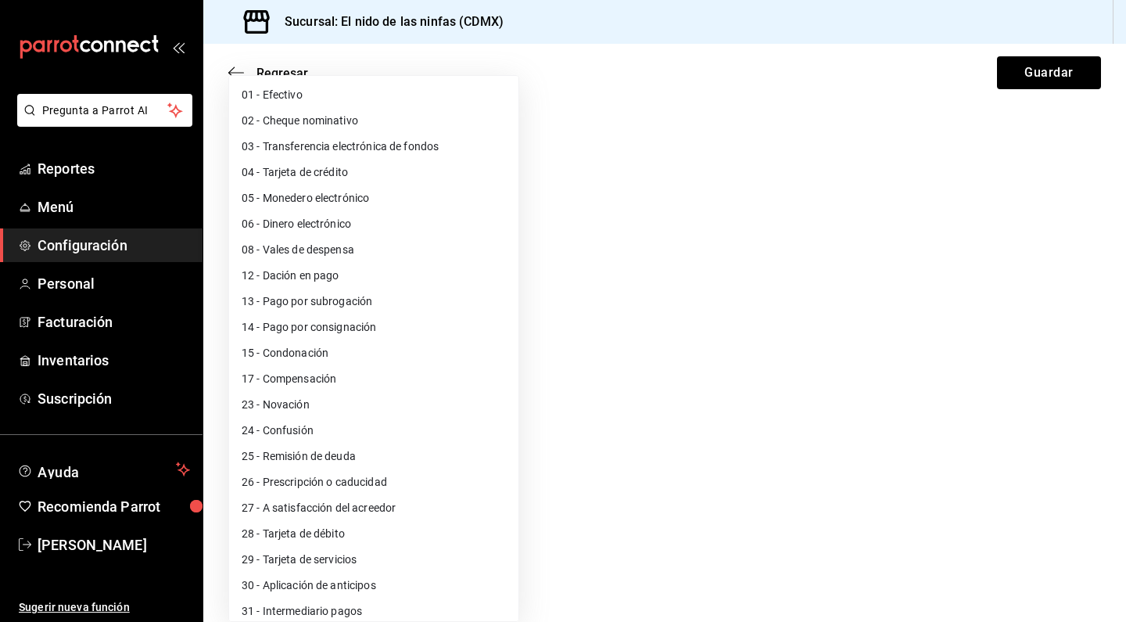
click at [706, 303] on div at bounding box center [563, 311] width 1126 height 622
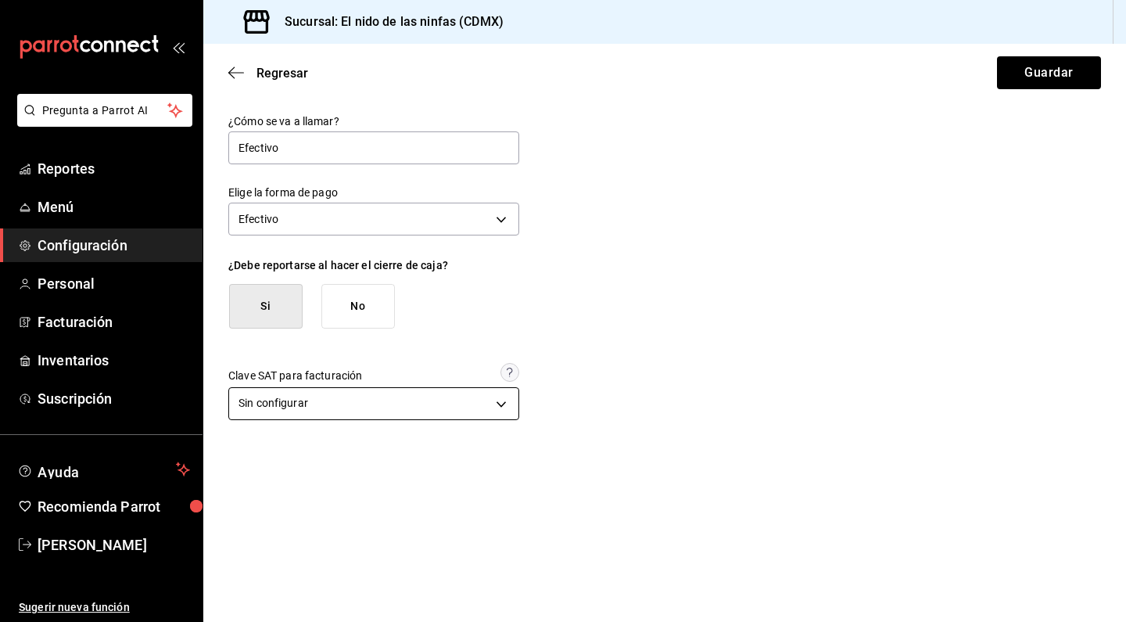
click at [398, 401] on body "Pregunta a Parrot AI Reportes Menú Configuración Personal Facturación Inventari…" at bounding box center [563, 311] width 1126 height 622
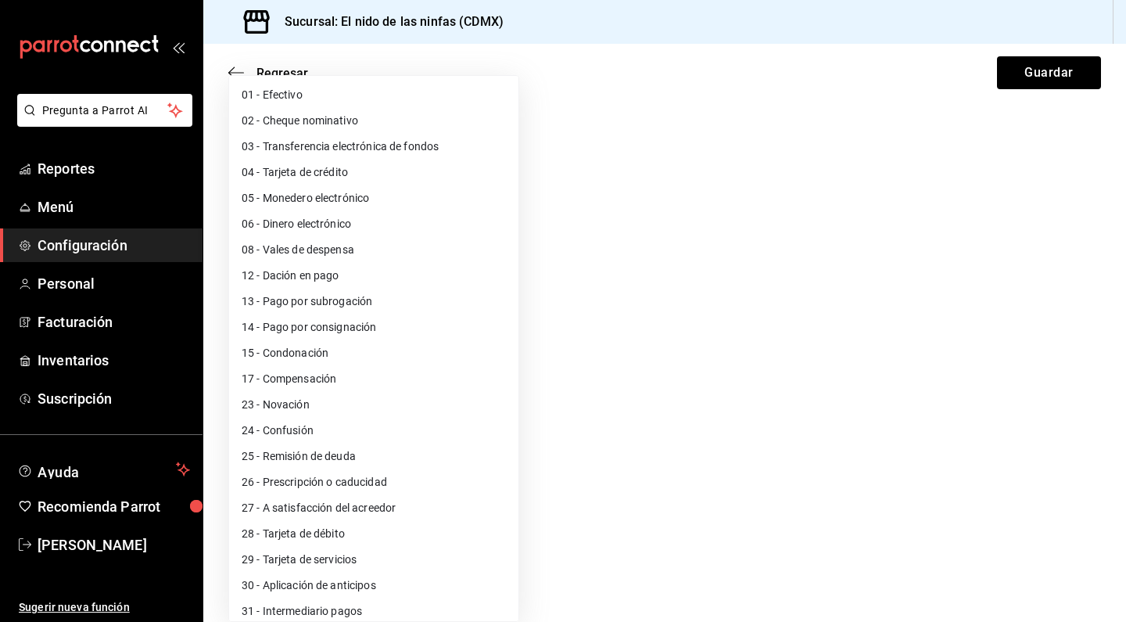
click at [331, 95] on li "01 - Efectivo" at bounding box center [373, 95] width 289 height 26
type input "01"
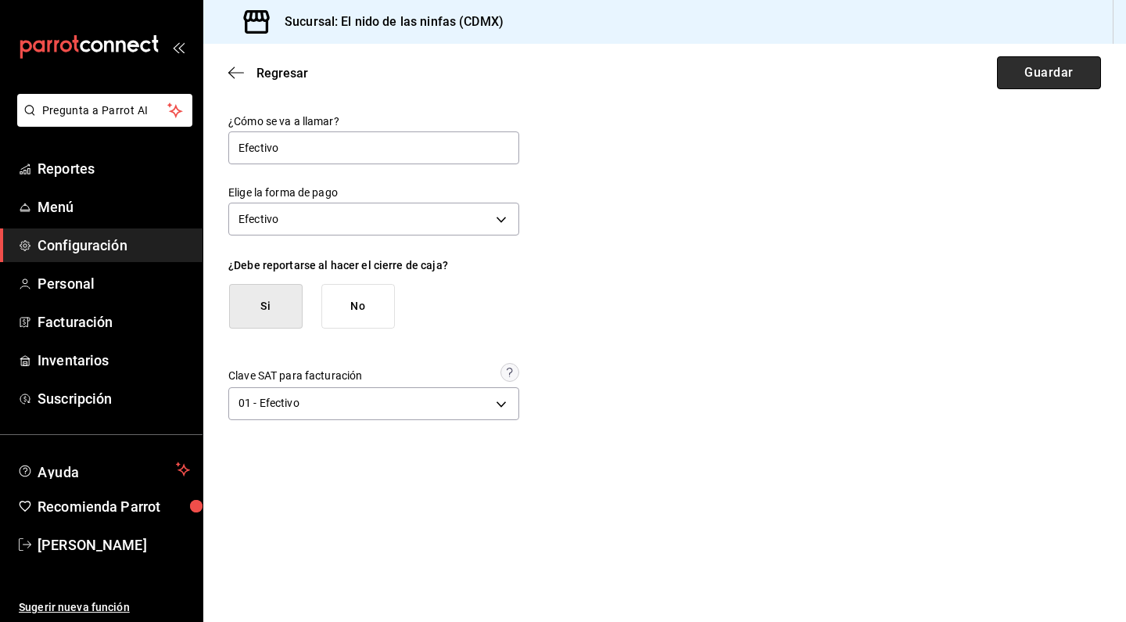
click at [1049, 66] on button "Guardar" at bounding box center [1049, 72] width 104 height 33
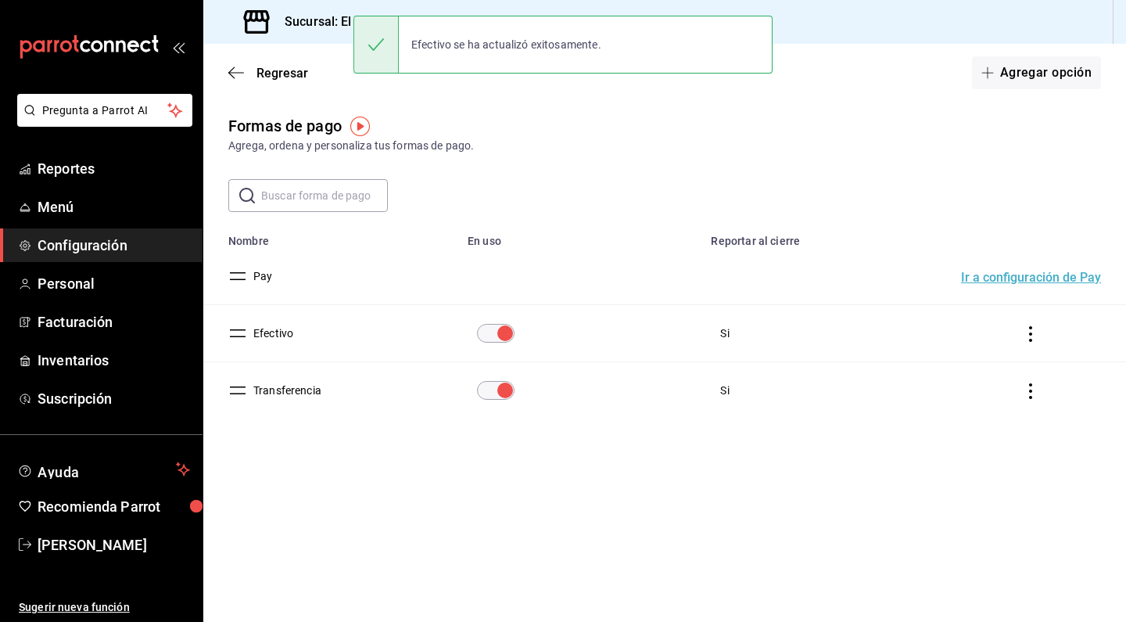
click at [317, 393] on button "Transferencia" at bounding box center [284, 390] width 74 height 16
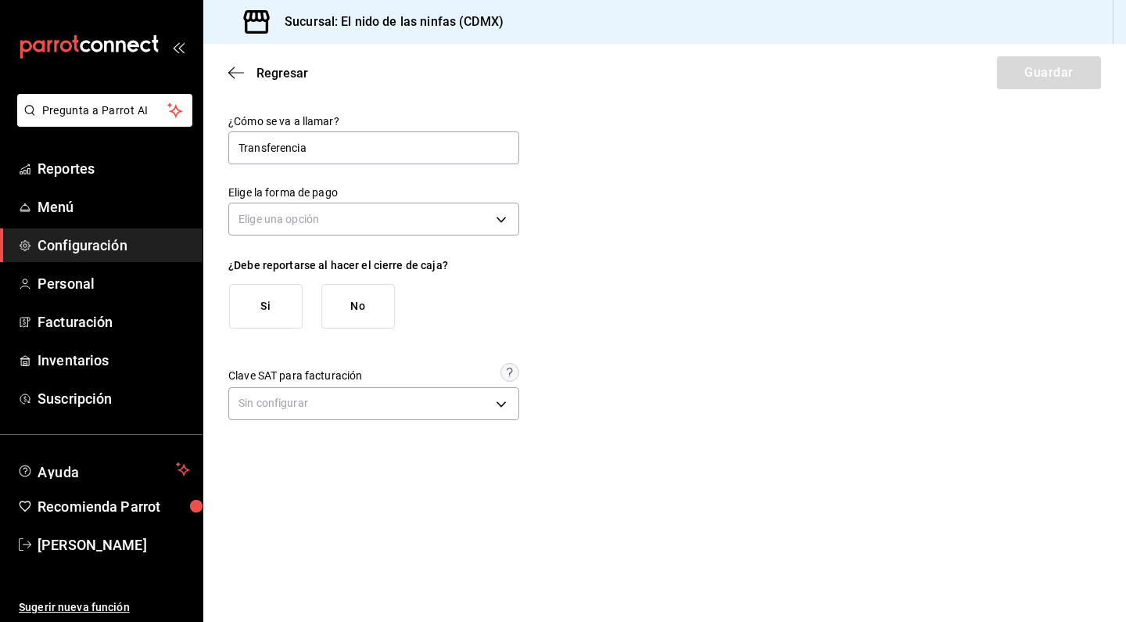
type input "[object Object]"
type input "THIRD_PARTY"
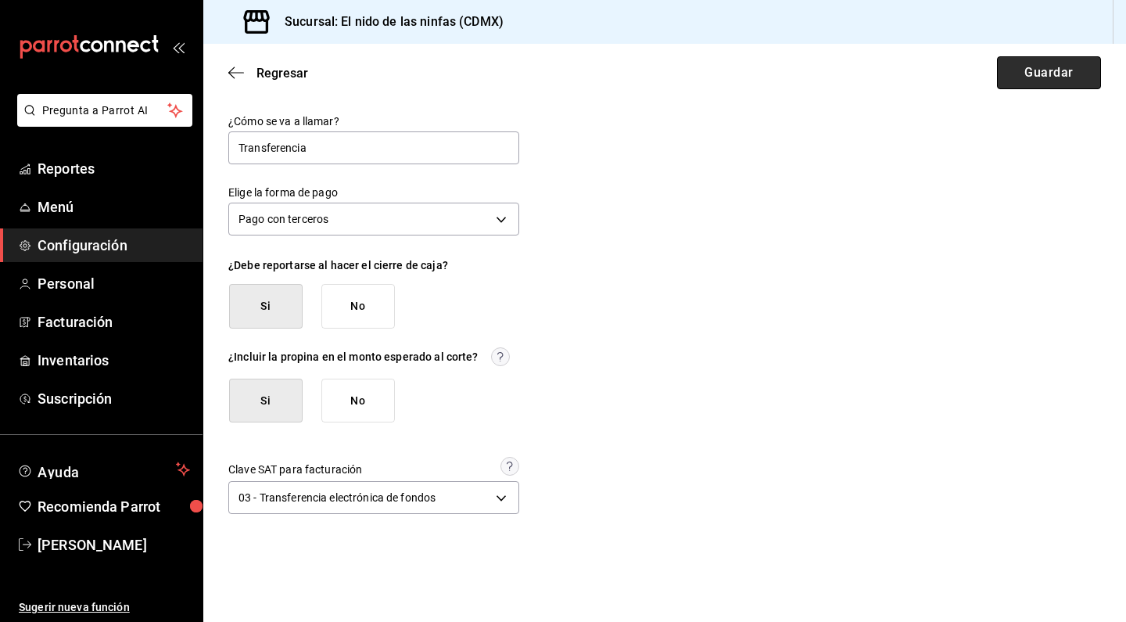
click at [1045, 62] on button "Guardar" at bounding box center [1049, 72] width 104 height 33
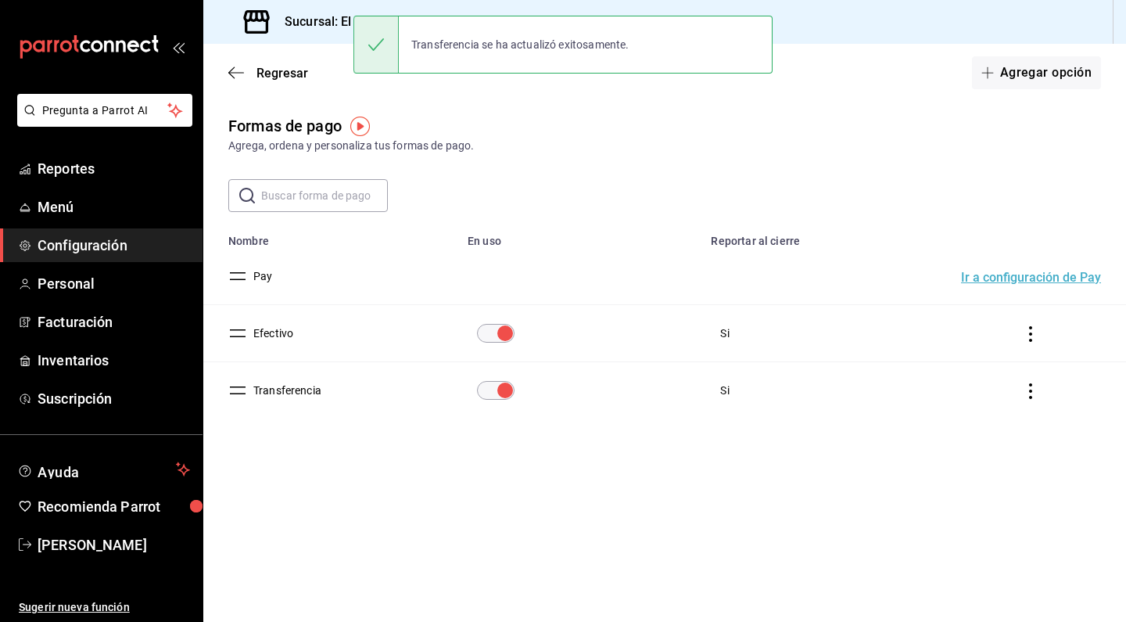
click at [301, 395] on button "Transferencia" at bounding box center [284, 390] width 74 height 16
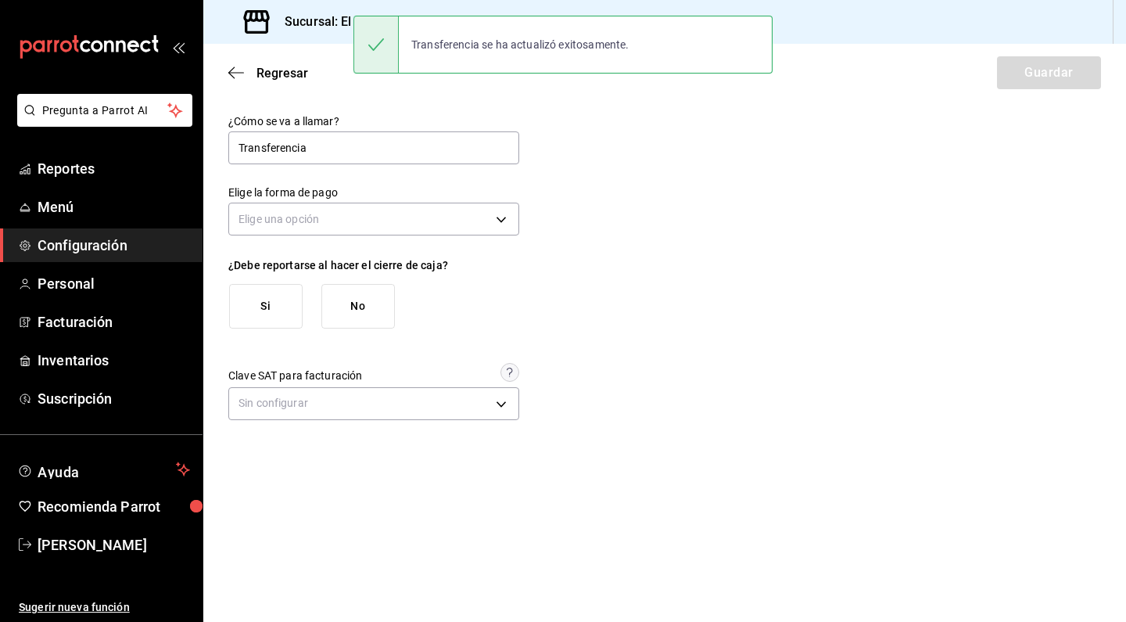
type input "[object Object]"
type input "THIRD_PARTY"
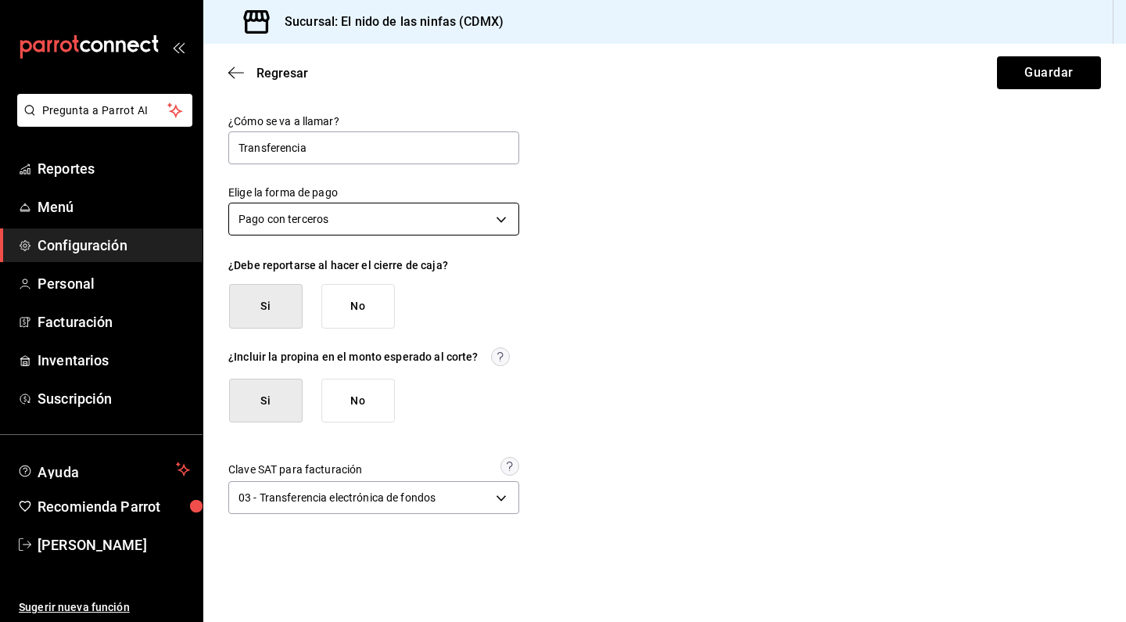
click at [360, 215] on body "Pregunta a Parrot AI Reportes Menú Configuración Personal Facturación Inventari…" at bounding box center [563, 311] width 1126 height 622
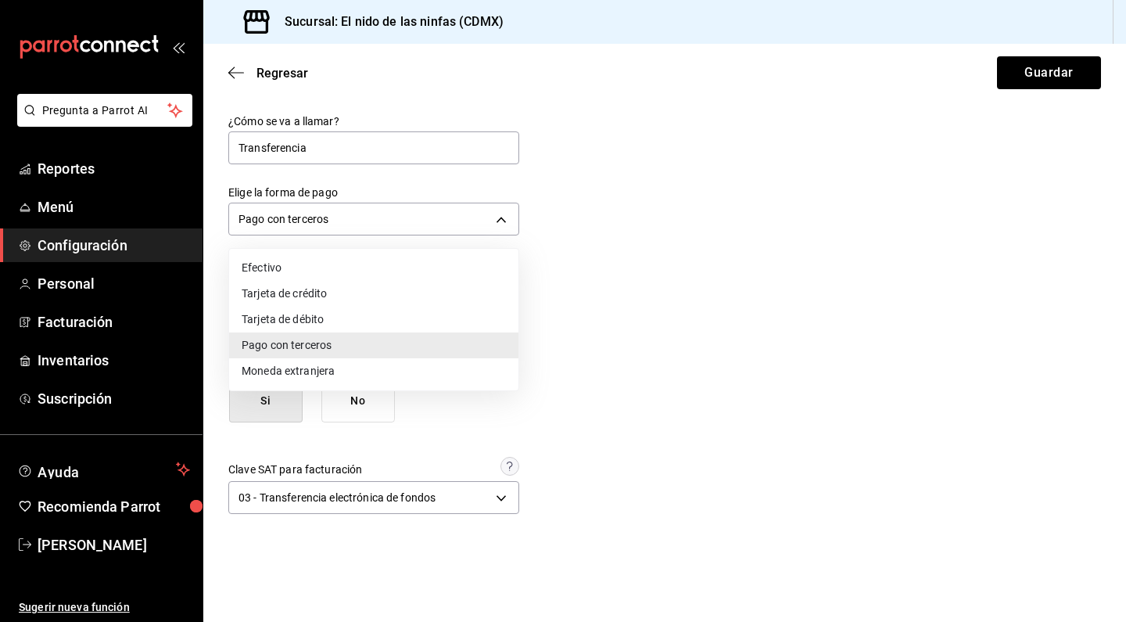
click at [701, 433] on div at bounding box center [563, 311] width 1126 height 622
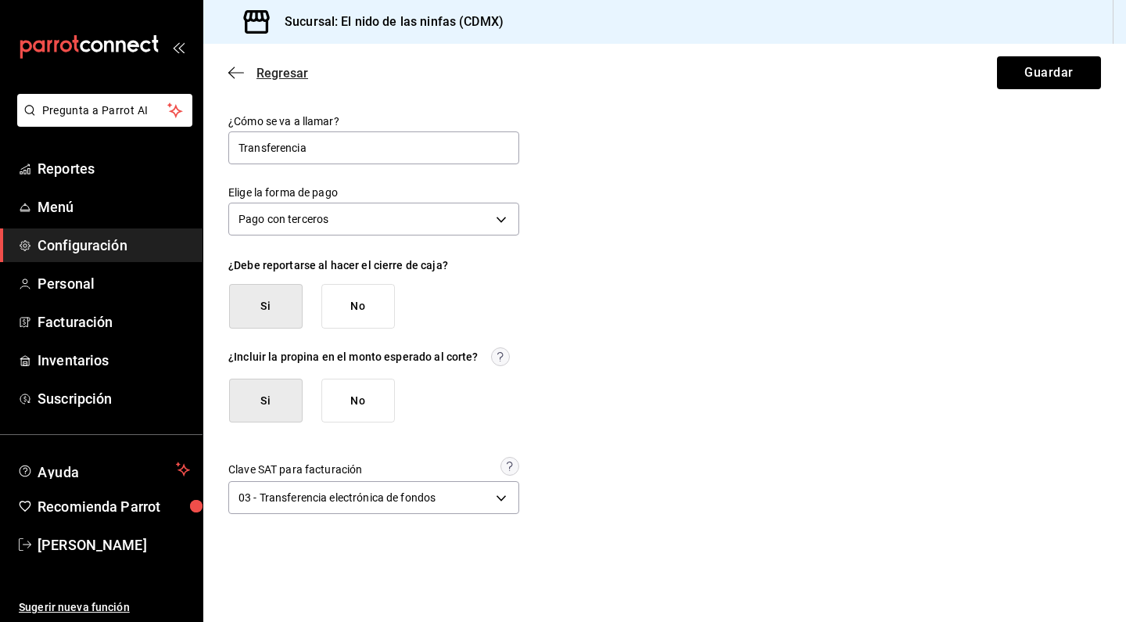
click at [238, 70] on icon "button" at bounding box center [236, 73] width 16 height 14
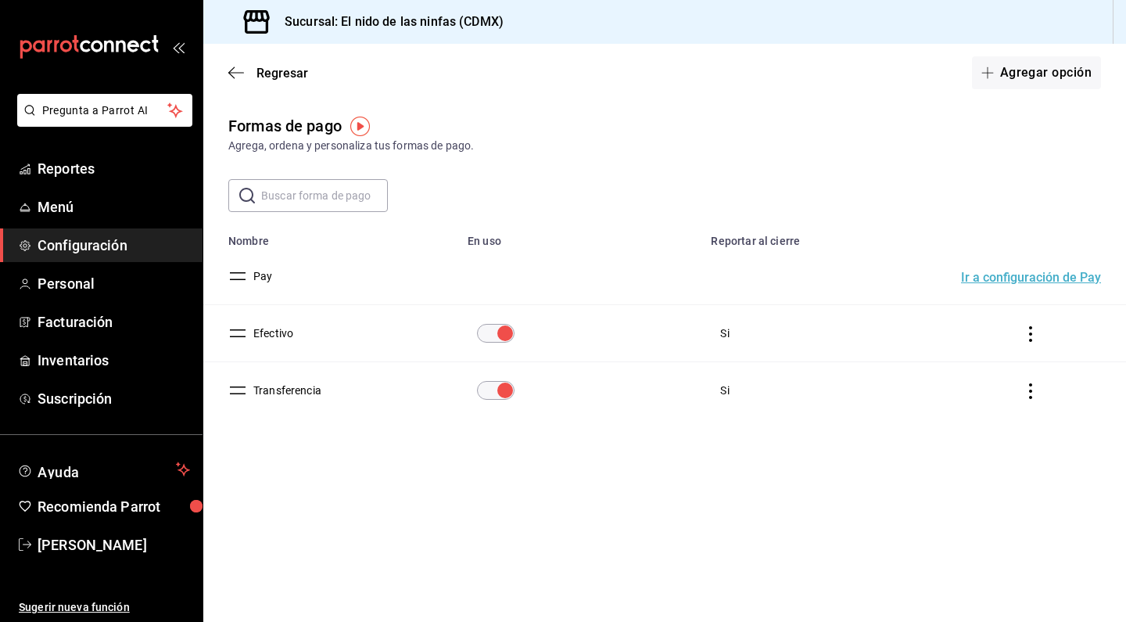
click at [357, 134] on img "button" at bounding box center [360, 127] width 20 height 20
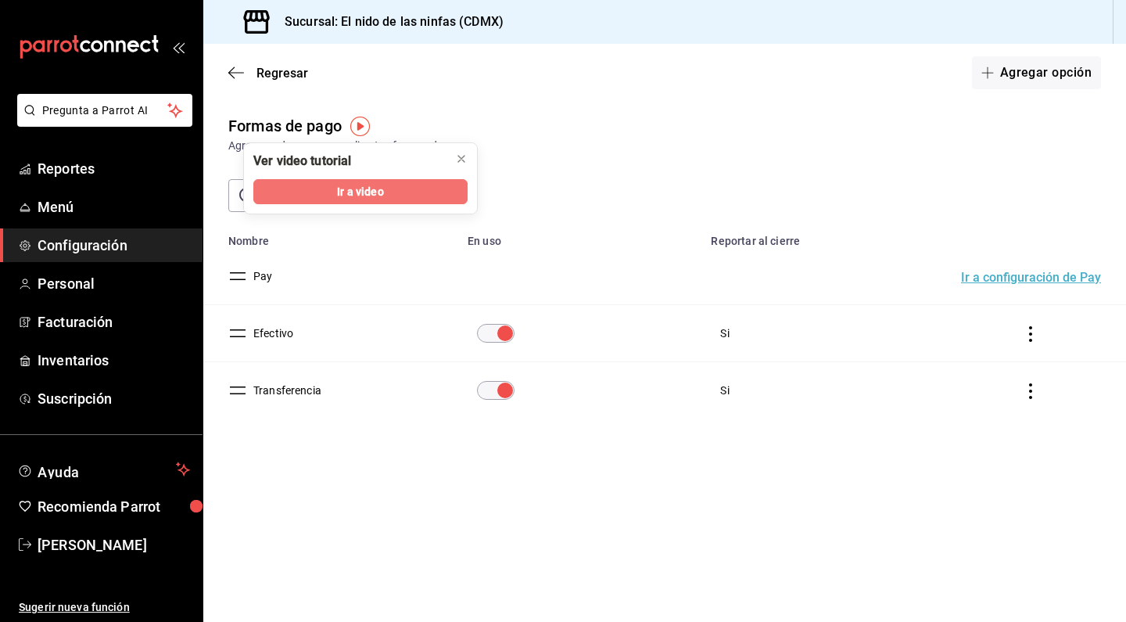
click at [357, 200] on button "Ir a video" at bounding box center [360, 191] width 214 height 25
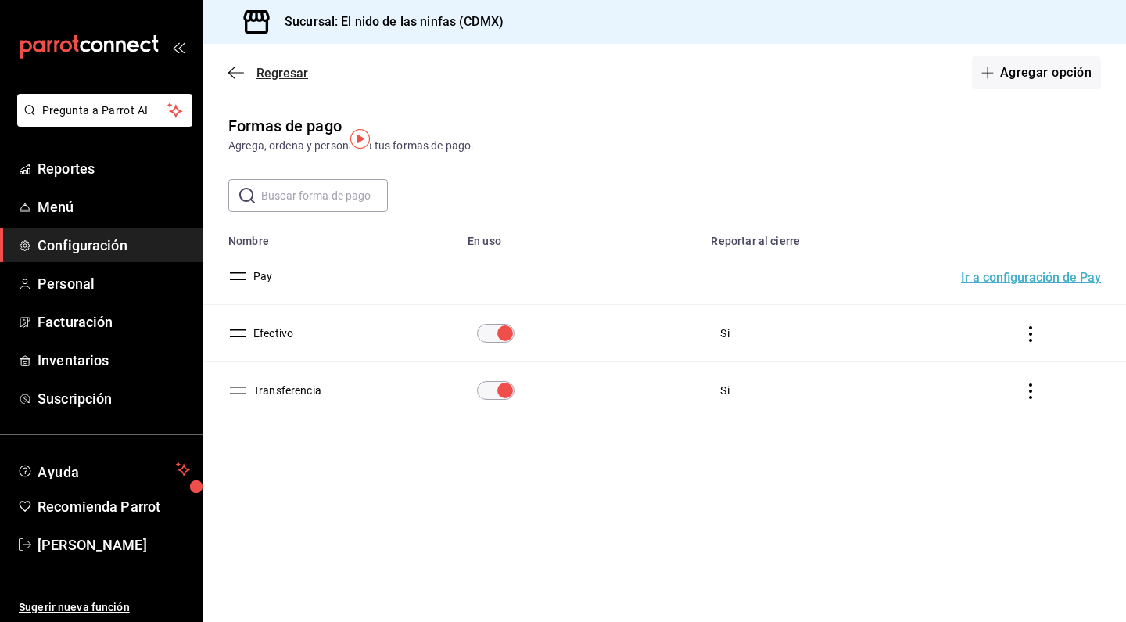
click at [231, 75] on icon "button" at bounding box center [231, 73] width 6 height 12
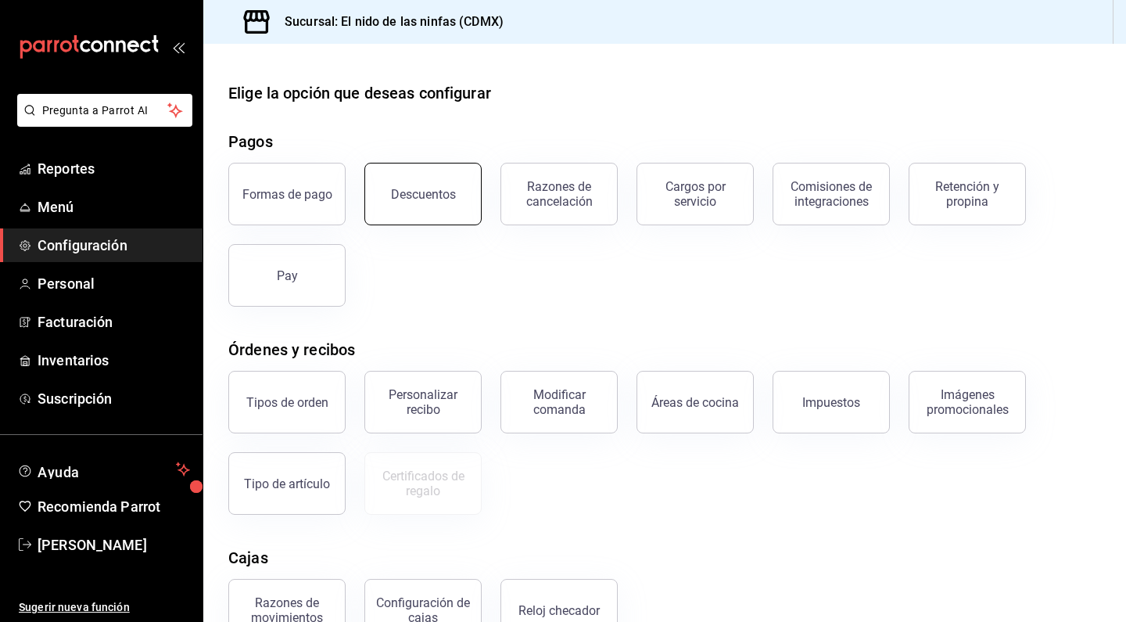
click at [425, 201] on button "Descuentos" at bounding box center [422, 194] width 117 height 63
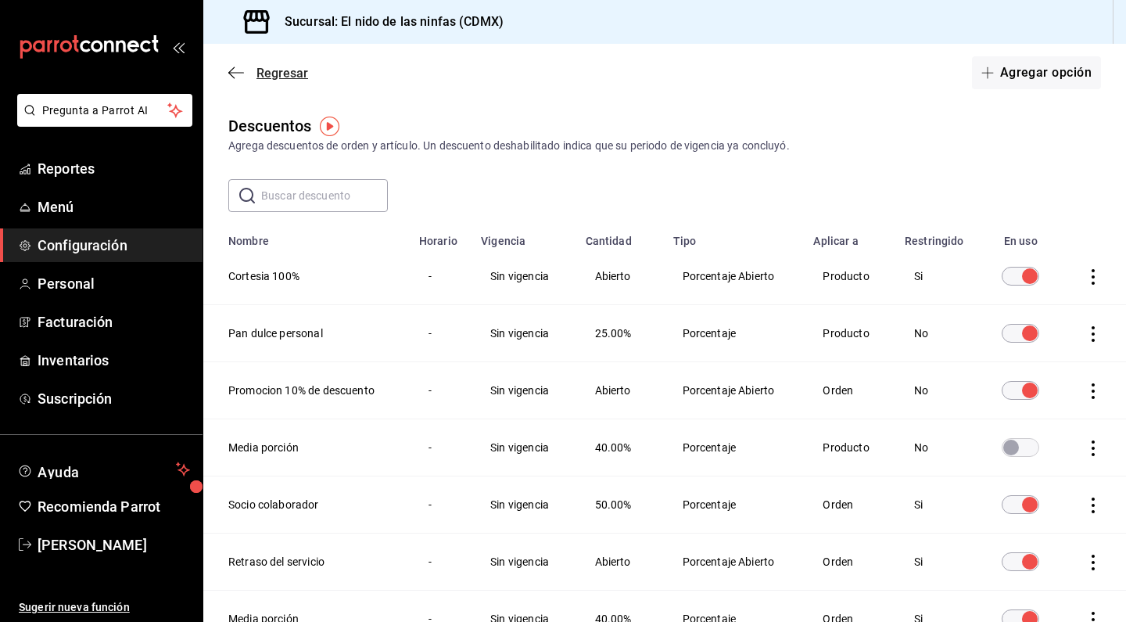
click at [231, 71] on icon "button" at bounding box center [231, 73] width 6 height 12
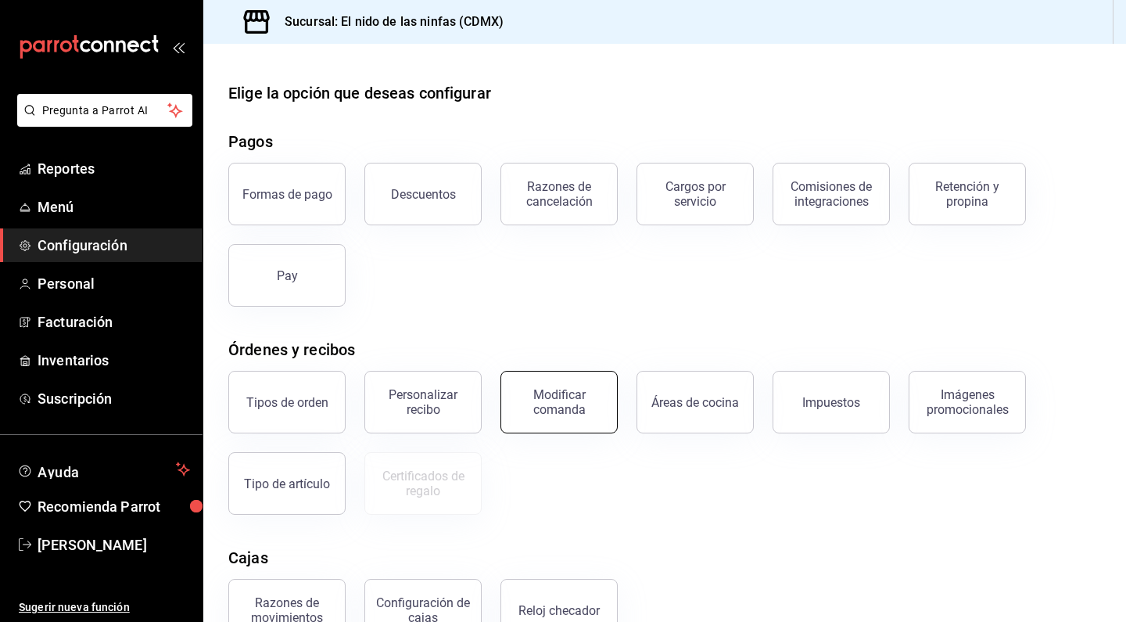
click at [534, 405] on div "Modificar comanda" at bounding box center [559, 402] width 97 height 30
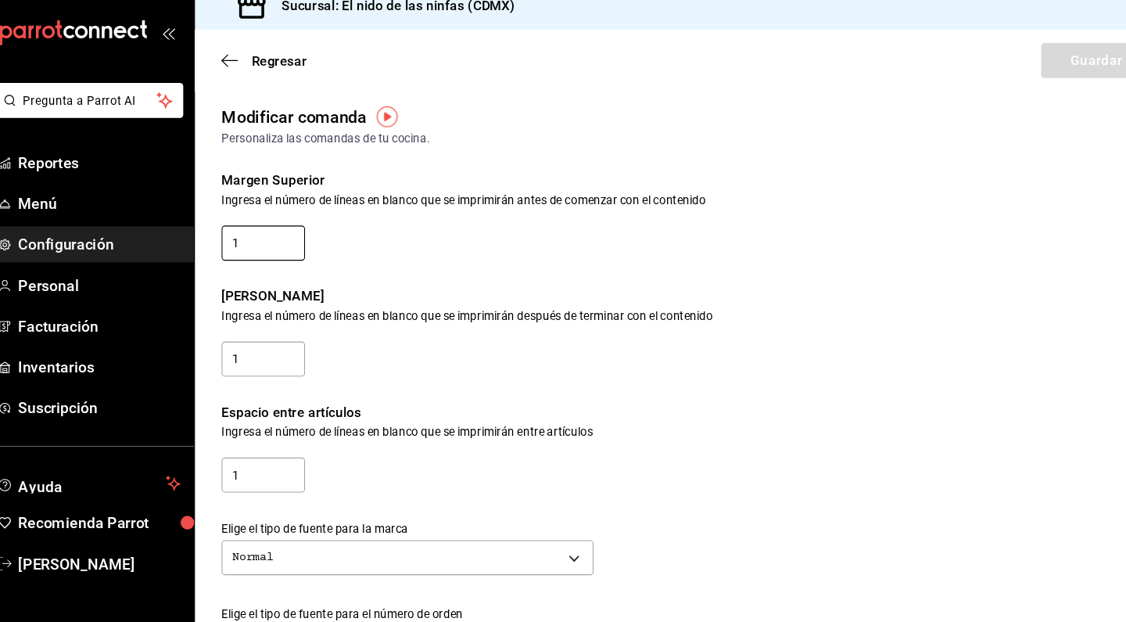
click at [257, 228] on input "1" at bounding box center [267, 244] width 78 height 33
type input "0"
click at [242, 340] on input "1" at bounding box center [267, 352] width 78 height 33
type input "0"
click at [246, 445] on input "1" at bounding box center [267, 461] width 78 height 33
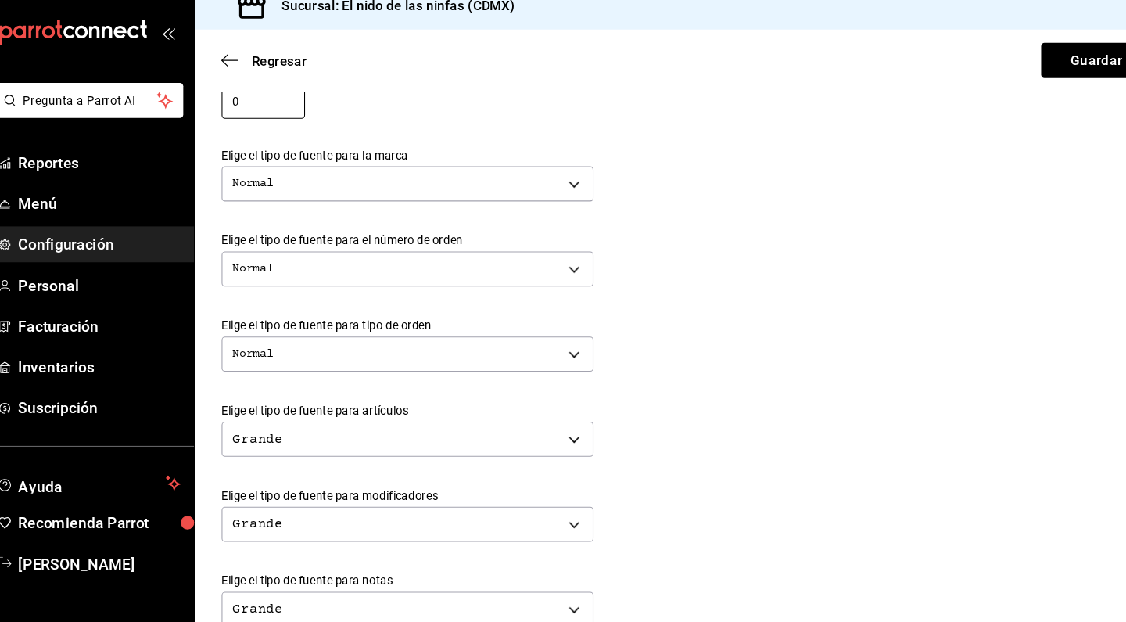
scroll to position [350, 0]
type input "0"
click at [300, 167] on body "Pregunta a Parrot AI Reportes Menú Configuración Personal Facturación Inventari…" at bounding box center [563, 311] width 1126 height 622
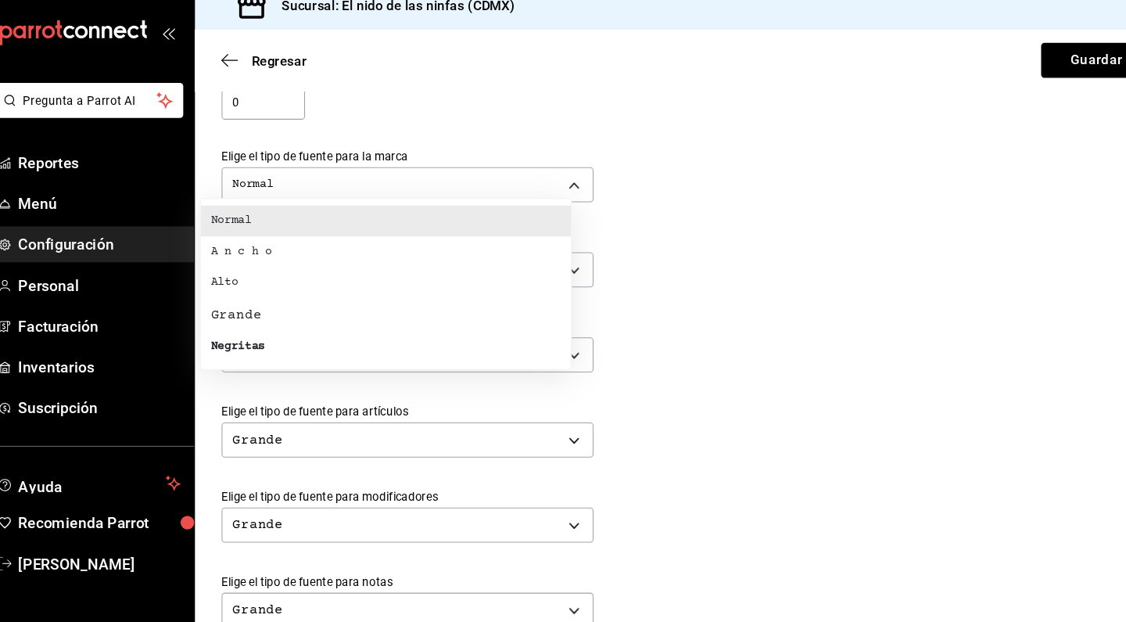
click at [698, 322] on div at bounding box center [563, 311] width 1126 height 622
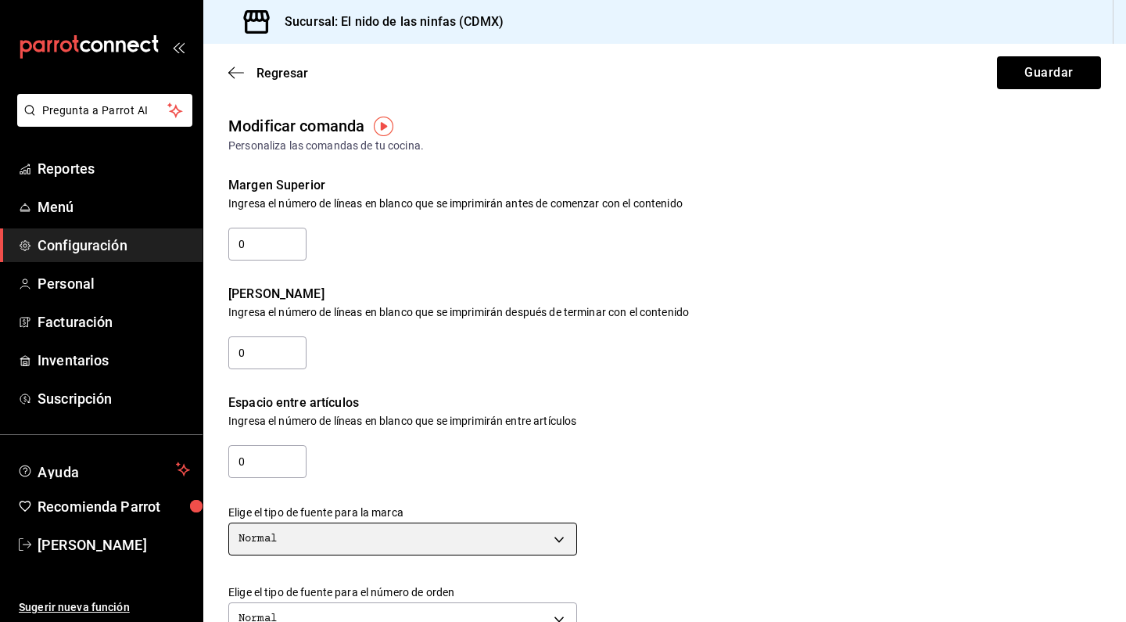
scroll to position [0, 0]
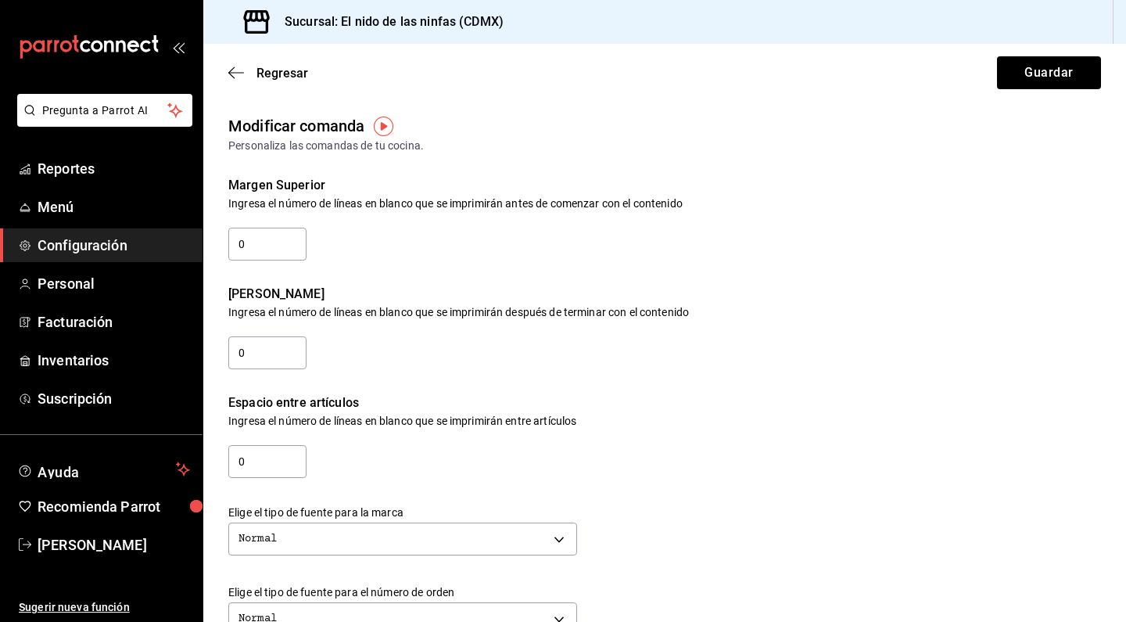
click at [382, 117] on img "button" at bounding box center [384, 127] width 20 height 20
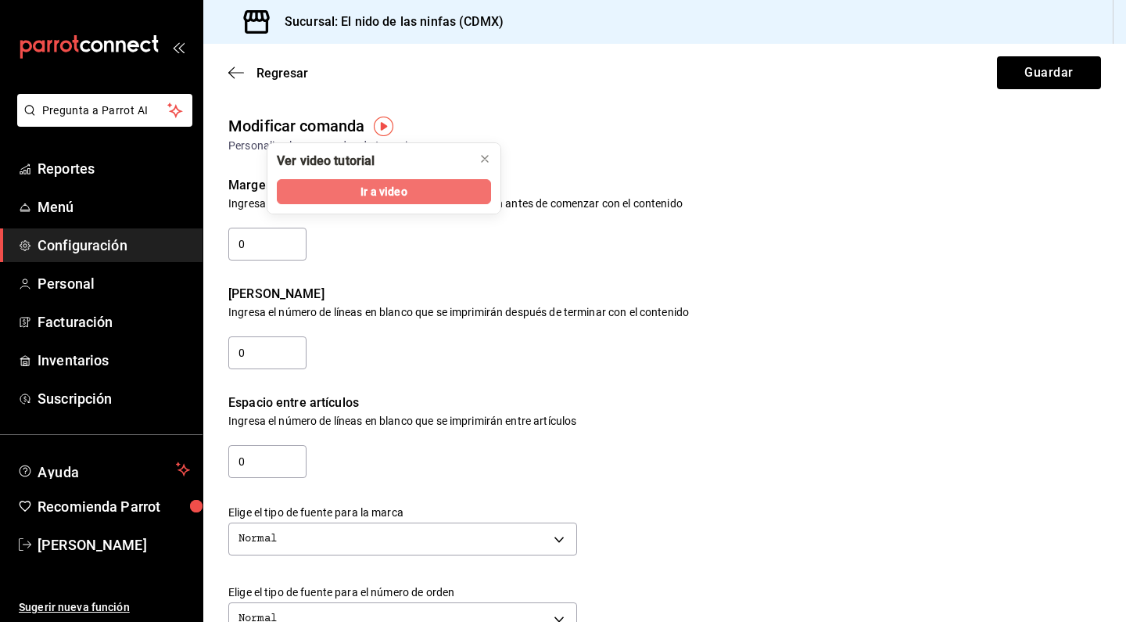
click at [387, 196] on span "Ir a video" at bounding box center [383, 192] width 46 height 16
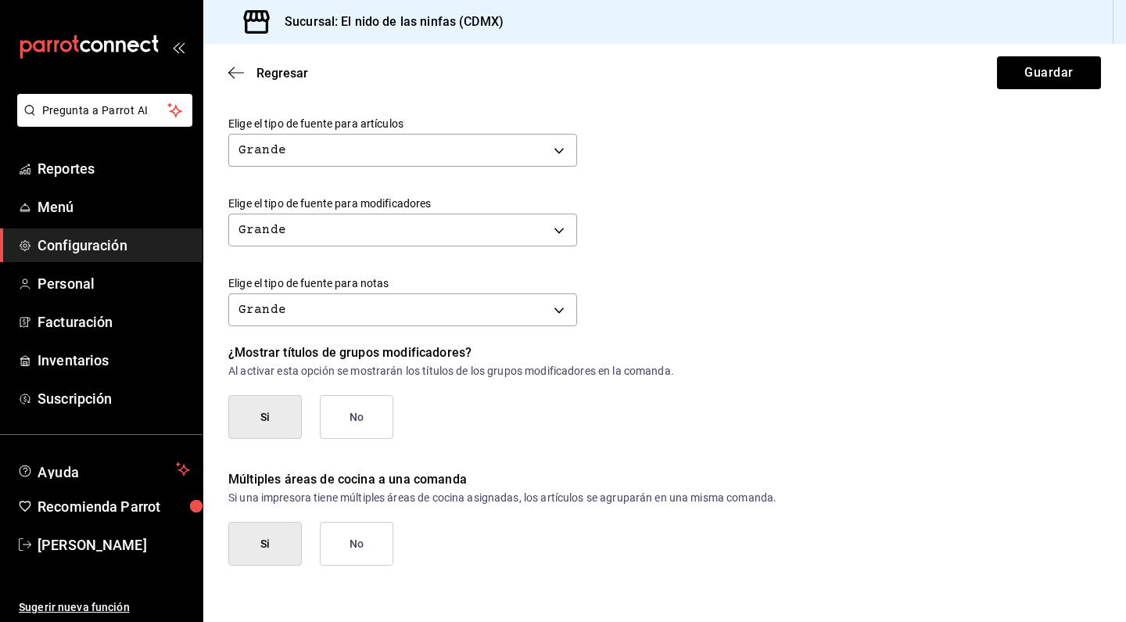
scroll to position [628, 0]
click at [1061, 82] on button "Guardar" at bounding box center [1049, 72] width 104 height 33
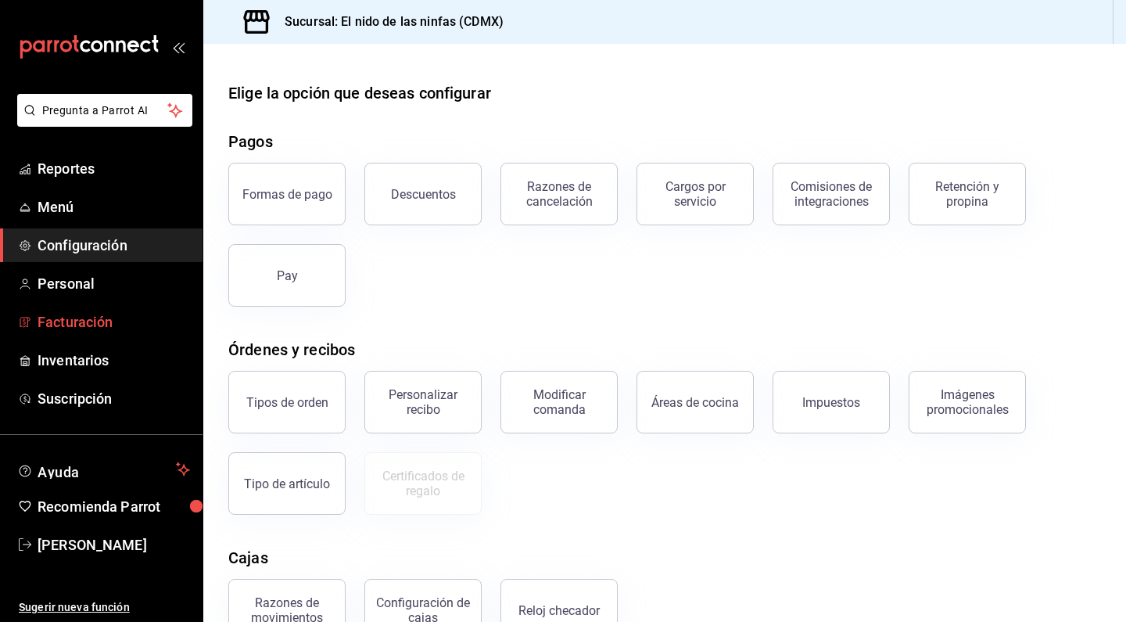
click at [92, 323] on span "Facturación" at bounding box center [114, 321] width 152 height 21
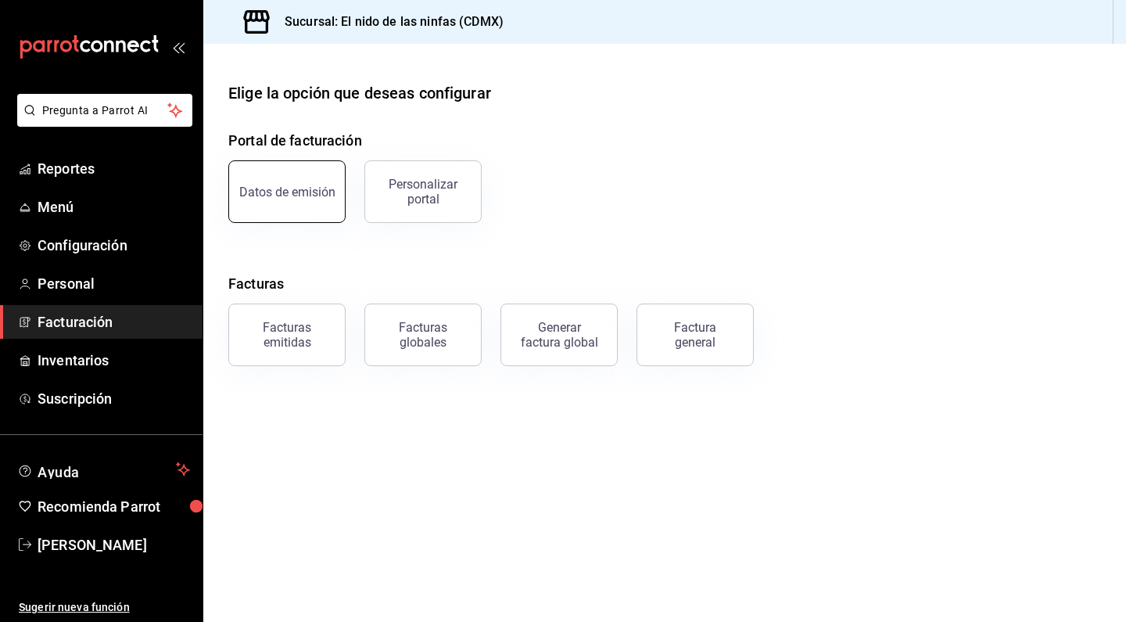
click at [309, 208] on button "Datos de emisión" at bounding box center [286, 191] width 117 height 63
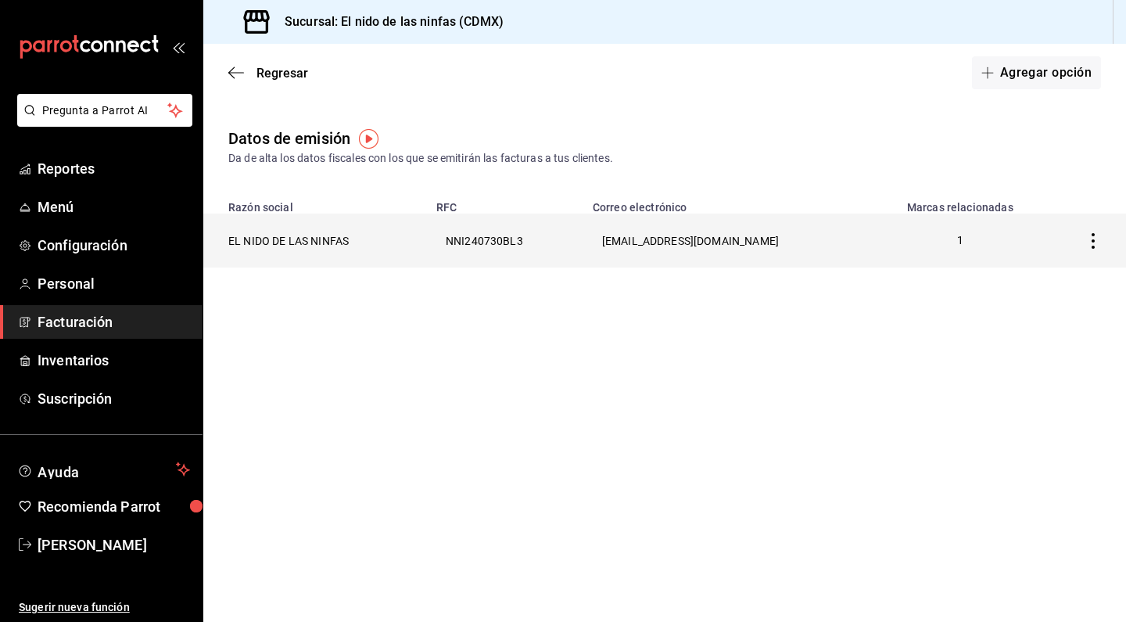
click at [525, 235] on th "NNI240730BL3" at bounding box center [505, 240] width 156 height 54
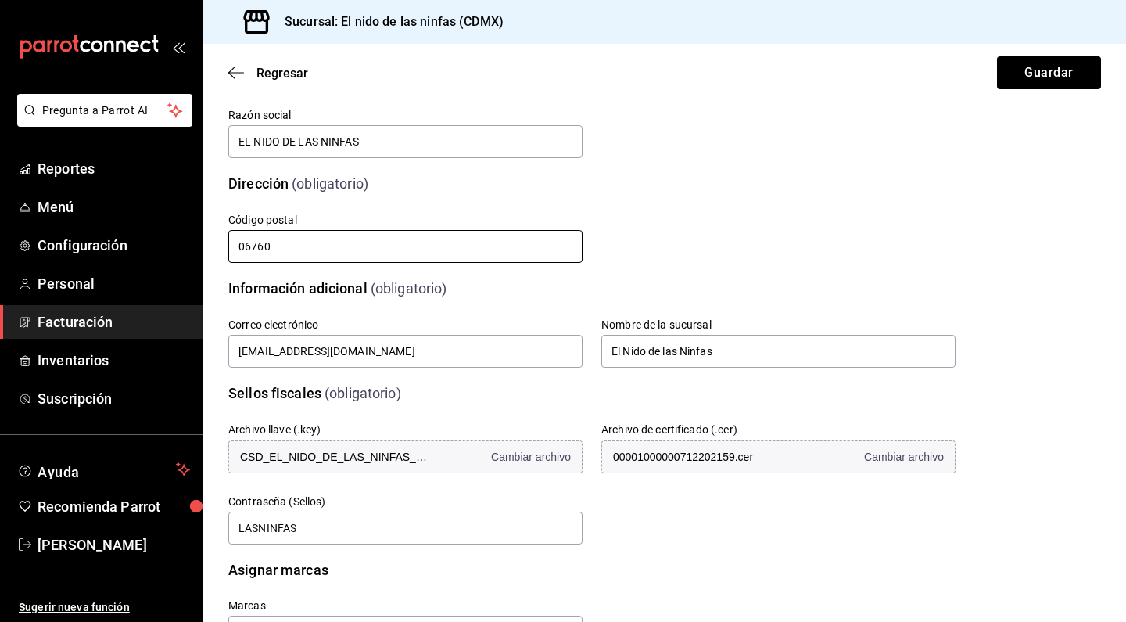
scroll to position [219, 0]
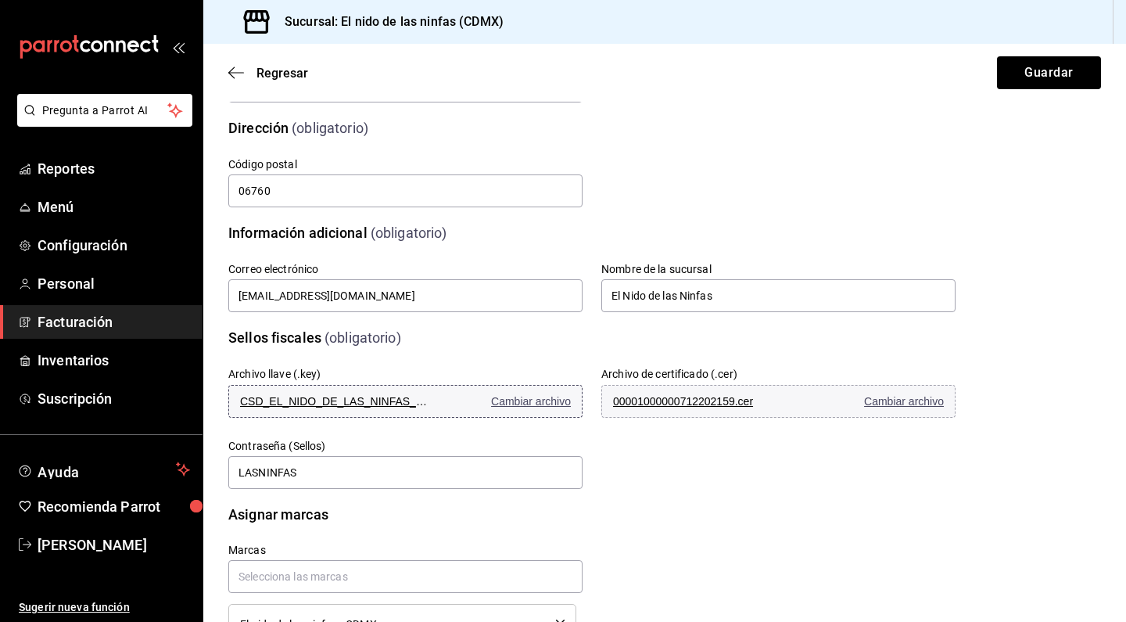
click at [540, 400] on span "Cambiar archivo" at bounding box center [531, 401] width 80 height 13
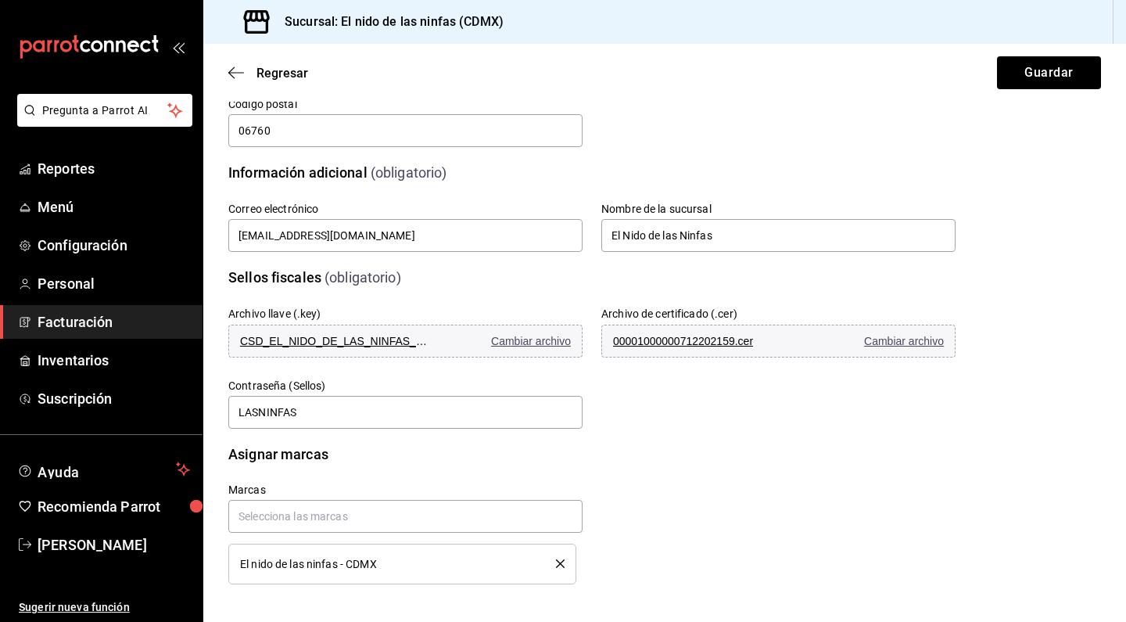
scroll to position [279, 0]
click at [522, 345] on span "Cambiar archivo" at bounding box center [531, 341] width 80 height 13
click at [722, 348] on button "00001000000712202159.cer Cambiar archivo" at bounding box center [778, 340] width 354 height 33
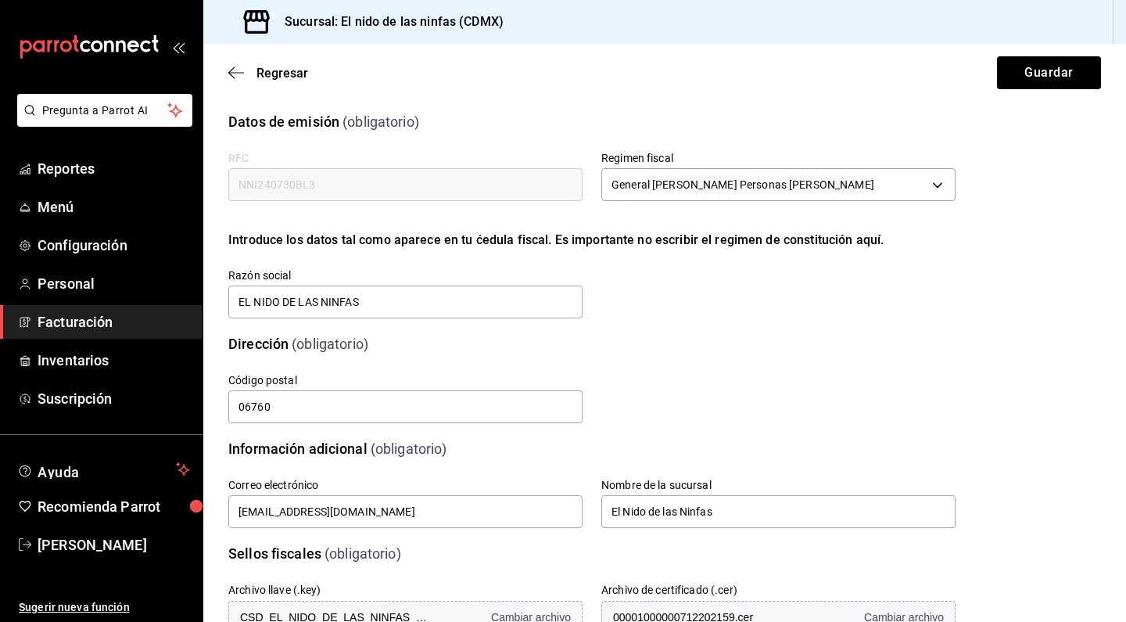
scroll to position [0, 0]
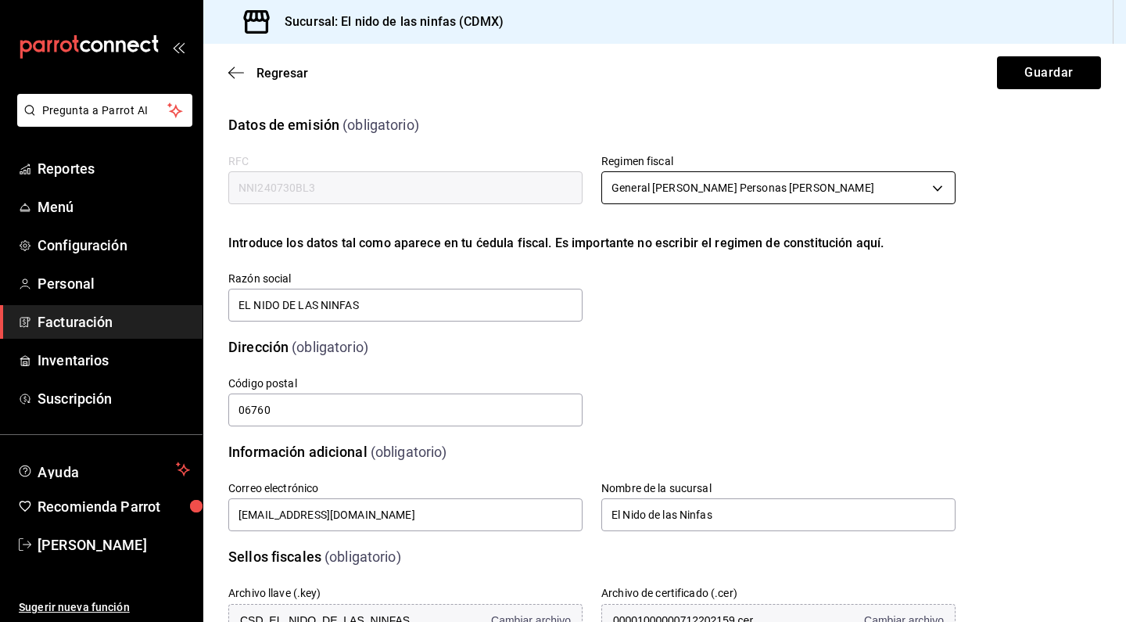
click at [618, 189] on body "Pregunta a Parrot AI Reportes Menú Configuración Personal Facturación Inventari…" at bounding box center [563, 311] width 1126 height 622
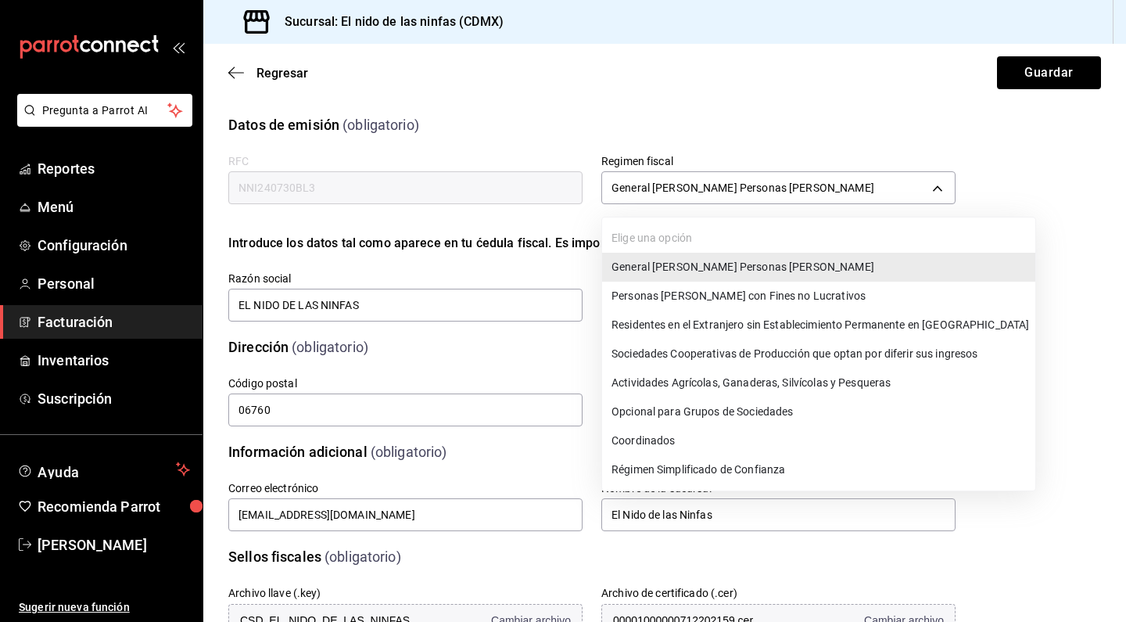
click at [707, 296] on li "Personas [PERSON_NAME] con Fines no Lucrativos" at bounding box center [818, 295] width 433 height 29
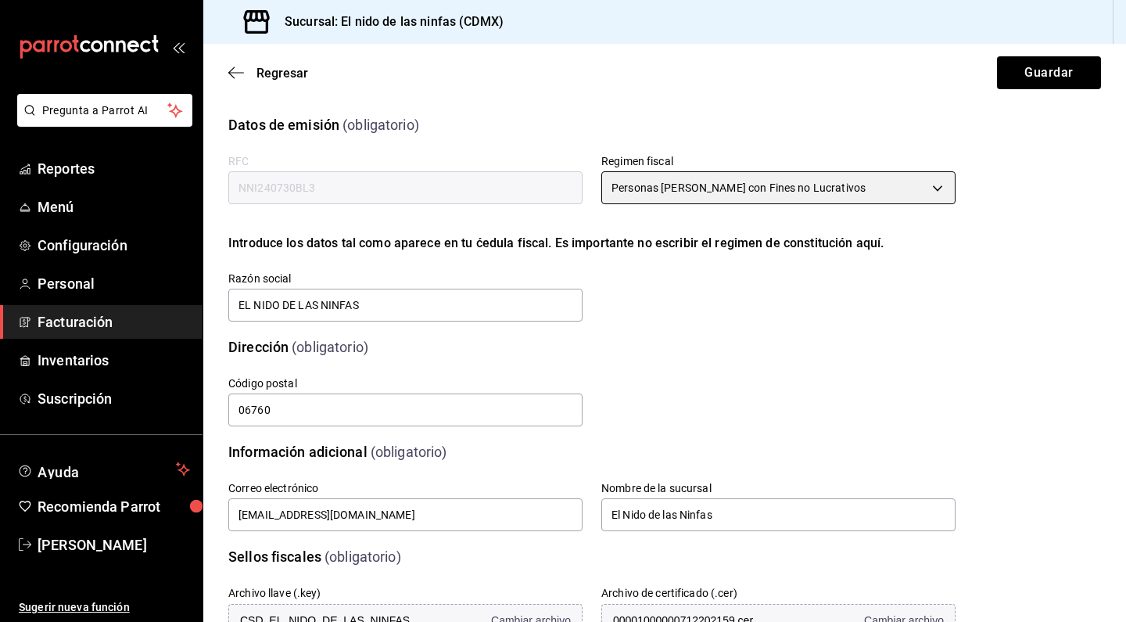
type input "603"
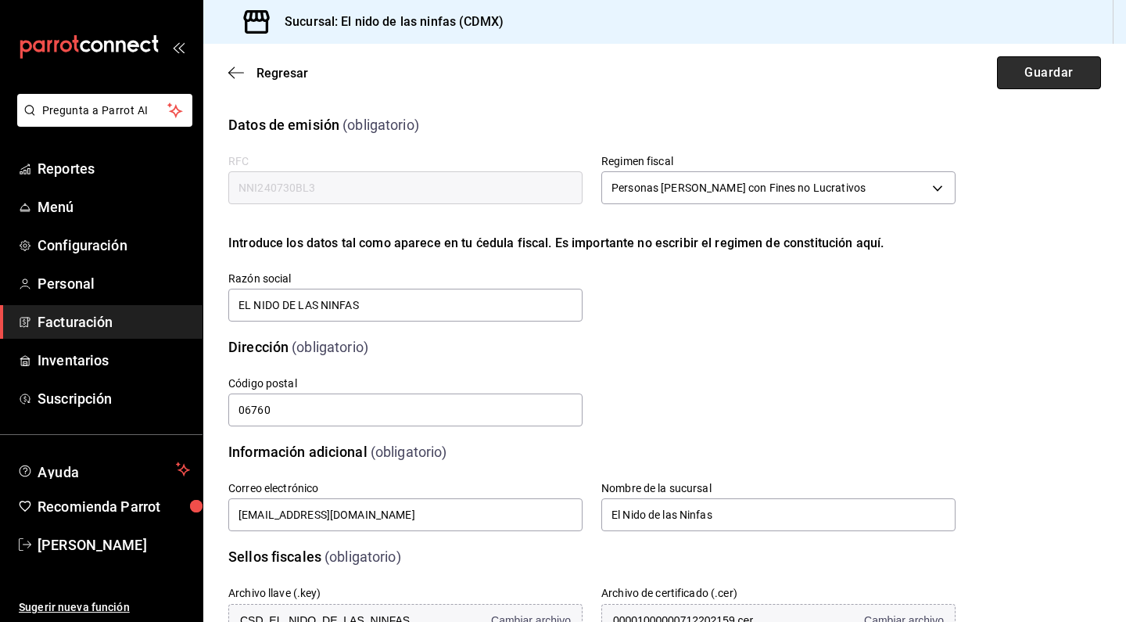
click at [1035, 70] on button "Guardar" at bounding box center [1049, 72] width 104 height 33
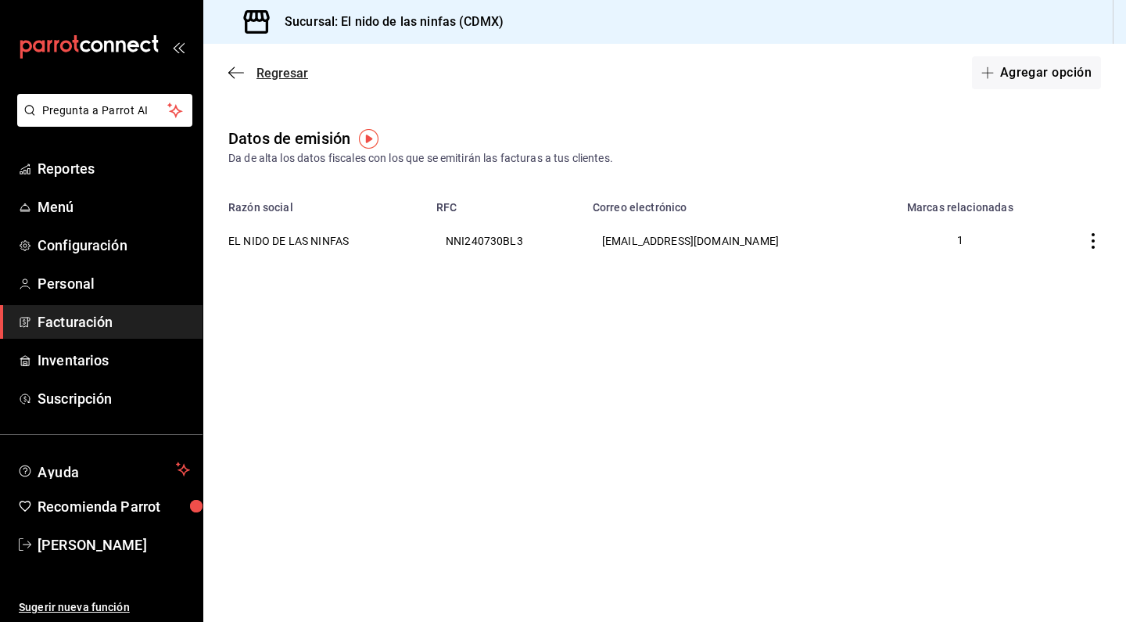
click at [231, 73] on icon "button" at bounding box center [236, 72] width 16 height 1
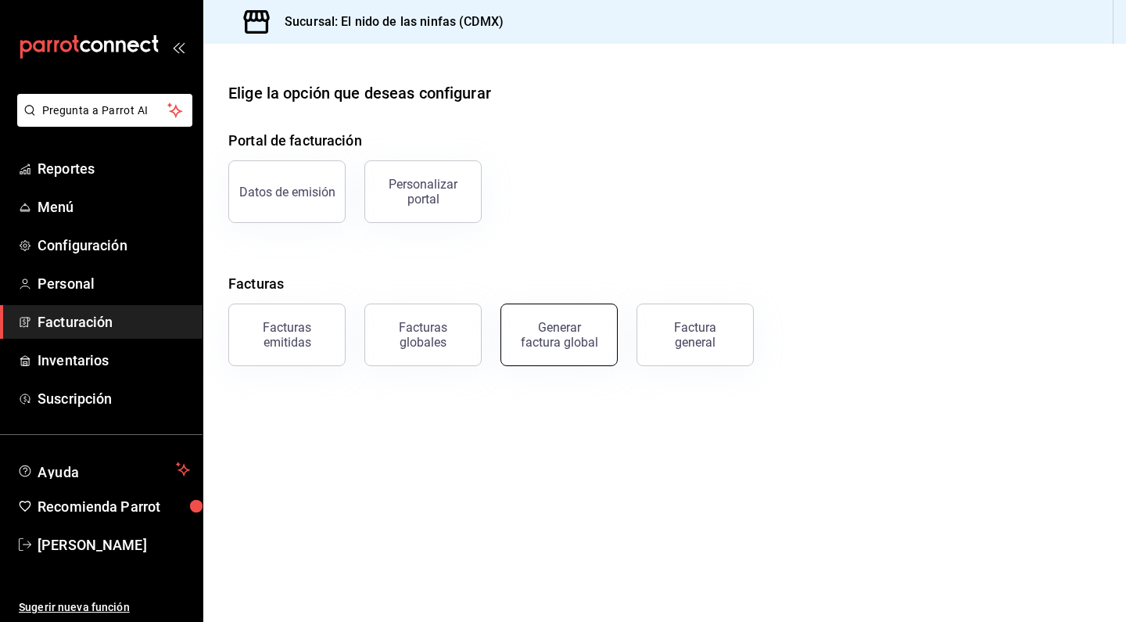
click at [557, 336] on div "Generar factura global" at bounding box center [559, 335] width 78 height 30
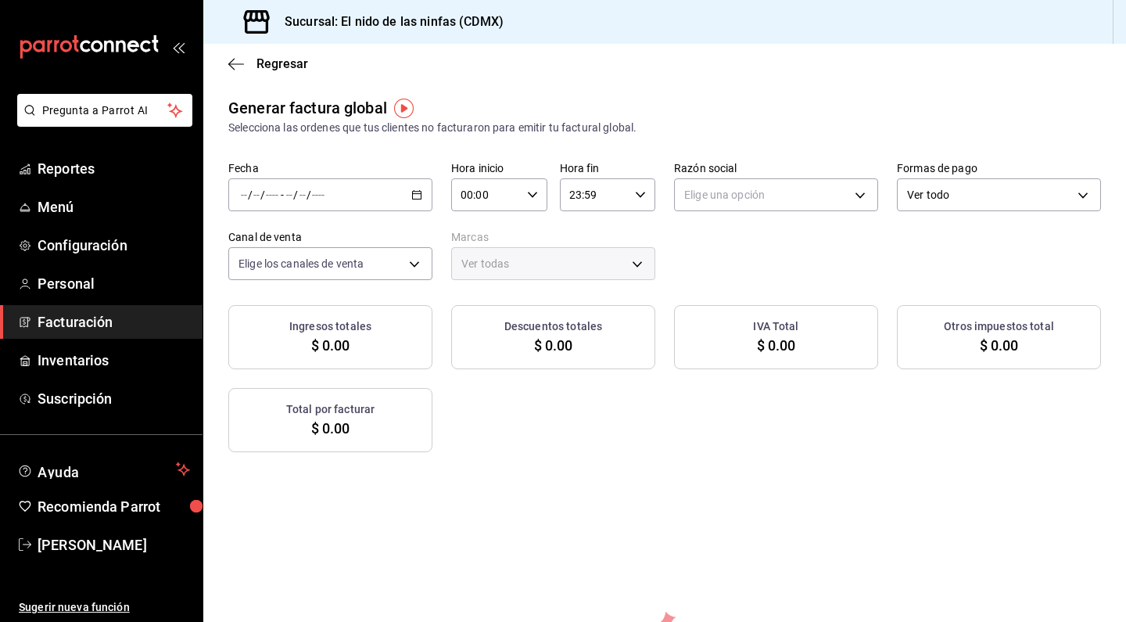
type input "PARROT,UBER_EATS,RAPPI,DIDI_FOOD,ONLINE"
click at [352, 197] on div "/ / - / /" at bounding box center [330, 194] width 204 height 33
click at [314, 246] on span "Rango de fechas" at bounding box center [302, 242] width 121 height 16
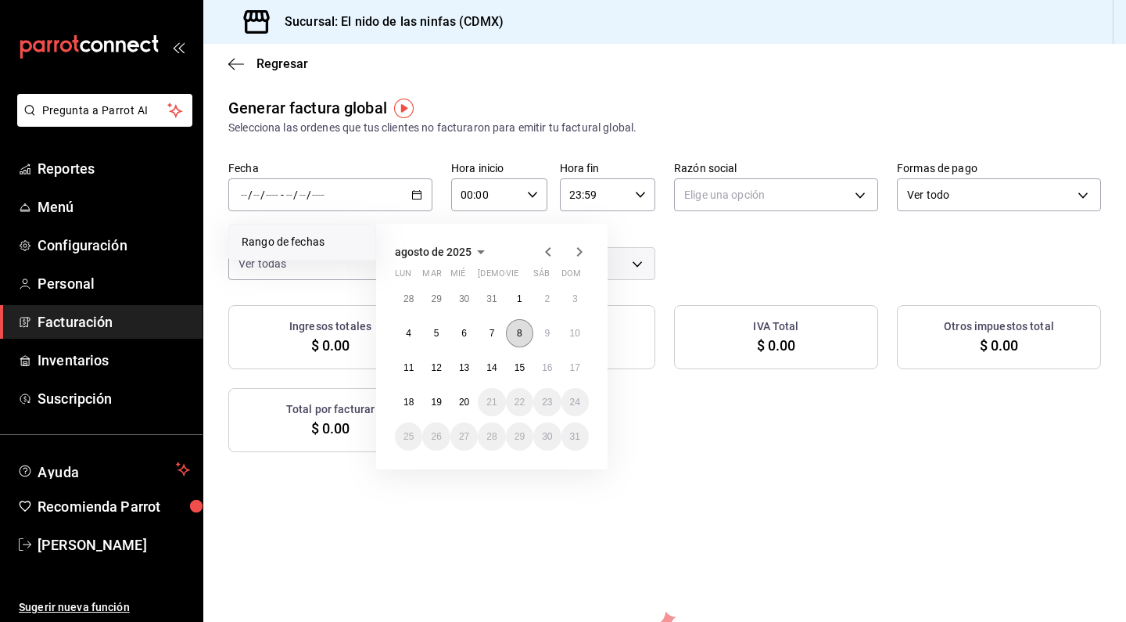
click at [518, 334] on abbr "8" at bounding box center [519, 333] width 5 height 11
click at [547, 338] on abbr "9" at bounding box center [546, 333] width 5 height 11
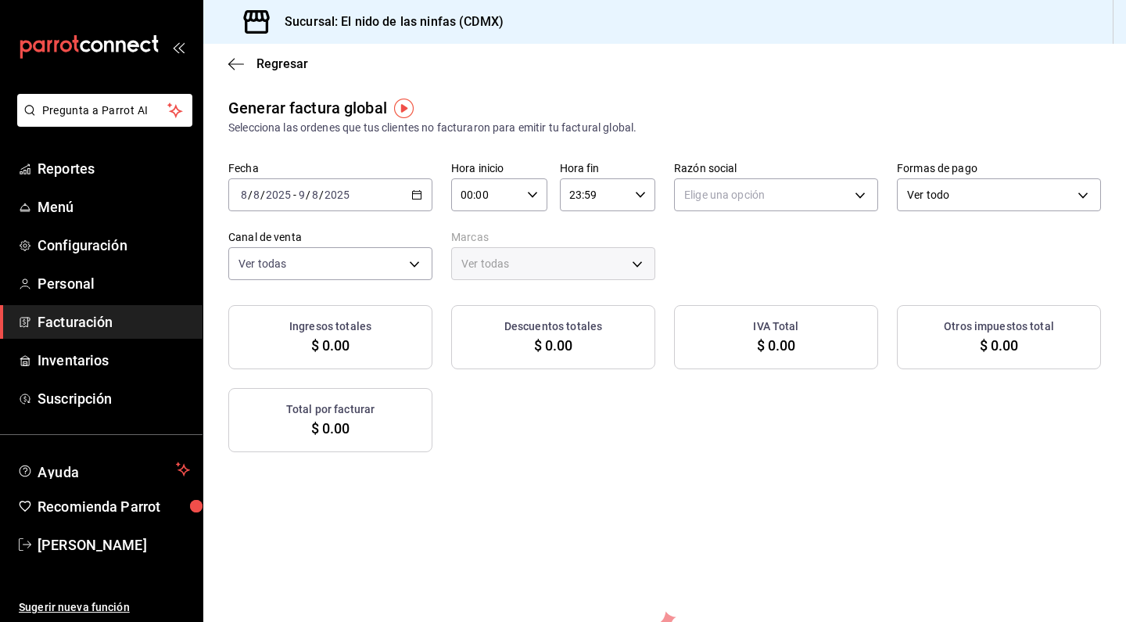
click at [487, 260] on span "Ver todas" at bounding box center [485, 264] width 48 height 16
click at [235, 63] on icon "button" at bounding box center [236, 64] width 16 height 14
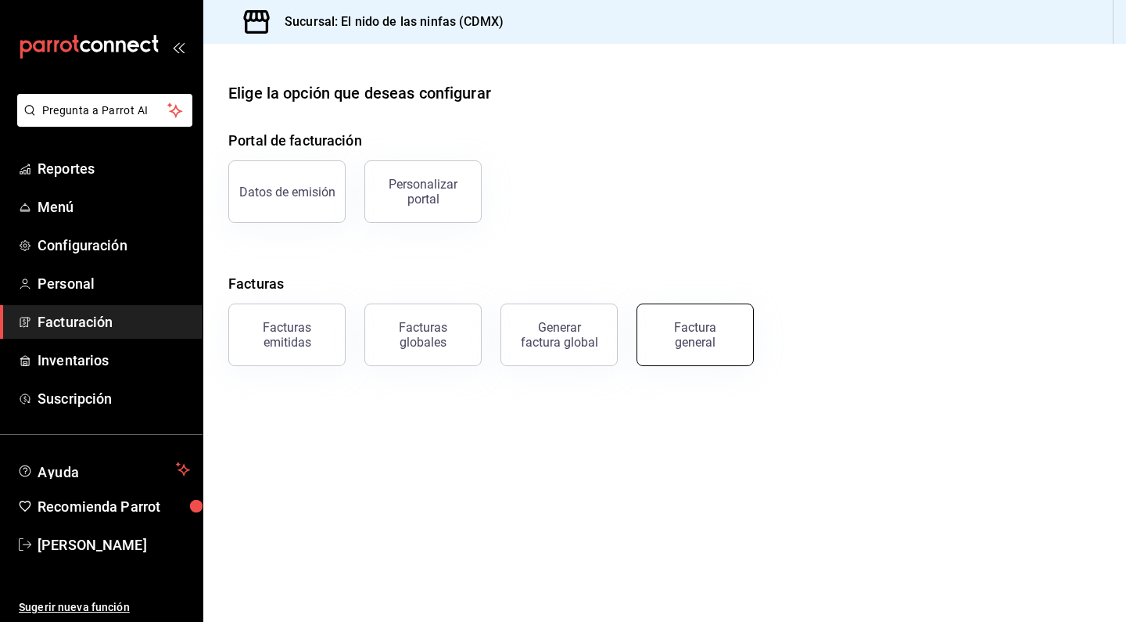
click at [701, 336] on div "Factura general" at bounding box center [695, 335] width 78 height 30
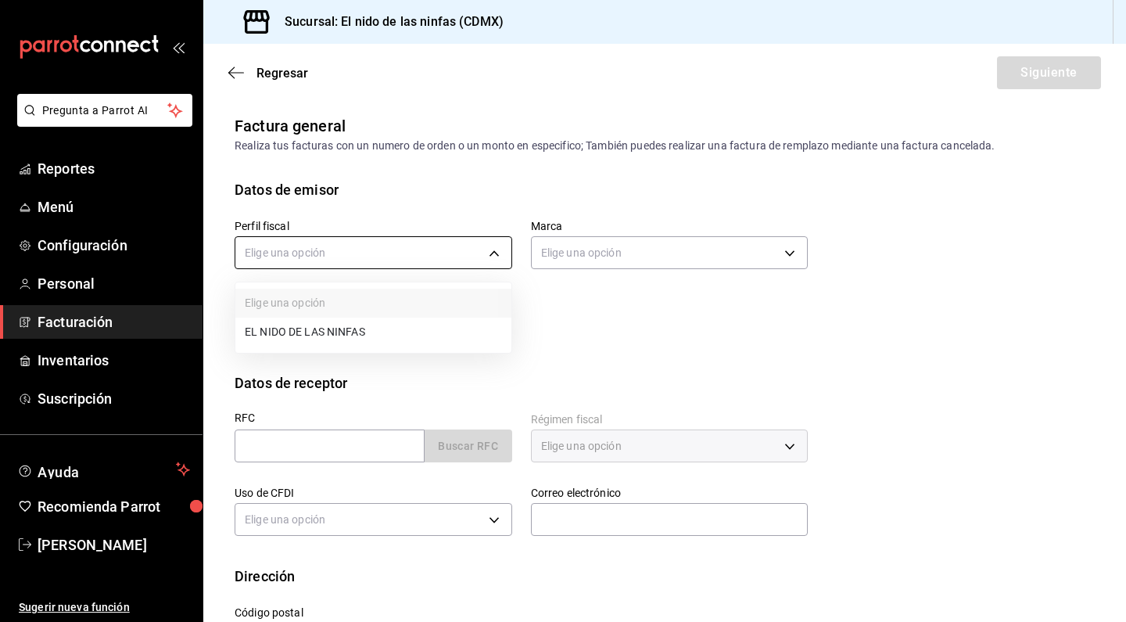
click at [461, 246] on body "Pregunta a Parrot AI Reportes Menú Configuración Personal Facturación Inventari…" at bounding box center [563, 311] width 1126 height 622
click at [586, 348] on div at bounding box center [563, 311] width 1126 height 622
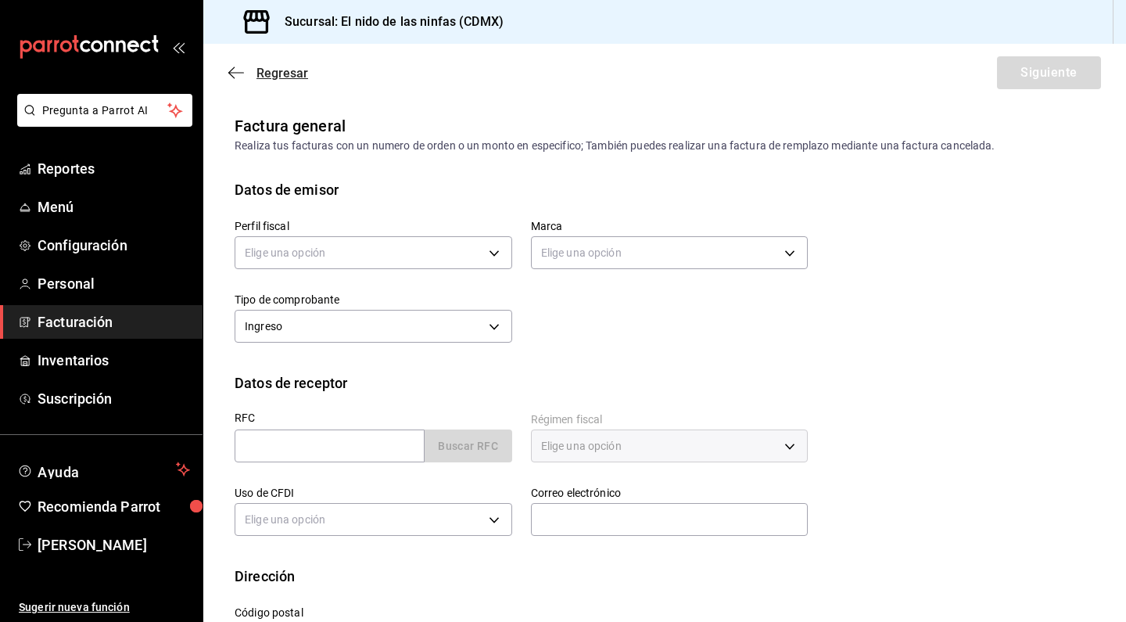
click at [230, 77] on icon "button" at bounding box center [236, 73] width 16 height 14
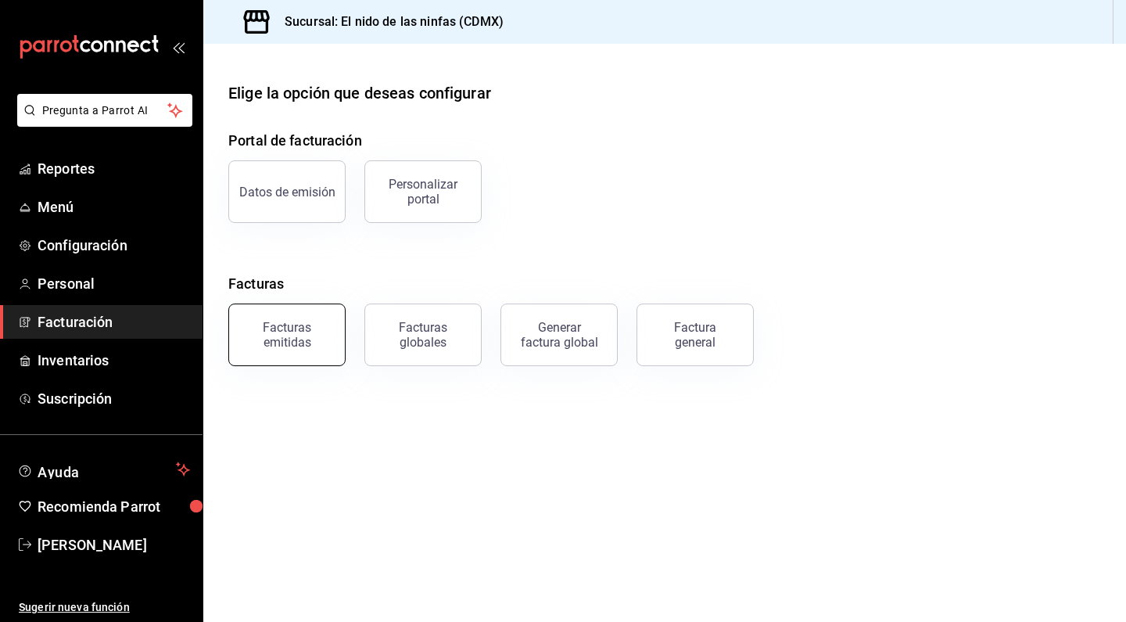
click at [333, 328] on button "Facturas emitidas" at bounding box center [286, 334] width 117 height 63
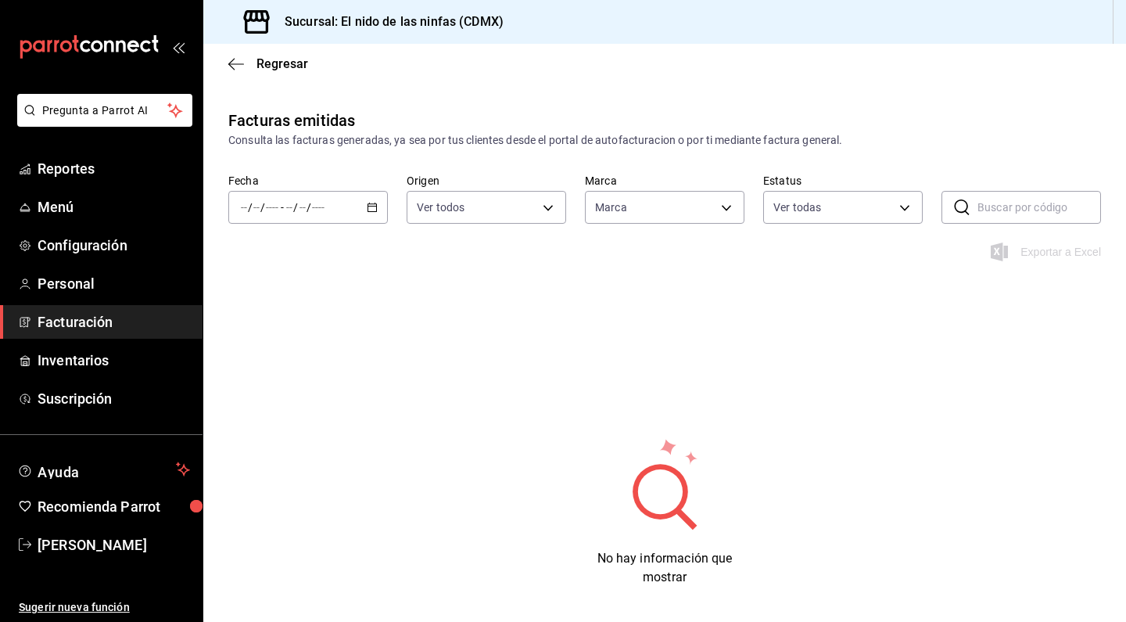
type input "ORDER_INVOICE,GENERAL_INVOICE"
type input "ACTIVE,PENDING_CANCELLATION,CANCELLED,PRE_CANCELLED"
type input "d2e7f705-a92e-4b5a-9c7a-3f8867cbe88b"
click at [301, 201] on input "number" at bounding box center [303, 207] width 8 height 13
click at [246, 290] on span "Ayer" at bounding box center [302, 289] width 121 height 16
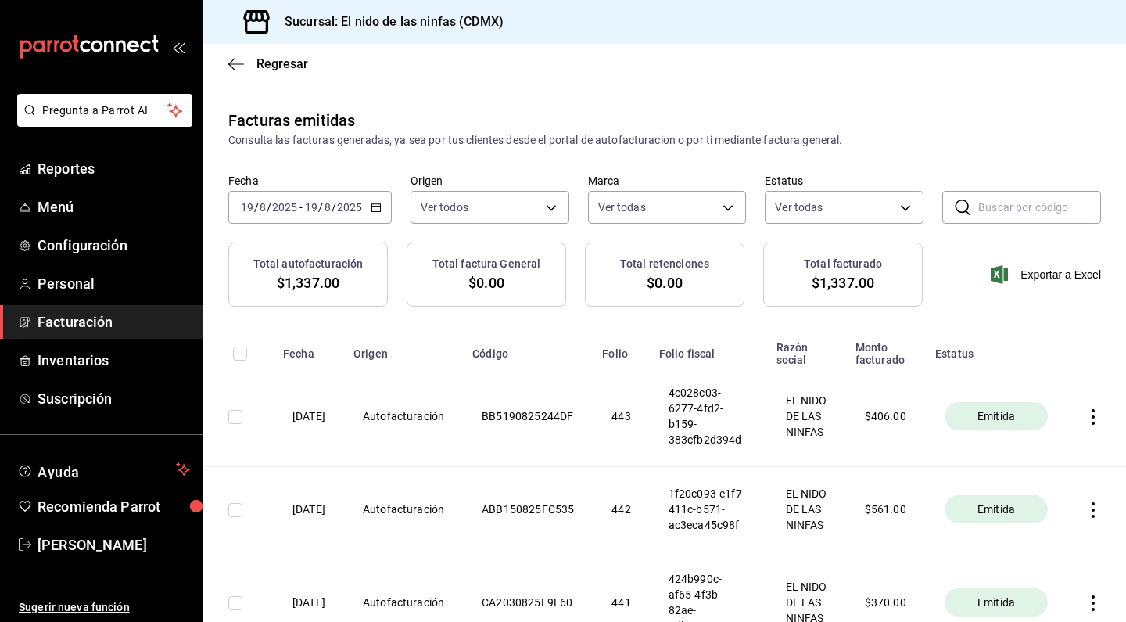
click at [1101, 414] on icon "button" at bounding box center [1093, 417] width 16 height 16
click at [1056, 386] on li "Descargar PDF" at bounding box center [1041, 377] width 138 height 40
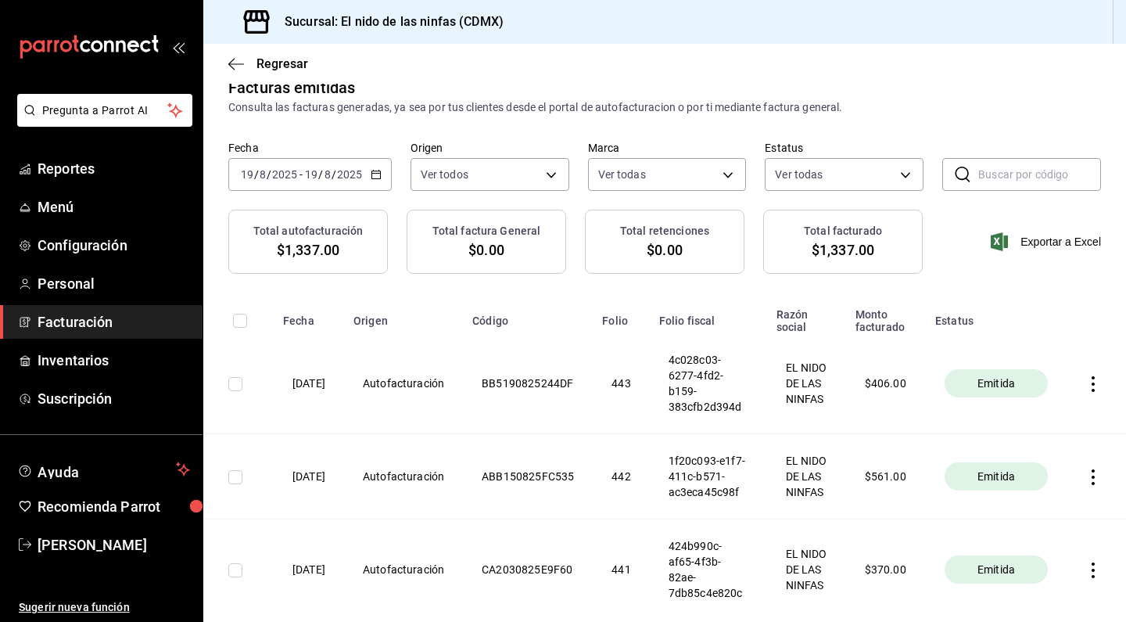
scroll to position [31, 0]
click at [228, 59] on div "Regresar" at bounding box center [664, 64] width 923 height 40
click at [231, 69] on icon "button" at bounding box center [236, 64] width 16 height 14
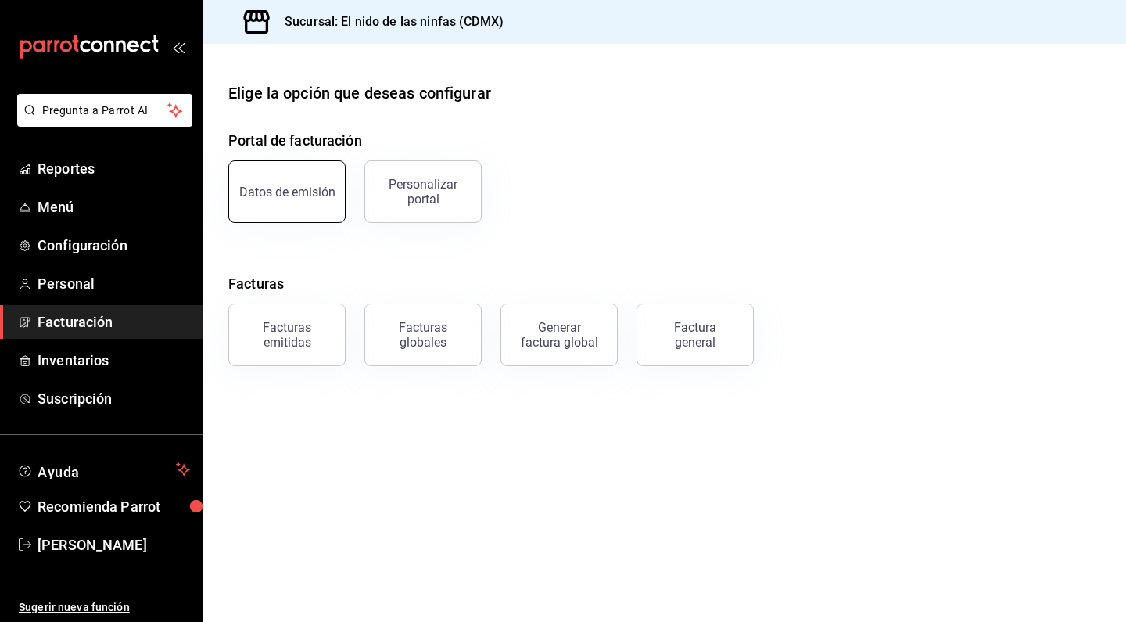
click at [338, 203] on button "Datos de emisión" at bounding box center [286, 191] width 117 height 63
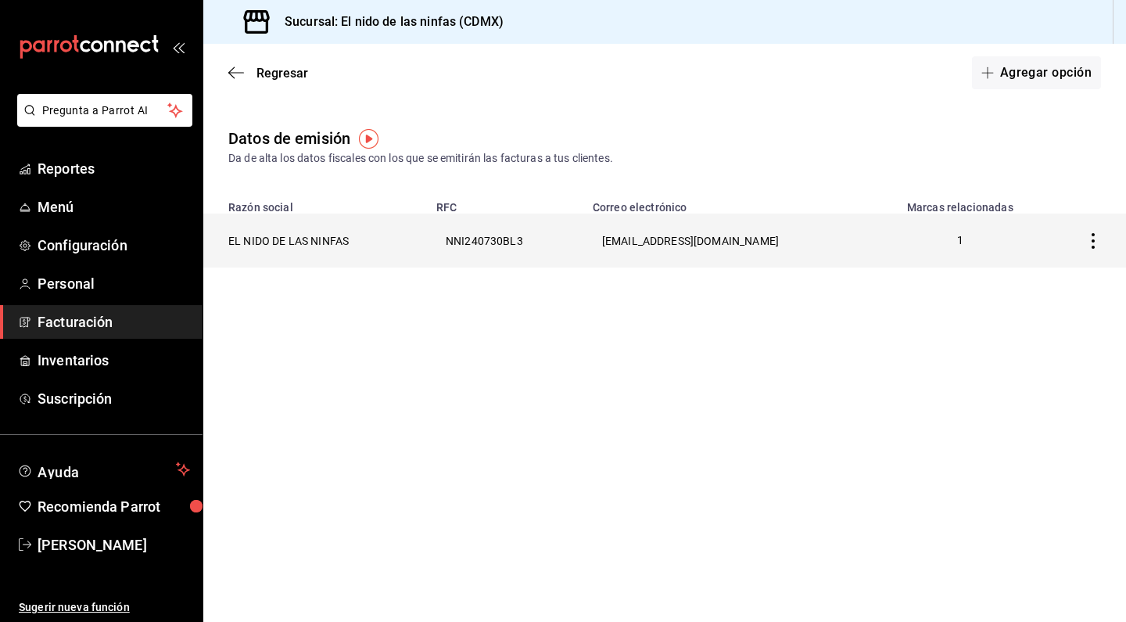
click at [474, 247] on th "NNI240730BL3" at bounding box center [505, 240] width 156 height 54
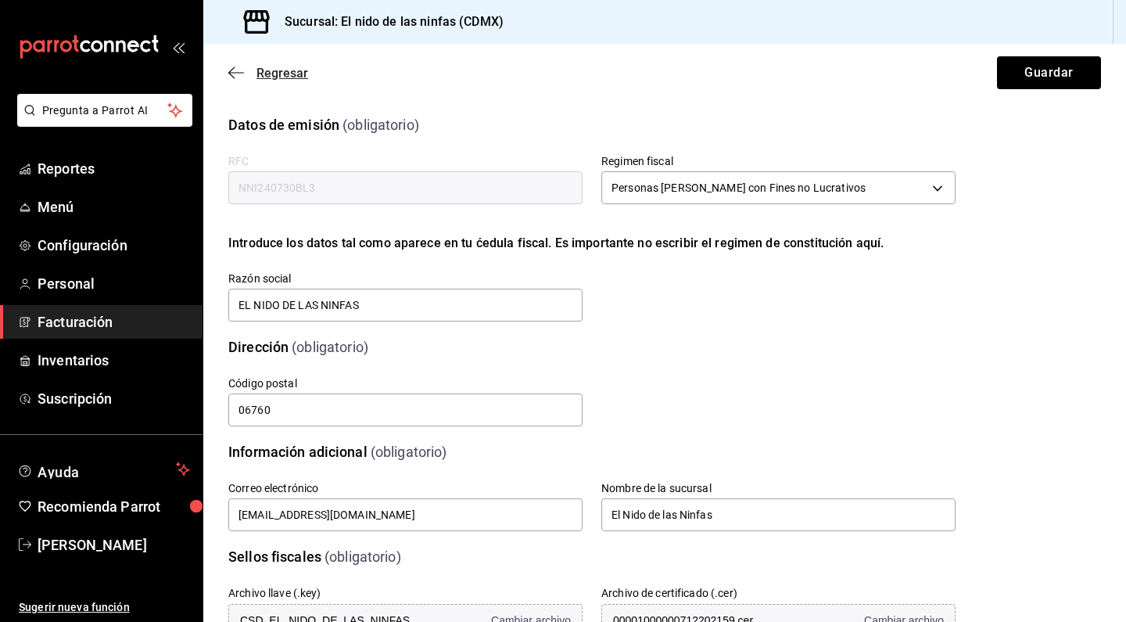
click at [233, 70] on icon "button" at bounding box center [236, 73] width 16 height 14
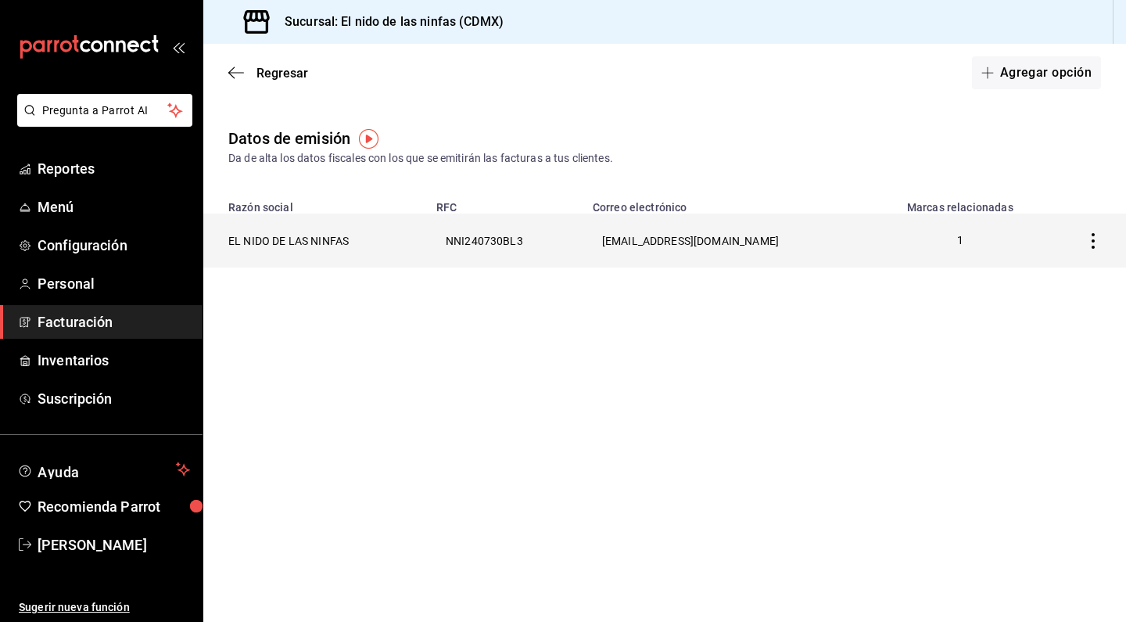
click at [1090, 239] on icon "button" at bounding box center [1093, 241] width 16 height 16
click at [948, 281] on div at bounding box center [563, 311] width 1126 height 622
click at [728, 234] on th "[EMAIL_ADDRESS][DOMAIN_NAME]" at bounding box center [729, 240] width 292 height 54
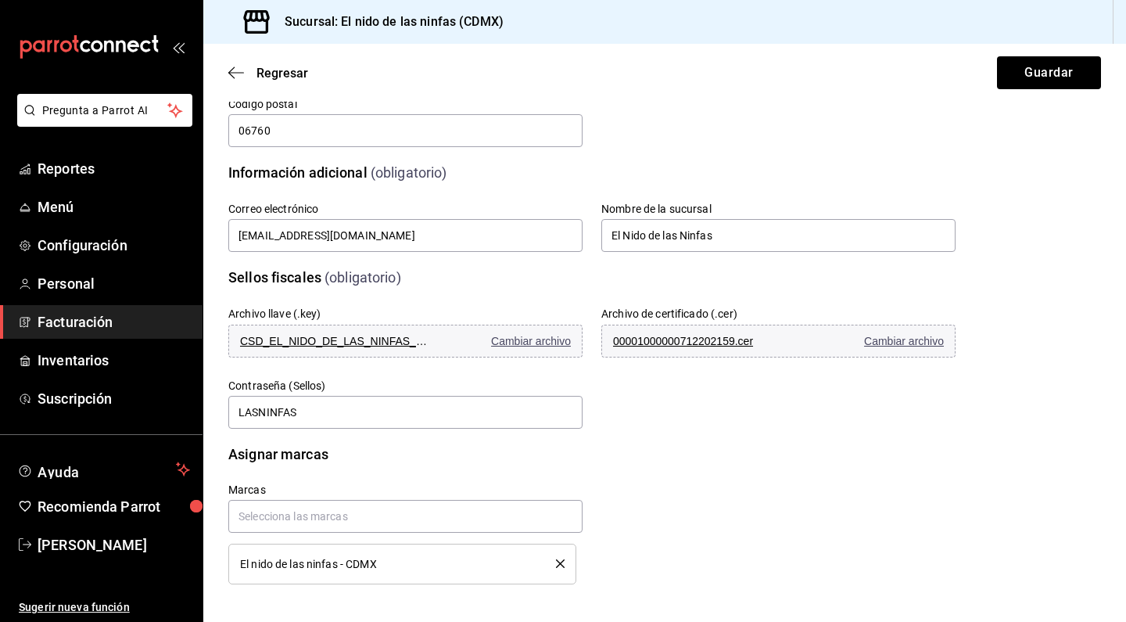
scroll to position [279, 0]
click at [241, 77] on icon "button" at bounding box center [236, 73] width 16 height 14
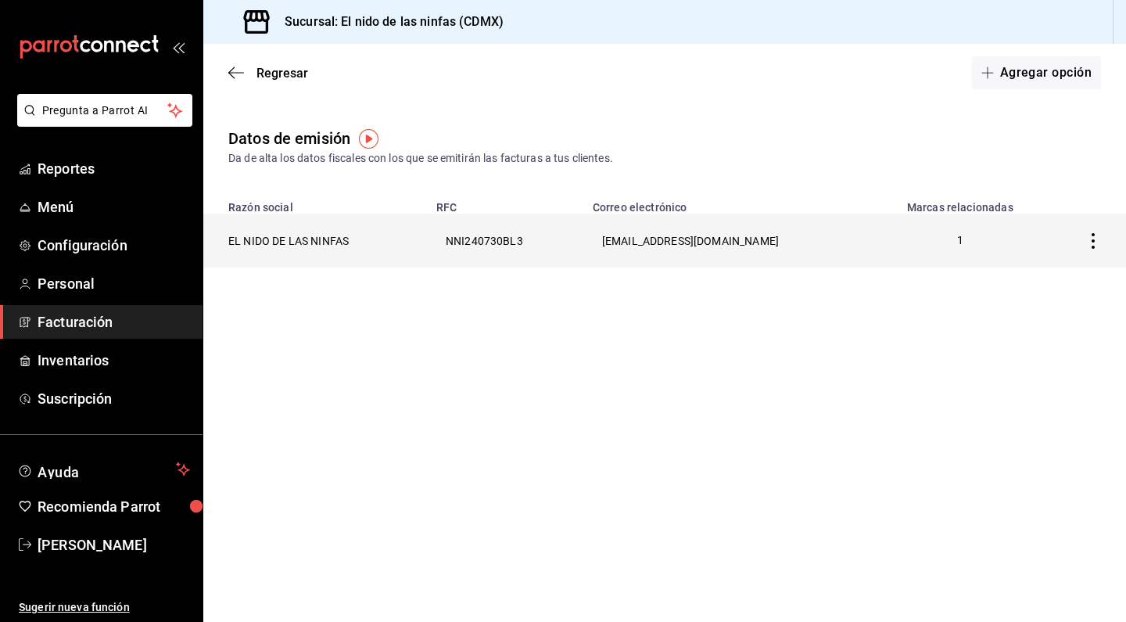
click at [1096, 243] on icon "button" at bounding box center [1093, 241] width 16 height 16
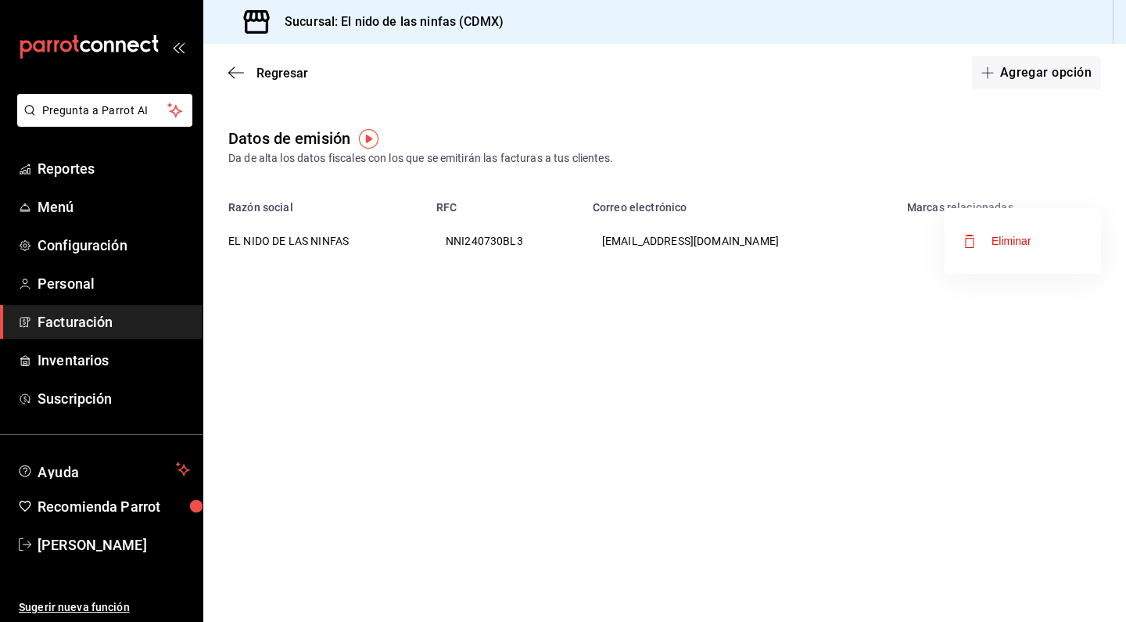
click at [238, 68] on div at bounding box center [563, 311] width 1126 height 622
click at [234, 70] on icon "button" at bounding box center [236, 73] width 16 height 14
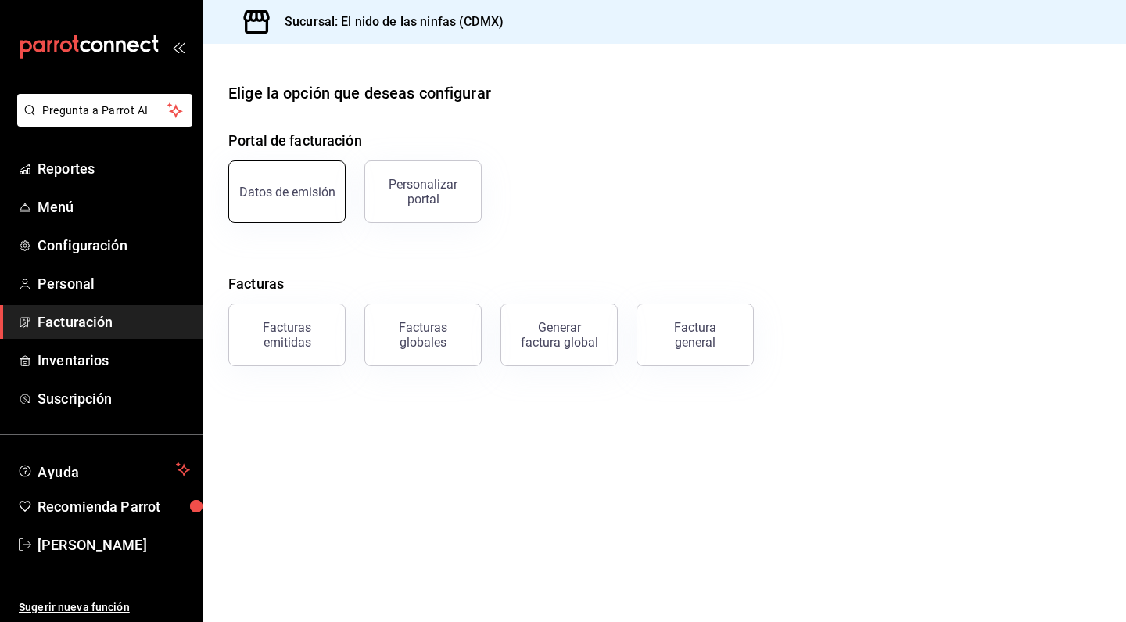
click at [286, 213] on button "Datos de emisión" at bounding box center [286, 191] width 117 height 63
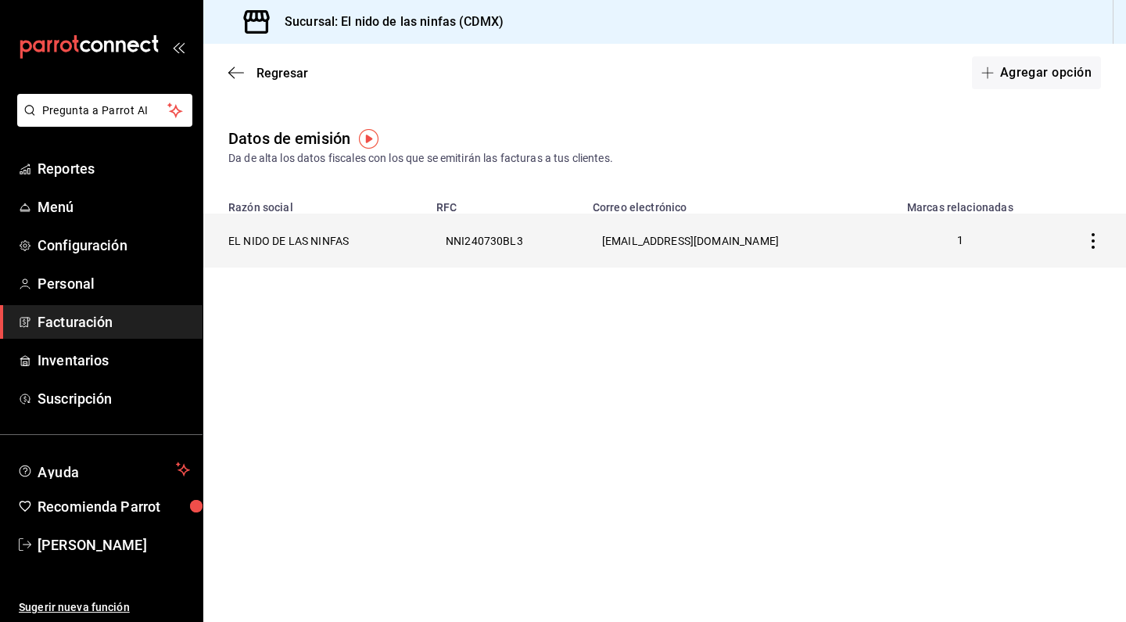
click at [310, 231] on th "EL NIDO DE LAS NINFAS" at bounding box center [315, 240] width 224 height 54
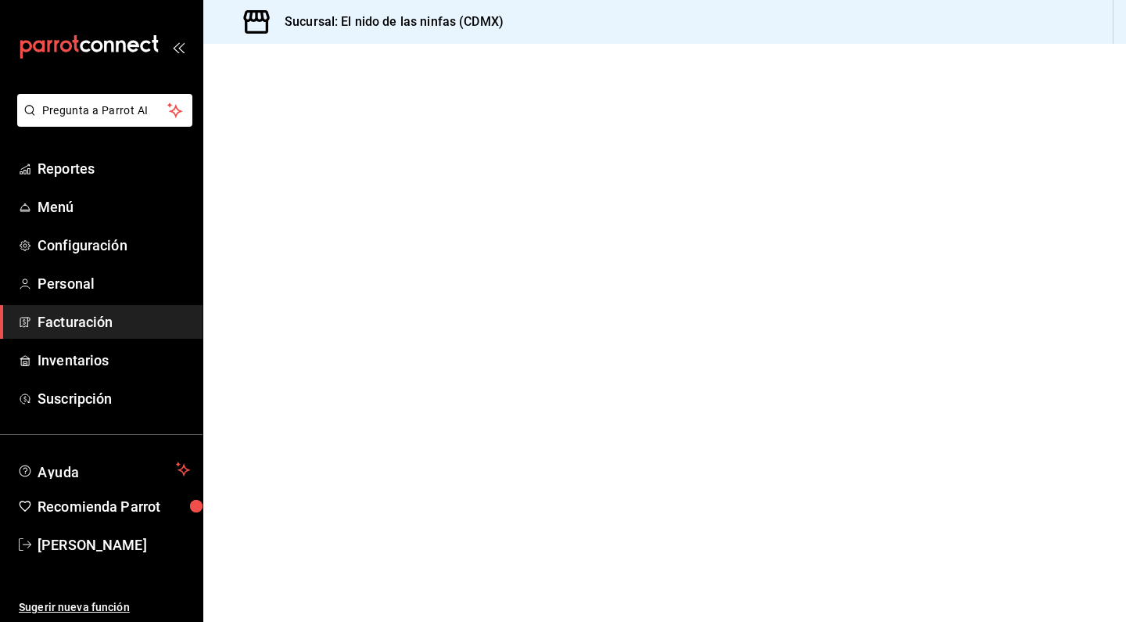
click at [310, 235] on div at bounding box center [664, 333] width 923 height 578
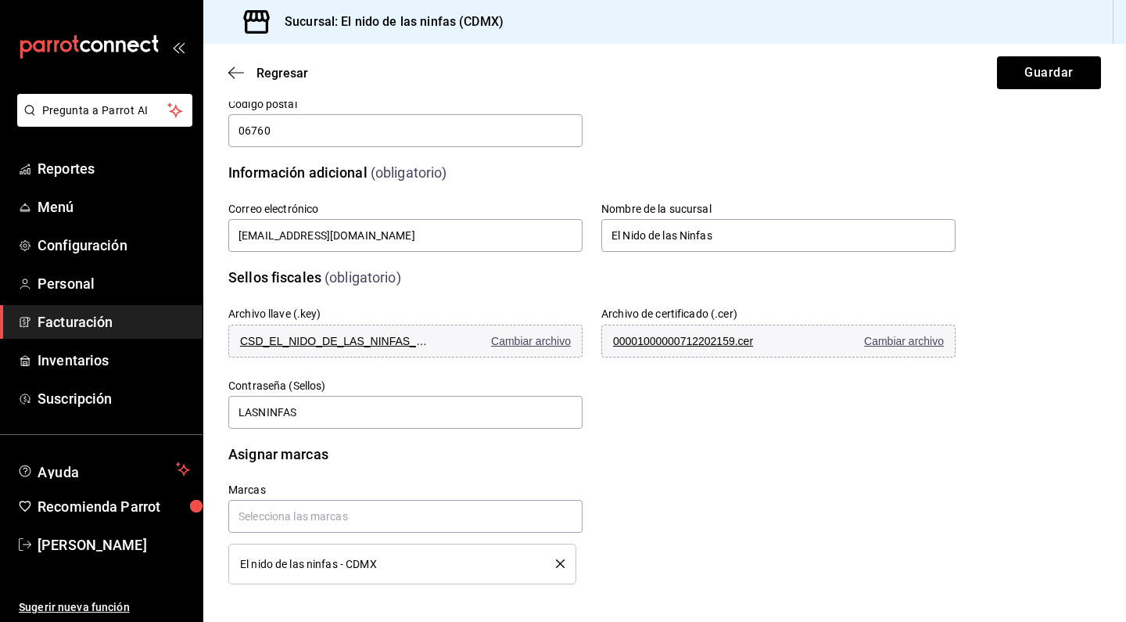
scroll to position [113, 0]
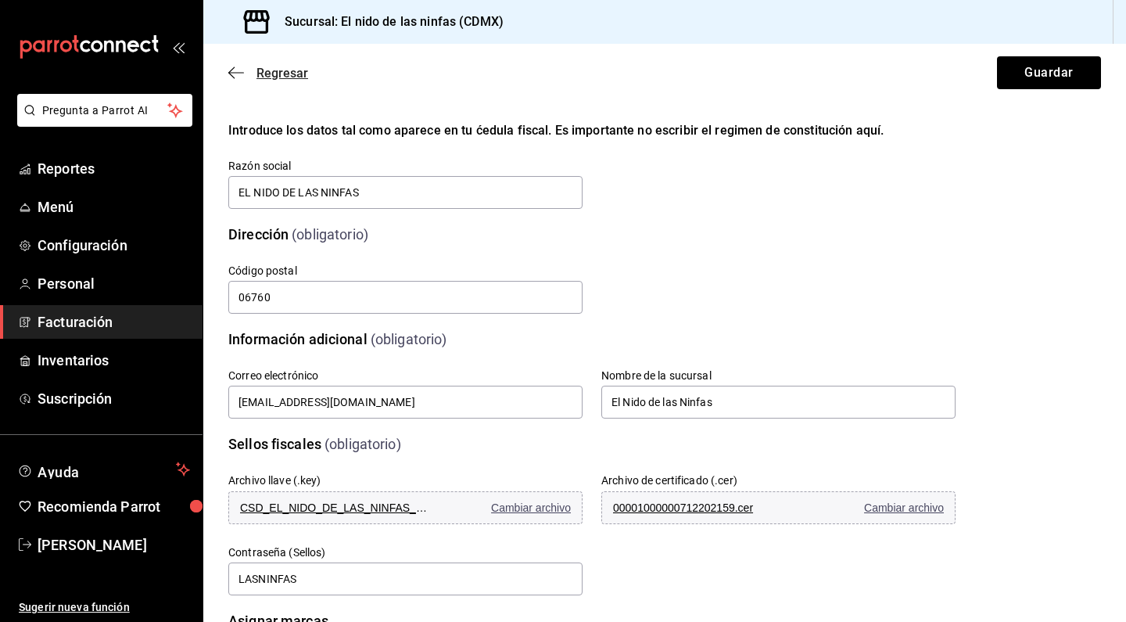
click at [231, 75] on icon "button" at bounding box center [231, 73] width 6 height 12
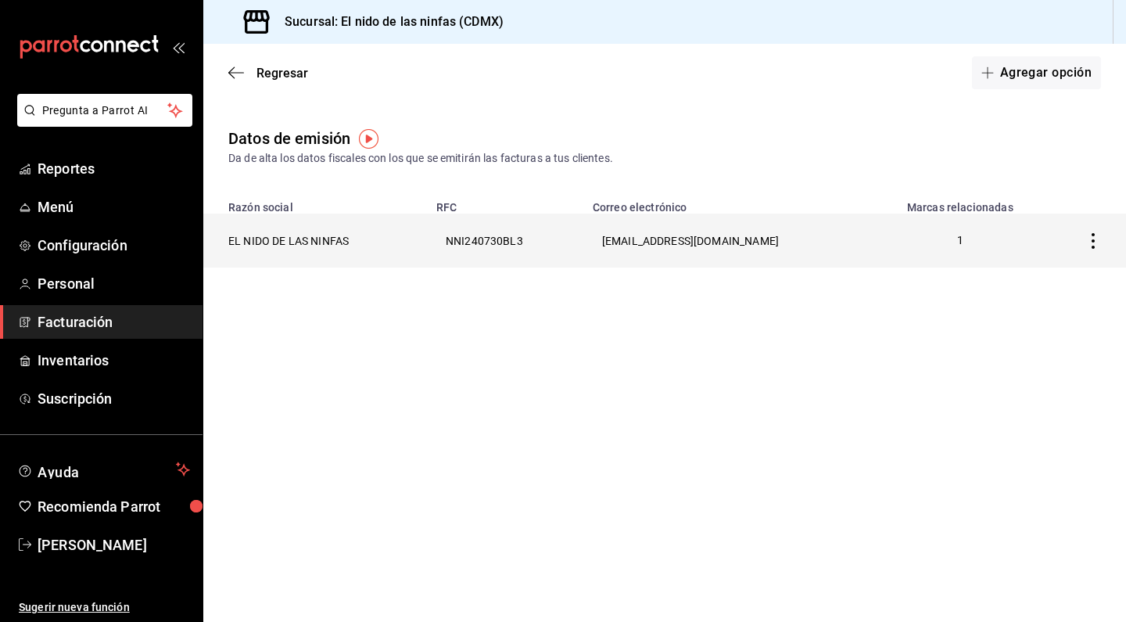
click at [1093, 244] on icon "button" at bounding box center [1093, 241] width 16 height 16
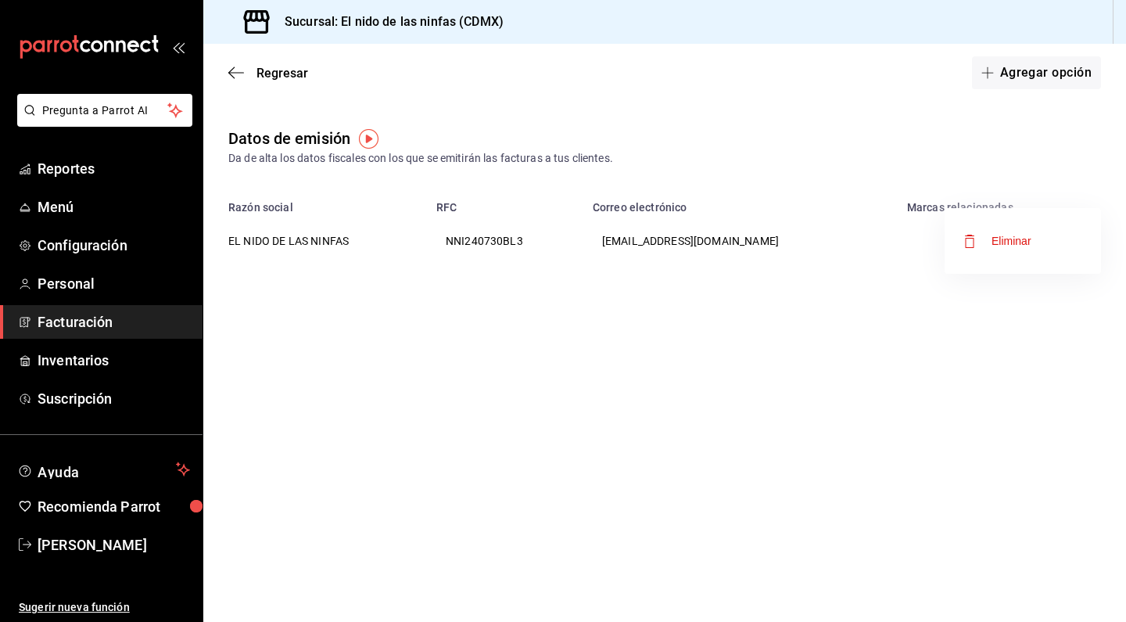
click at [1017, 258] on li "Eliminar" at bounding box center [1023, 241] width 156 height 44
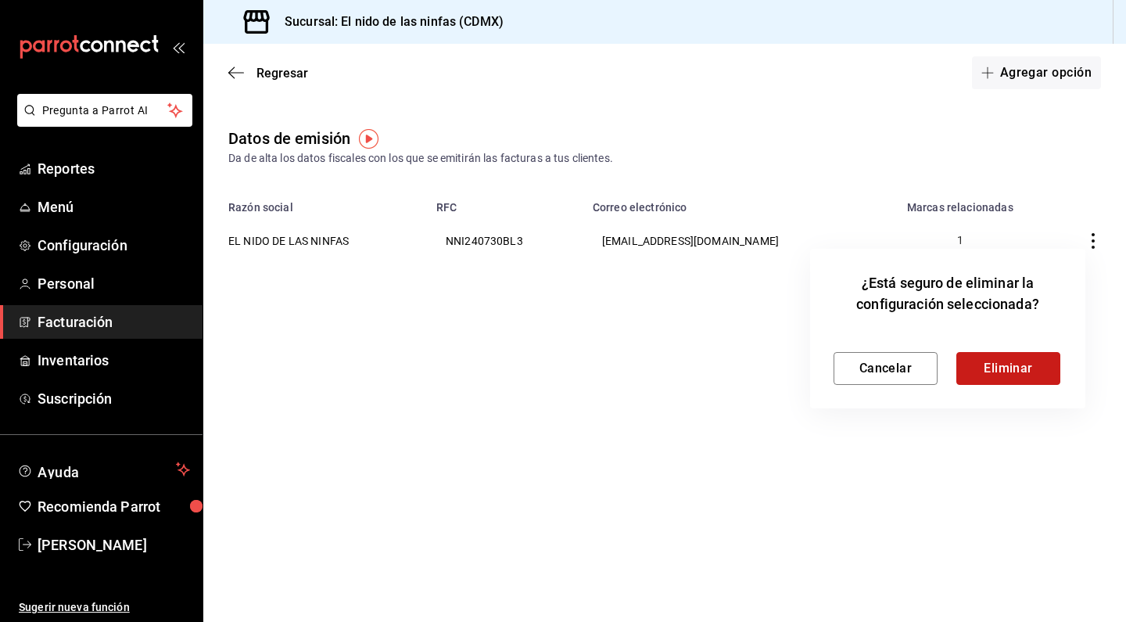
click at [992, 378] on button "Eliminar" at bounding box center [1008, 368] width 104 height 33
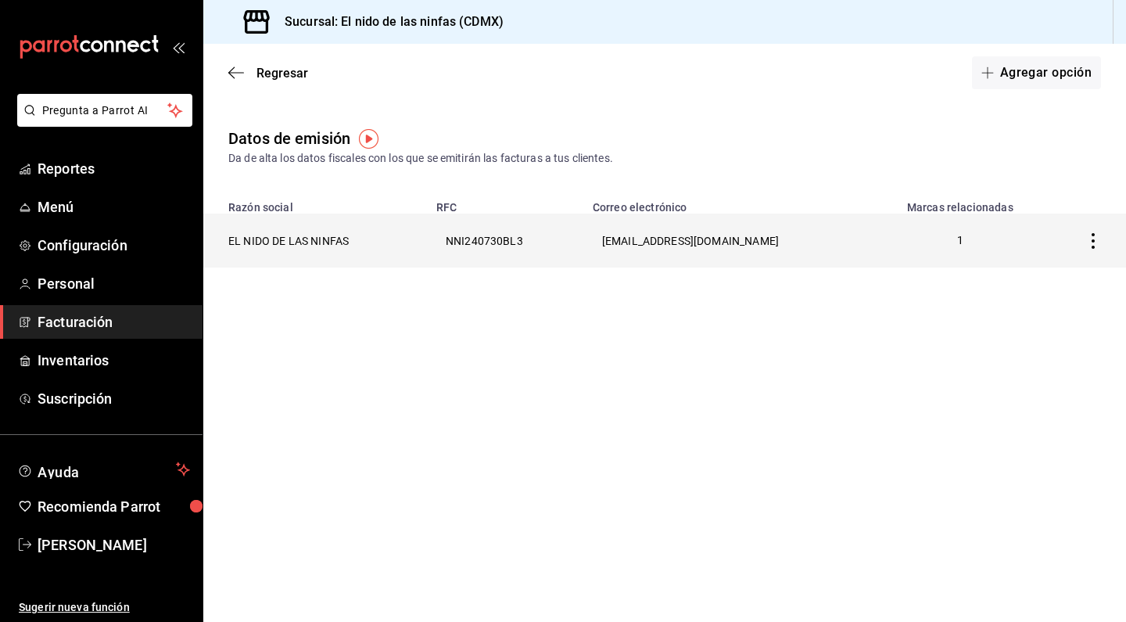
click at [1098, 238] on icon "button" at bounding box center [1093, 241] width 16 height 16
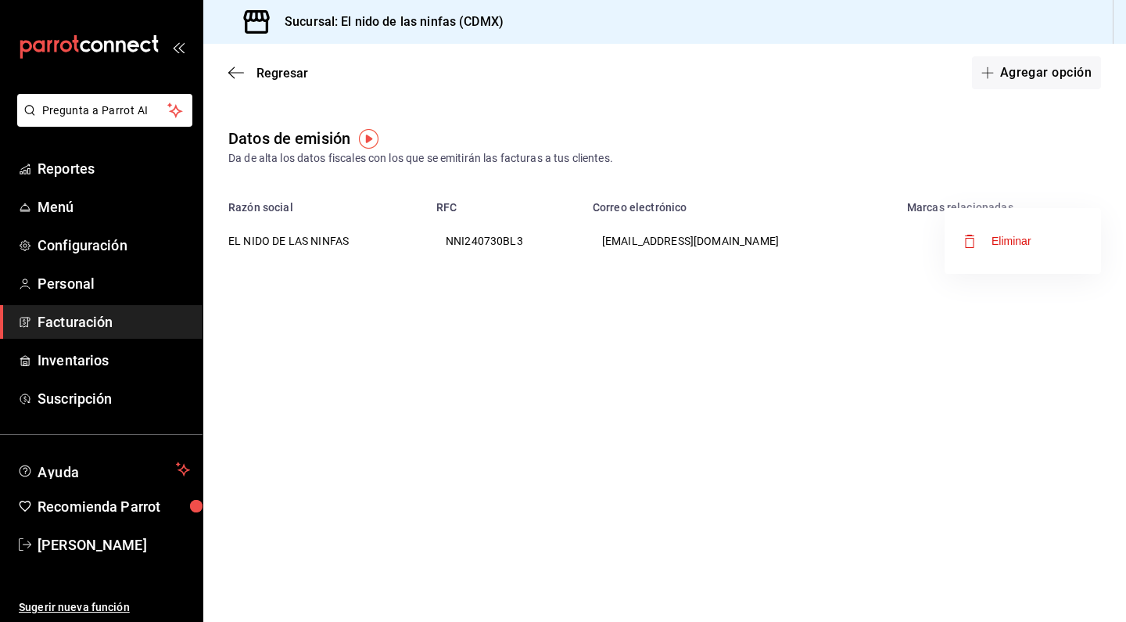
click at [665, 107] on div at bounding box center [563, 311] width 1126 height 622
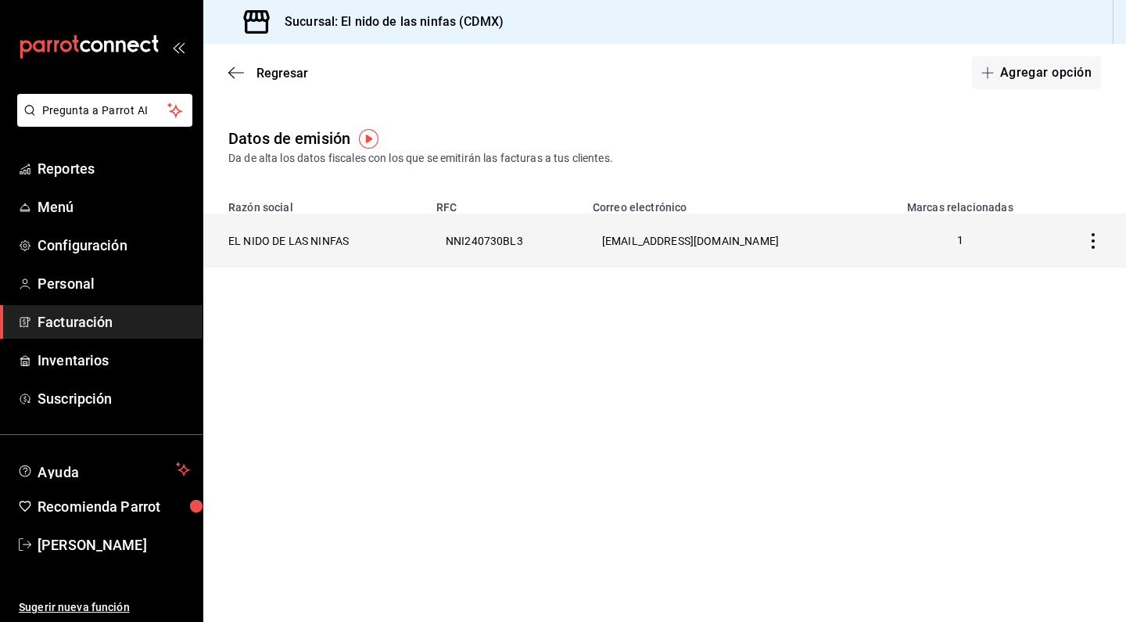
click at [702, 249] on th "[EMAIL_ADDRESS][DOMAIN_NAME]" at bounding box center [729, 240] width 292 height 54
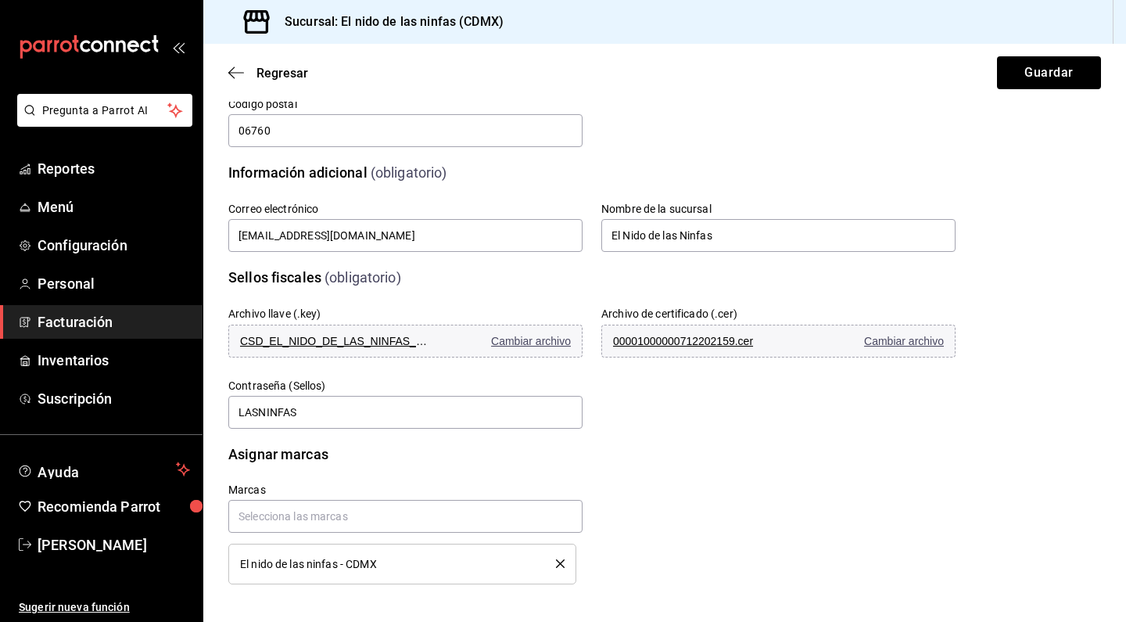
scroll to position [279, 0]
click at [439, 425] on input "LASNINFAS" at bounding box center [405, 412] width 354 height 33
type input "L"
type input "Ninfas"
click at [735, 486] on div "Marcas El nido de las ninfas - CDMX" at bounding box center [573, 515] width 765 height 138
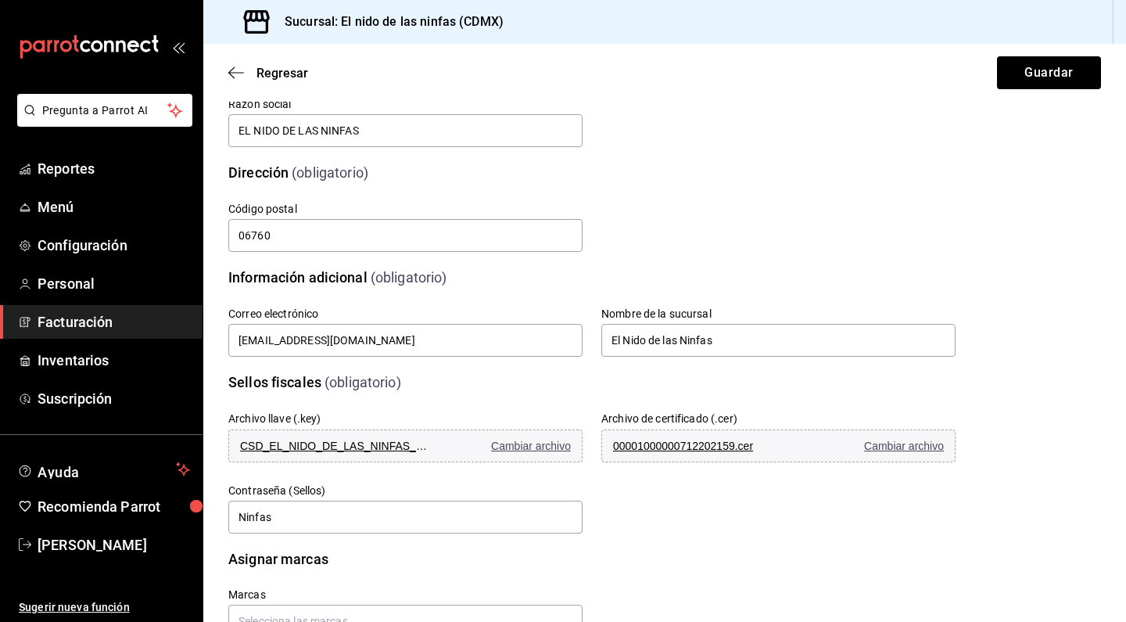
scroll to position [171, 0]
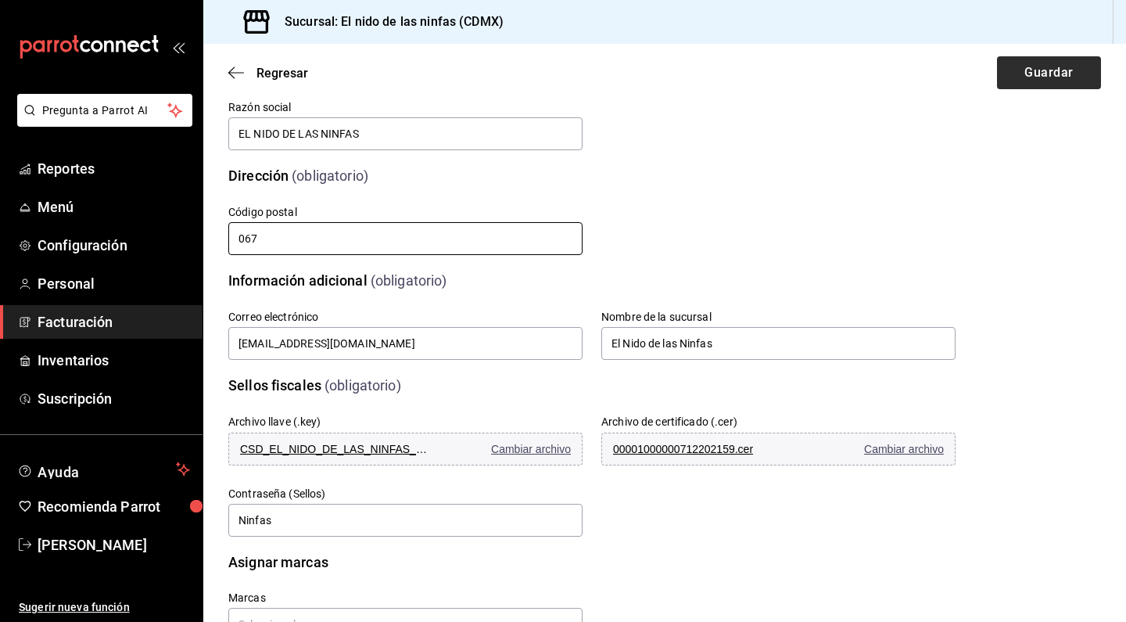
type input "067"
click at [1047, 78] on button "Guardar" at bounding box center [1049, 72] width 104 height 33
click at [238, 74] on icon "button" at bounding box center [236, 73] width 16 height 14
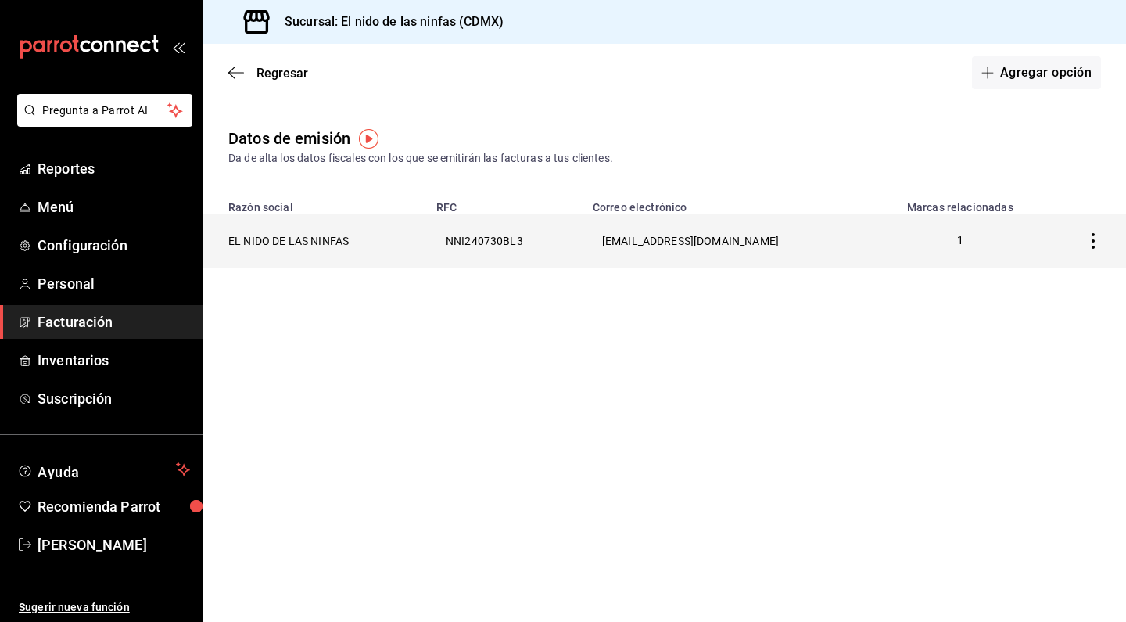
click at [503, 227] on th "NNI240730BL3" at bounding box center [505, 240] width 156 height 54
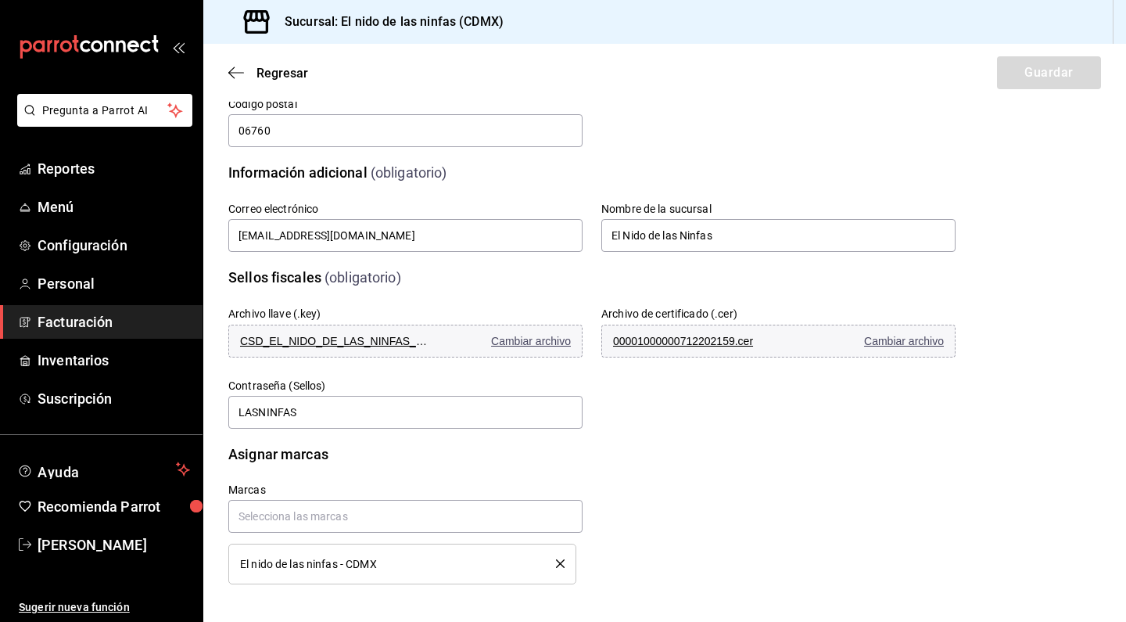
scroll to position [279, 0]
click at [459, 515] on input "text" at bounding box center [405, 516] width 354 height 33
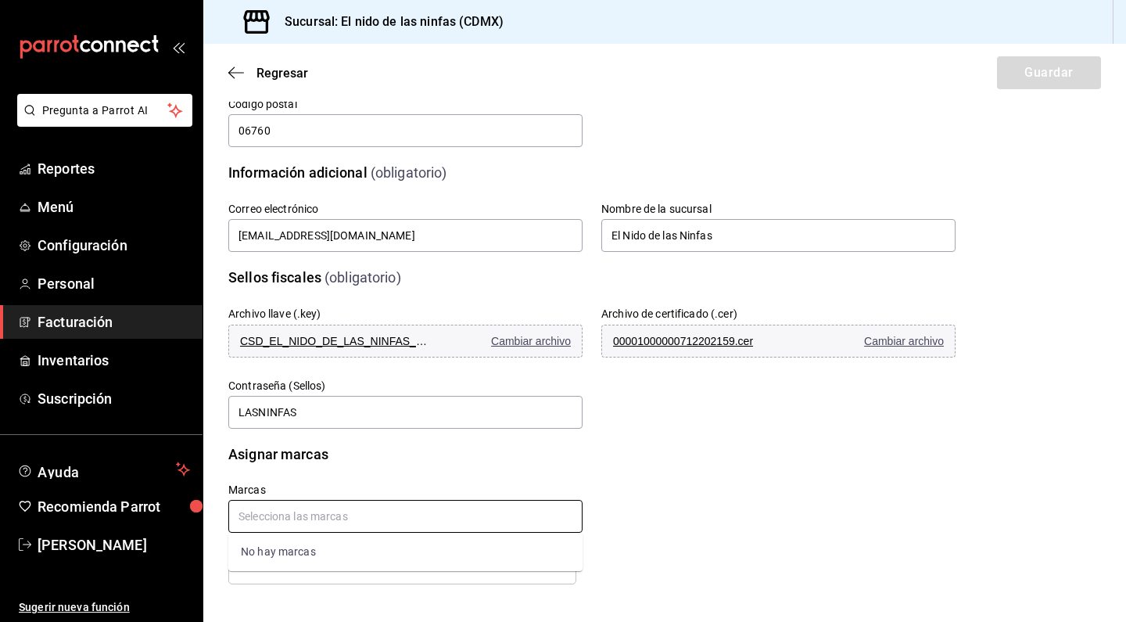
click at [431, 531] on input "text" at bounding box center [405, 516] width 354 height 33
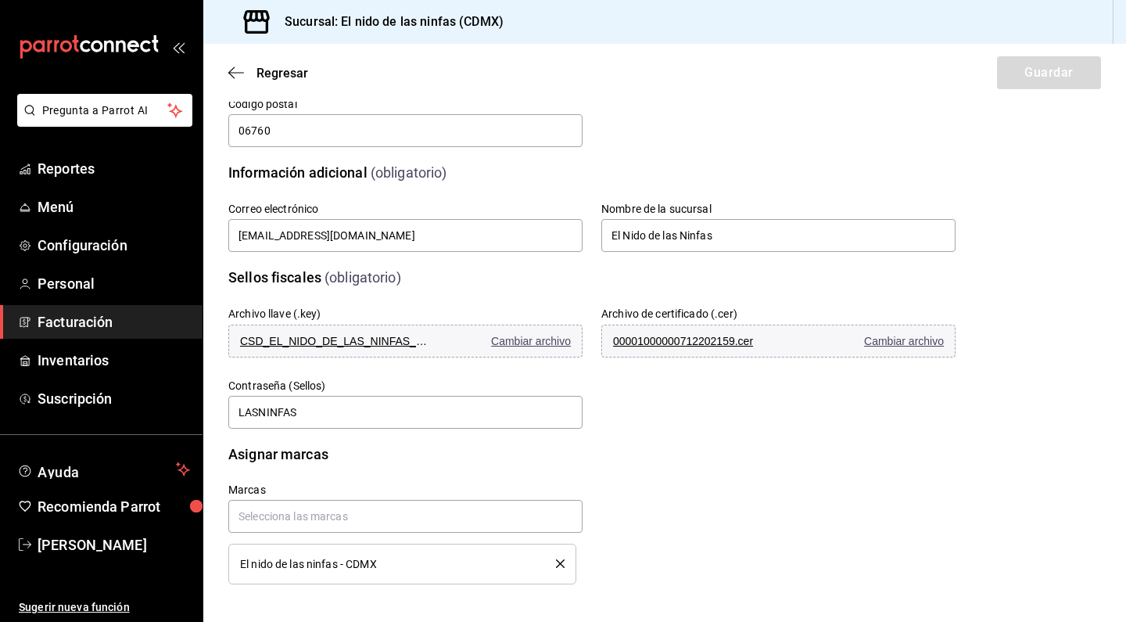
click at [332, 565] on span "El nido de las ninfas - CDMX" at bounding box center [308, 563] width 137 height 11
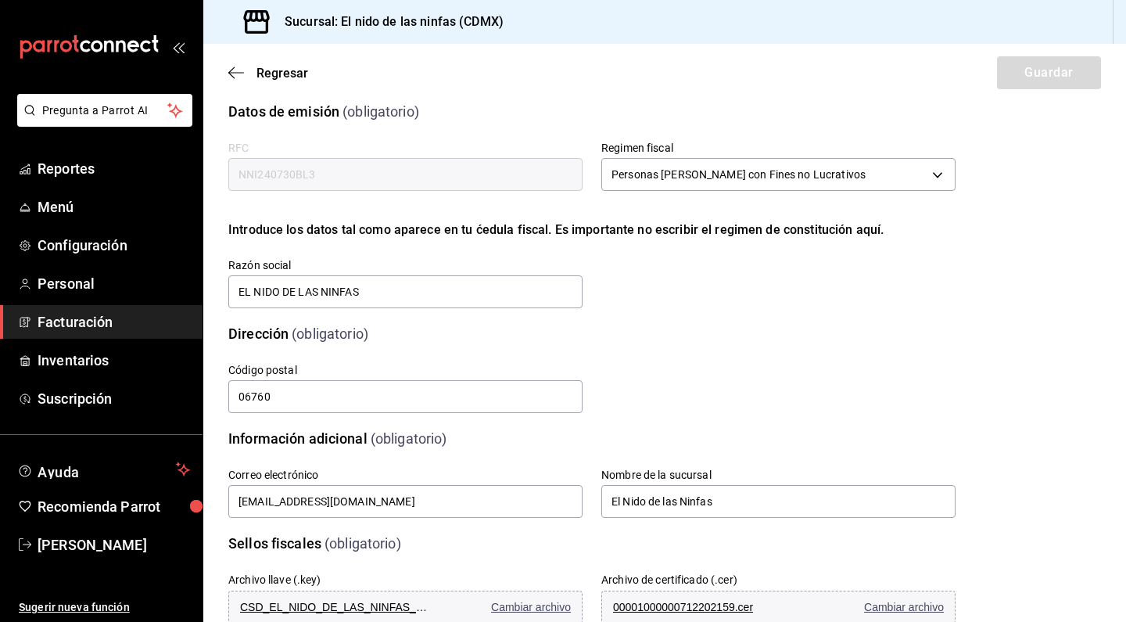
scroll to position [15, 0]
click at [229, 67] on icon "button" at bounding box center [236, 73] width 16 height 14
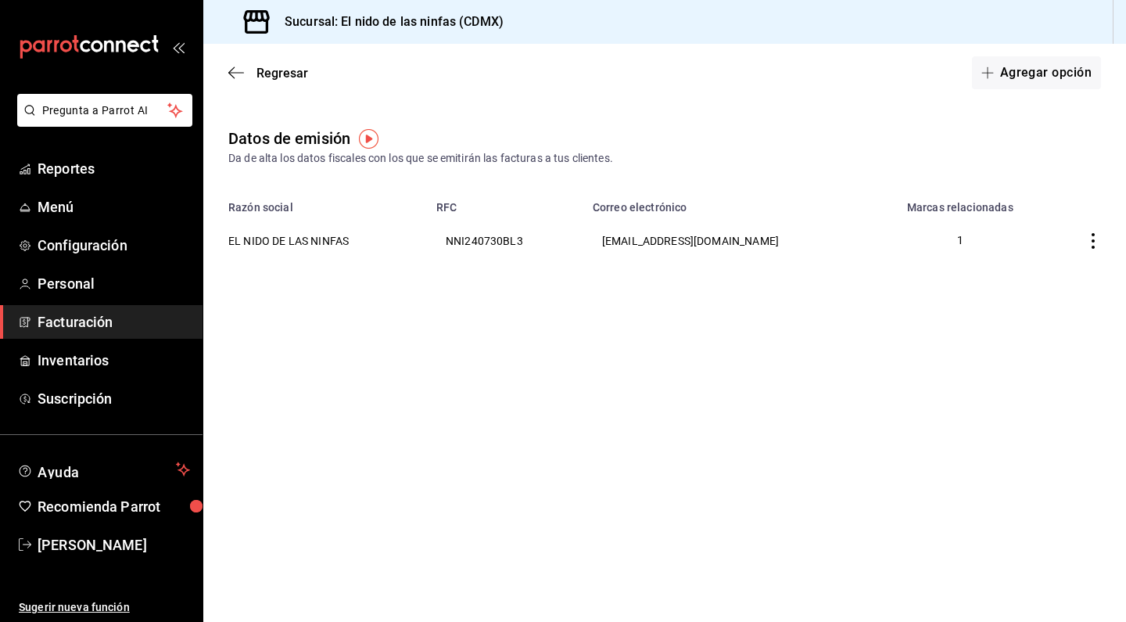
click at [369, 136] on img "button" at bounding box center [369, 139] width 20 height 20
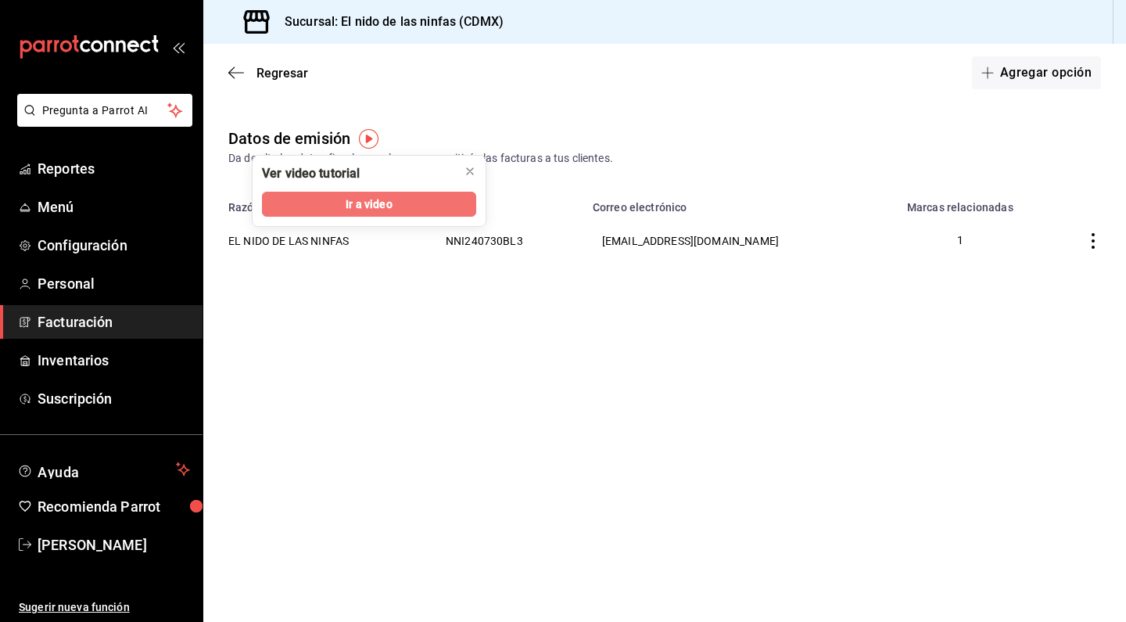
click at [370, 199] on span "Ir a video" at bounding box center [369, 204] width 46 height 16
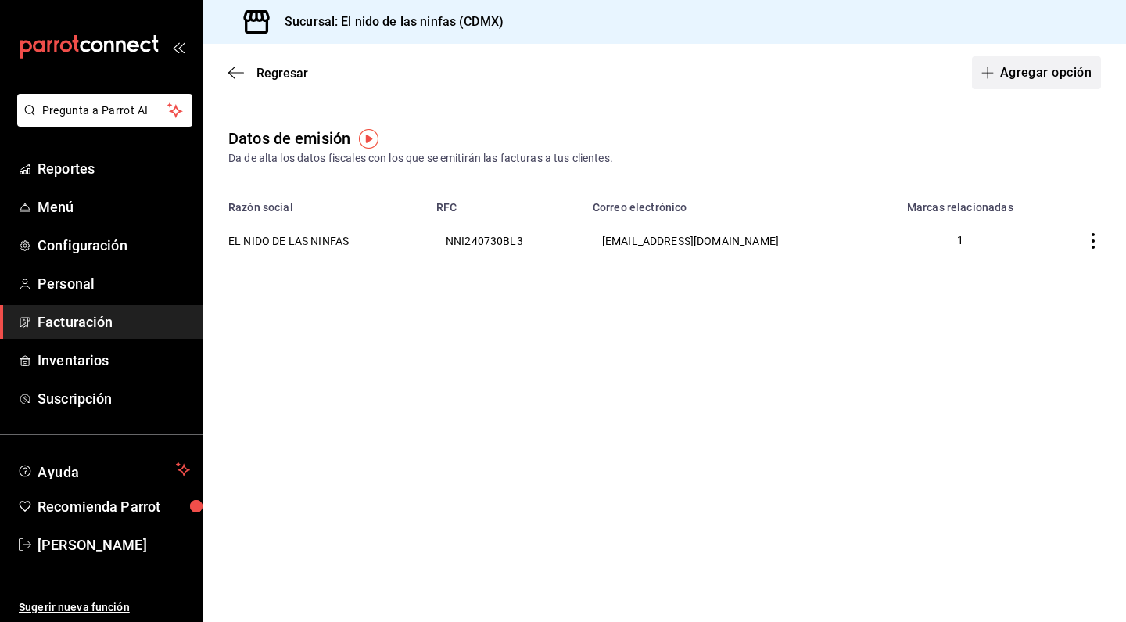
click at [1083, 67] on button "Agregar opción" at bounding box center [1036, 72] width 129 height 33
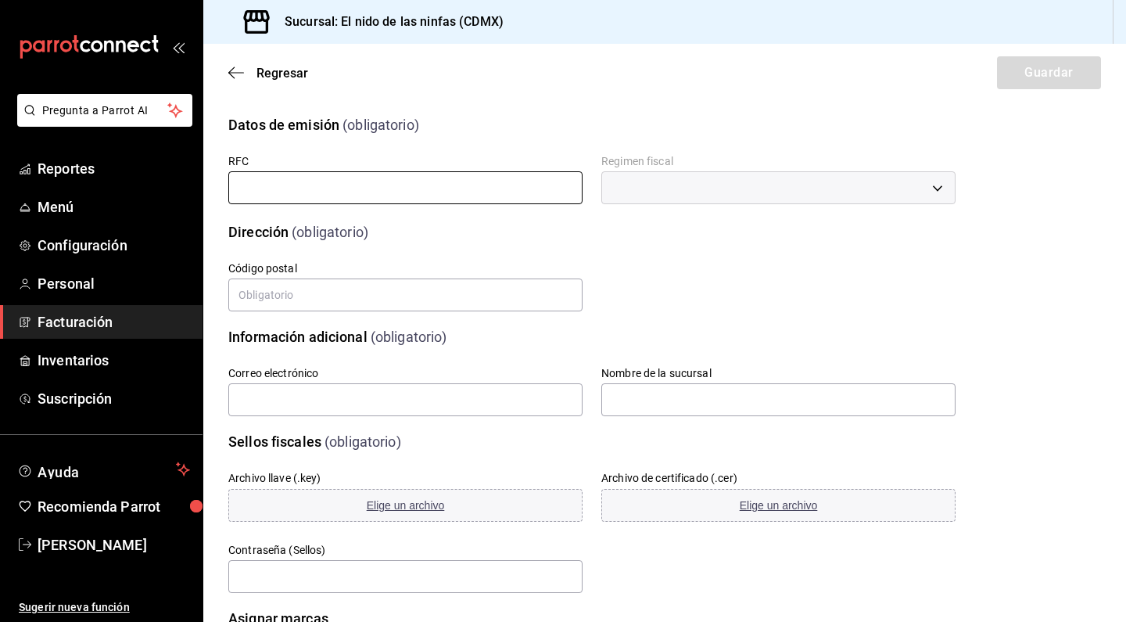
click at [396, 200] on input "text" at bounding box center [405, 187] width 354 height 33
click at [360, 205] on div "RFC" at bounding box center [405, 180] width 354 height 52
click at [362, 181] on input "text" at bounding box center [405, 187] width 354 height 33
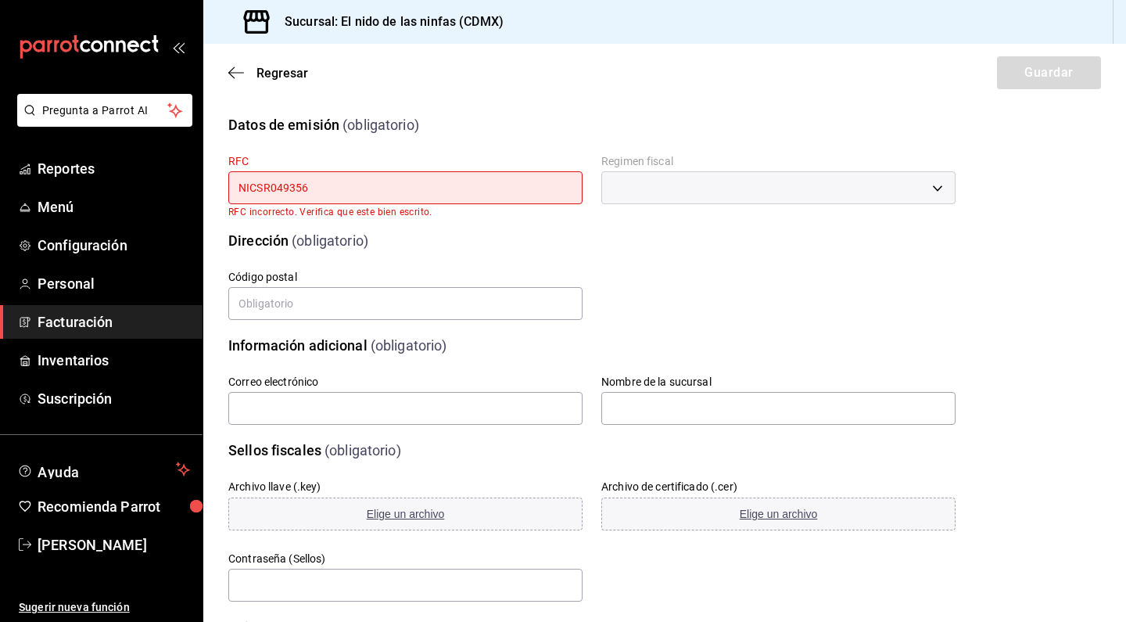
type input "NICSR049356"
click at [503, 267] on div "Código postal" at bounding box center [396, 286] width 373 height 71
click at [238, 64] on div "Regresar Guardar" at bounding box center [664, 73] width 923 height 58
click at [233, 70] on icon "button" at bounding box center [236, 73] width 16 height 14
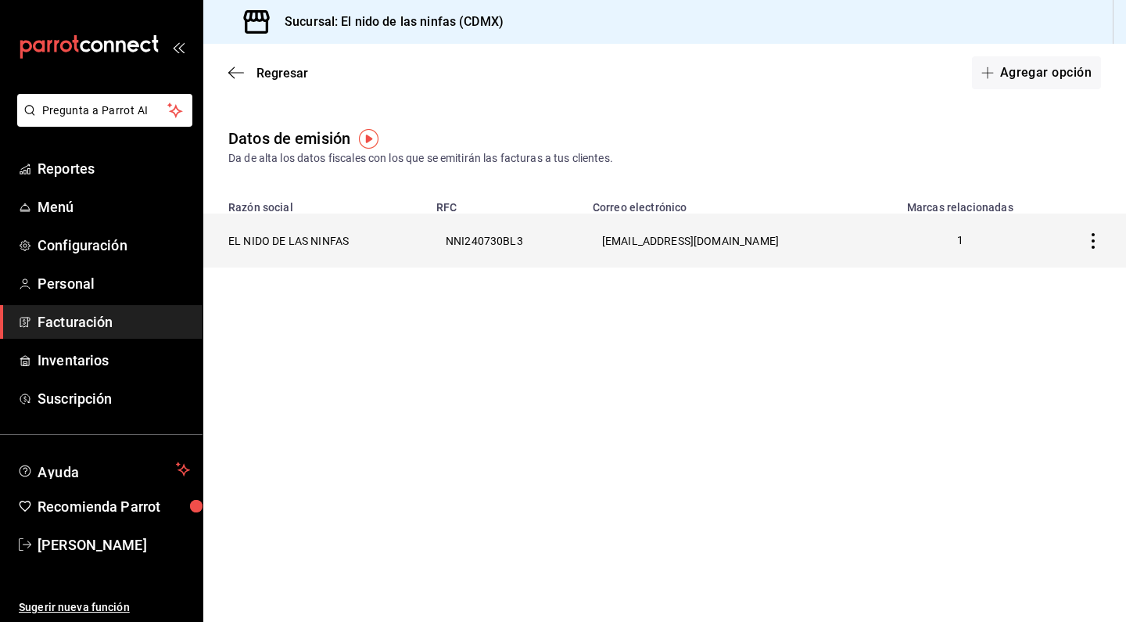
click at [300, 235] on th "EL NIDO DE LAS NINFAS" at bounding box center [315, 240] width 224 height 54
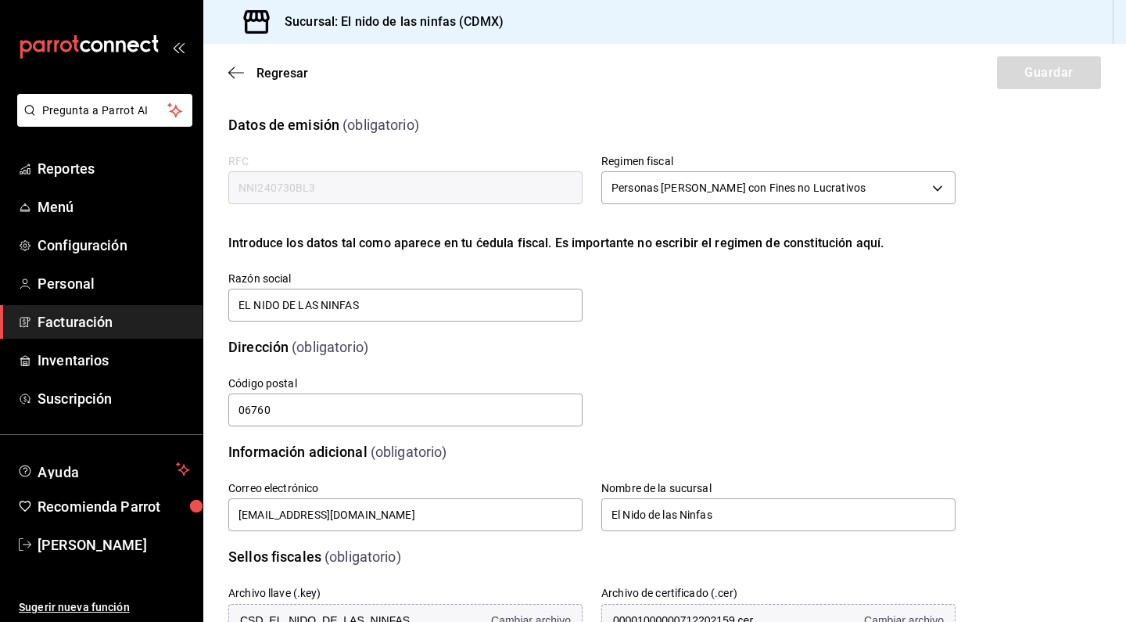
click at [309, 187] on input "NNI240730BL3" at bounding box center [405, 187] width 354 height 33
click at [235, 70] on icon "button" at bounding box center [236, 73] width 16 height 14
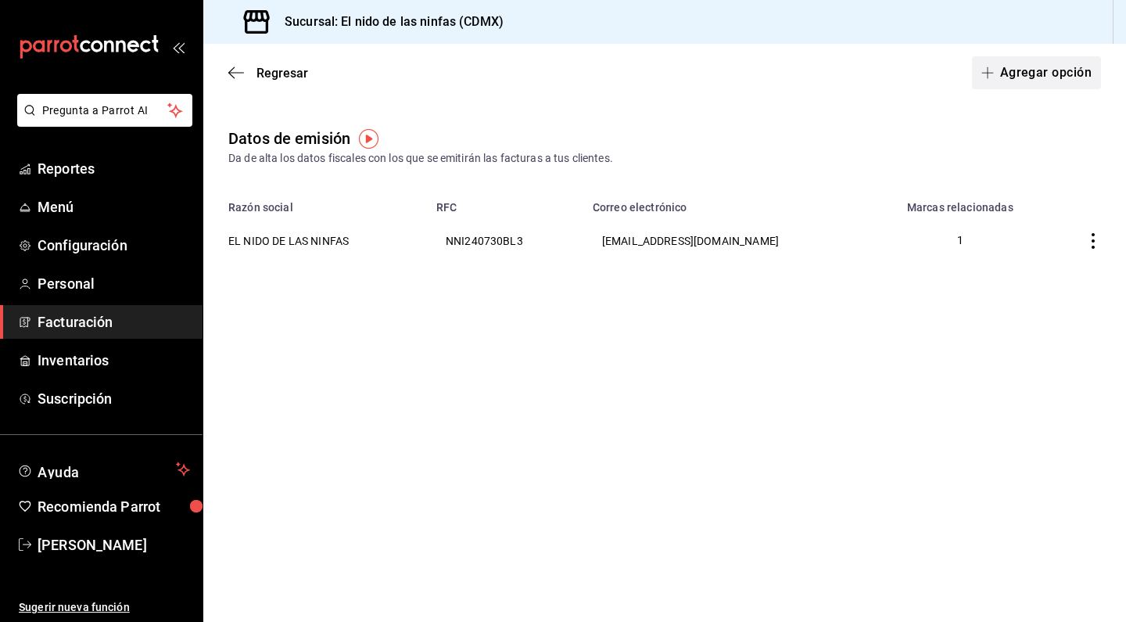
click at [1063, 76] on button "Agregar opción" at bounding box center [1036, 72] width 129 height 33
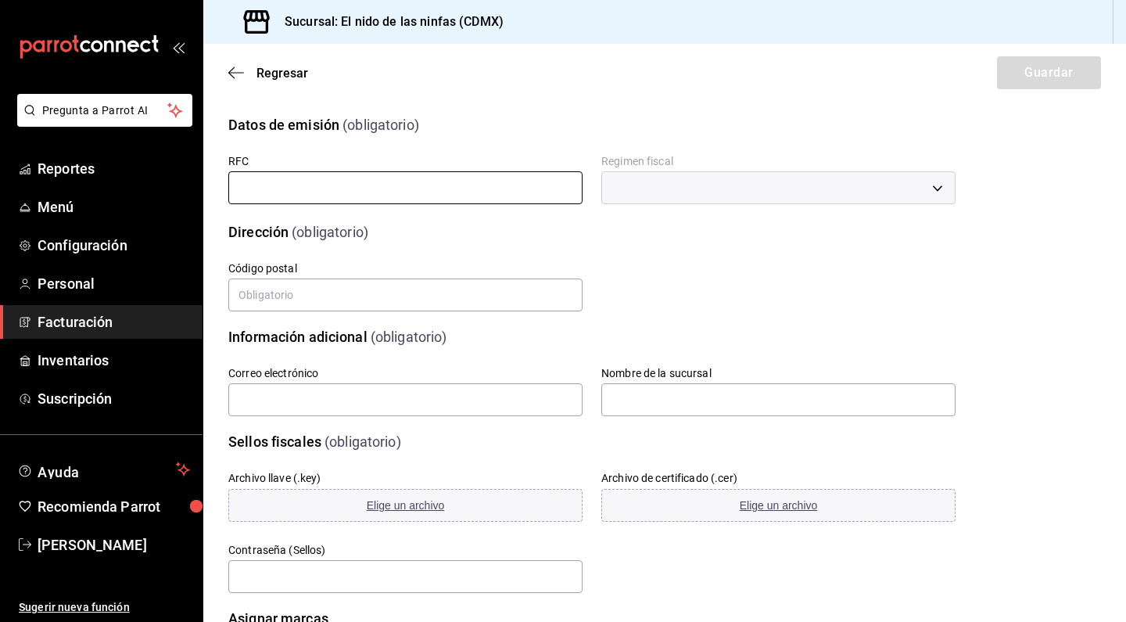
click at [329, 186] on input "text" at bounding box center [405, 187] width 354 height 33
paste input "NNI240730BL3"
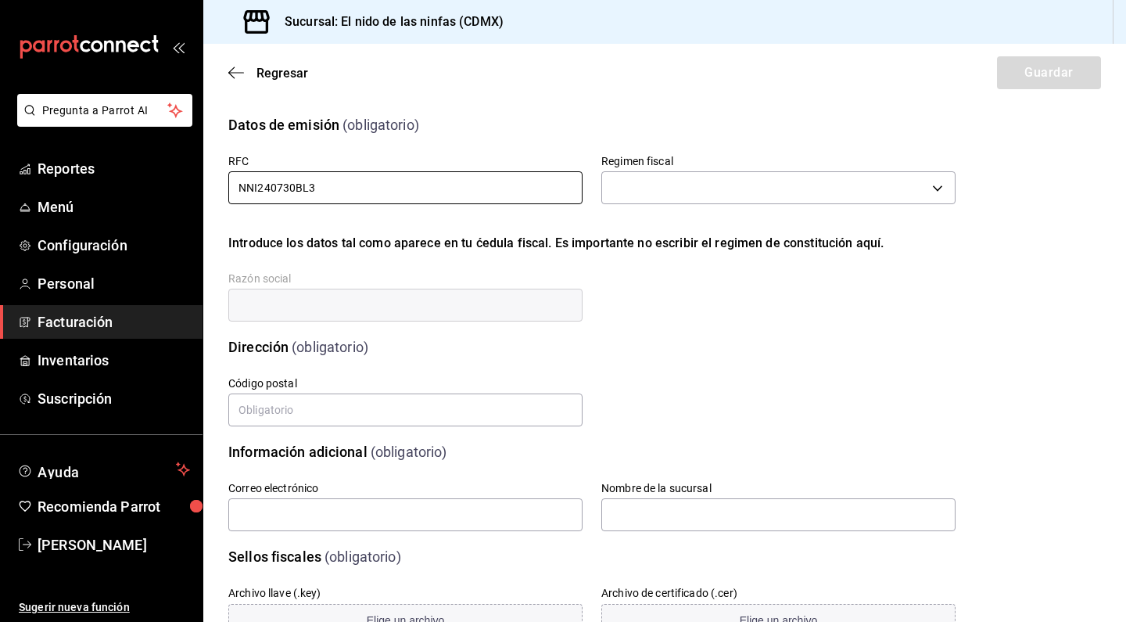
type input "NNI240730BL3"
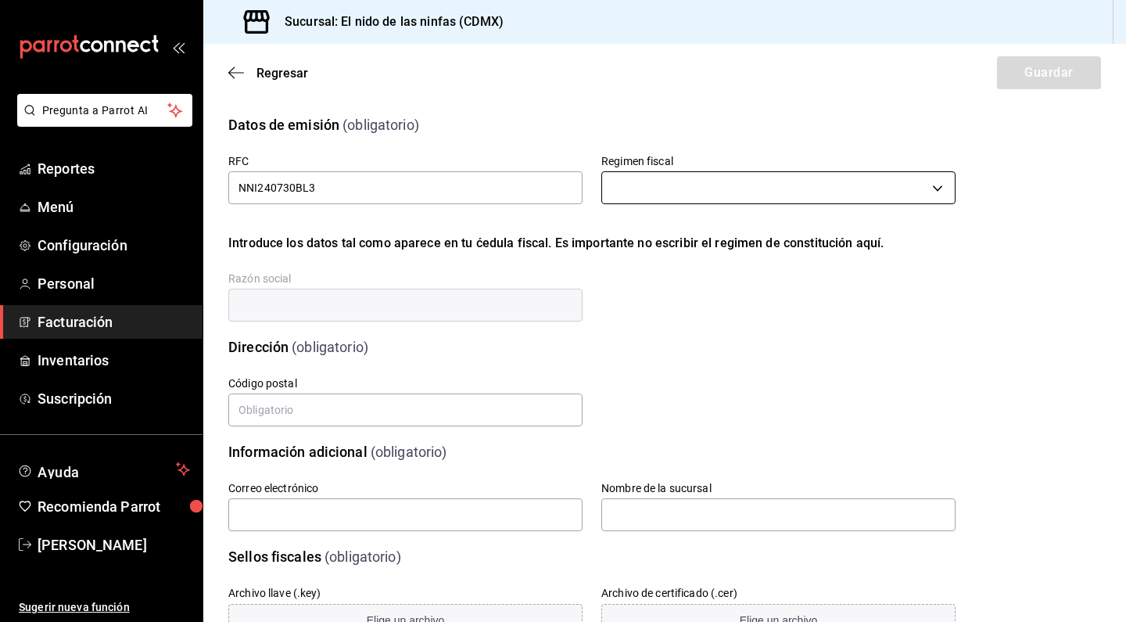
click at [714, 189] on body "Pregunta a Parrot AI Reportes Menú Configuración Personal Facturación Inventari…" at bounding box center [563, 311] width 1126 height 622
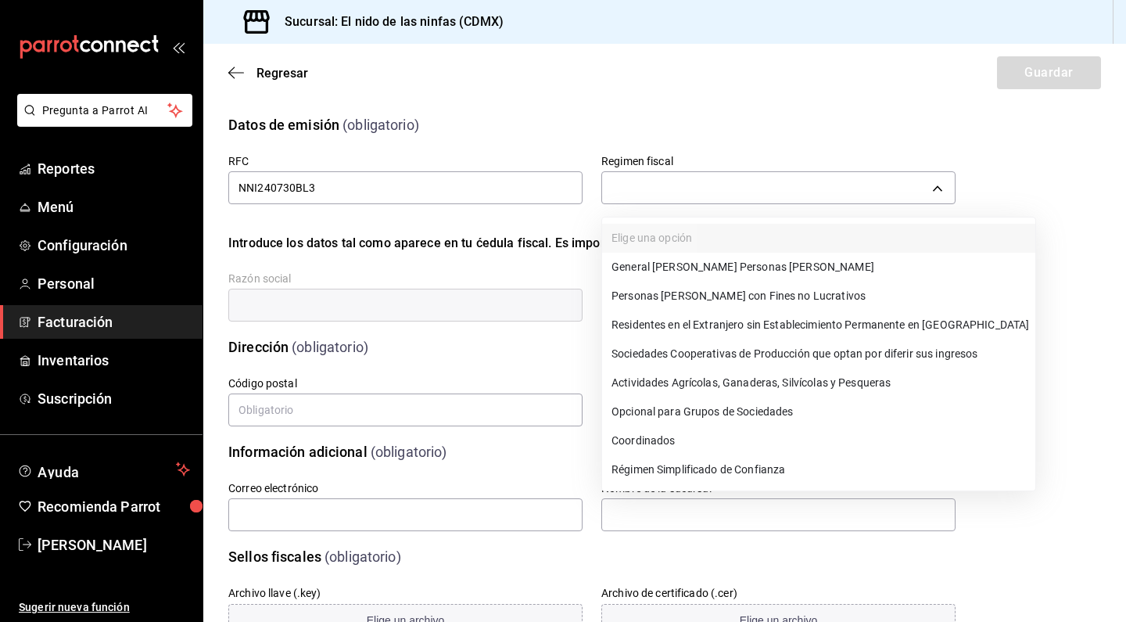
click at [713, 280] on li "General [PERSON_NAME] Personas [PERSON_NAME]" at bounding box center [818, 267] width 433 height 29
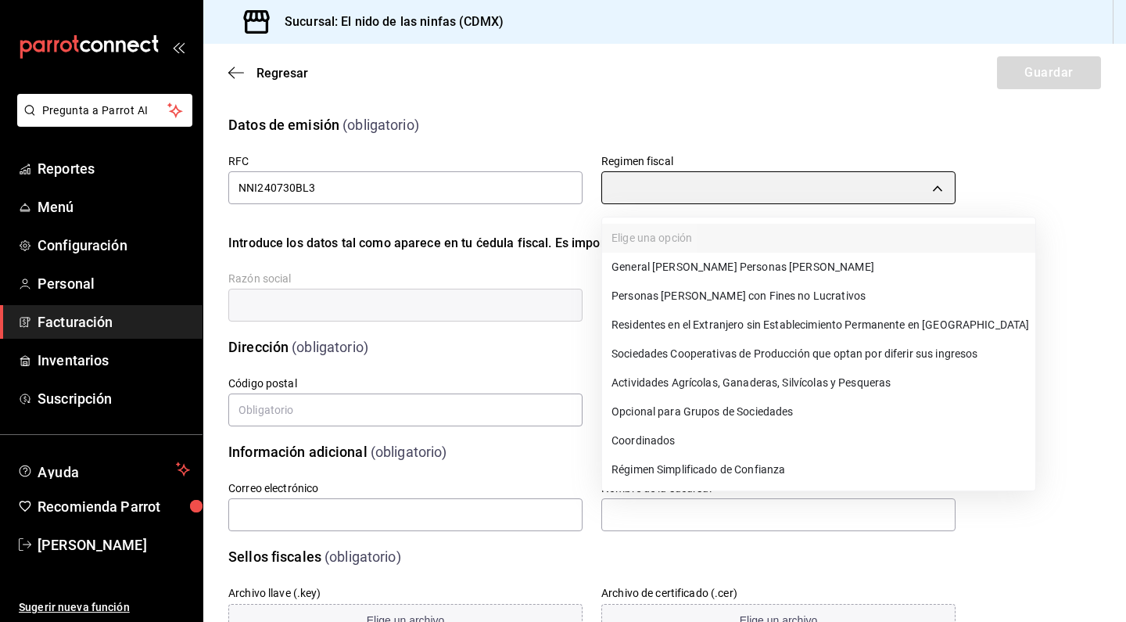
type input "601"
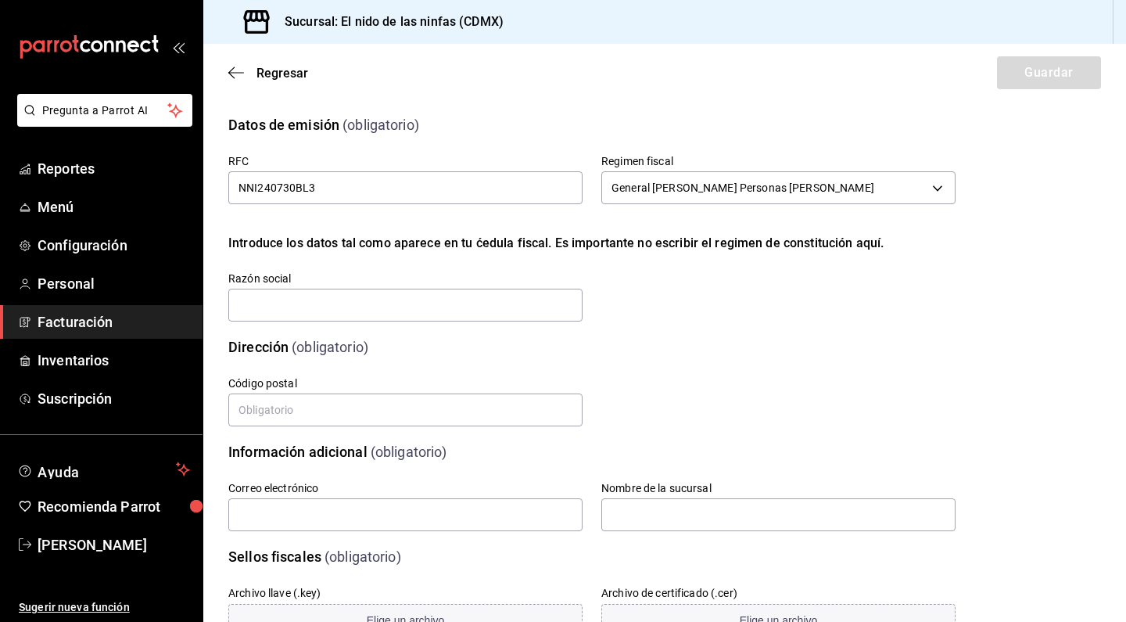
click at [701, 271] on div "RFC NNI240730BL3 Regimen fiscal General [PERSON_NAME] Personas [PERSON_NAME] 60…" at bounding box center [573, 220] width 765 height 207
type input "NINFAS"
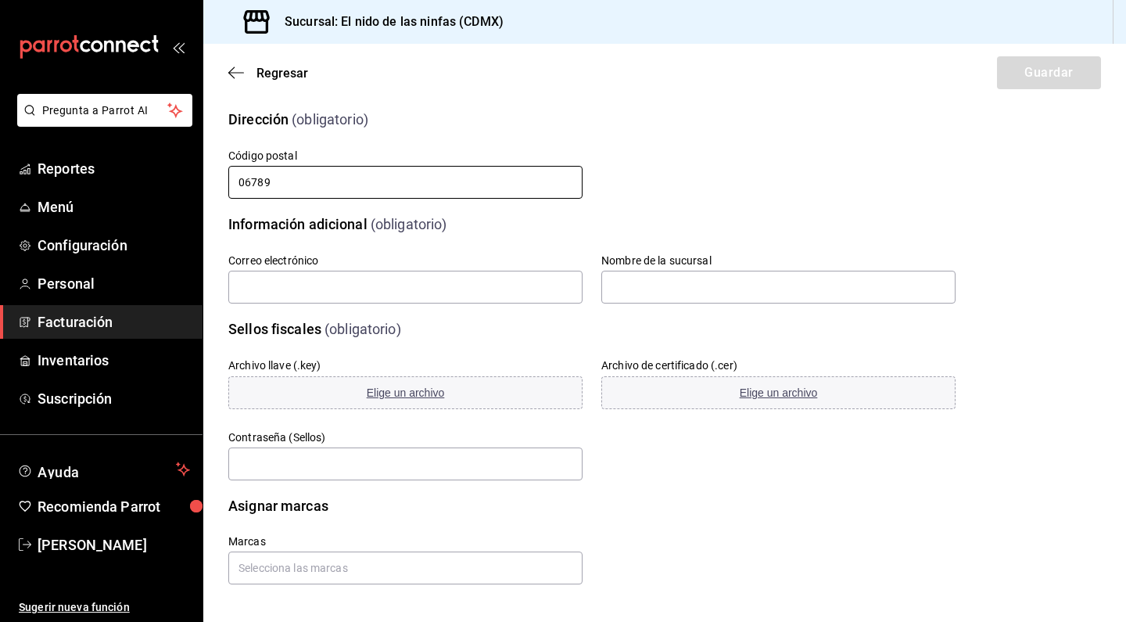
scroll to position [228, 0]
type input "06789"
type input "[EMAIL_ADDRESS][DOMAIN_NAME]"
type input "NIDO DE LAS NINFAS"
click at [464, 464] on input "text" at bounding box center [405, 463] width 354 height 33
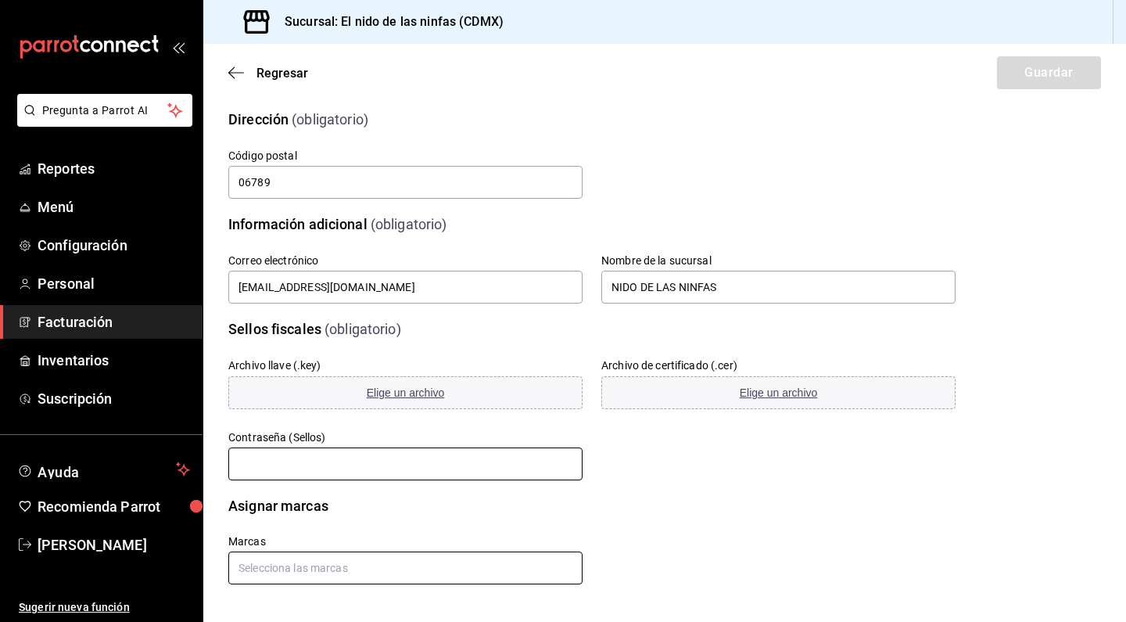
scroll to position [0, 0]
click at [440, 572] on input "text" at bounding box center [405, 567] width 354 height 33
click at [411, 385] on button "Elige un archivo" at bounding box center [405, 392] width 354 height 33
click at [386, 479] on input "text" at bounding box center [405, 463] width 354 height 33
type input "NINFAS"
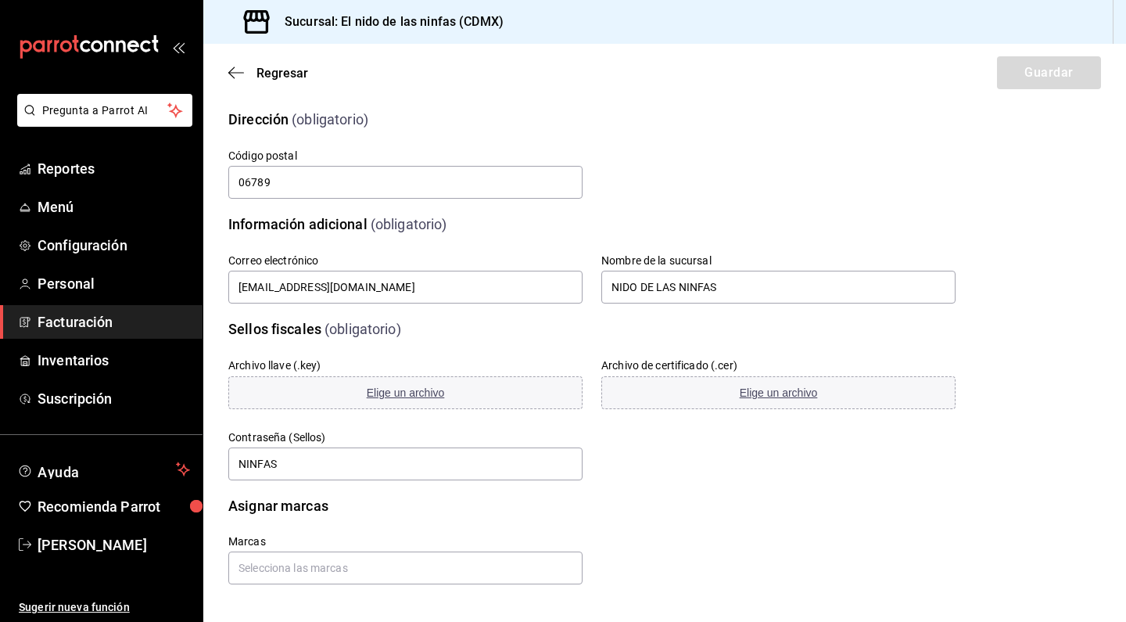
click at [584, 549] on div "Marcas" at bounding box center [573, 540] width 765 height 87
click at [427, 551] on input "text" at bounding box center [405, 567] width 354 height 33
click at [595, 502] on div "Marcas" at bounding box center [573, 540] width 765 height 87
click at [678, 376] on button "Elige un archivo" at bounding box center [778, 392] width 354 height 33
click at [232, 77] on icon "button" at bounding box center [236, 73] width 16 height 14
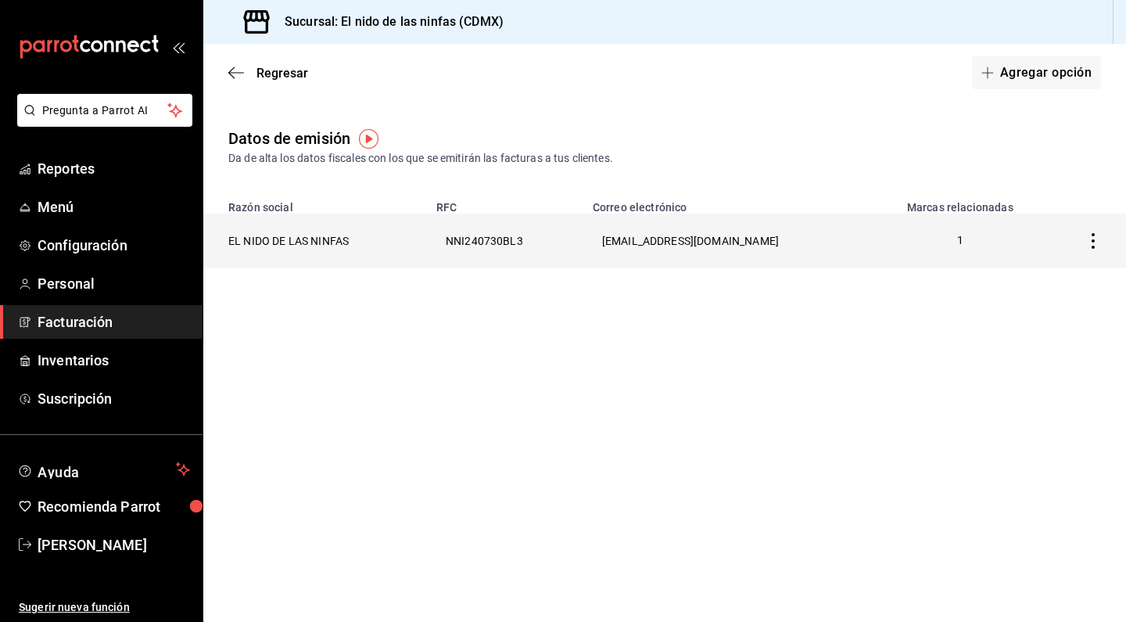
click at [512, 246] on th "NNI240730BL3" at bounding box center [505, 240] width 156 height 54
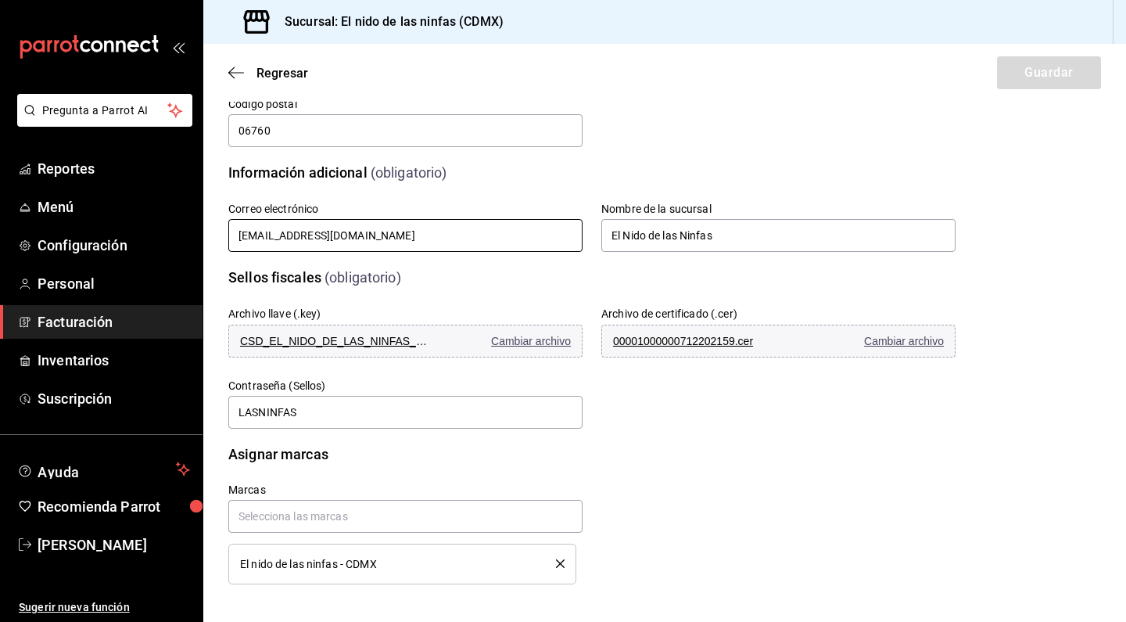
scroll to position [279, 0]
click at [224, 71] on div "Regresar Guardar" at bounding box center [664, 73] width 923 height 58
click at [231, 70] on icon "button" at bounding box center [231, 73] width 6 height 12
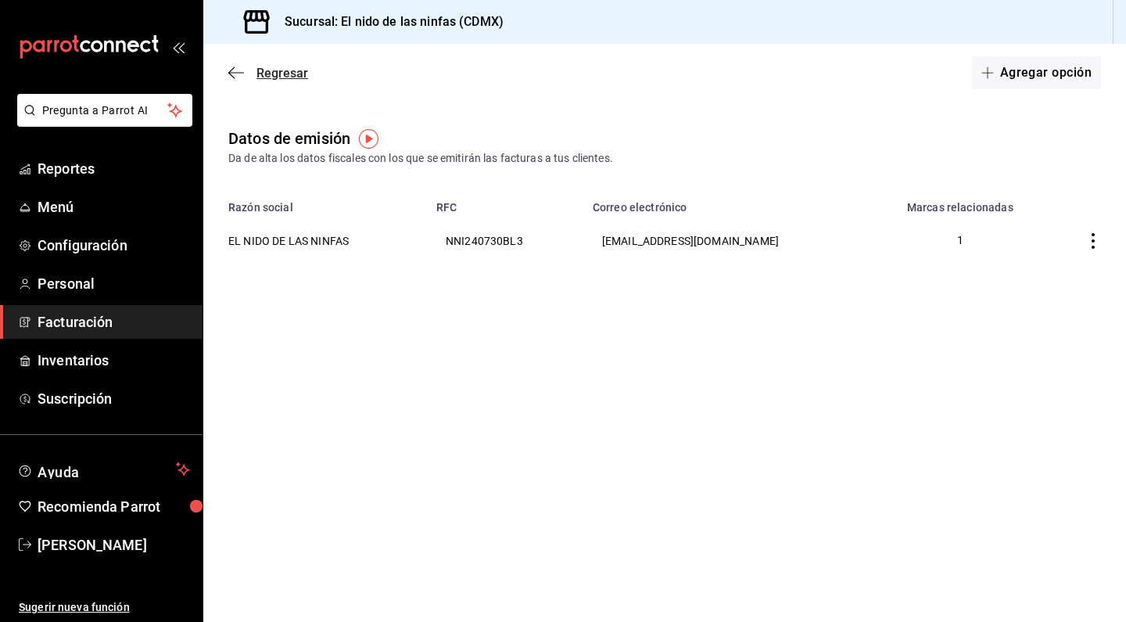
click at [233, 67] on icon "button" at bounding box center [236, 73] width 16 height 14
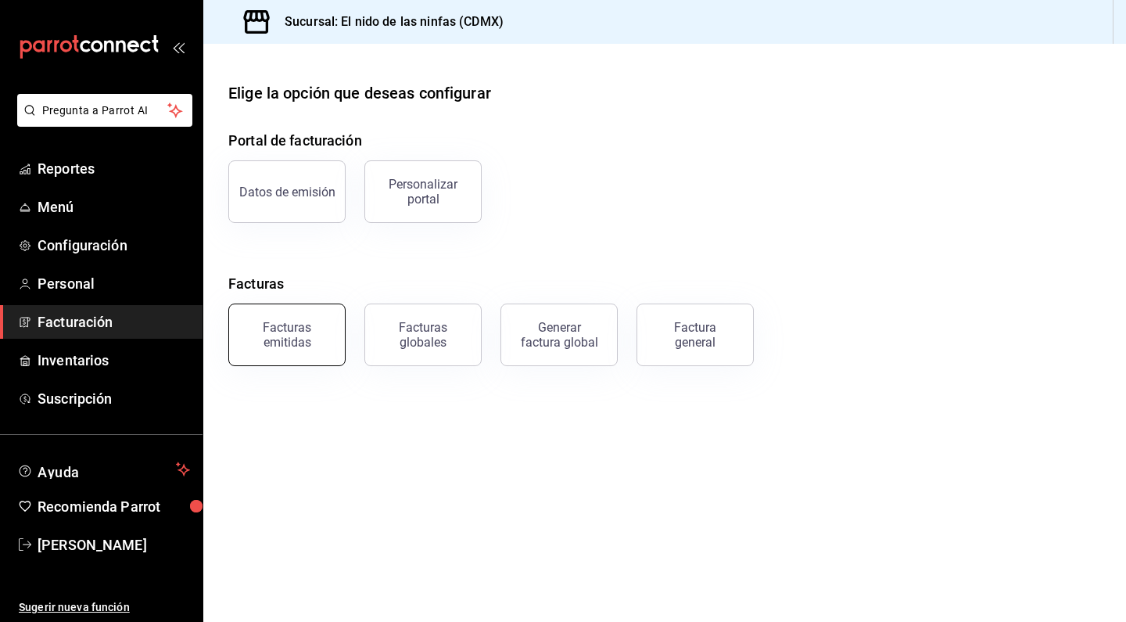
click at [296, 324] on div "Facturas emitidas" at bounding box center [286, 335] width 97 height 30
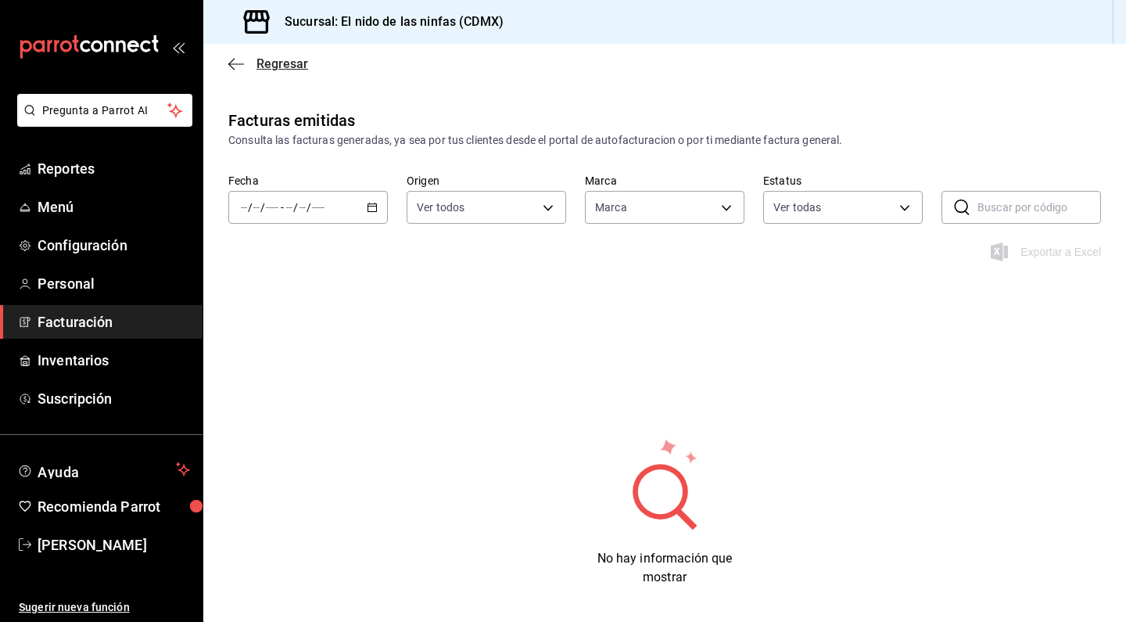
click at [237, 70] on icon "button" at bounding box center [236, 64] width 16 height 14
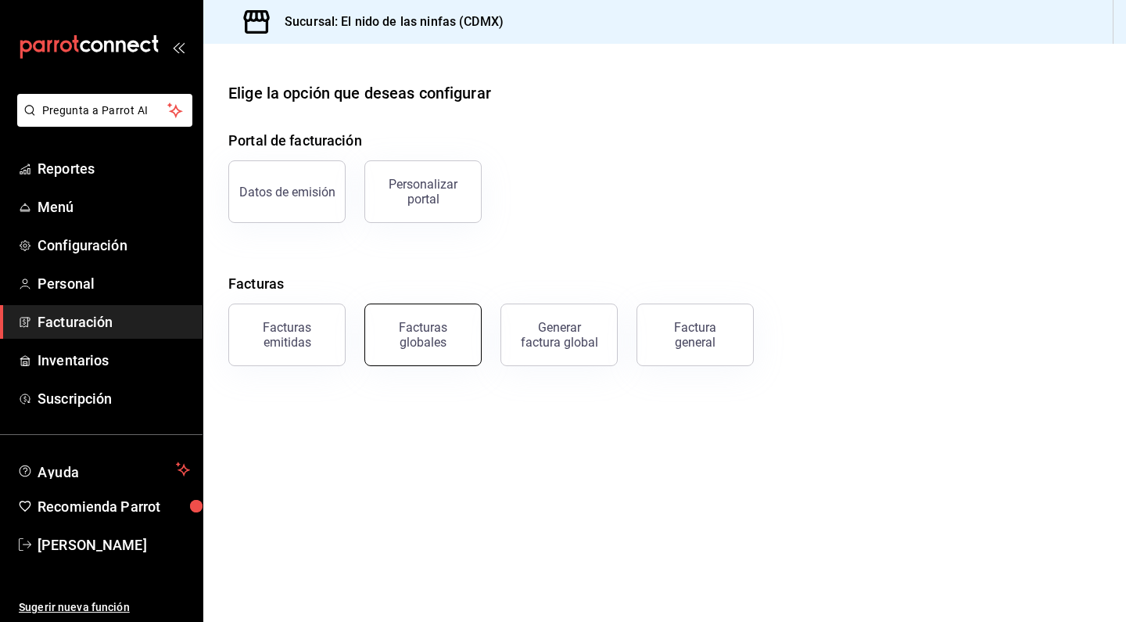
click at [451, 332] on div "Facturas globales" at bounding box center [423, 335] width 97 height 30
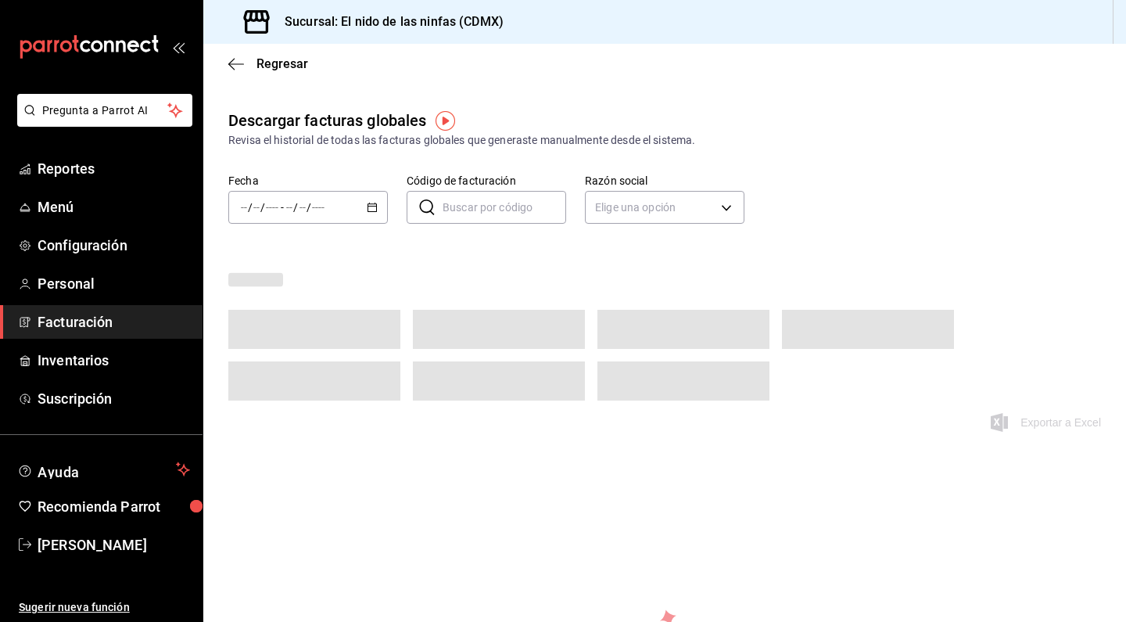
click at [418, 328] on span at bounding box center [499, 329] width 172 height 39
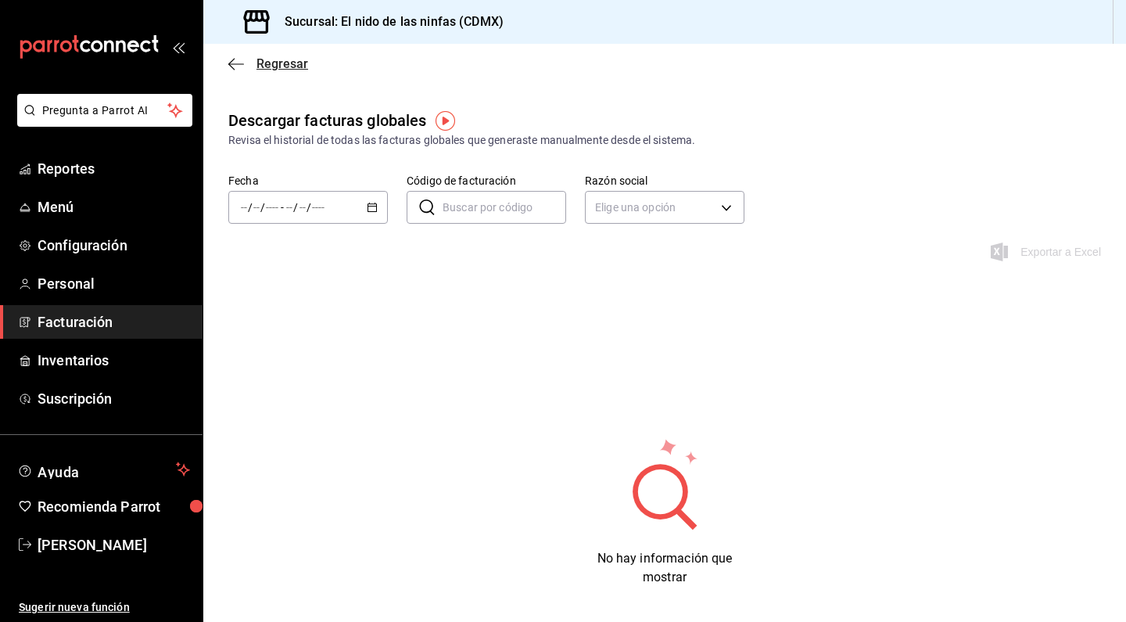
click at [228, 57] on icon "button" at bounding box center [236, 64] width 16 height 14
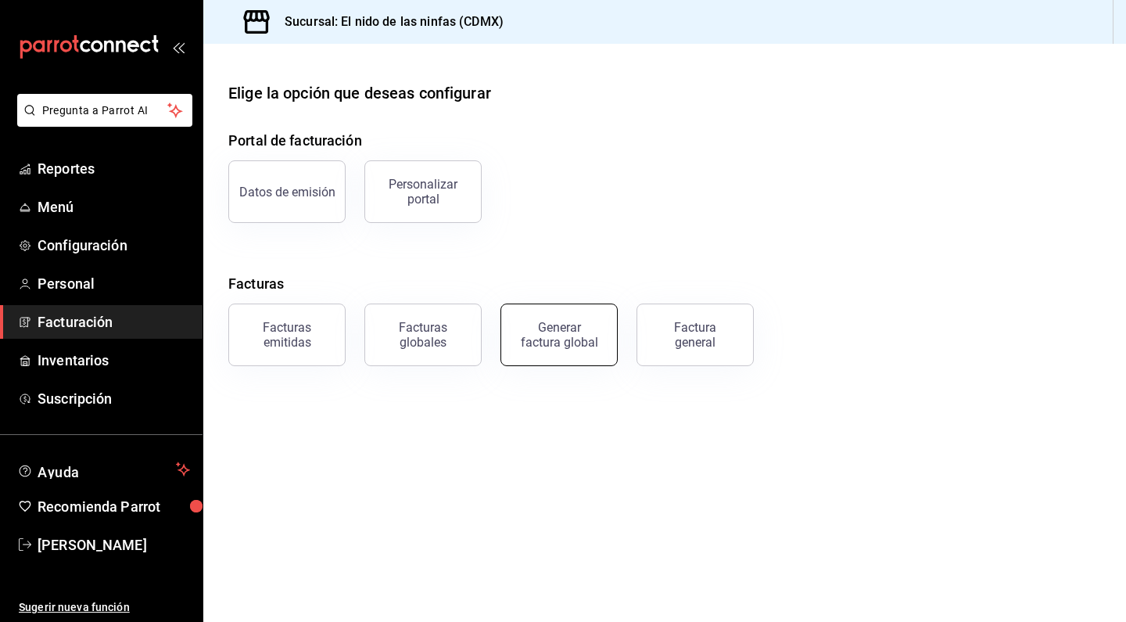
click at [586, 332] on div "Generar factura global" at bounding box center [559, 335] width 78 height 30
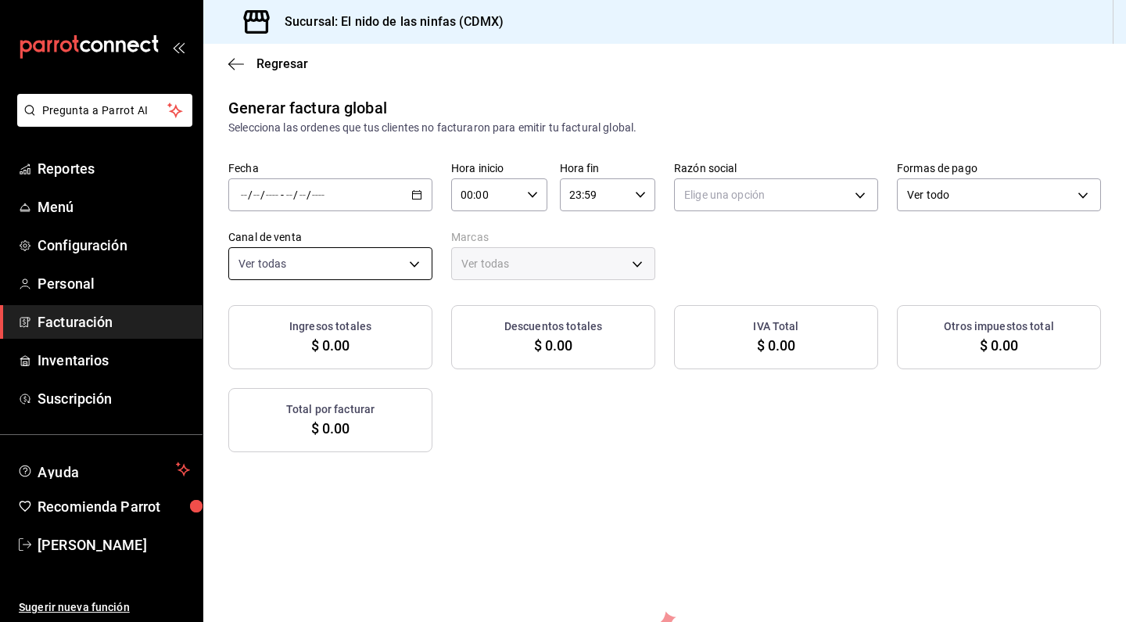
type input "PARROT,UBER_EATS,RAPPI,DIDI_FOOD,ONLINE"
click at [235, 72] on div "Regresar" at bounding box center [664, 64] width 923 height 40
click at [226, 62] on div "Regresar" at bounding box center [664, 64] width 923 height 40
click at [230, 62] on icon "button" at bounding box center [236, 64] width 16 height 14
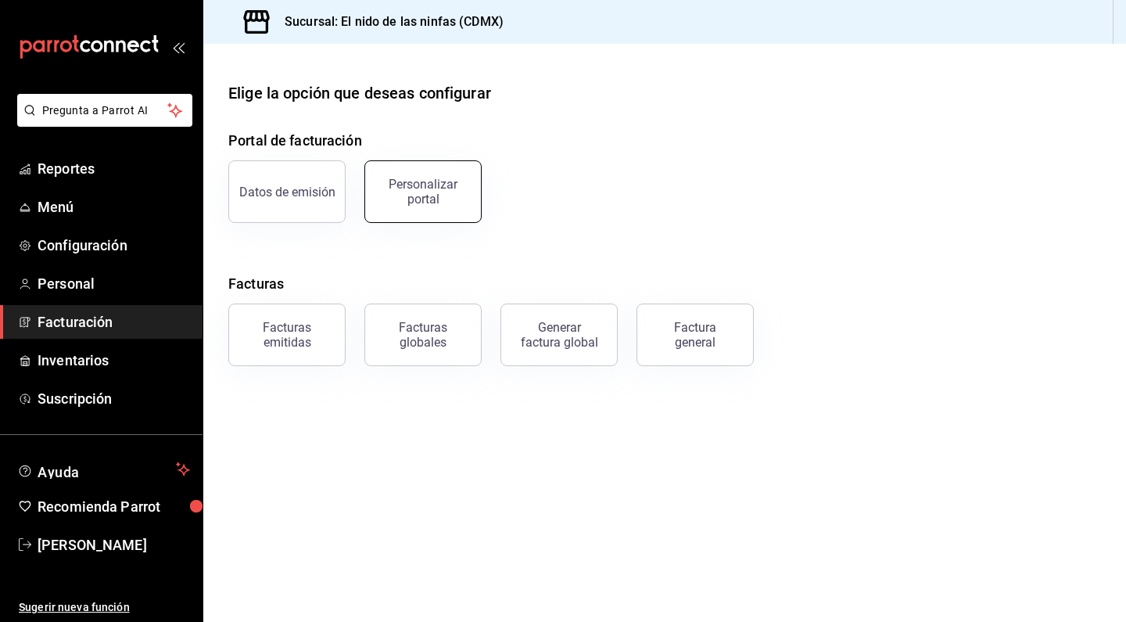
click at [454, 203] on div "Personalizar portal" at bounding box center [423, 192] width 97 height 30
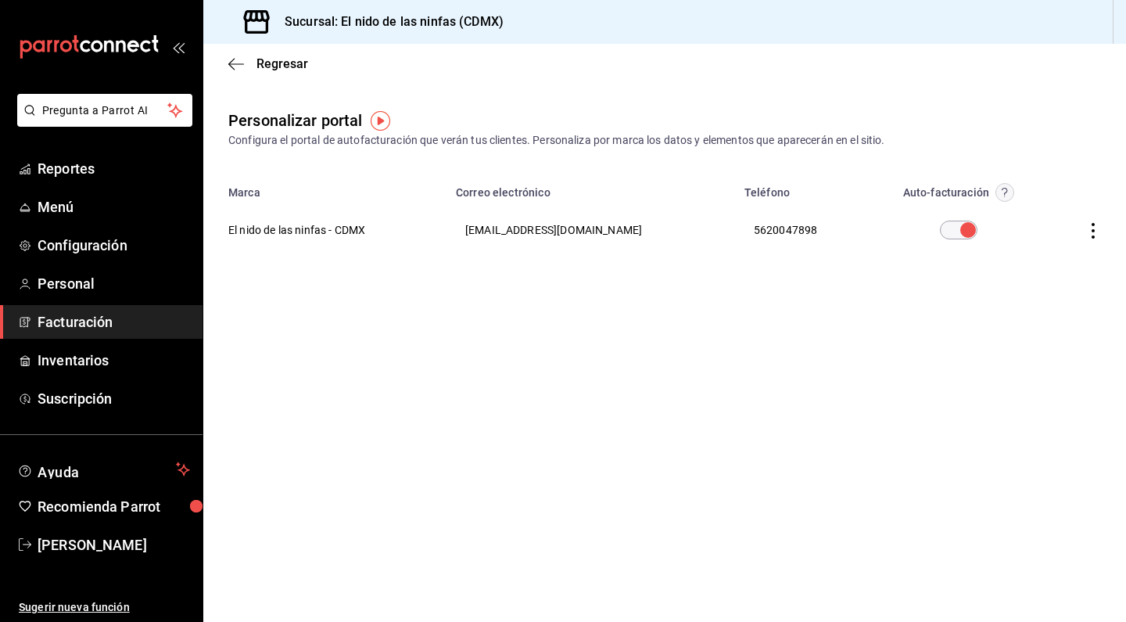
click at [944, 240] on th at bounding box center [958, 230] width 175 height 56
click at [946, 228] on input "checkbox" at bounding box center [968, 230] width 56 height 19
checkbox input "true"
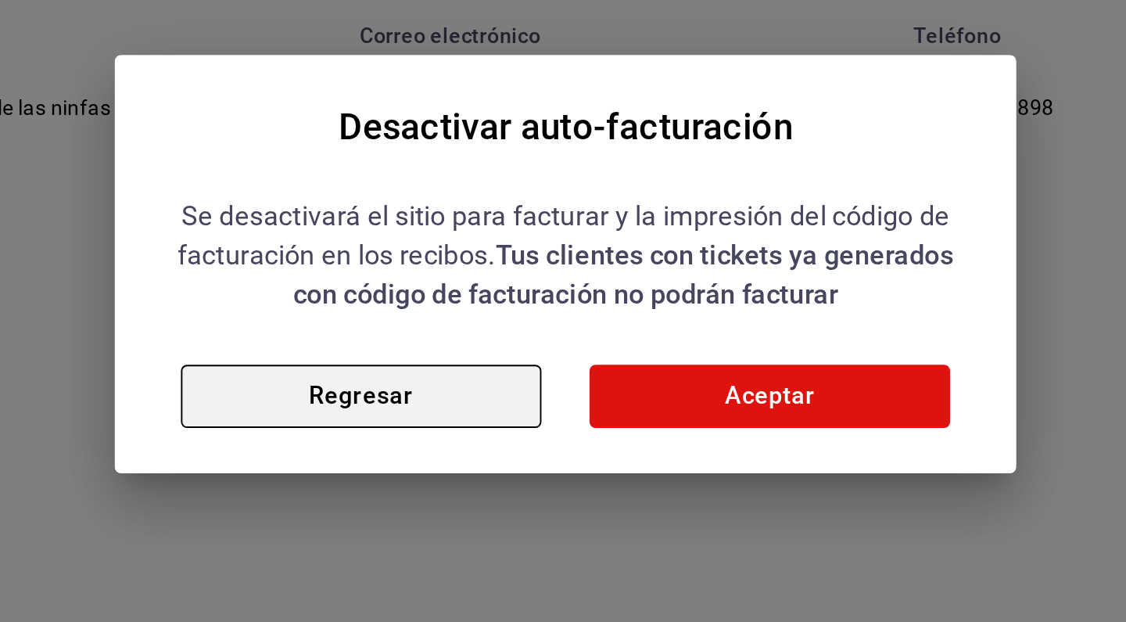
click at [363, 364] on button "Regresar" at bounding box center [457, 380] width 188 height 33
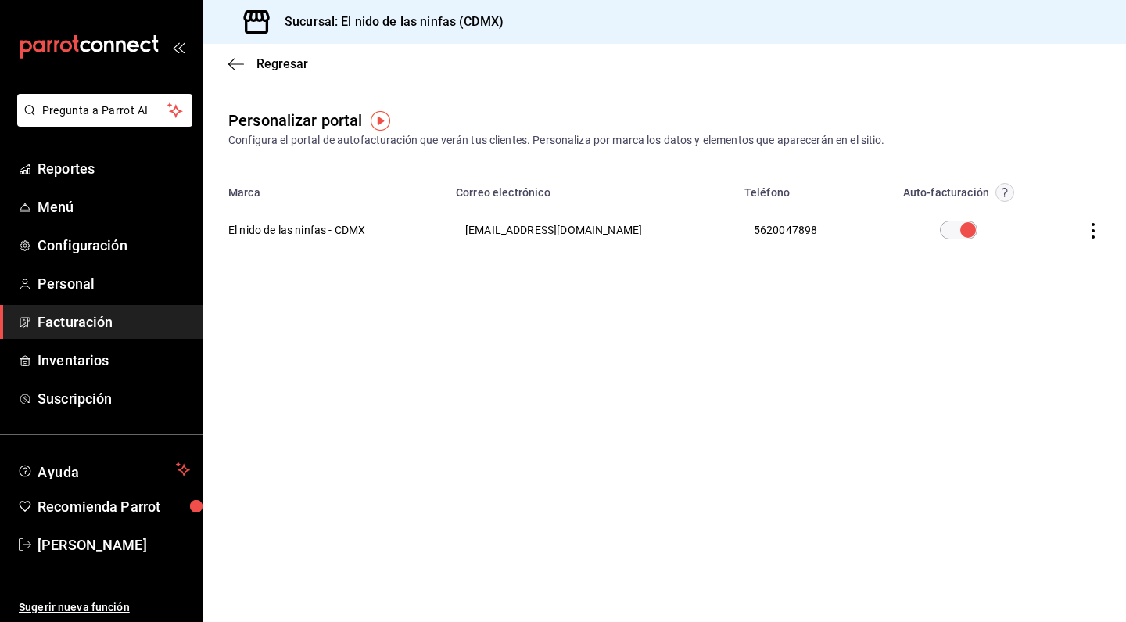
click at [1091, 227] on icon "button" at bounding box center [1093, 231] width 16 height 16
click at [1024, 210] on li "Editar" at bounding box center [1023, 211] width 156 height 40
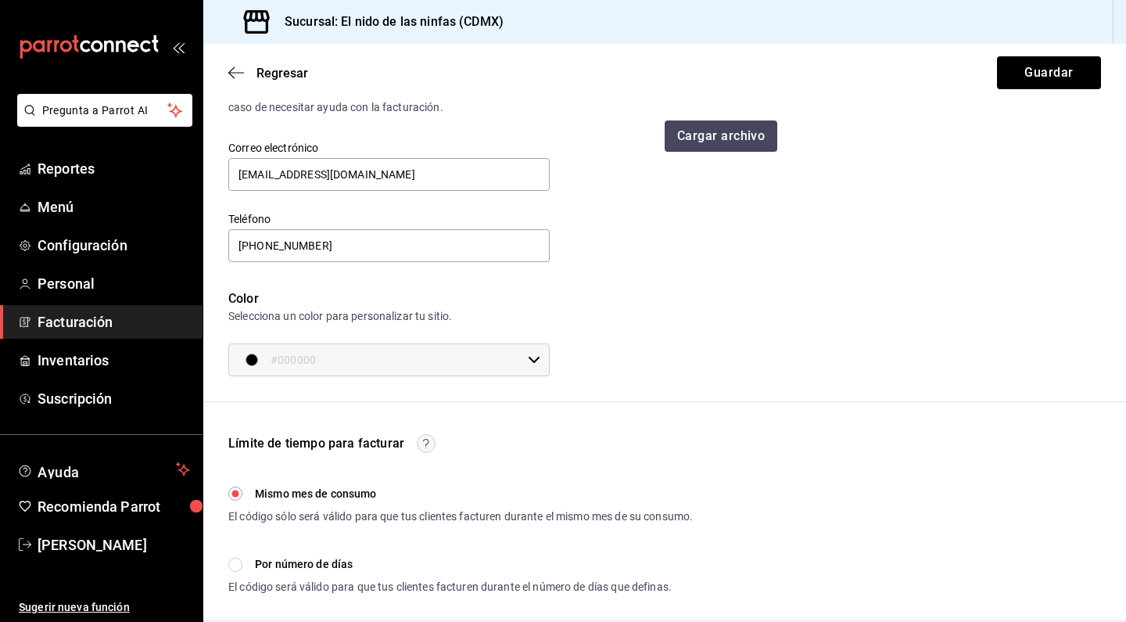
scroll to position [106, 0]
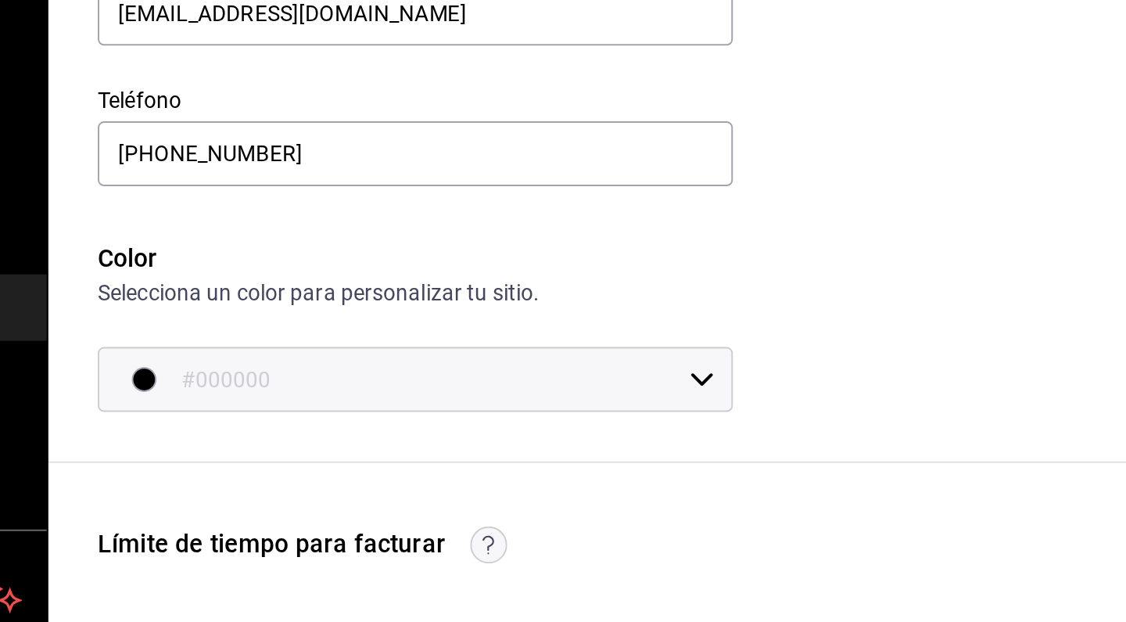
click at [271, 342] on input "#000000" at bounding box center [396, 357] width 251 height 31
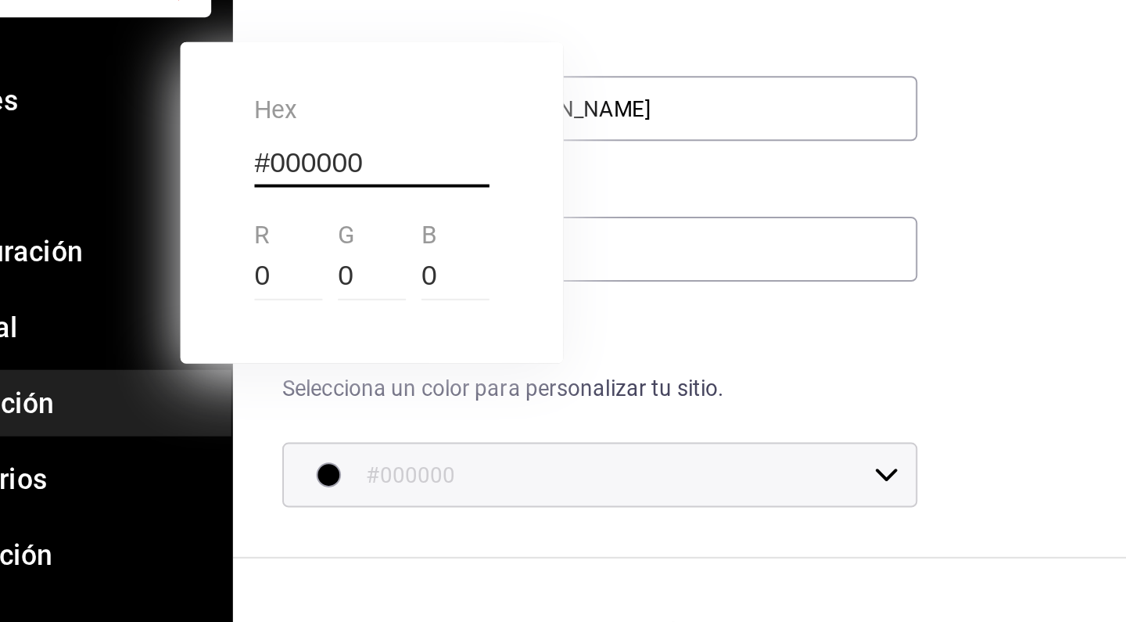
click at [167, 239] on div at bounding box center [563, 311] width 1126 height 622
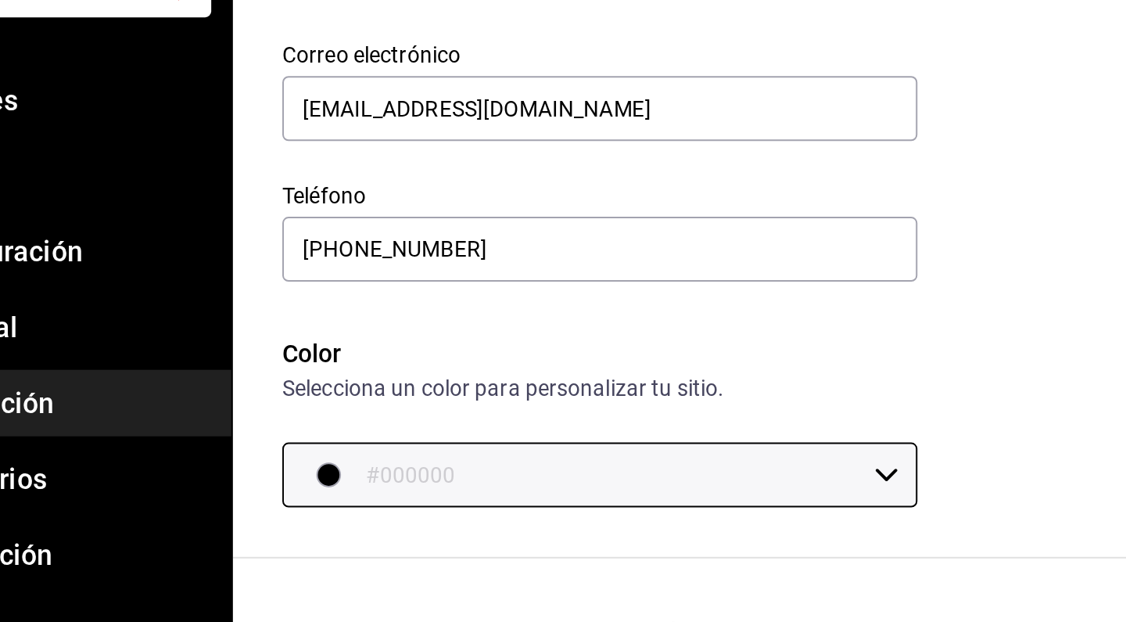
click at [246, 352] on div "button" at bounding box center [252, 358] width 13 height 13
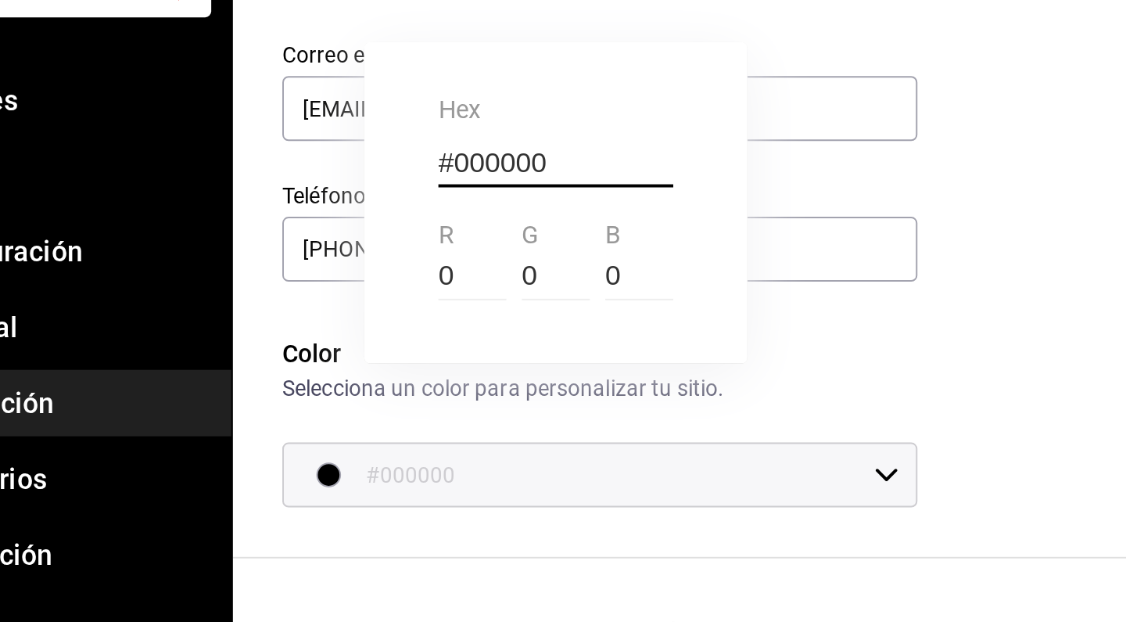
click at [307, 246] on input "0" at bounding box center [324, 257] width 34 height 23
type input "1"
type input "#010000"
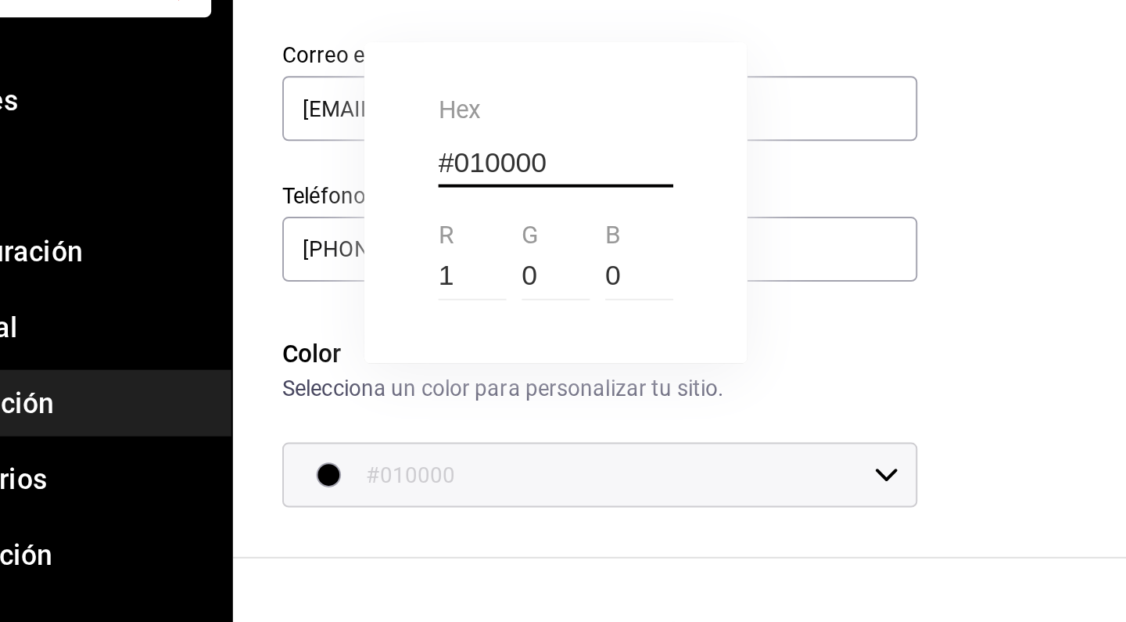
type input "1"
click at [350, 246] on input "0" at bounding box center [367, 257] width 34 height 23
click at [425, 179] on div at bounding box center [563, 311] width 1126 height 622
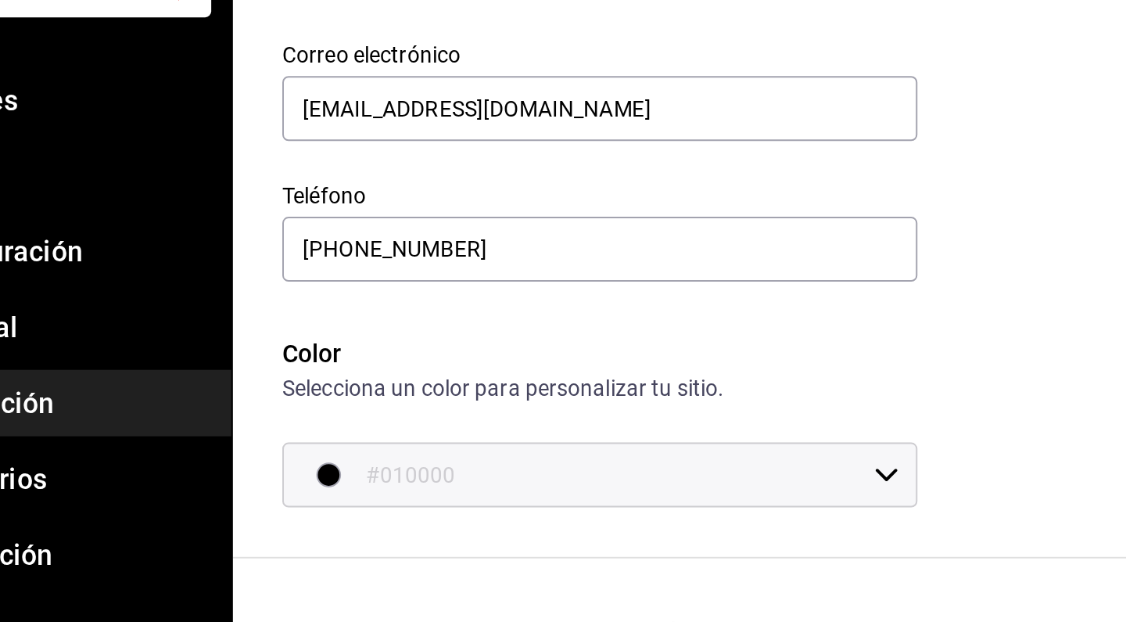
scroll to position [108, 0]
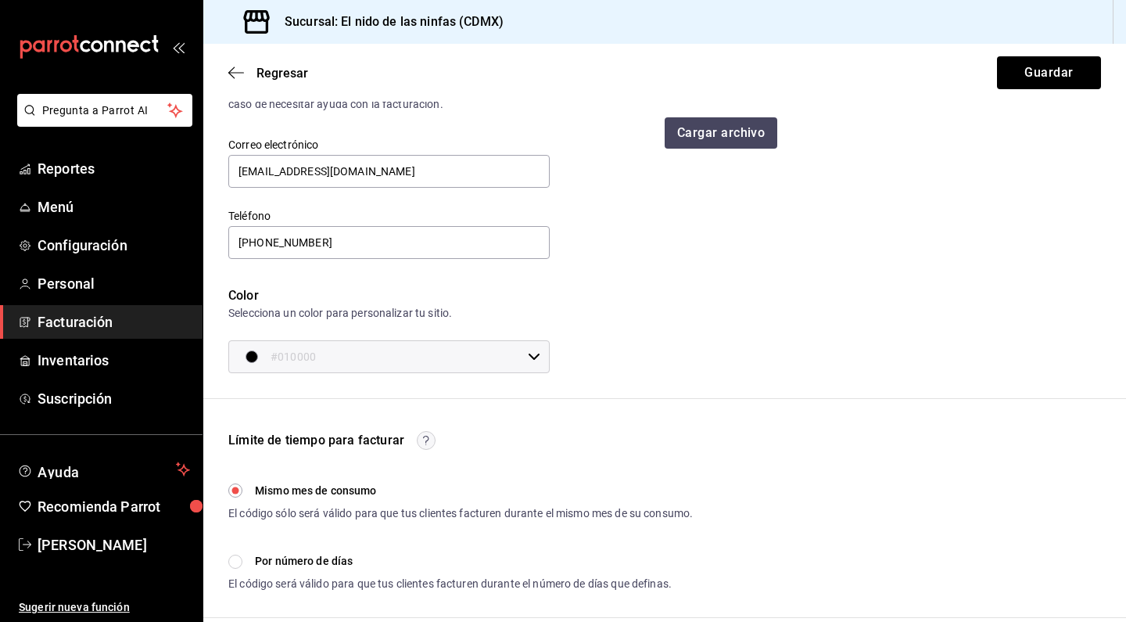
click at [364, 367] on input "#010000" at bounding box center [396, 356] width 251 height 31
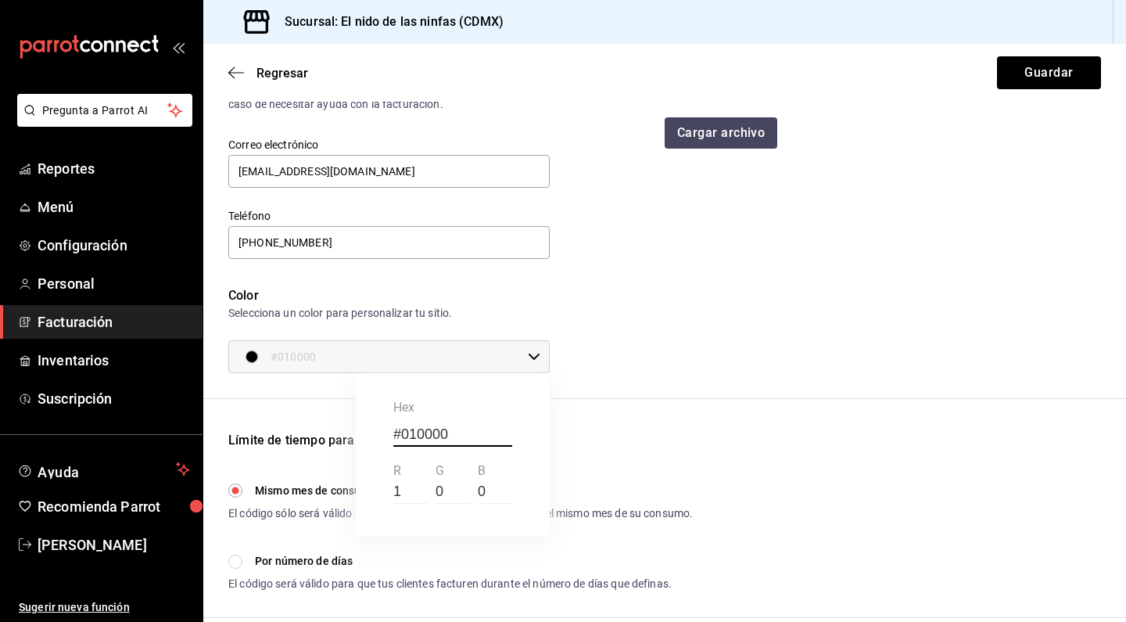
click at [597, 401] on div at bounding box center [563, 311] width 1126 height 622
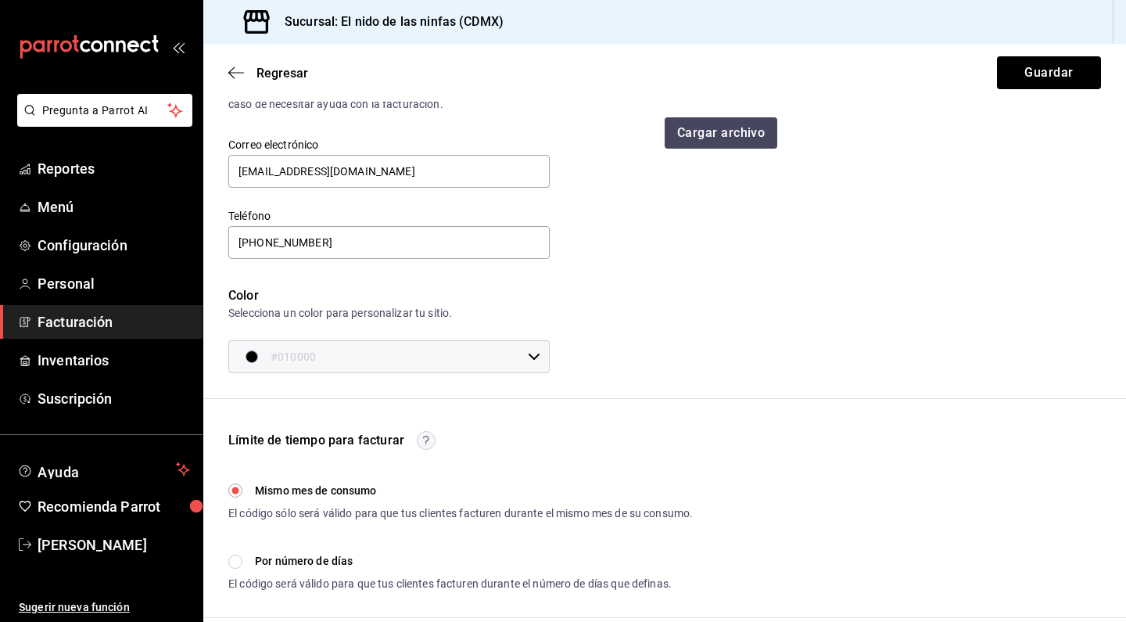
click at [256, 358] on div "button" at bounding box center [252, 356] width 13 height 13
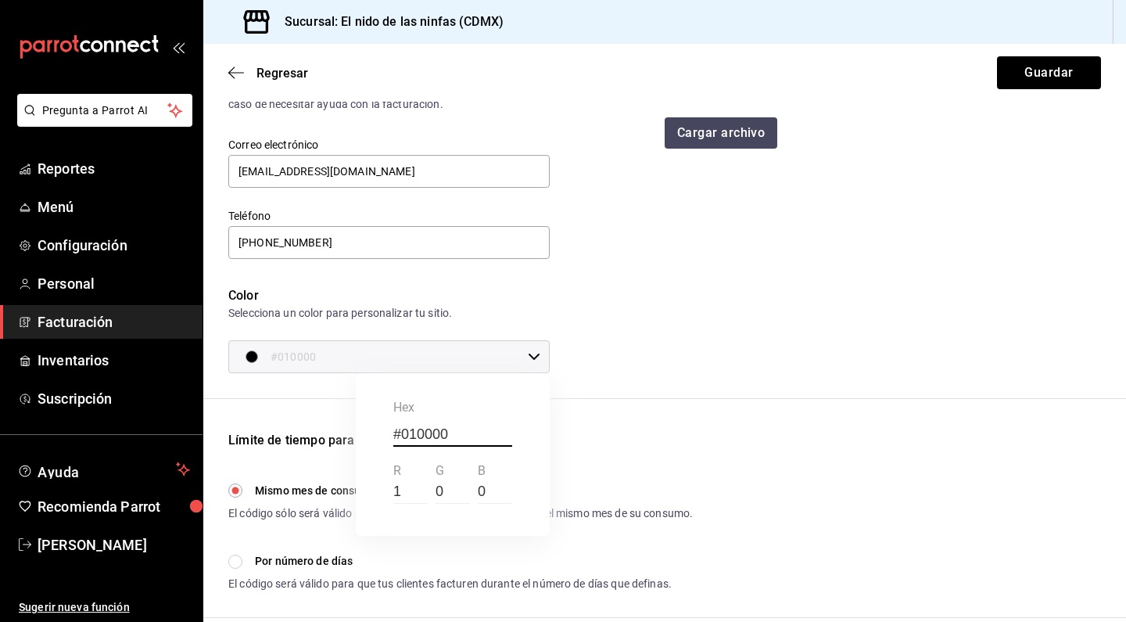
click at [246, 357] on div at bounding box center [563, 311] width 1126 height 622
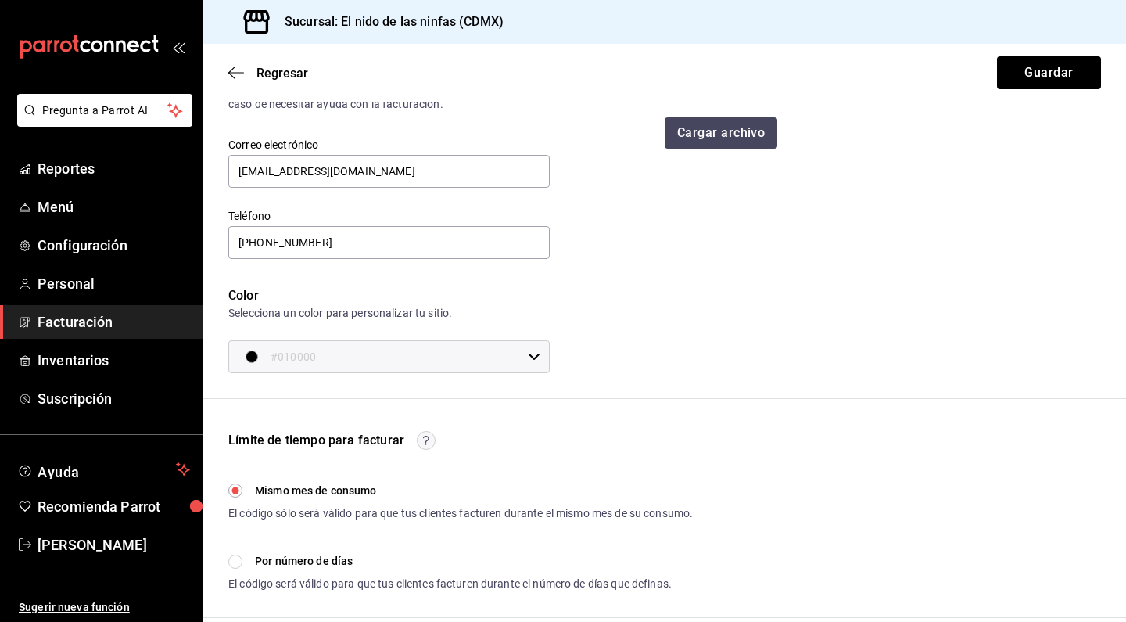
click at [386, 347] on input "#010000" at bounding box center [396, 356] width 251 height 31
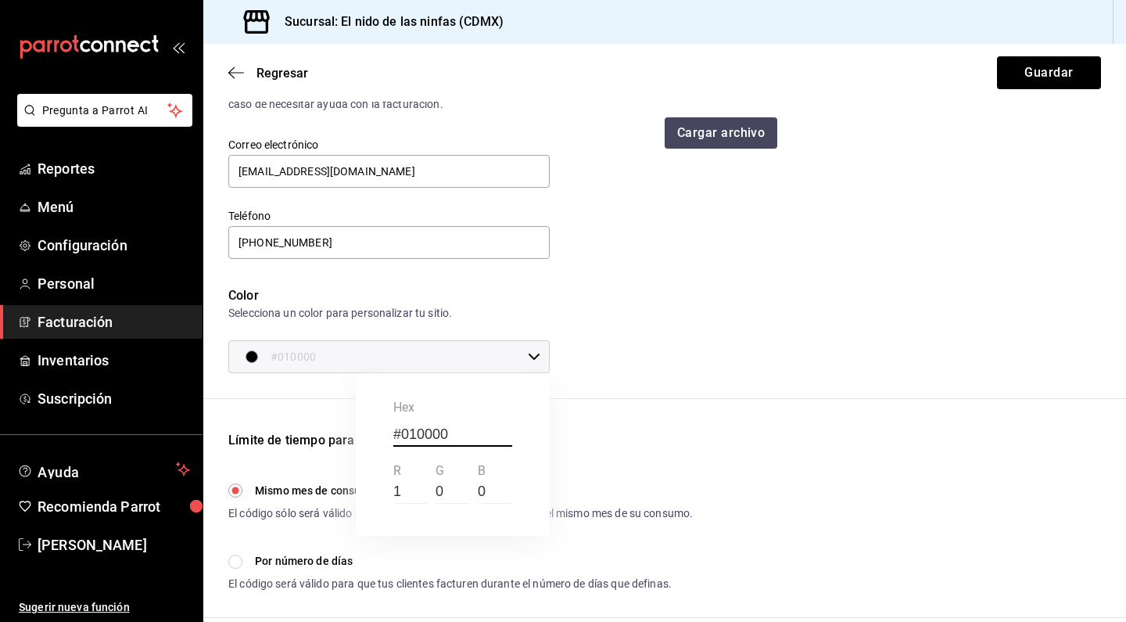
click at [454, 493] on input "0" at bounding box center [453, 491] width 34 height 23
type input "0"
click at [475, 433] on input "#010000" at bounding box center [452, 434] width 119 height 23
type input "#010"
type input "#001100"
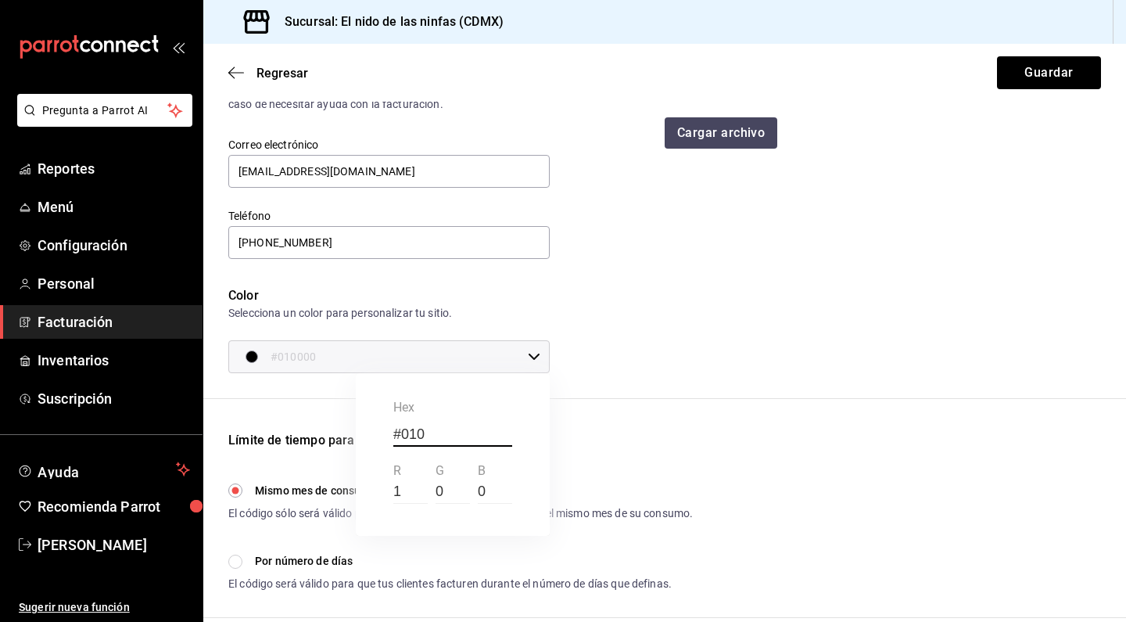
type input "0"
type input "17"
type input "#"
type input "111"
type input "#111111"
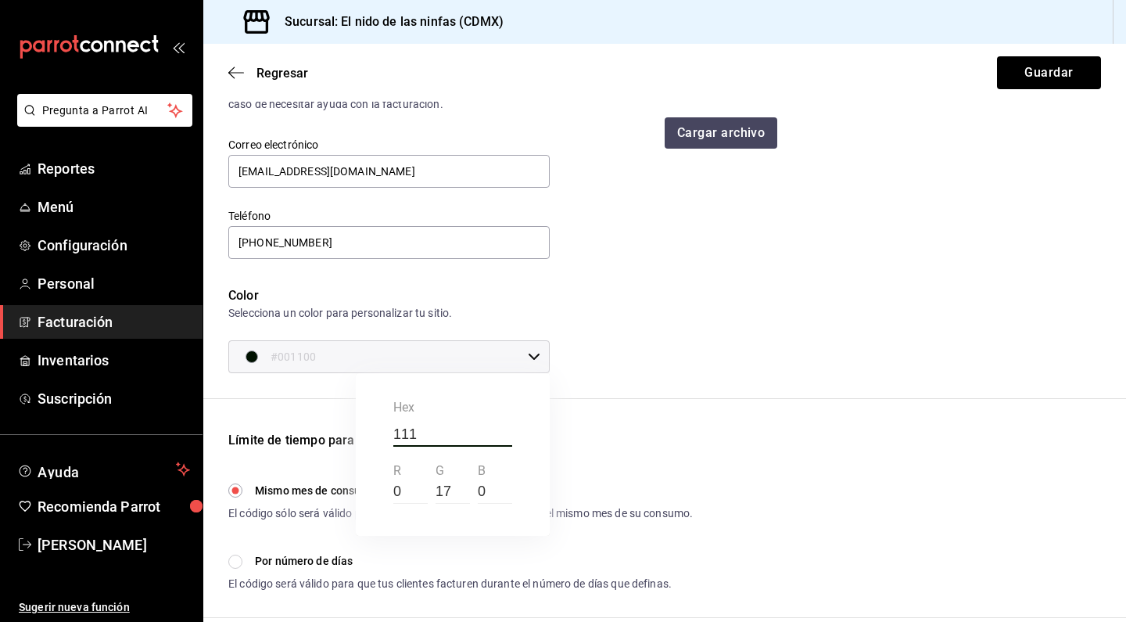
type input "17"
type input "#111111"
click at [694, 475] on div at bounding box center [563, 311] width 1126 height 622
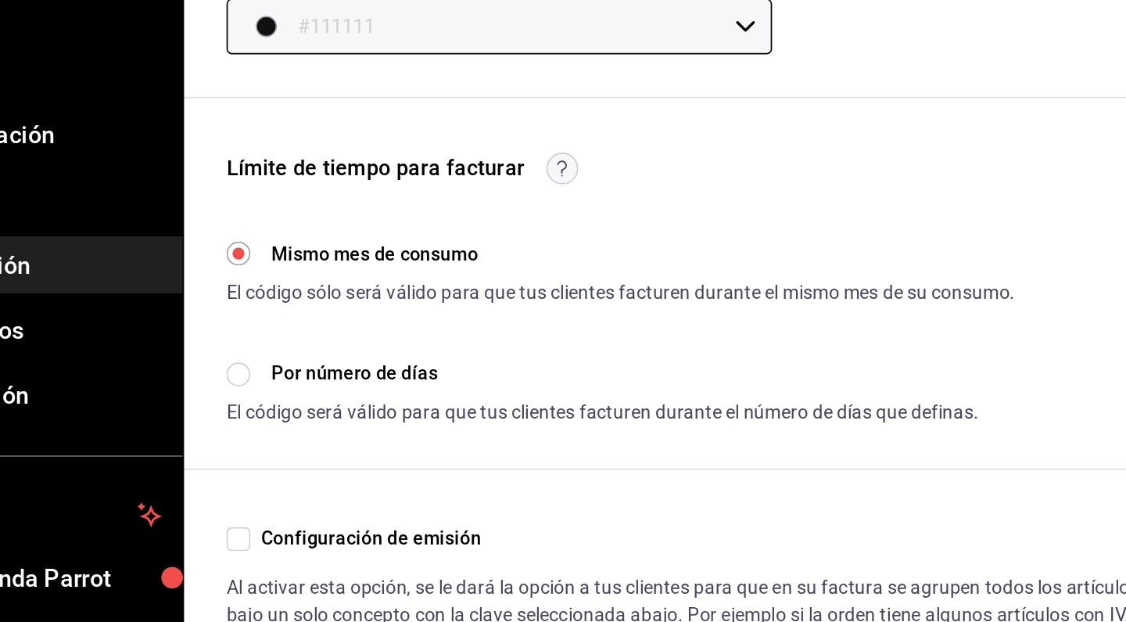
scroll to position [283, 0]
click at [228, 379] on input "Por número de días" at bounding box center [235, 386] width 14 height 14
radio input "true"
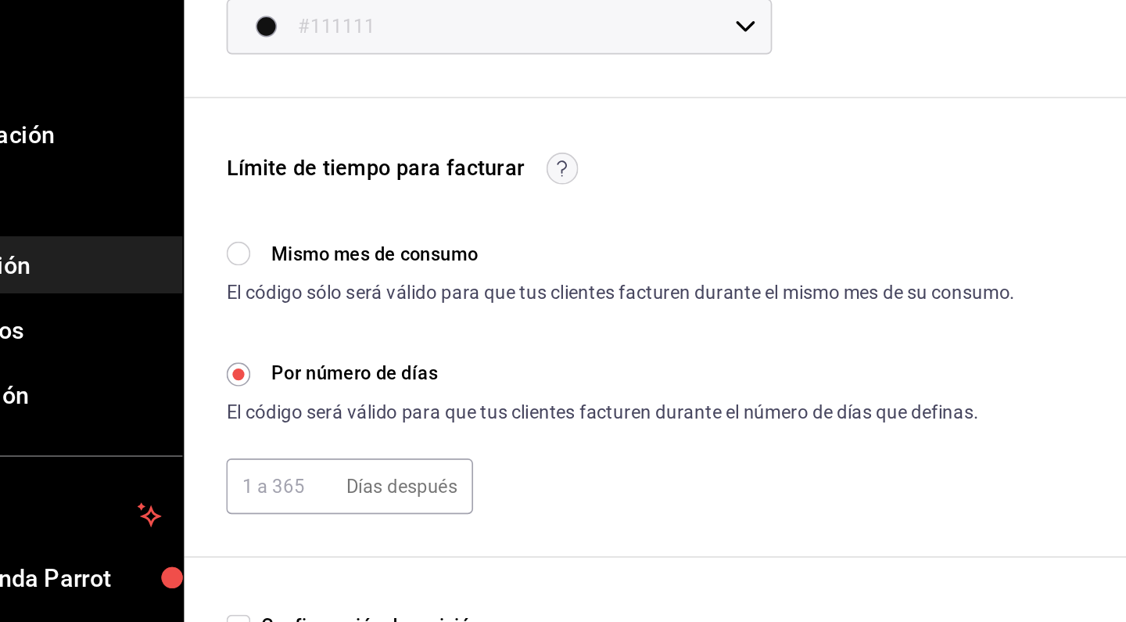
click at [228, 436] on input "text" at bounding box center [260, 451] width 64 height 31
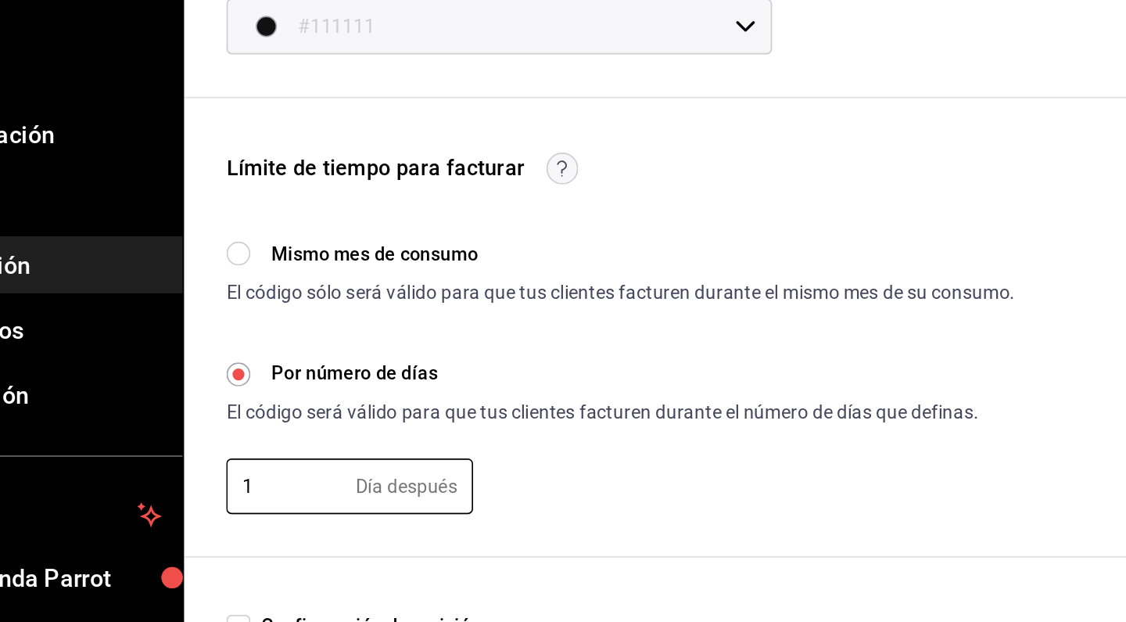
type input "1"
click at [352, 436] on div "1 Día después ​" at bounding box center [664, 452] width 873 height 33
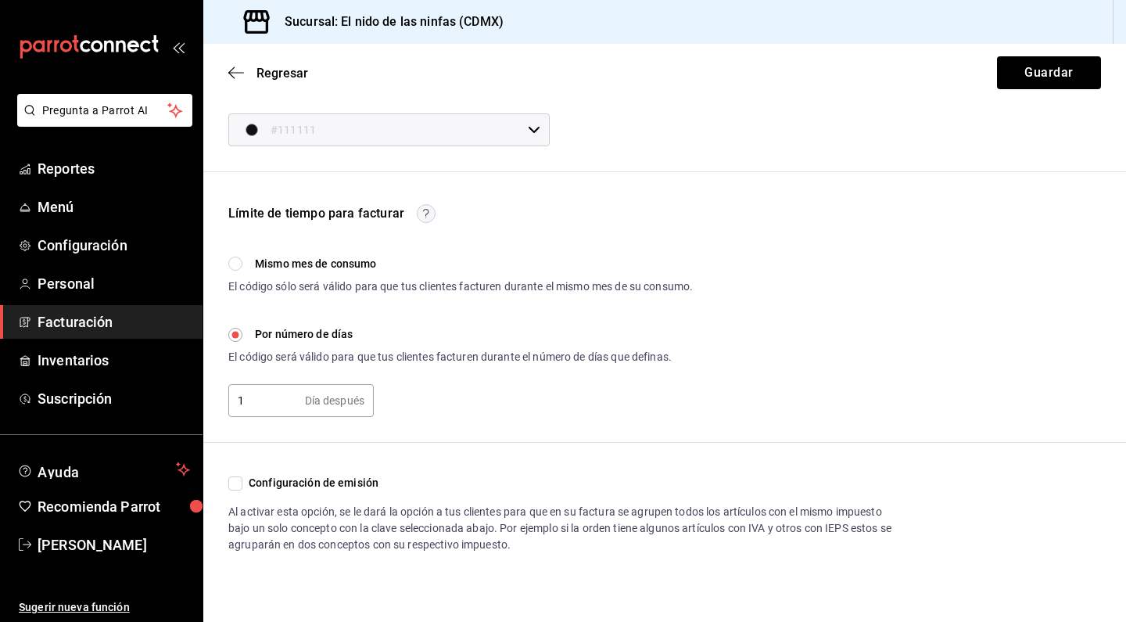
scroll to position [0, 0]
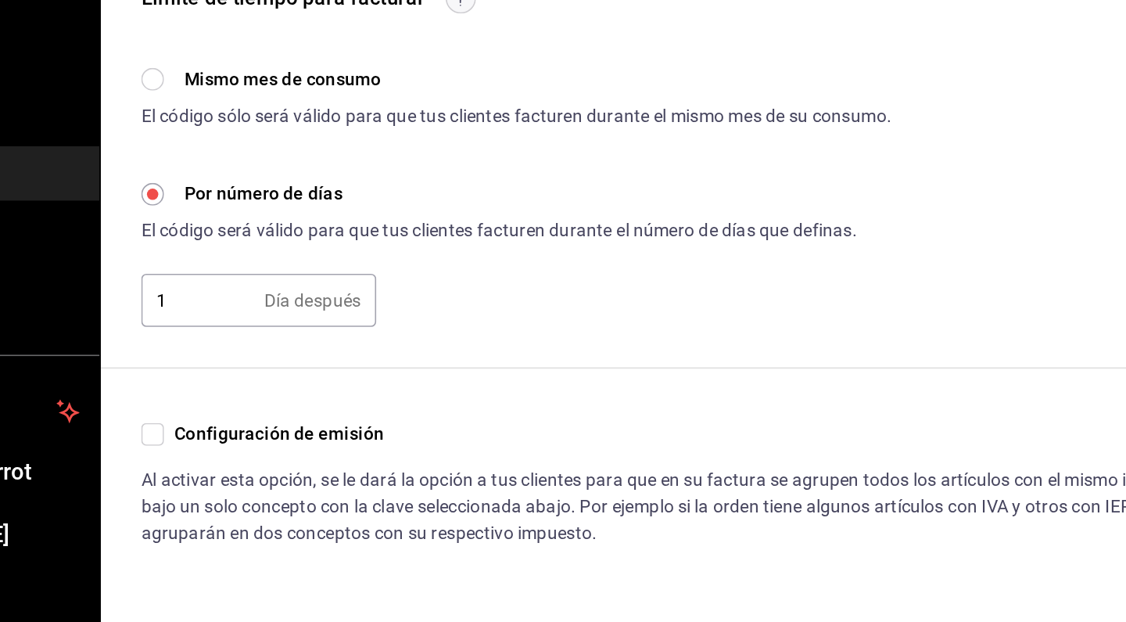
click at [228, 385] on input "1" at bounding box center [263, 400] width 70 height 31
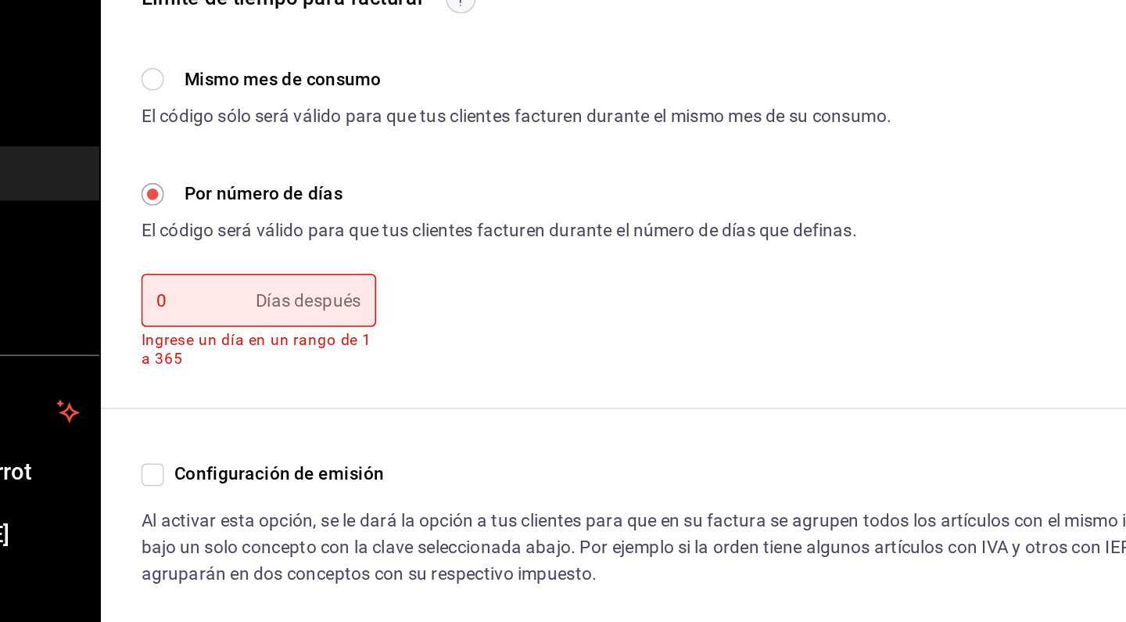
type input "0"
click at [296, 265] on div "Datos de contacto Estos datos se le proporcionarán a los clientes en caso de ne…" at bounding box center [664, 203] width 923 height 750
click at [228, 384] on div "0 Días después ​" at bounding box center [300, 400] width 145 height 33
type input "1"
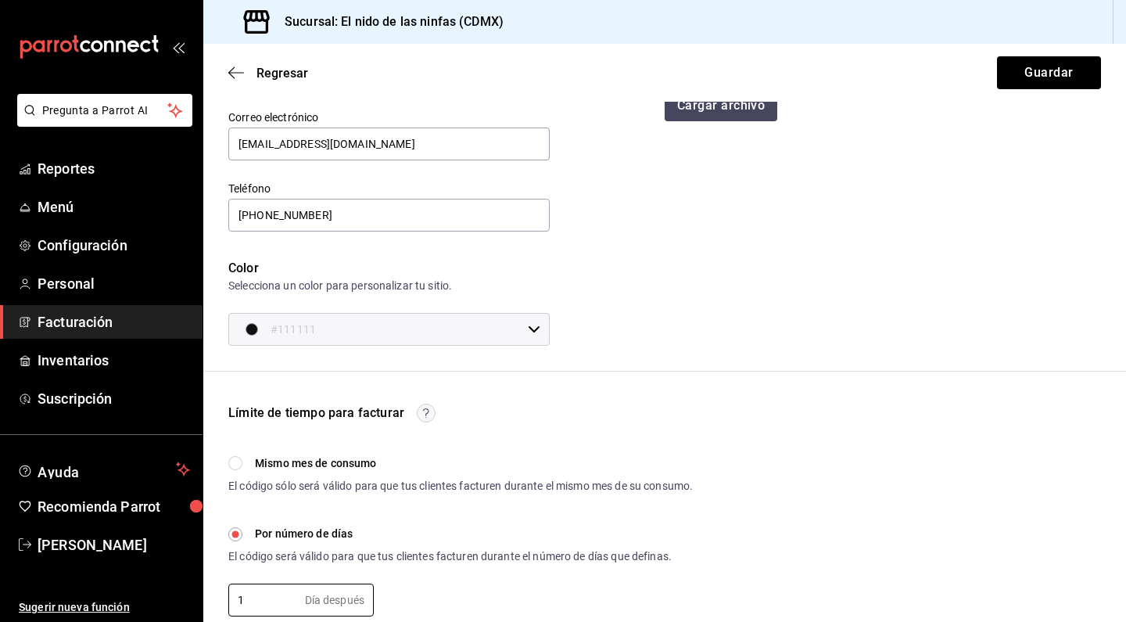
scroll to position [138, 0]
click at [239, 74] on icon "button" at bounding box center [236, 73] width 16 height 14
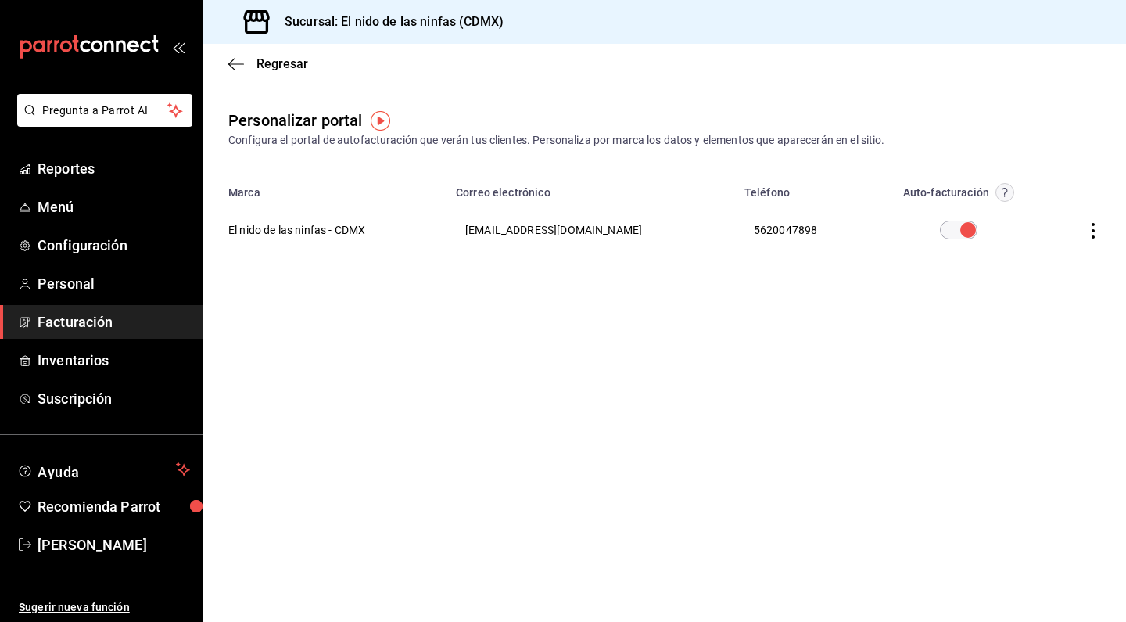
click at [1077, 232] on th at bounding box center [1086, 230] width 80 height 56
click at [1084, 231] on th at bounding box center [1086, 230] width 80 height 56
click at [1097, 229] on icon "button" at bounding box center [1093, 231] width 16 height 16
click at [1037, 245] on span "Visitar sitio" at bounding box center [1001, 250] width 76 height 14
click at [1099, 238] on icon "button" at bounding box center [1093, 231] width 16 height 16
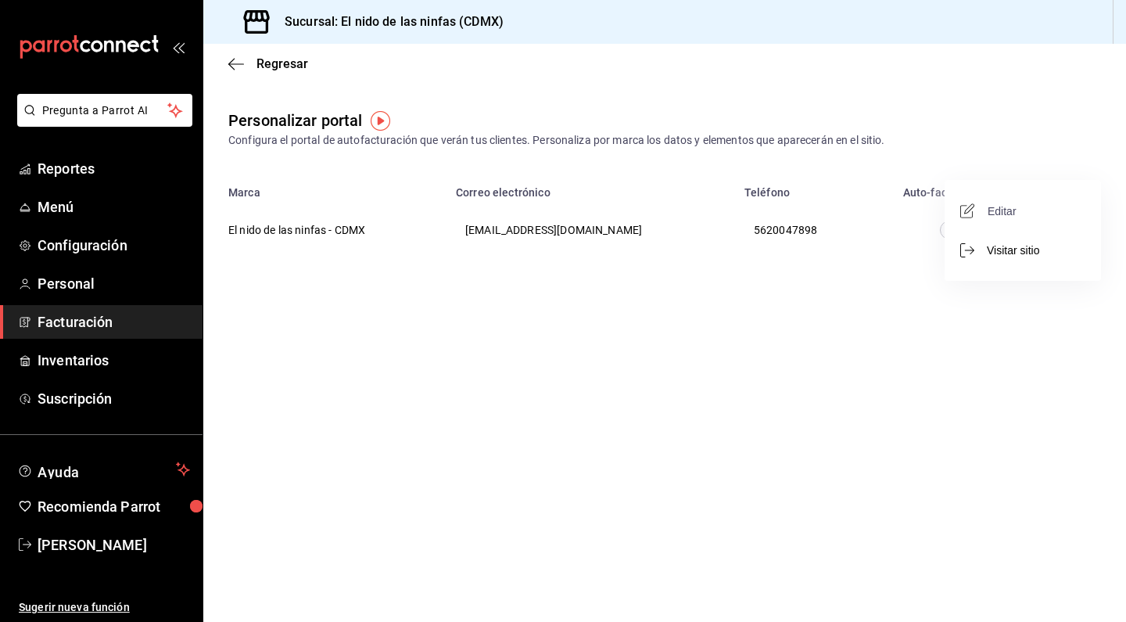
click at [1002, 217] on span "Editar" at bounding box center [989, 210] width 53 height 15
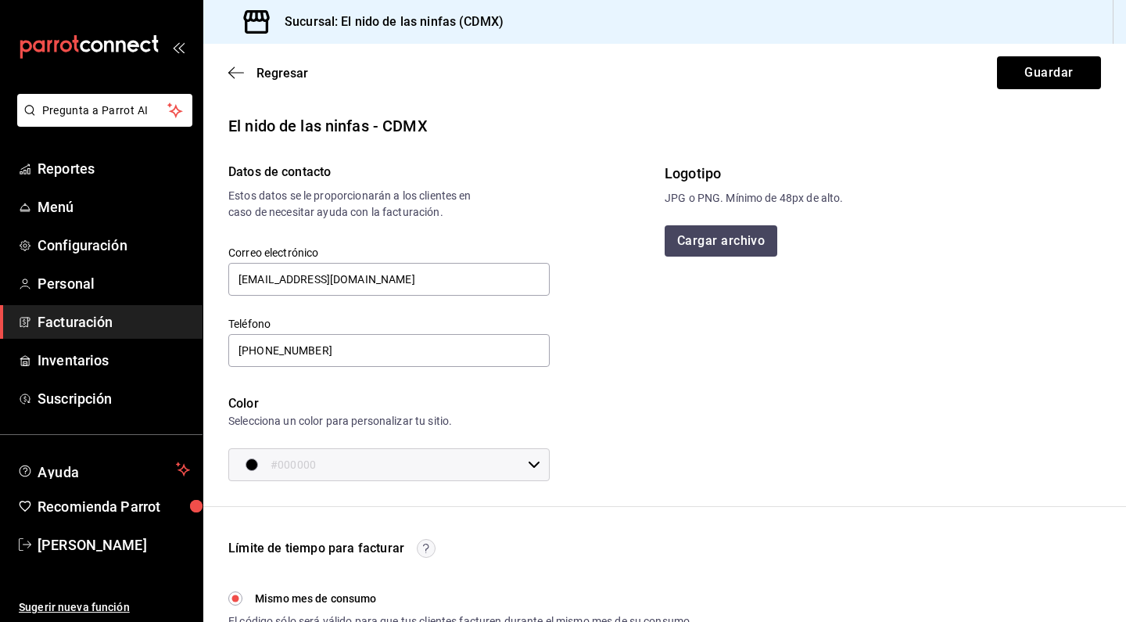
scroll to position [185, 0]
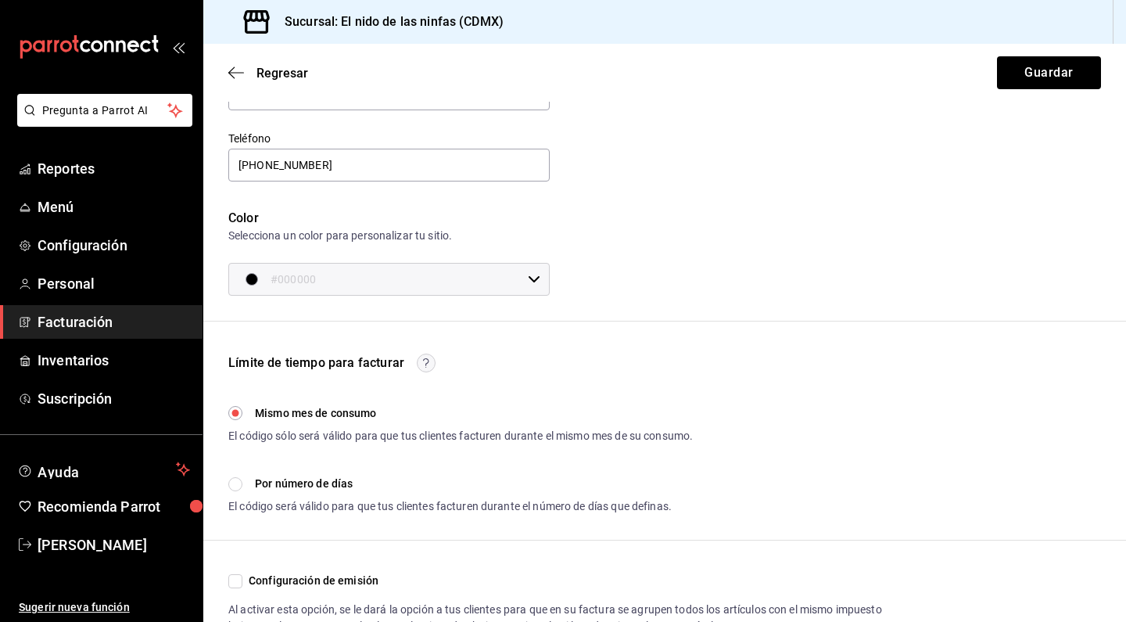
click at [378, 280] on input "#000000" at bounding box center [396, 279] width 251 height 31
click at [247, 281] on div at bounding box center [563, 311] width 1126 height 622
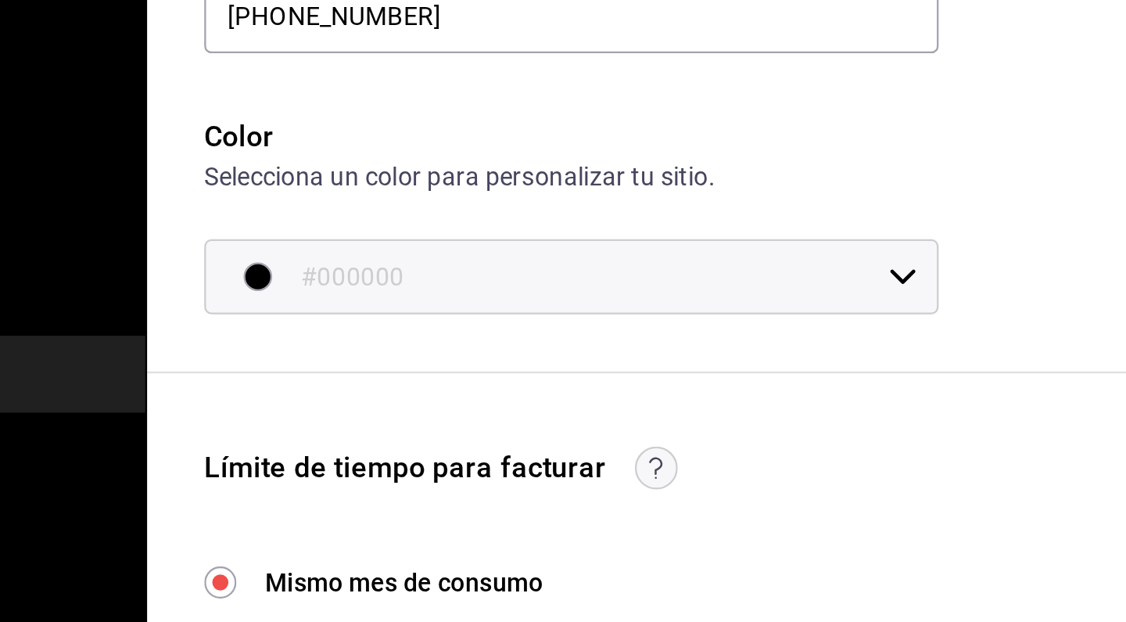
click at [271, 264] on input "#000000" at bounding box center [396, 279] width 251 height 31
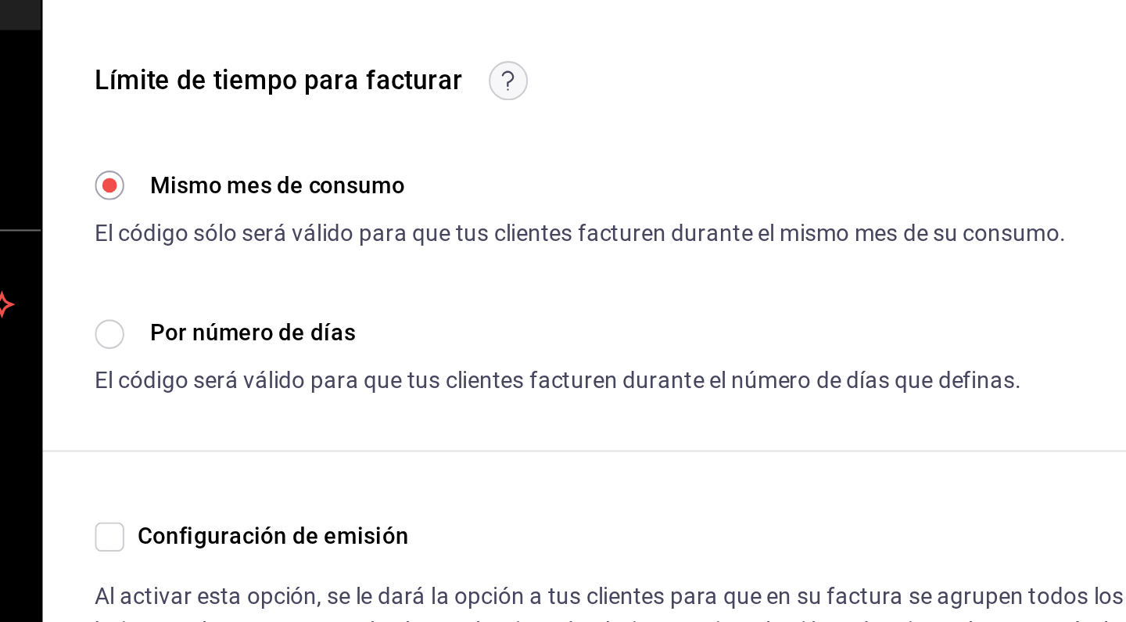
scroll to position [0, 0]
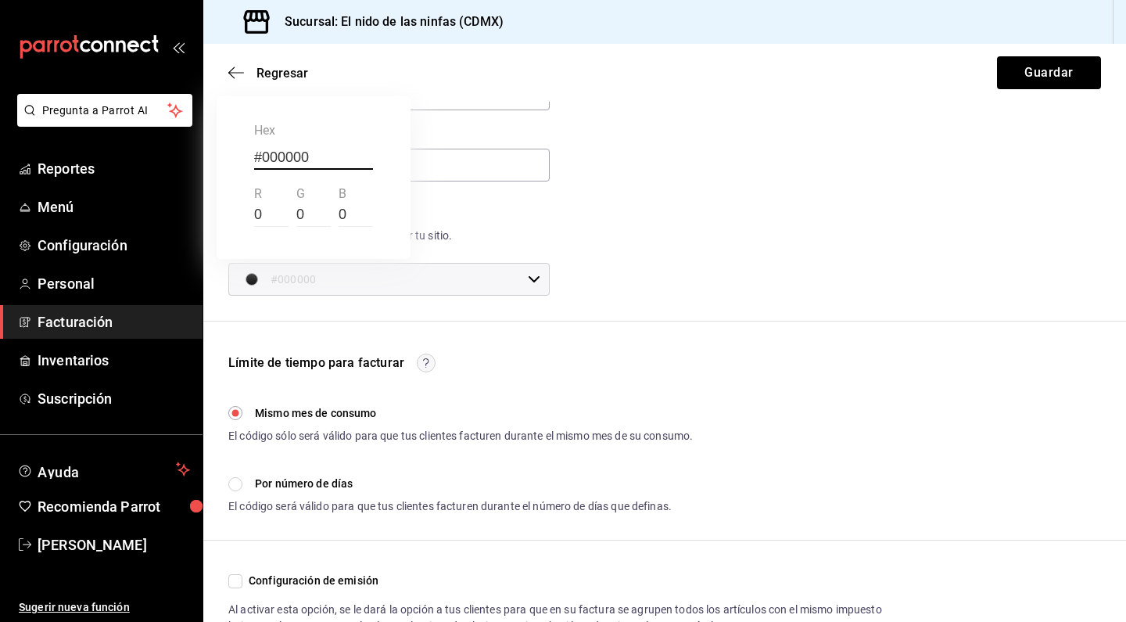
click at [608, 346] on div at bounding box center [563, 311] width 1126 height 622
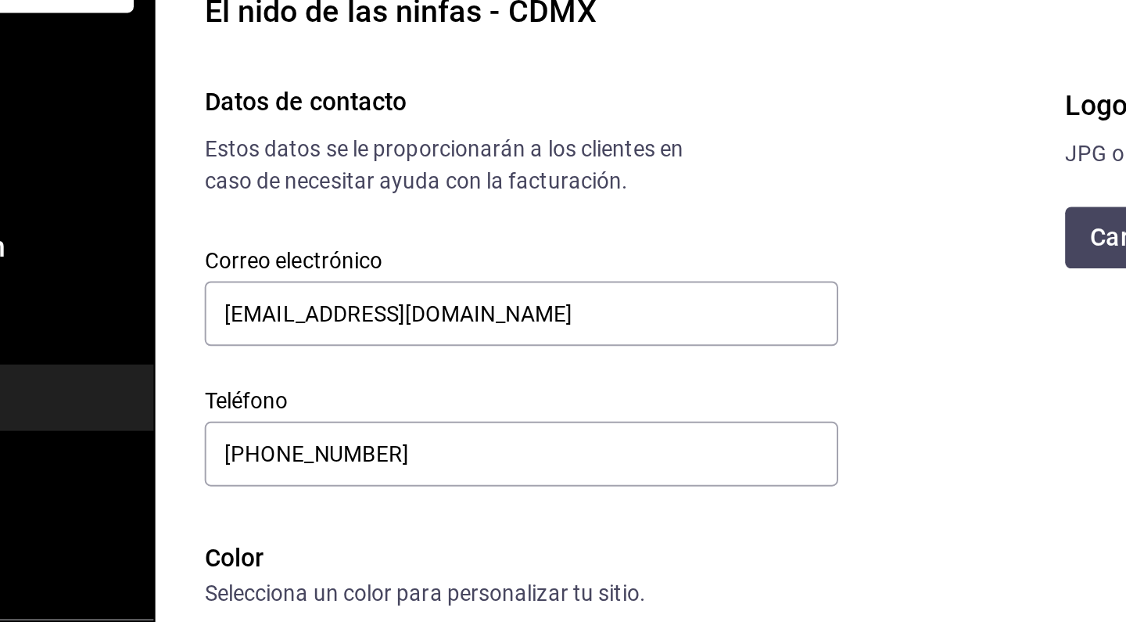
scroll to position [2, 0]
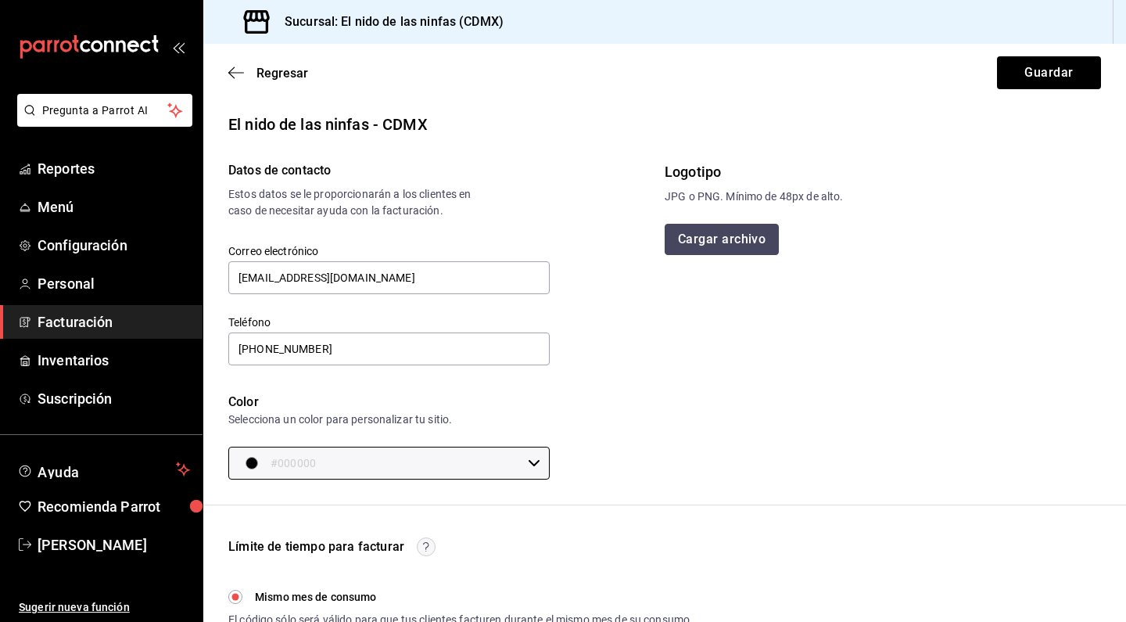
click at [714, 226] on button "Cargar archivo" at bounding box center [722, 239] width 114 height 31
click at [224, 67] on div "Regresar Guardar" at bounding box center [664, 73] width 923 height 58
click at [229, 66] on icon "button" at bounding box center [236, 73] width 16 height 14
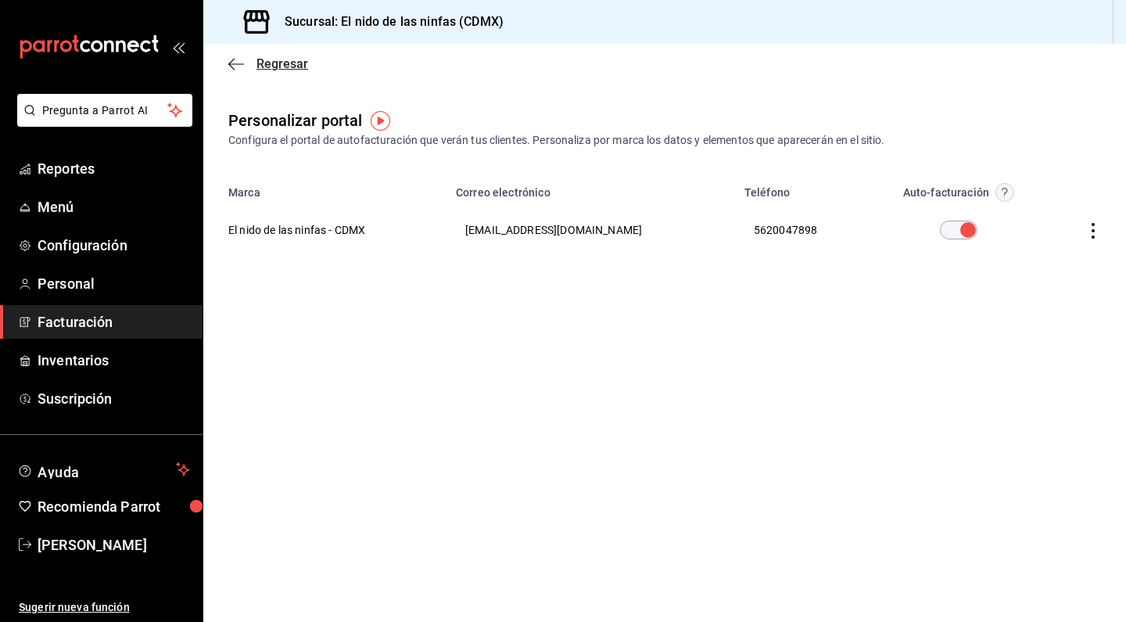
click at [229, 66] on icon "button" at bounding box center [236, 64] width 16 height 14
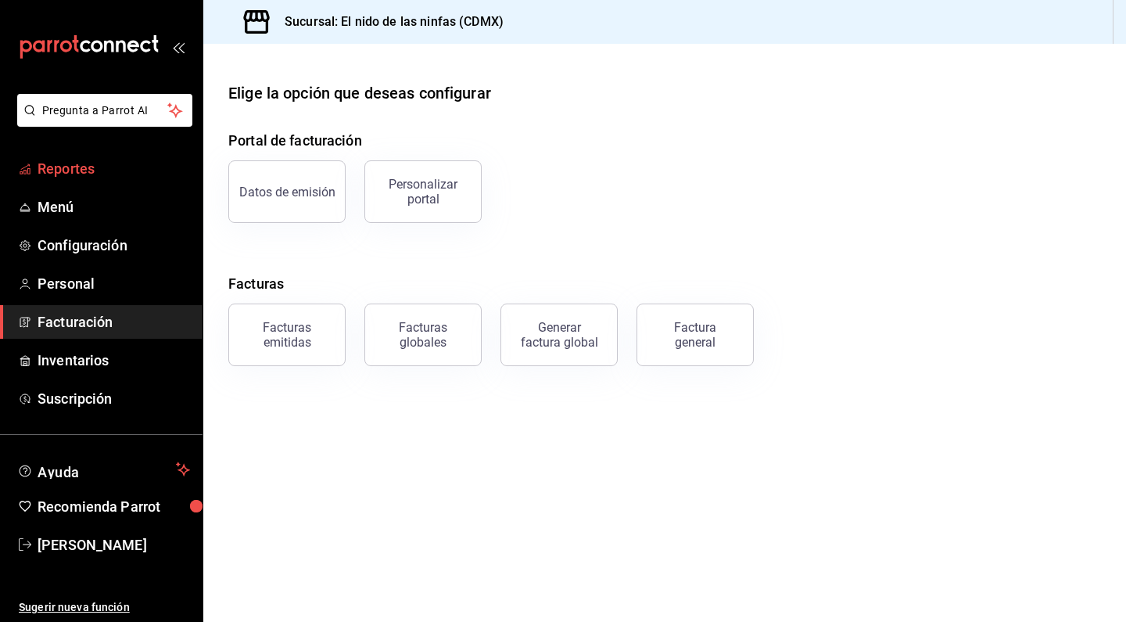
click at [95, 172] on span "Reportes" at bounding box center [114, 168] width 152 height 21
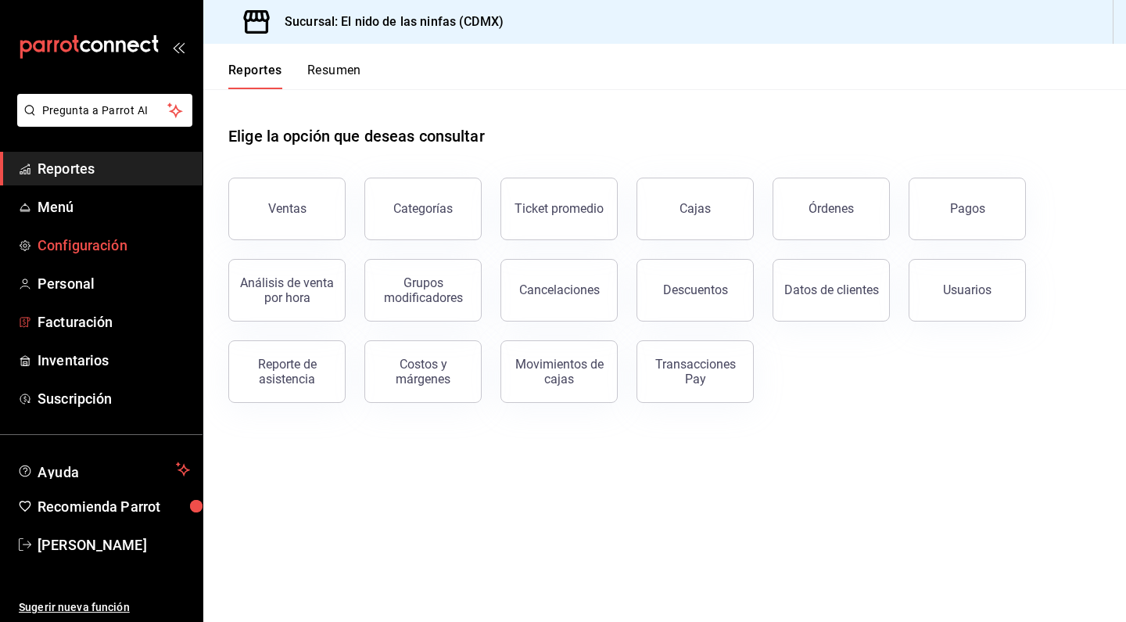
click at [67, 239] on span "Configuración" at bounding box center [114, 245] width 152 height 21
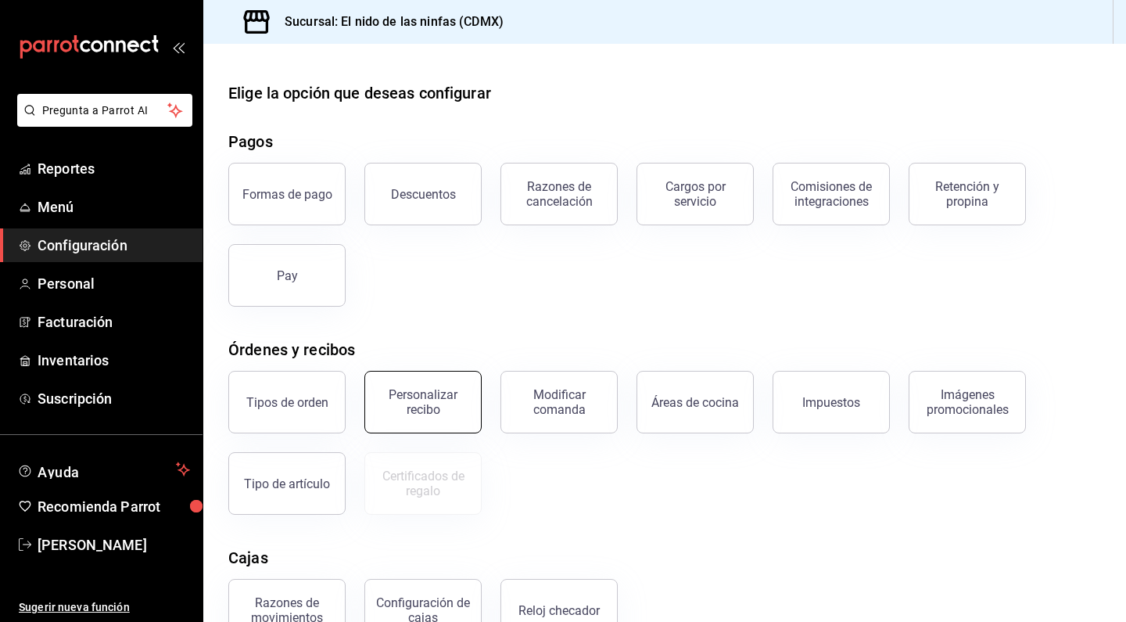
click at [419, 410] on div "Personalizar recibo" at bounding box center [423, 402] width 97 height 30
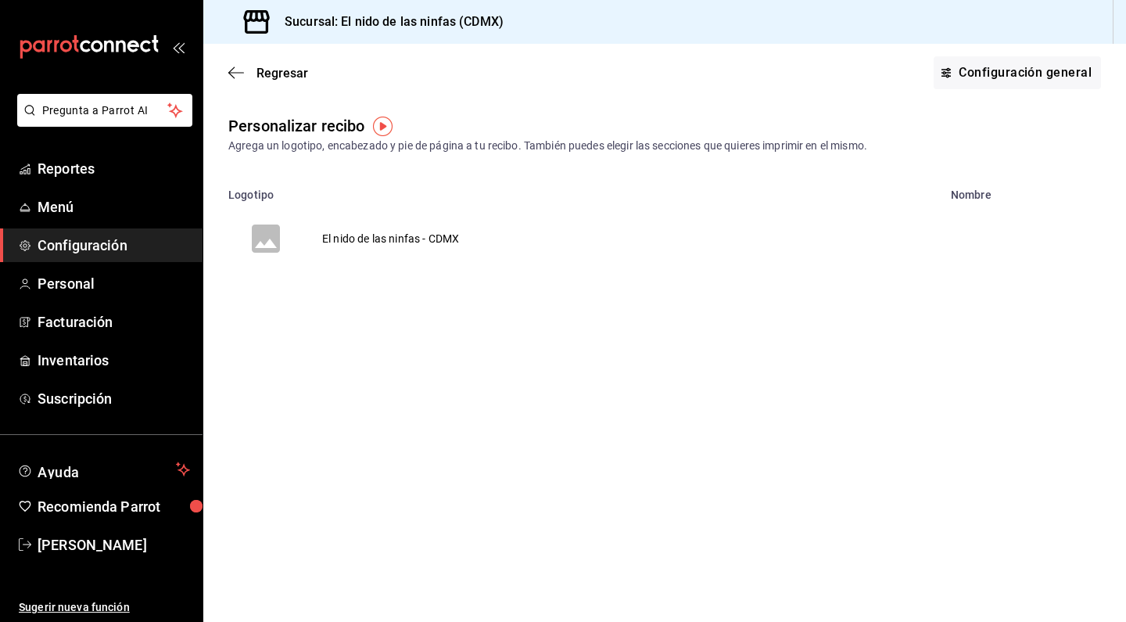
click at [418, 231] on td "El nido de las ninfas - CDMX" at bounding box center [390, 238] width 174 height 75
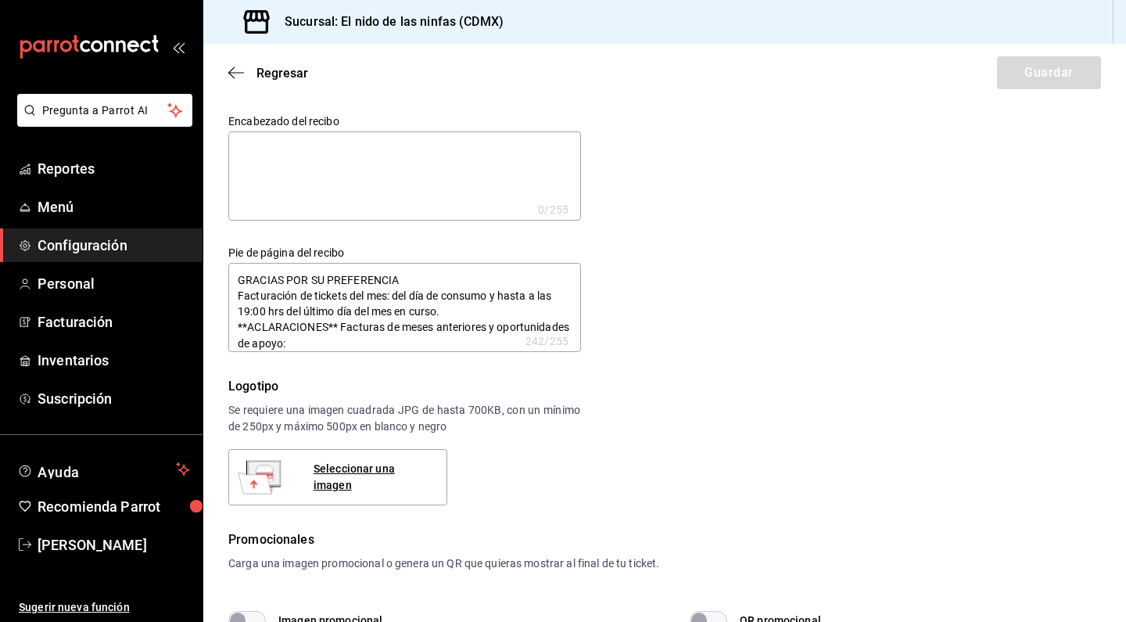
type textarea "x"
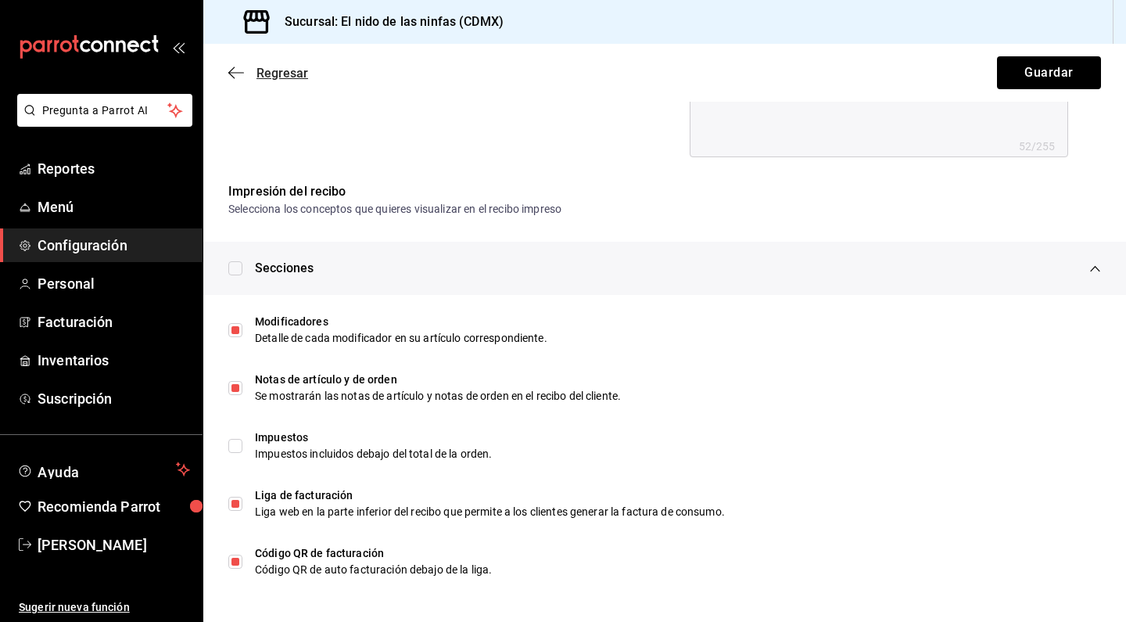
click at [230, 74] on icon "button" at bounding box center [231, 73] width 6 height 12
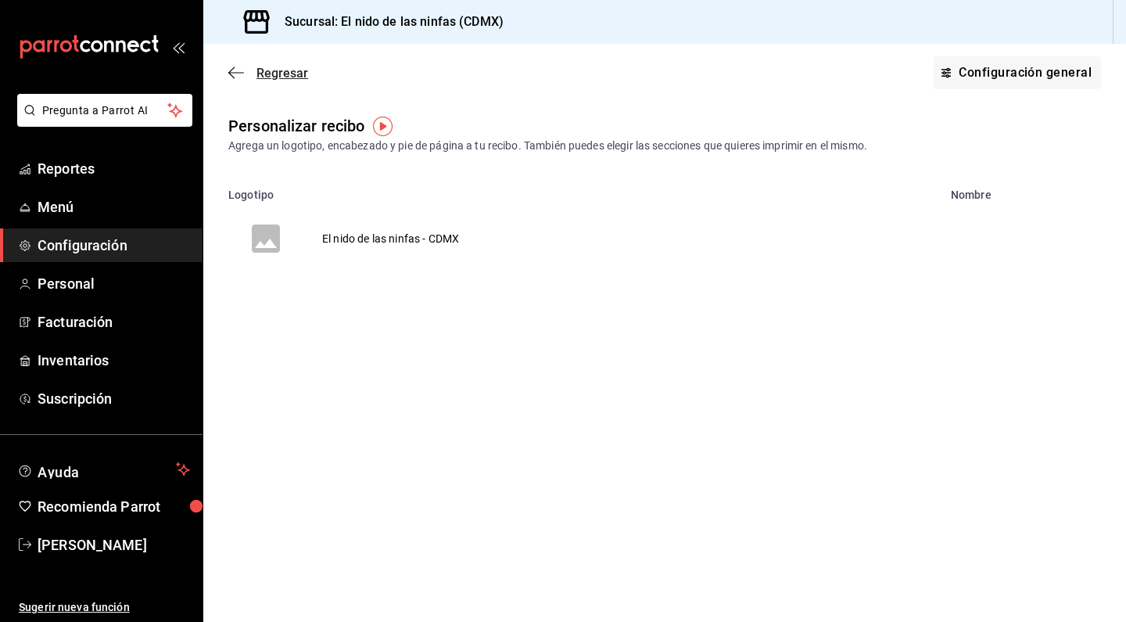
click at [230, 74] on icon "button" at bounding box center [231, 73] width 6 height 12
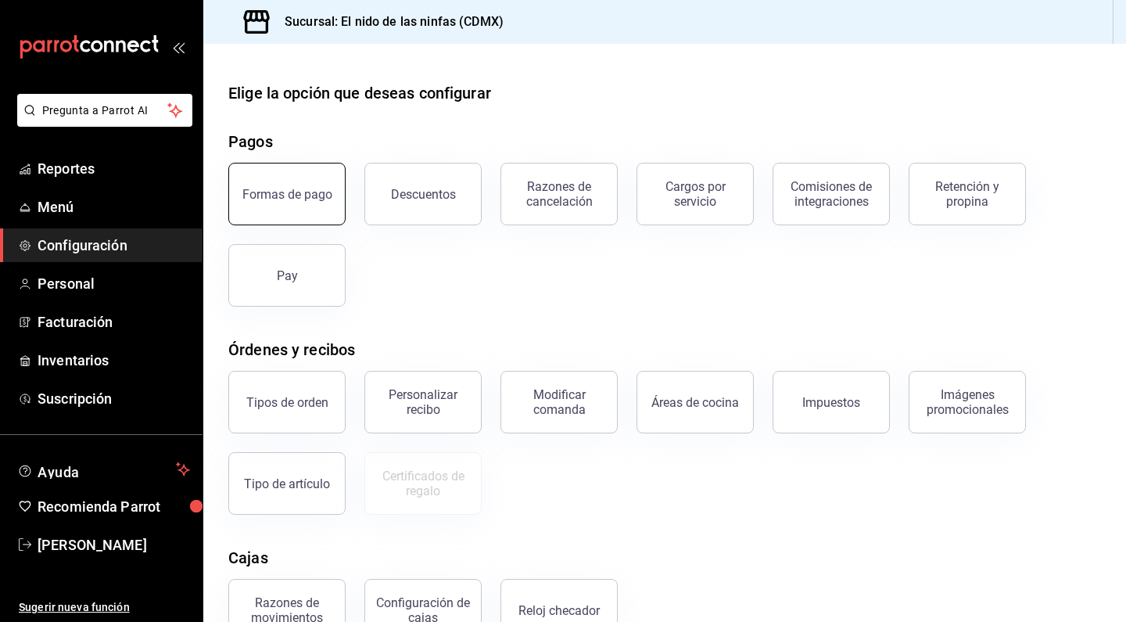
click at [289, 191] on div "Formas de pago" at bounding box center [287, 194] width 90 height 15
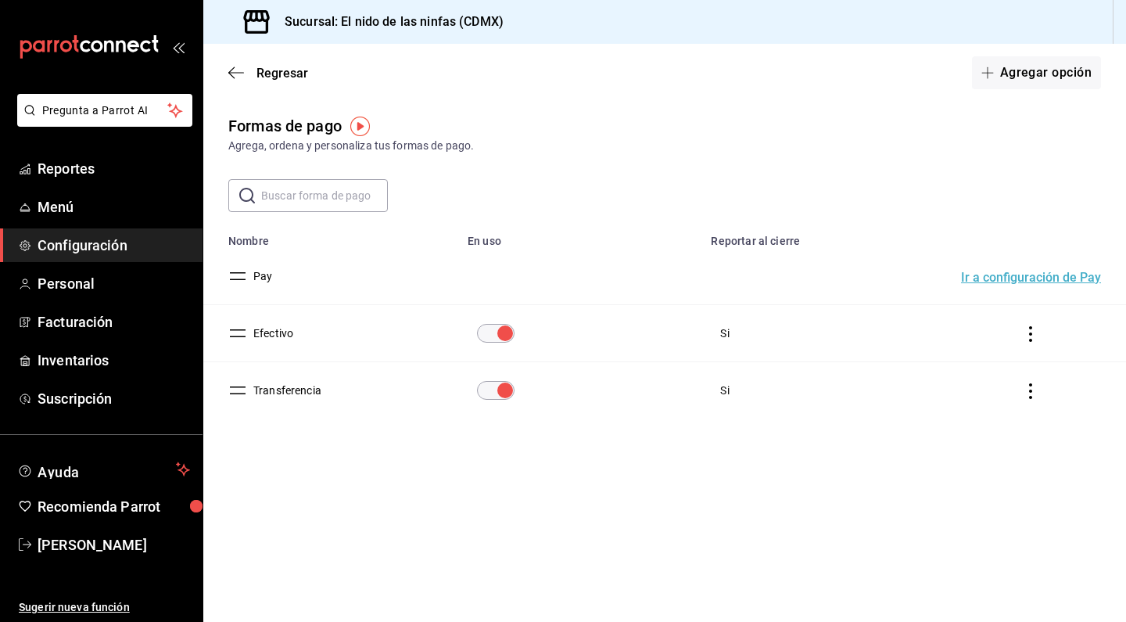
click at [235, 64] on div "Regresar Agregar opción" at bounding box center [664, 73] width 923 height 58
click at [234, 73] on icon "button" at bounding box center [236, 72] width 16 height 1
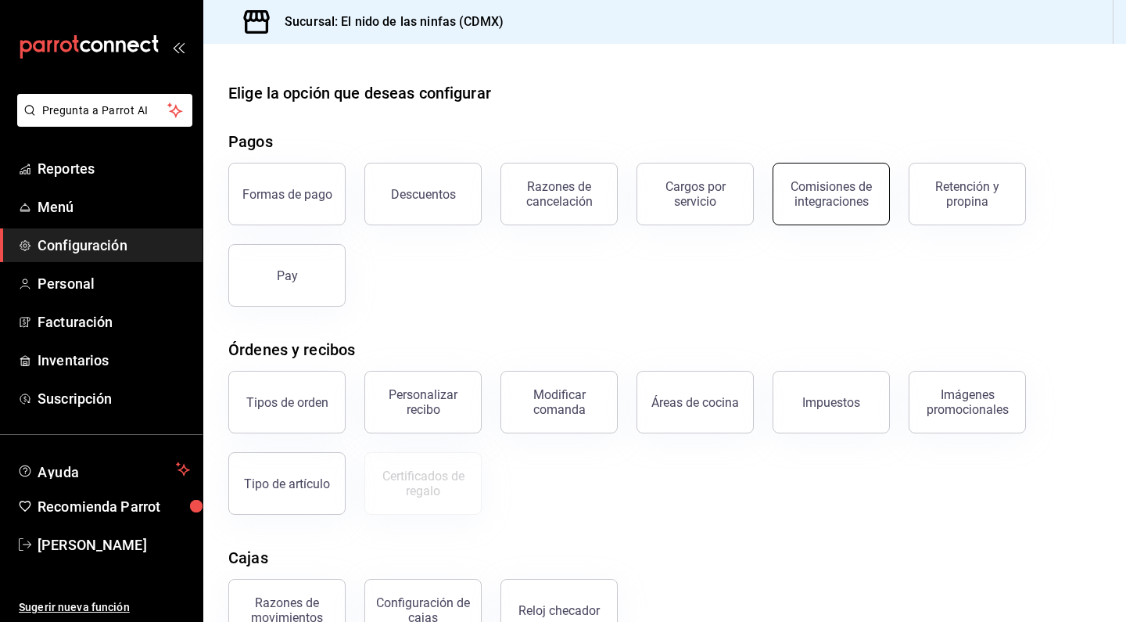
click at [817, 196] on div "Comisiones de integraciones" at bounding box center [831, 194] width 97 height 30
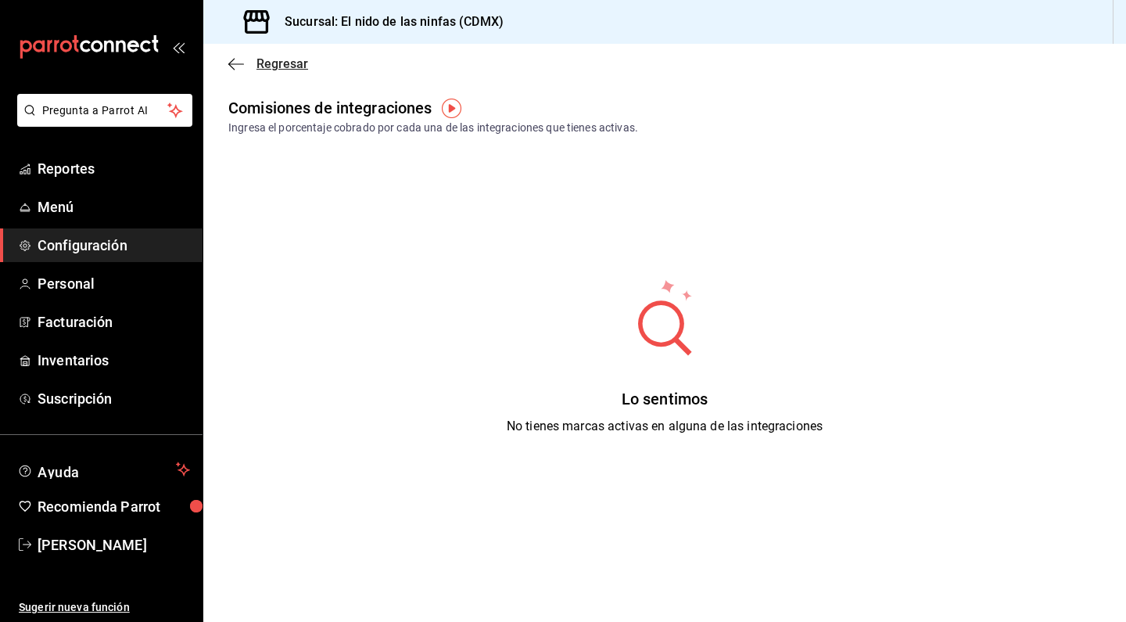
click at [231, 63] on icon "button" at bounding box center [236, 64] width 16 height 14
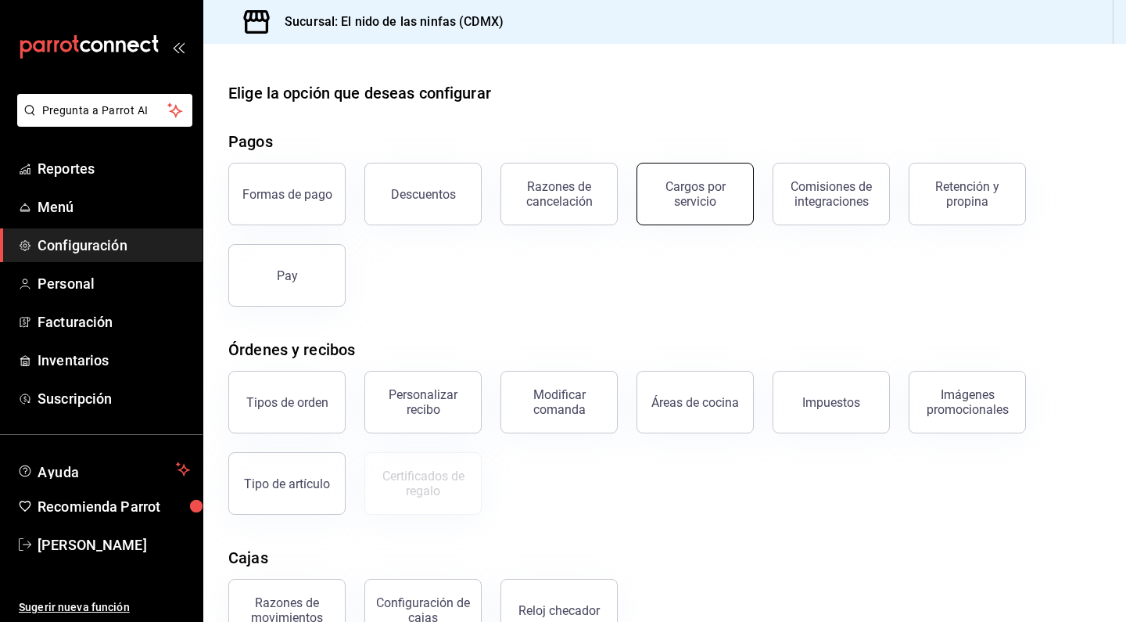
click at [671, 187] on div "Cargos por servicio" at bounding box center [695, 194] width 97 height 30
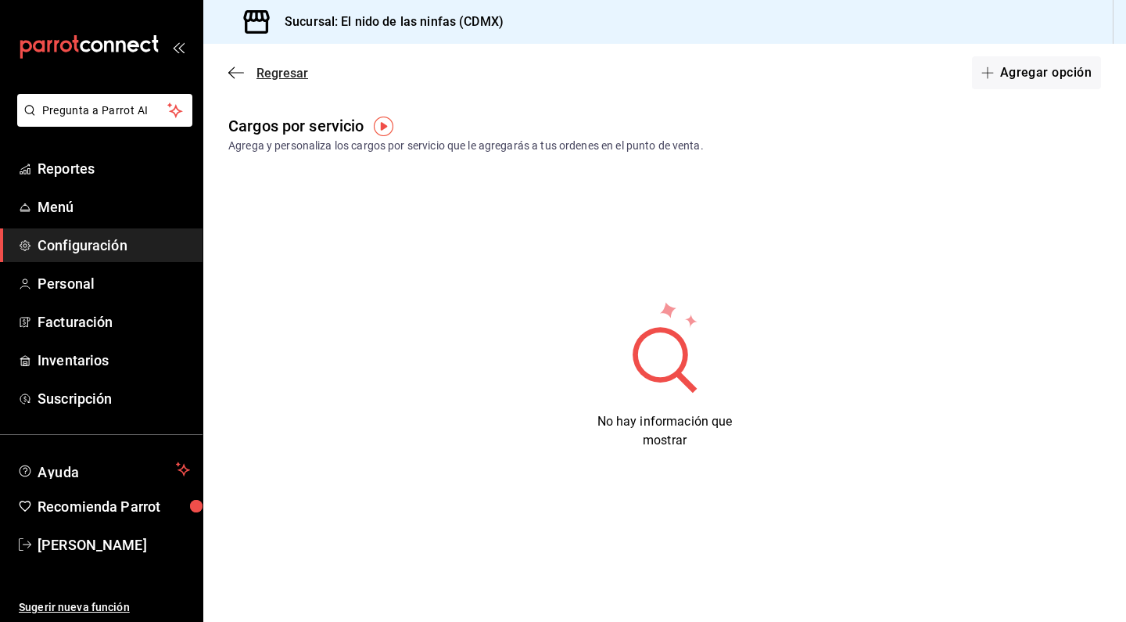
click at [234, 70] on icon "button" at bounding box center [236, 73] width 16 height 14
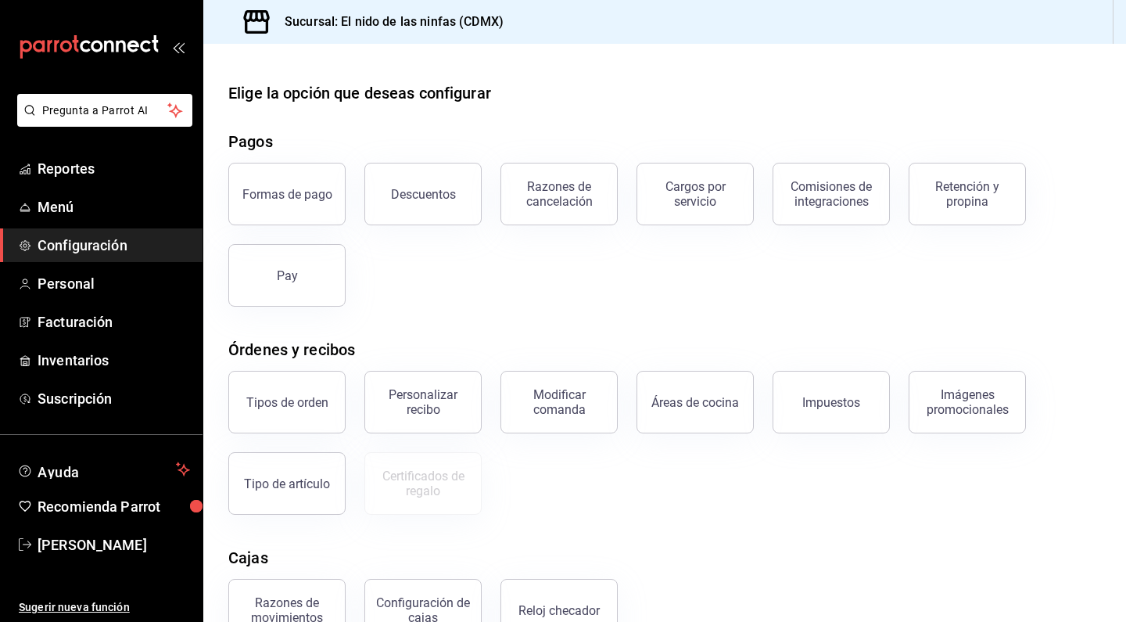
click at [550, 160] on div "Razones de cancelación" at bounding box center [550, 184] width 136 height 81
click at [550, 181] on div "Razones de cancelación" at bounding box center [559, 194] width 97 height 30
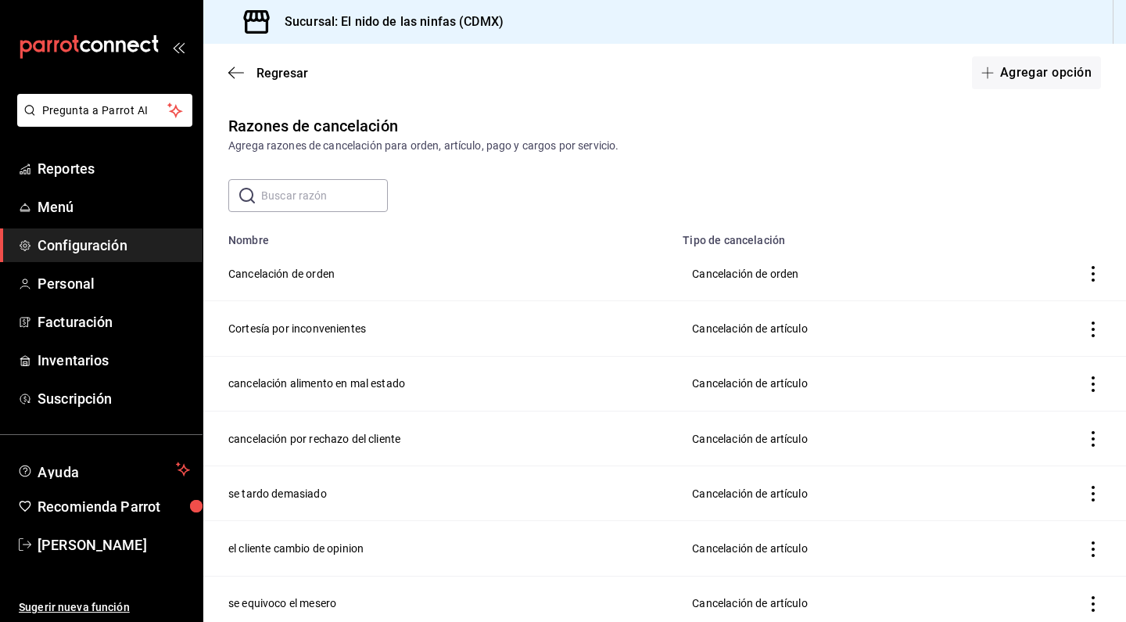
scroll to position [261, 0]
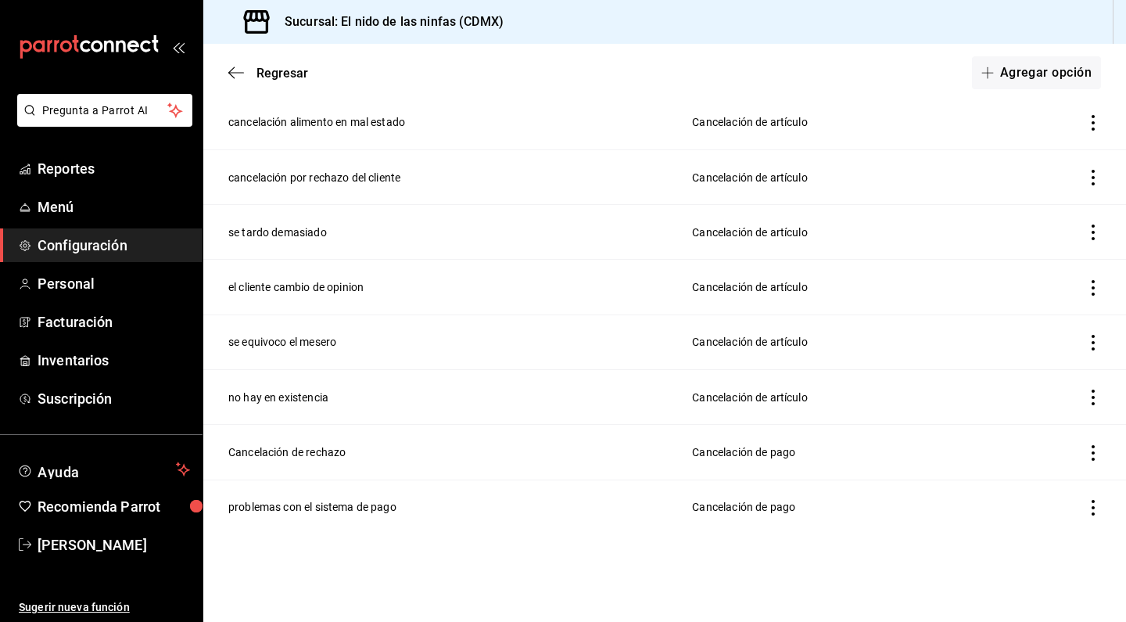
click at [224, 68] on div "Regresar Agregar opción" at bounding box center [664, 73] width 923 height 58
click at [83, 106] on span "Pregunta a Parrot AI" at bounding box center [105, 110] width 124 height 16
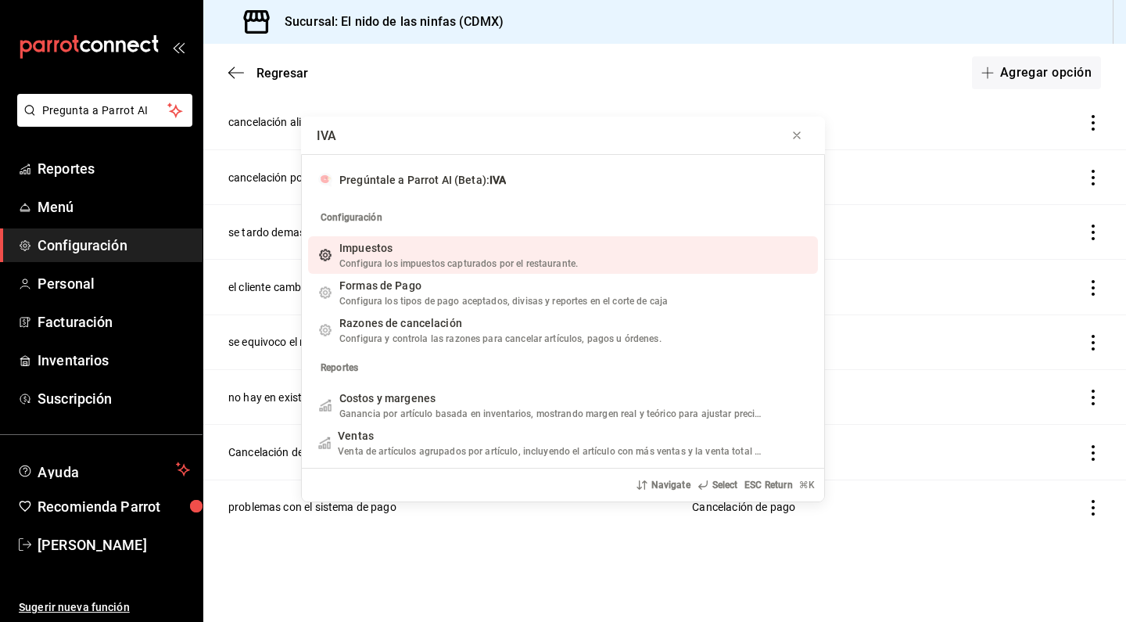
type input "IVA"
click at [425, 264] on span "Configura los impuestos capturados por el restaurante." at bounding box center [458, 263] width 238 height 11
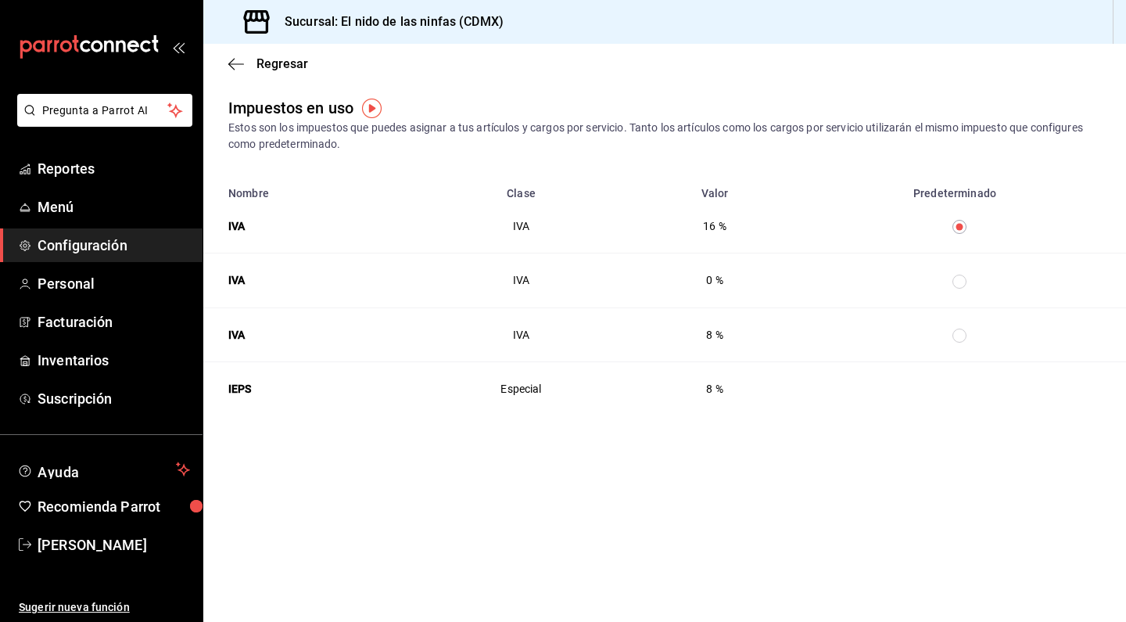
click at [701, 223] on th "16 %" at bounding box center [714, 226] width 169 height 54
click at [702, 270] on th "0 %" at bounding box center [714, 280] width 169 height 54
click at [711, 281] on th "0 %" at bounding box center [714, 280] width 169 height 54
click at [715, 339] on th "8 %" at bounding box center [714, 334] width 169 height 54
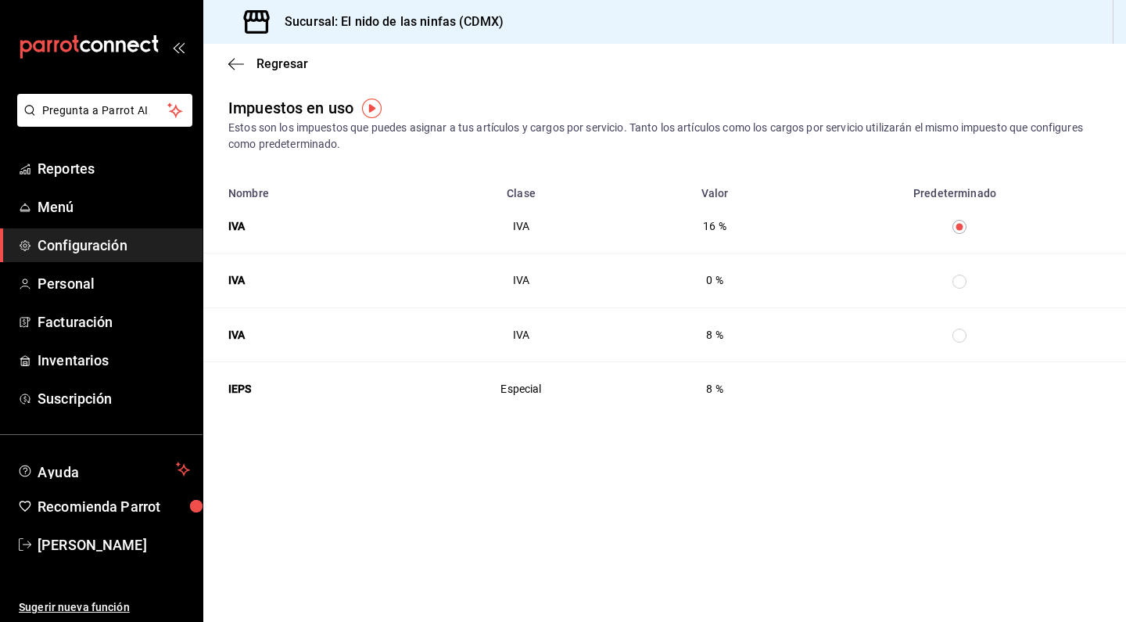
click at [715, 339] on th "8 %" at bounding box center [714, 334] width 169 height 54
click at [236, 339] on div "IVA" at bounding box center [310, 335] width 165 height 16
click at [669, 379] on th "8 %" at bounding box center [714, 388] width 169 height 54
